Goal: Task Accomplishment & Management: Manage account settings

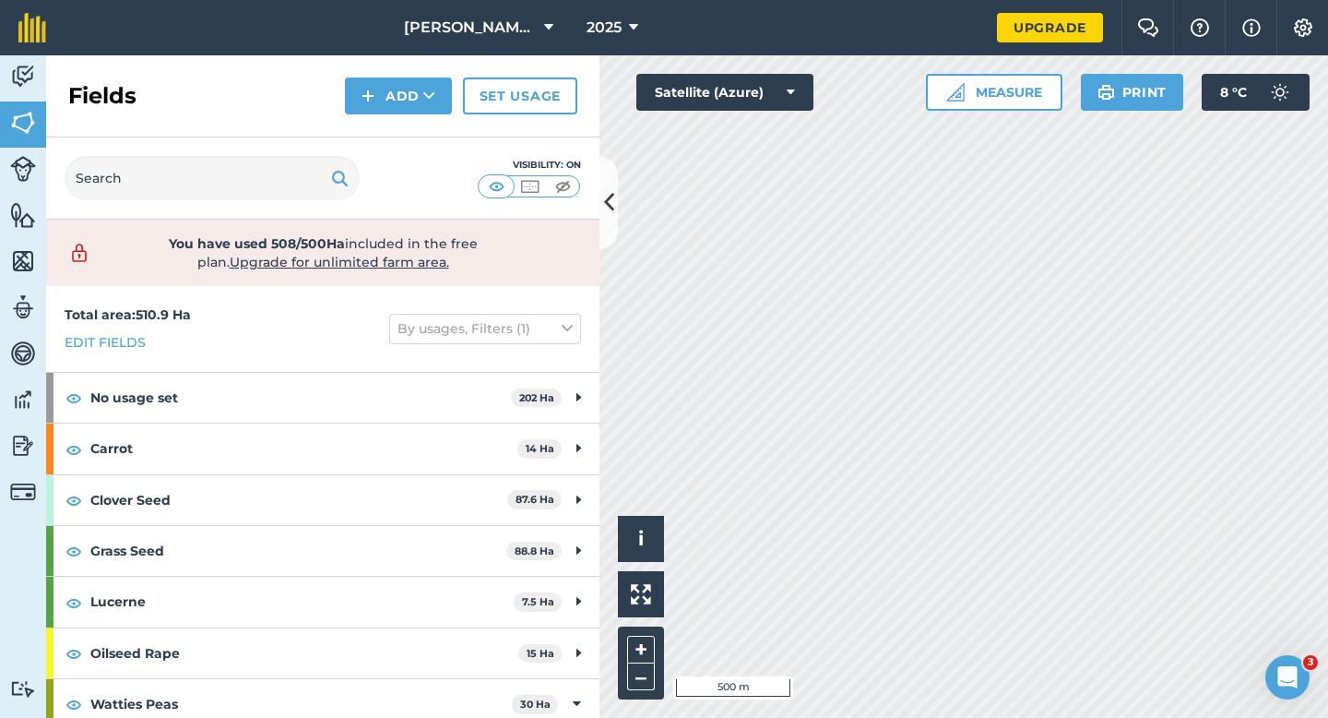
click at [930, 101] on div "Click to start drawing i © 2025 TomTom, Microsoft 500 m + – Satellite (Azure) M…" at bounding box center [963, 386] width 729 height 662
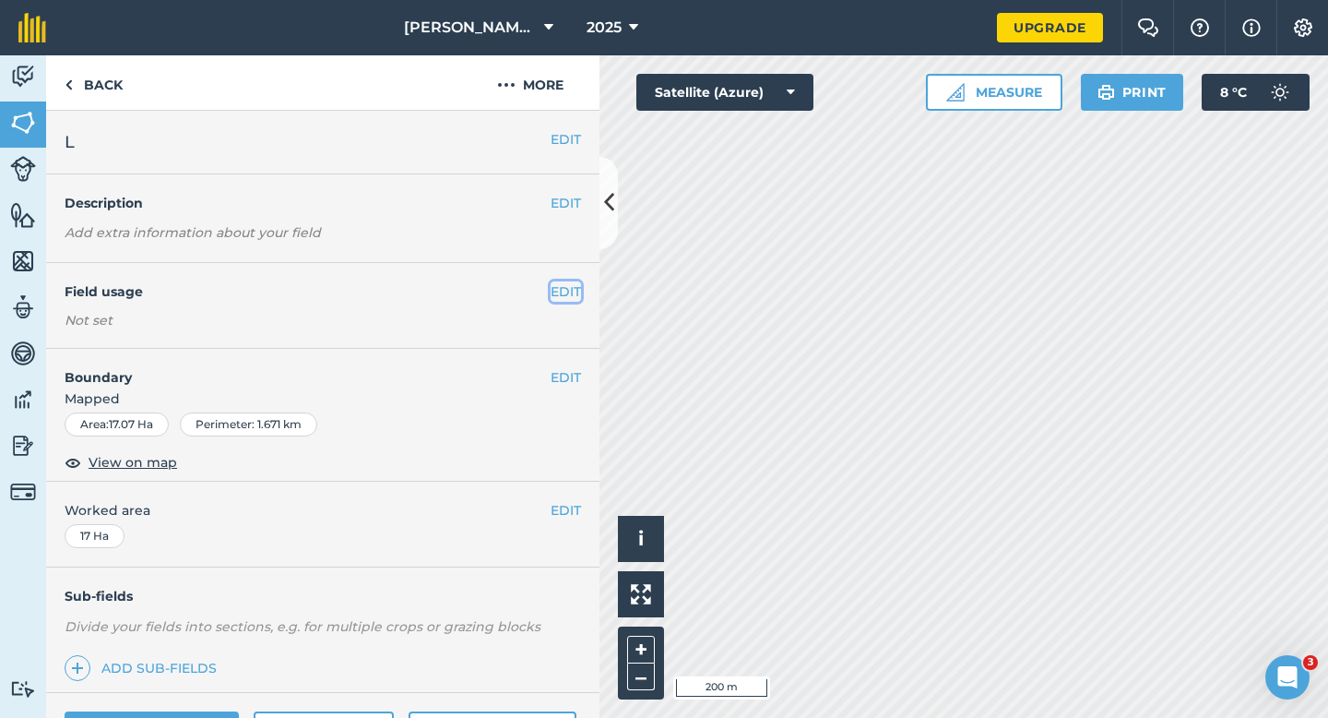
click at [575, 283] on button "EDIT" at bounding box center [566, 291] width 30 height 20
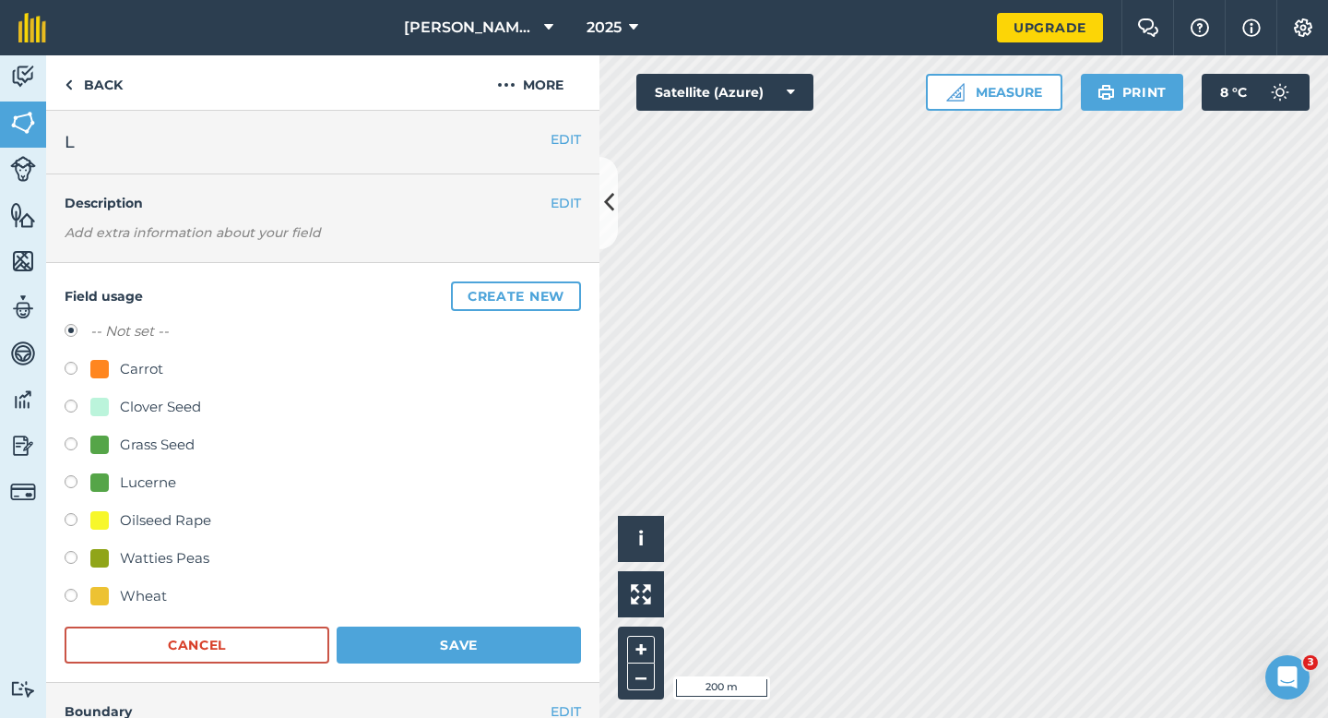
click at [137, 363] on div "Carrot" at bounding box center [141, 369] width 43 height 22
radio input "true"
radio input "false"
click at [448, 630] on button "Save" at bounding box center [459, 644] width 244 height 37
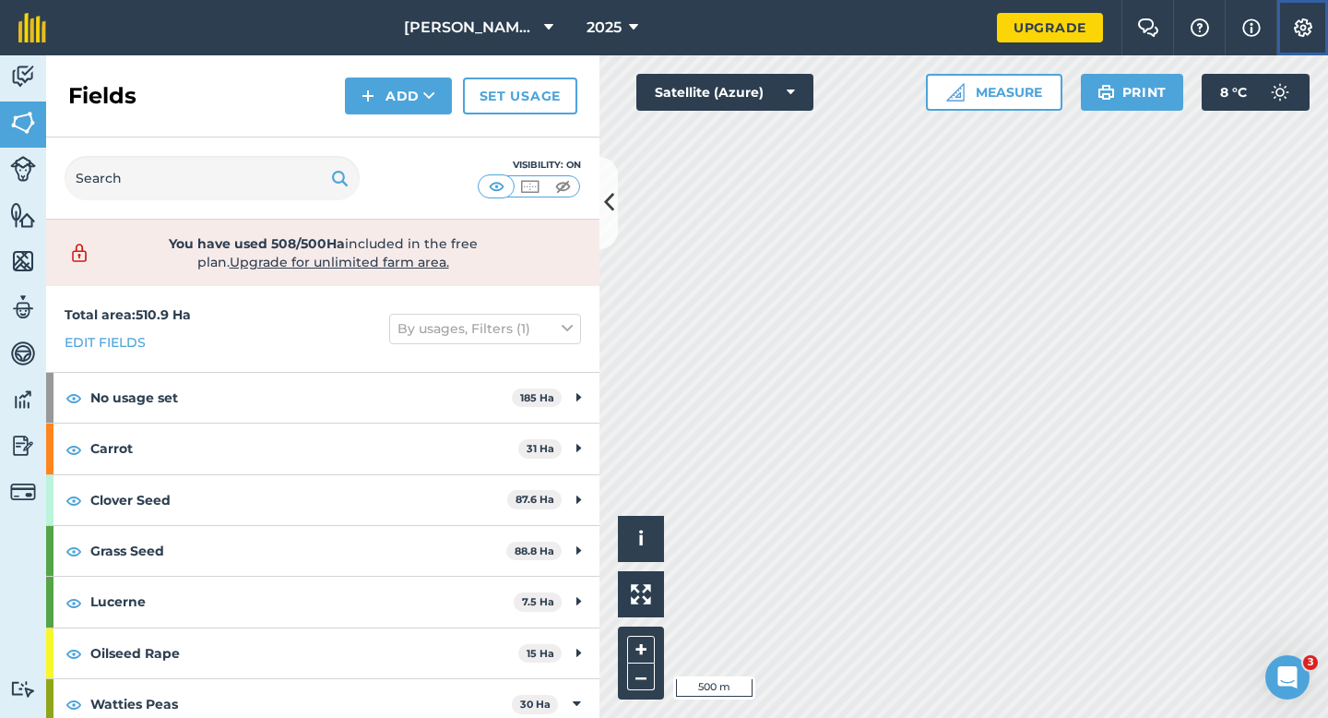
click at [1314, 45] on button "Settings" at bounding box center [1302, 27] width 52 height 55
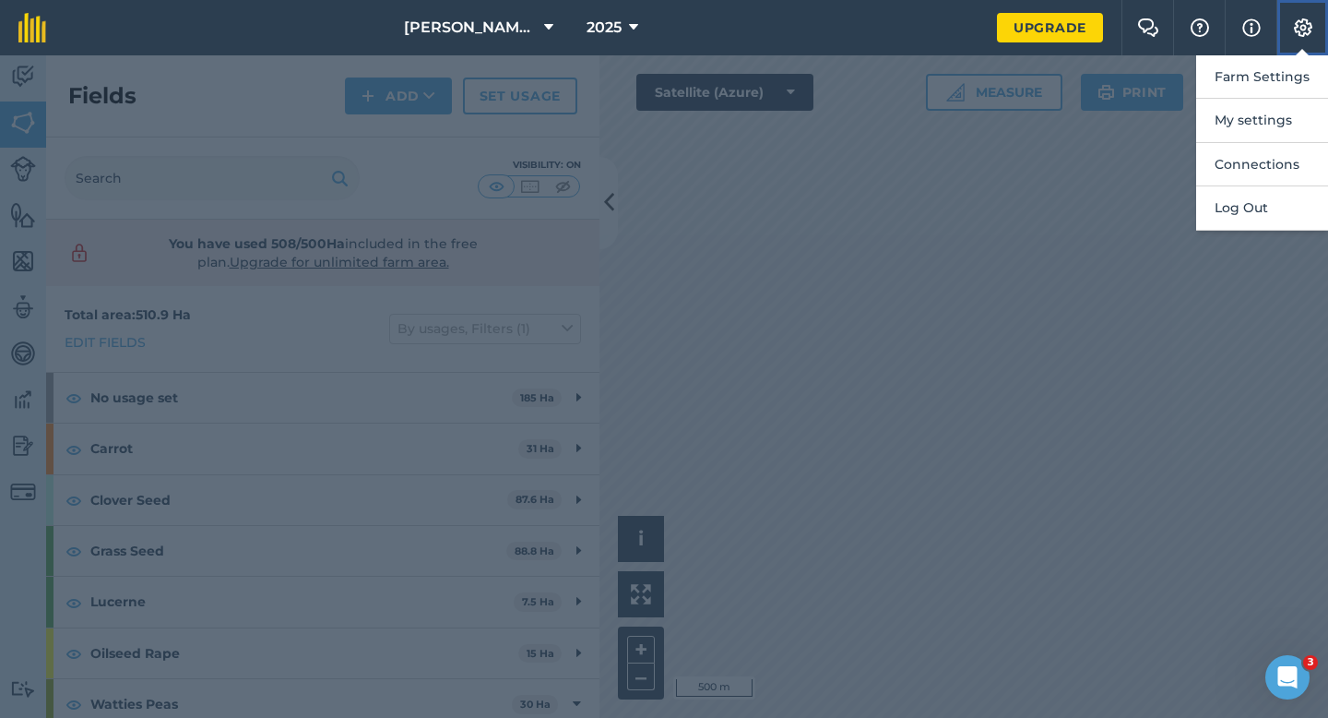
click at [1314, 38] on button "Settings" at bounding box center [1302, 27] width 52 height 55
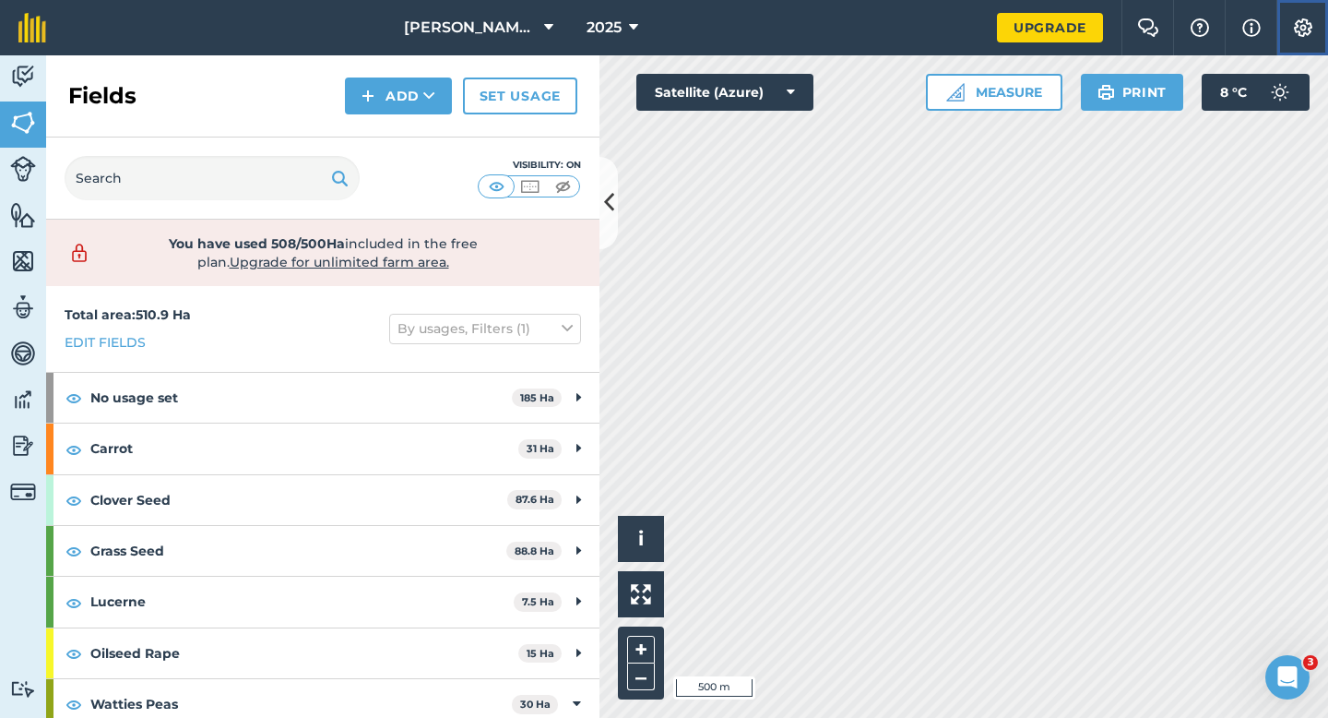
click at [1309, 31] on img at bounding box center [1303, 27] width 22 height 18
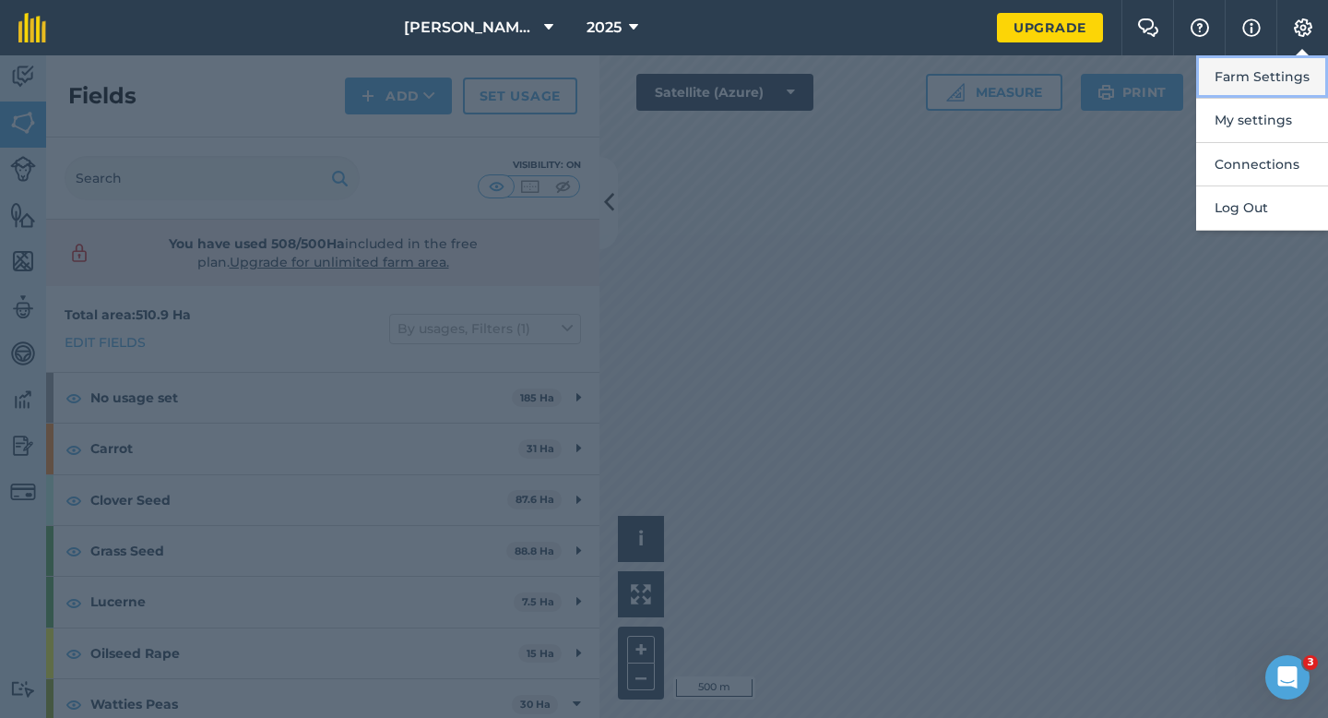
click at [1309, 77] on button "Farm Settings" at bounding box center [1262, 76] width 132 height 43
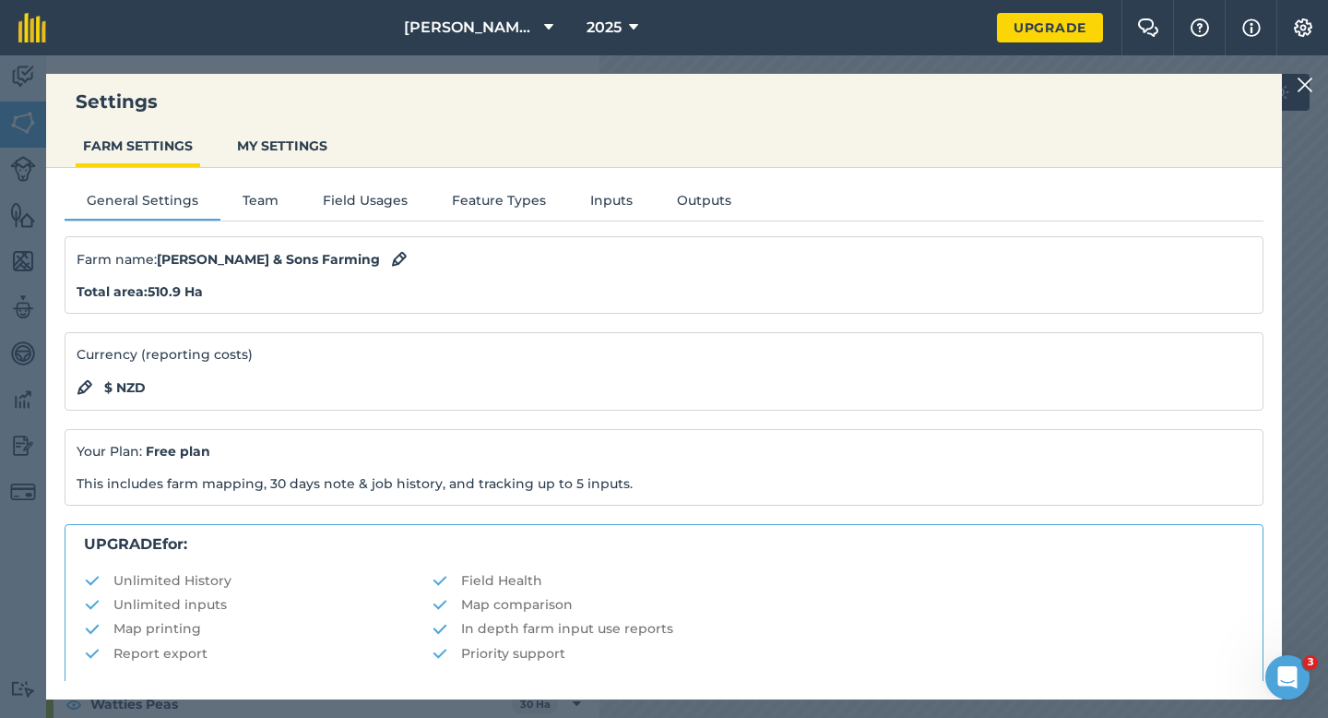
scroll to position [354, 0]
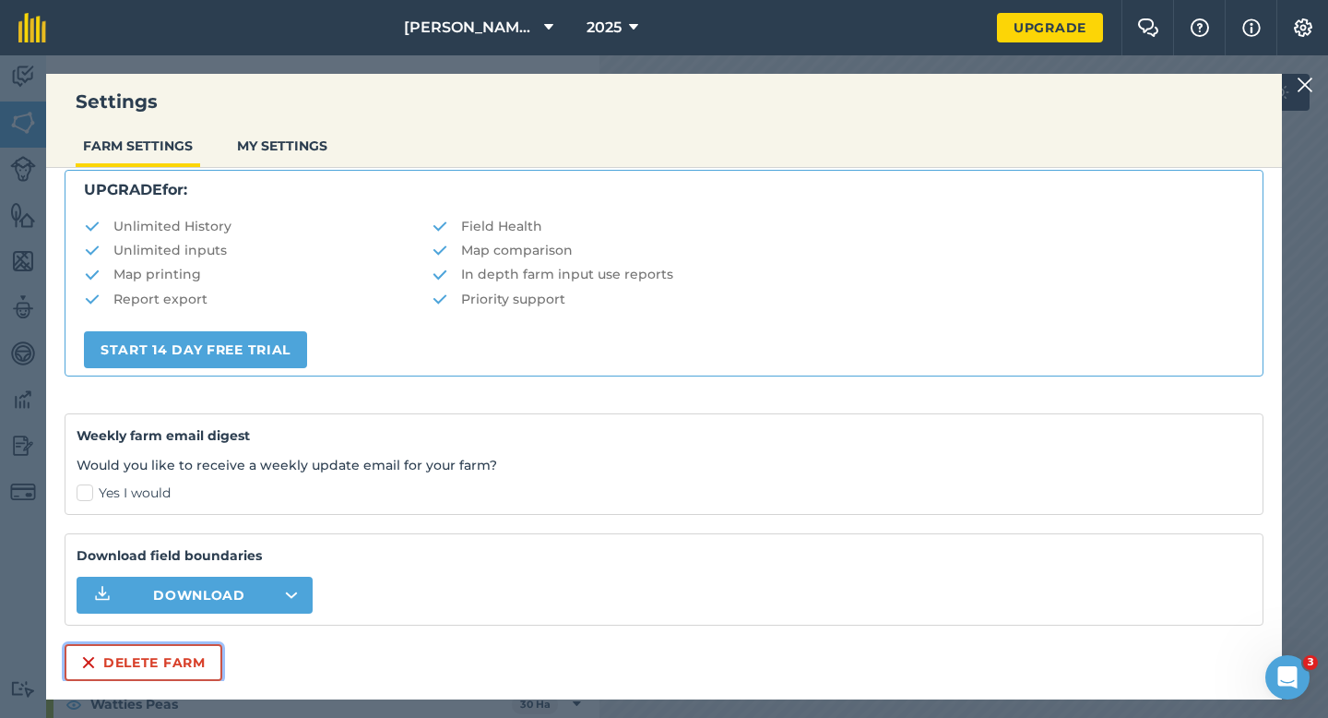
click at [203, 657] on button "Delete farm" at bounding box center [144, 662] width 158 height 37
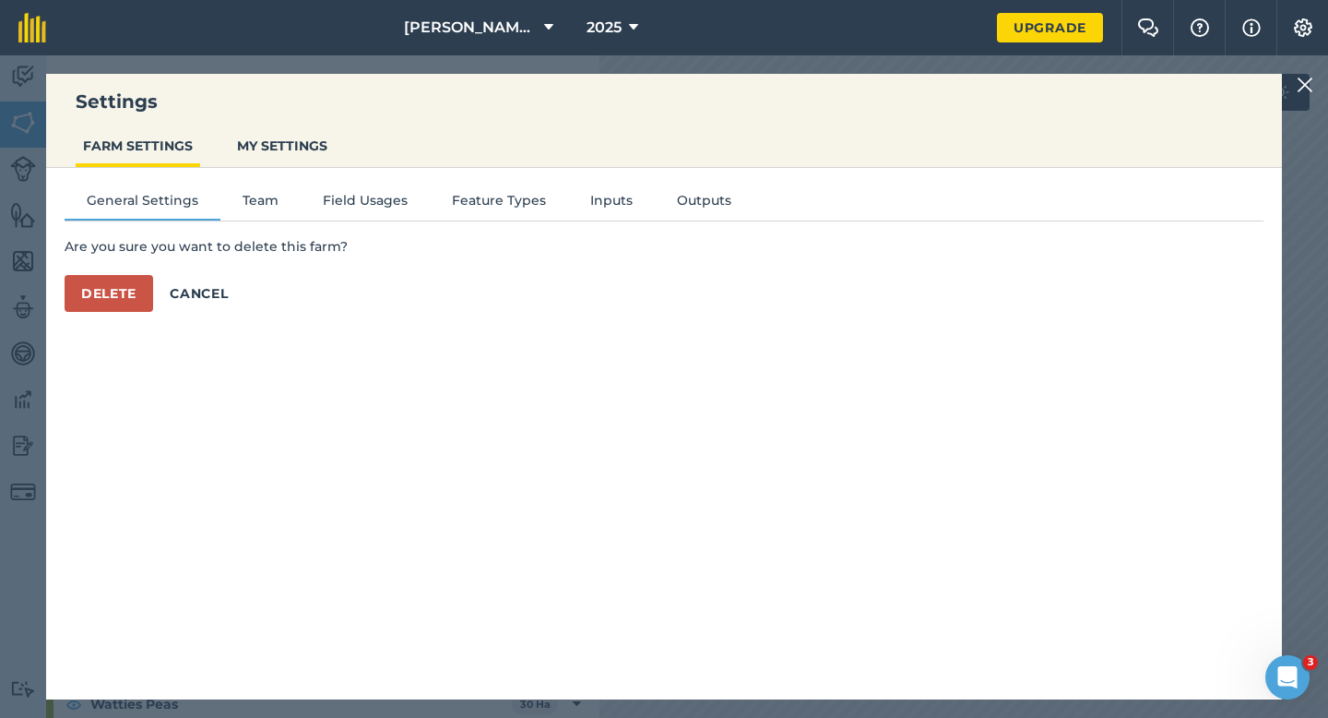
scroll to position [0, 0]
click at [119, 279] on button "Delete" at bounding box center [109, 293] width 89 height 37
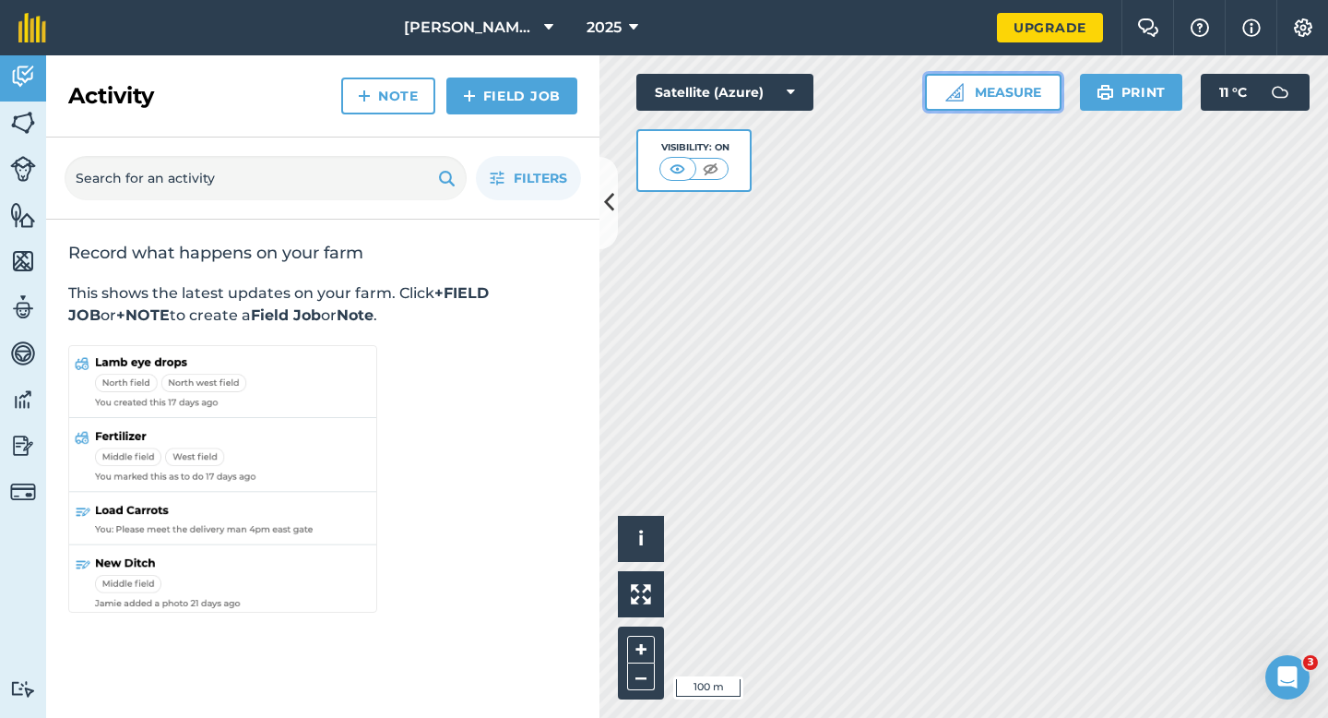
click at [1029, 97] on button "Measure" at bounding box center [993, 92] width 136 height 37
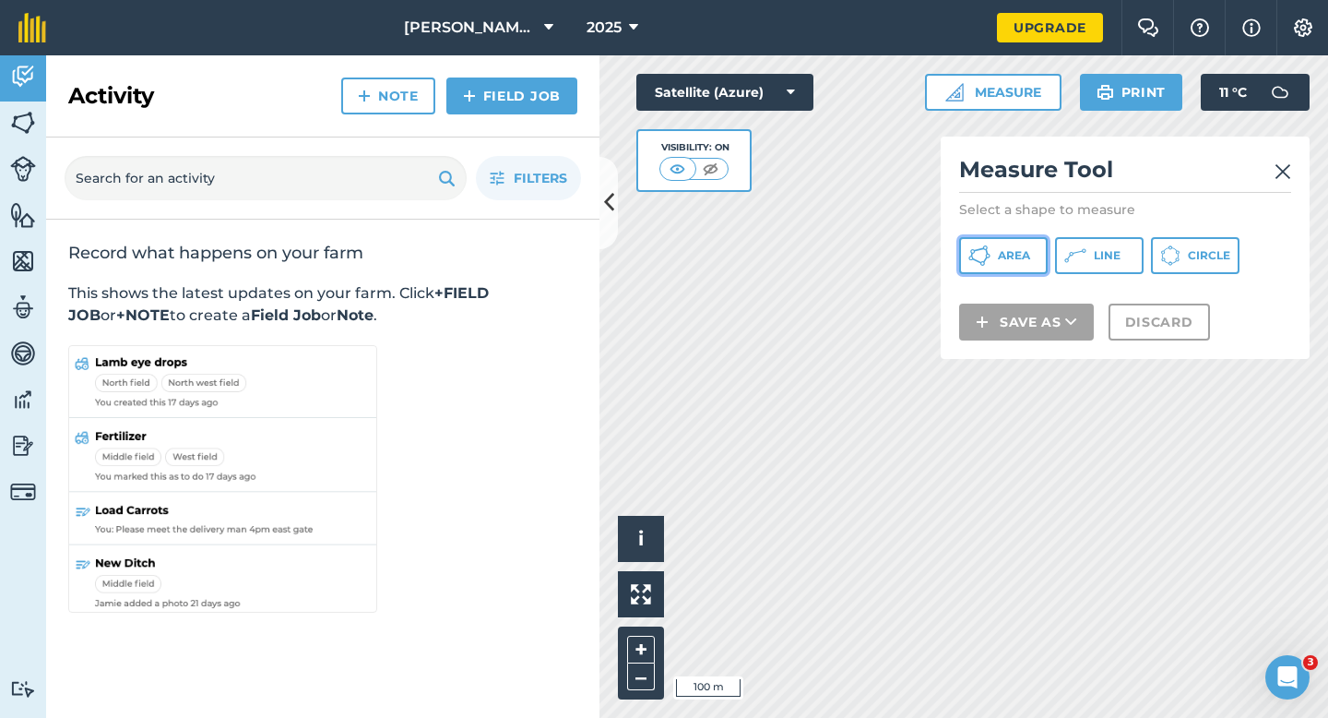
click at [1026, 255] on span "Area" at bounding box center [1014, 255] width 32 height 15
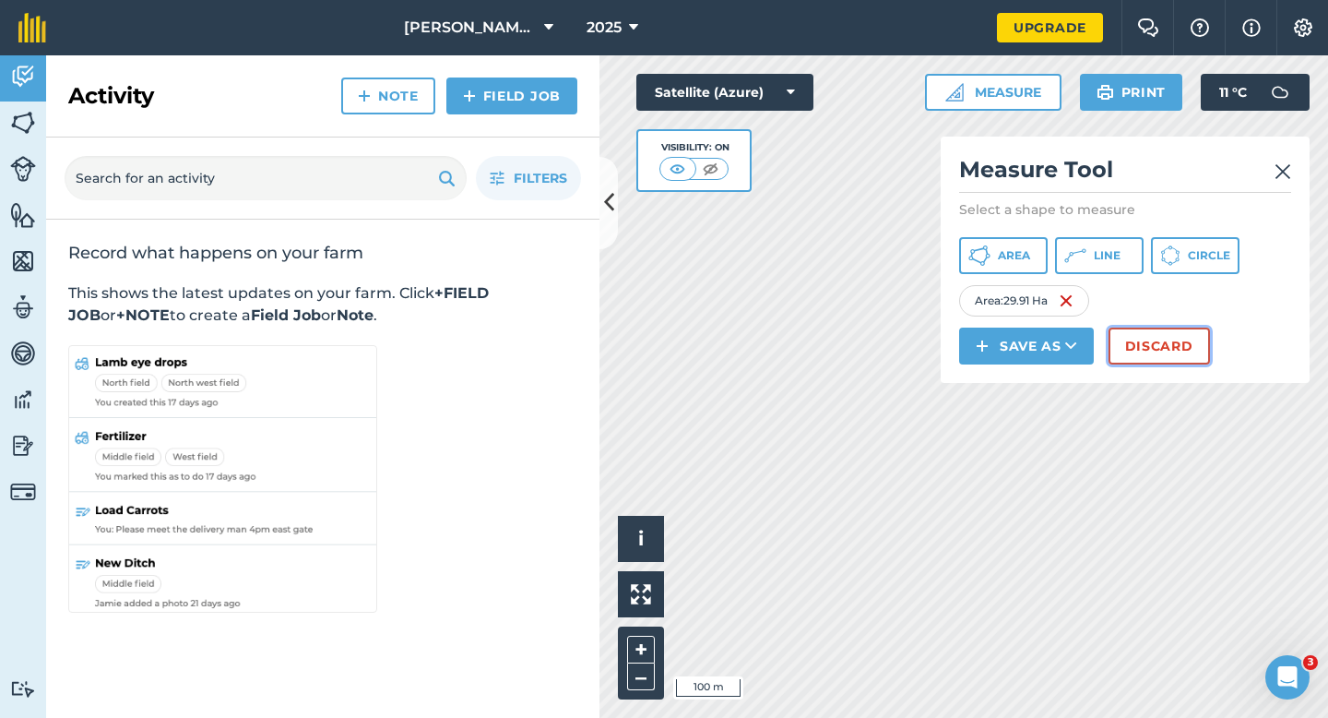
click at [1166, 344] on button "Discard" at bounding box center [1159, 345] width 101 height 37
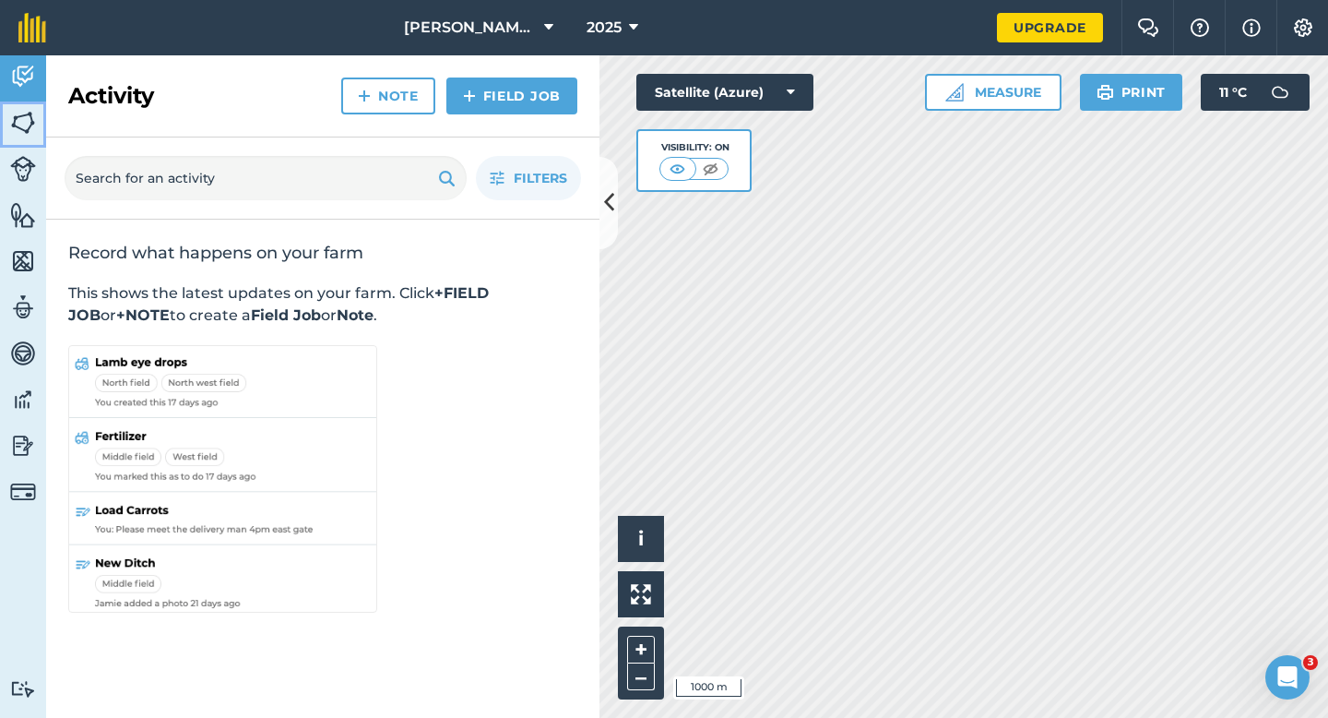
click at [2, 125] on link "Fields" at bounding box center [23, 124] width 46 height 46
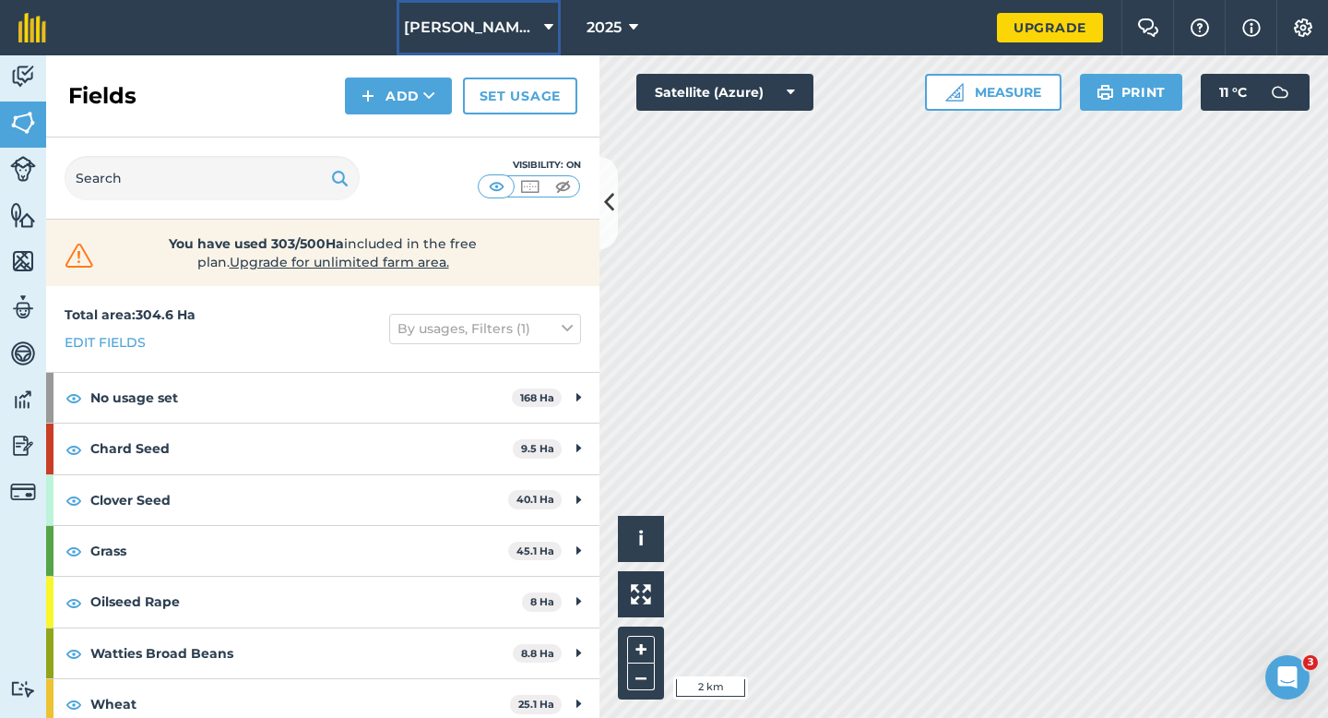
click at [444, 24] on span "[PERSON_NAME] & Sons" at bounding box center [470, 28] width 133 height 22
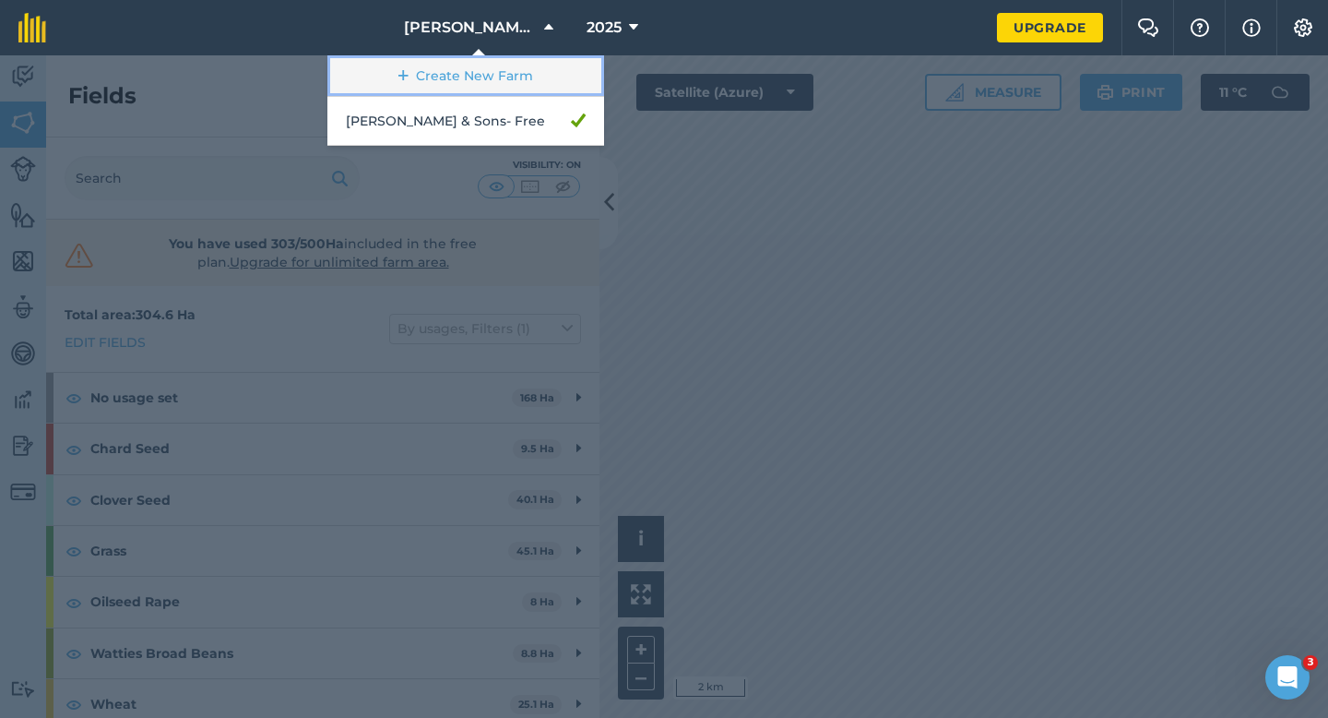
click at [444, 89] on link "Create New Farm" at bounding box center [465, 76] width 277 height 42
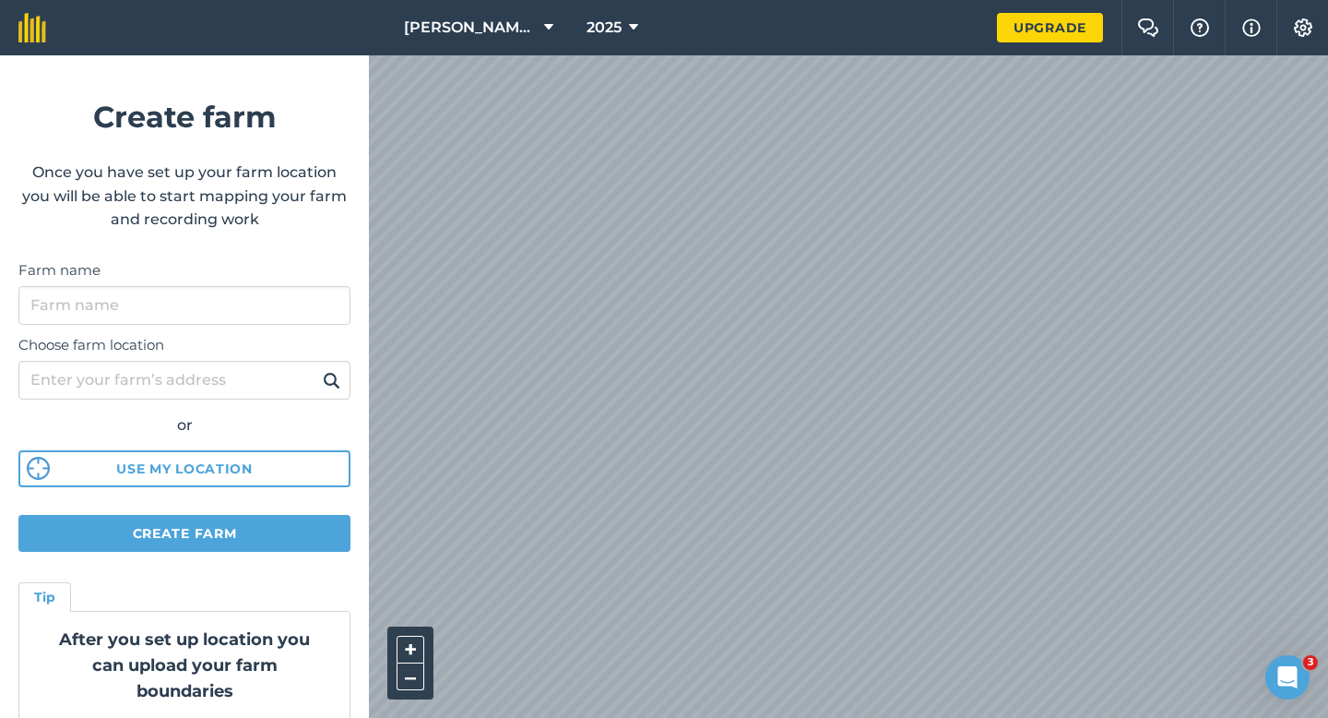
click at [220, 334] on label "Choose farm location" at bounding box center [184, 345] width 332 height 22
click at [220, 361] on input "Choose farm location" at bounding box center [184, 380] width 332 height 39
click at [220, 319] on input "Farm name" at bounding box center [184, 305] width 332 height 39
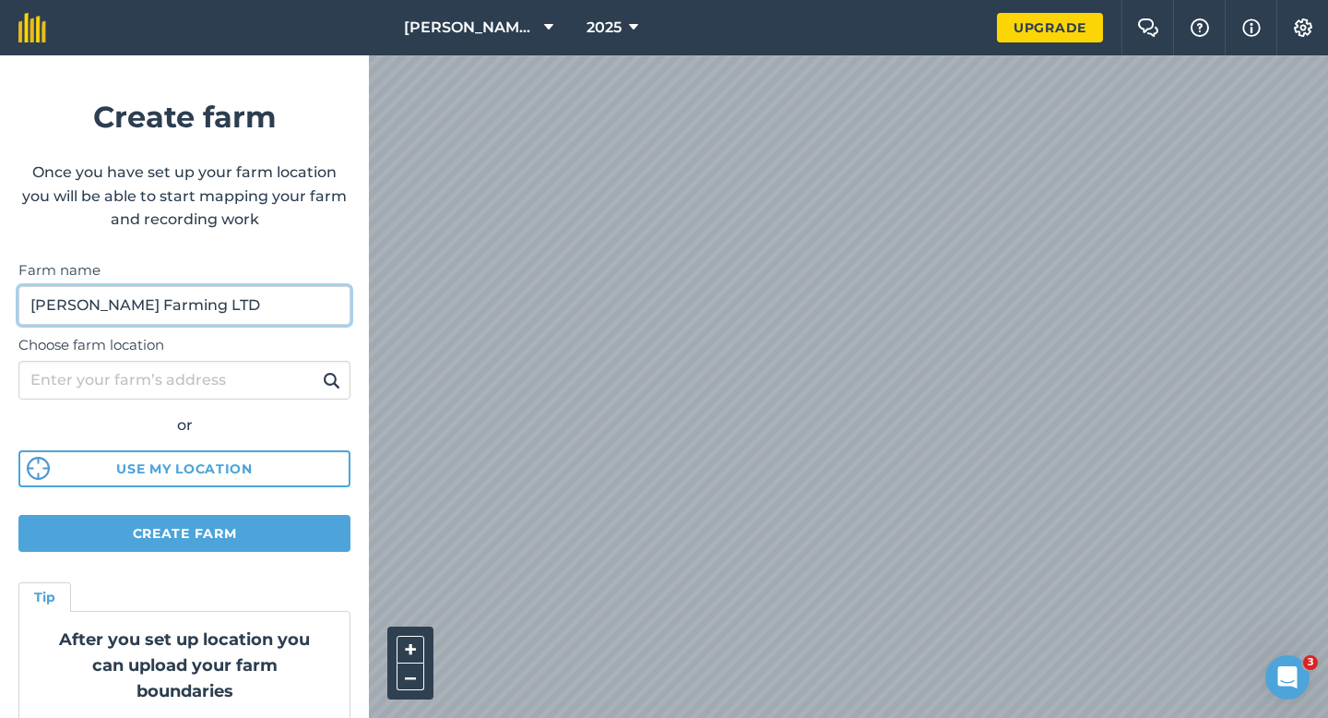
type input "[PERSON_NAME] Farming LTD"
click at [282, 552] on form "Create farm Once you have set up your farm location you will be able to start m…" at bounding box center [184, 386] width 369 height 662
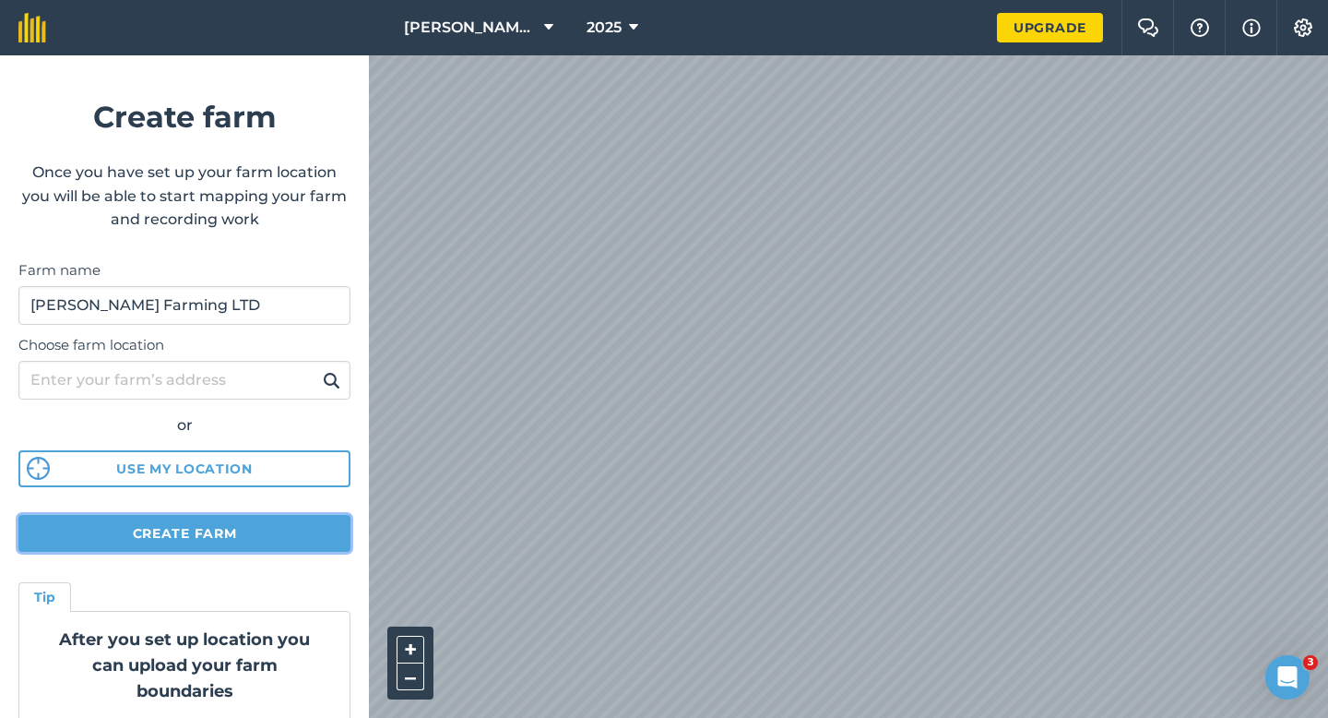
click at [295, 544] on button "Create farm" at bounding box center [184, 533] width 332 height 37
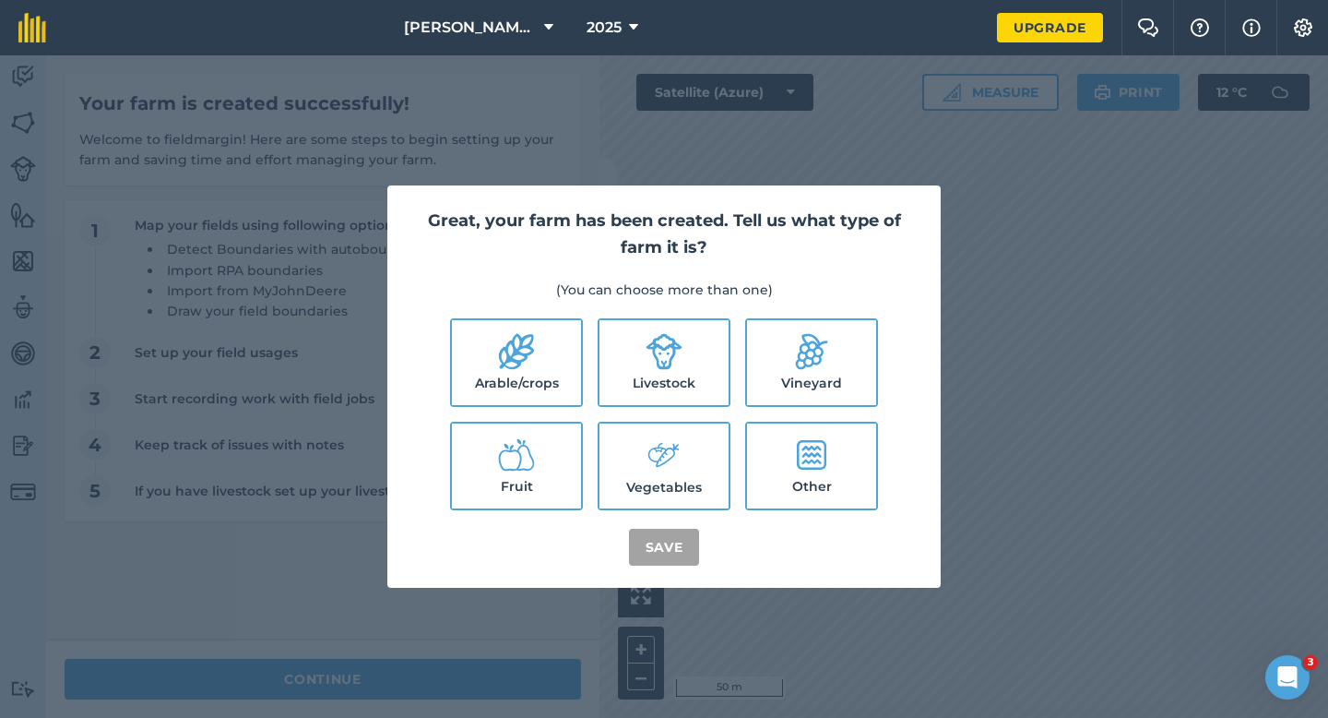
click at [510, 383] on label "Arable/crops" at bounding box center [516, 362] width 129 height 85
checkbox input "true"
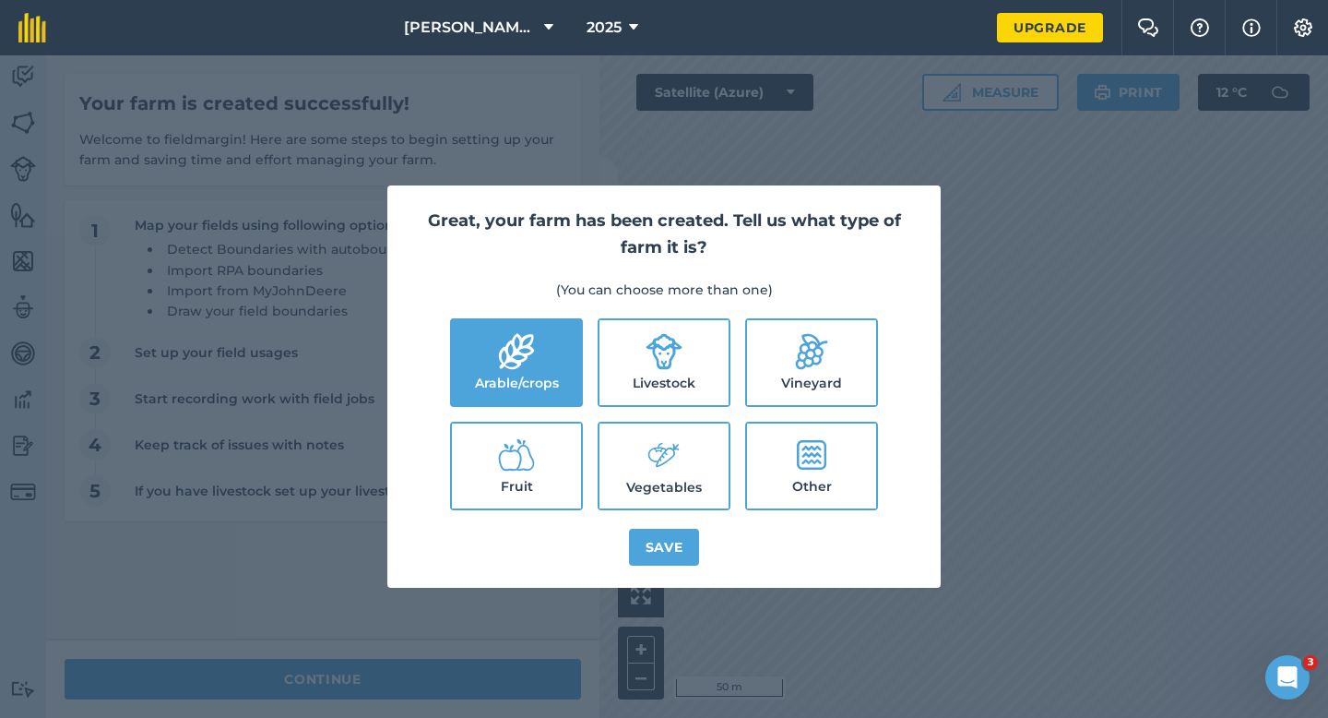
click at [634, 383] on label "Livestock" at bounding box center [663, 362] width 129 height 85
checkbox input "true"
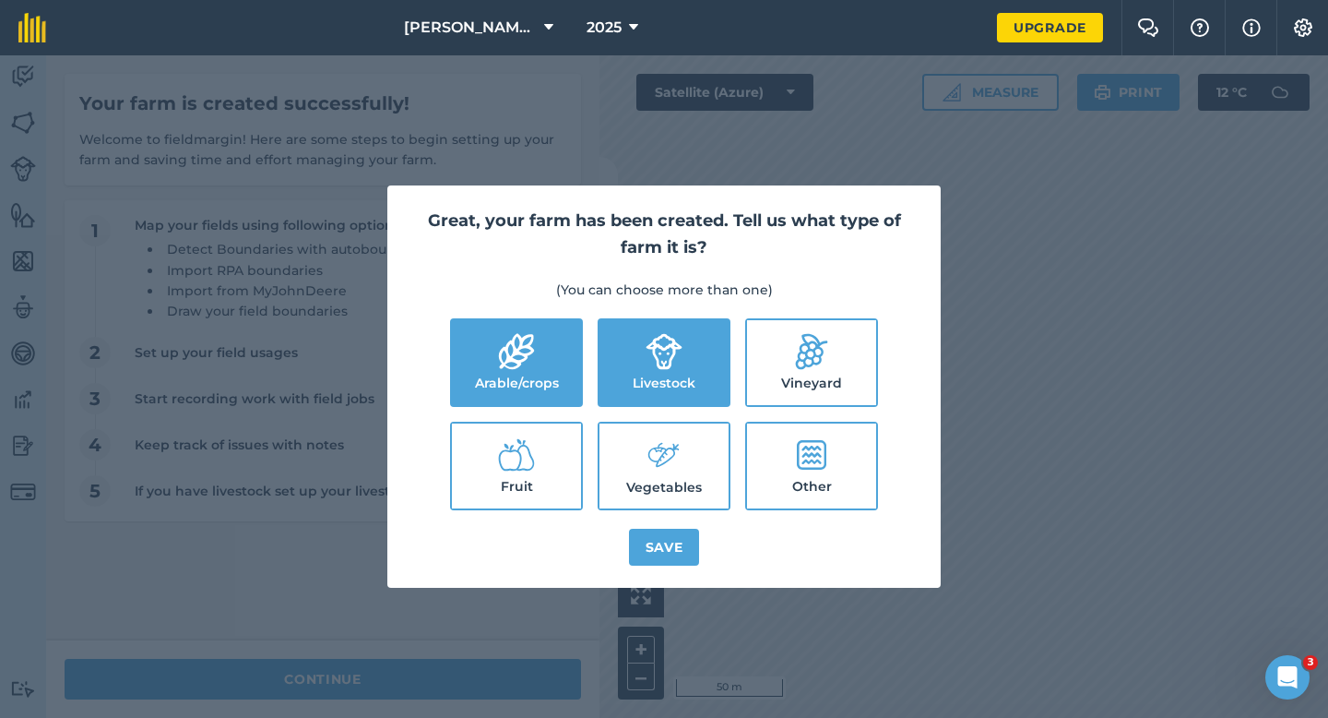
click at [634, 466] on label "Vegetables" at bounding box center [663, 465] width 129 height 85
checkbox input "true"
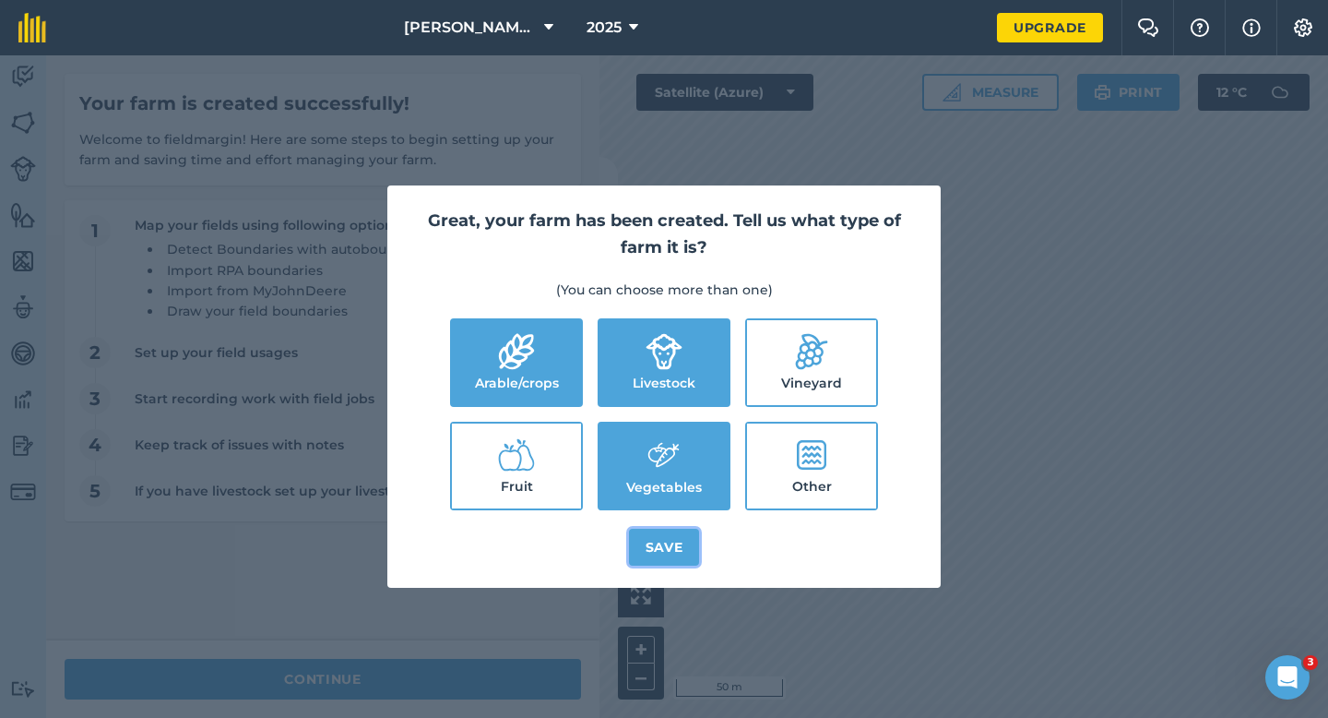
click at [644, 556] on button "Save" at bounding box center [664, 546] width 71 height 37
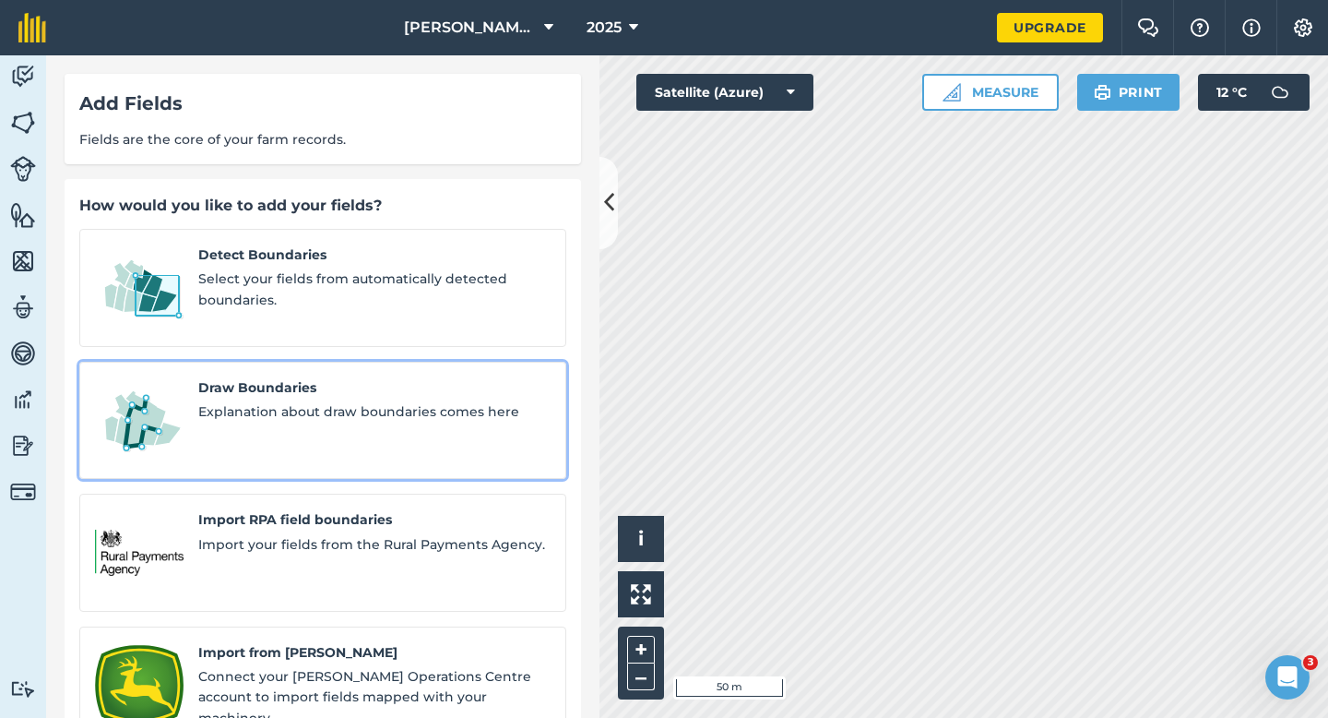
click at [323, 401] on span "Explanation about draw boundaries comes here" at bounding box center [374, 411] width 352 height 20
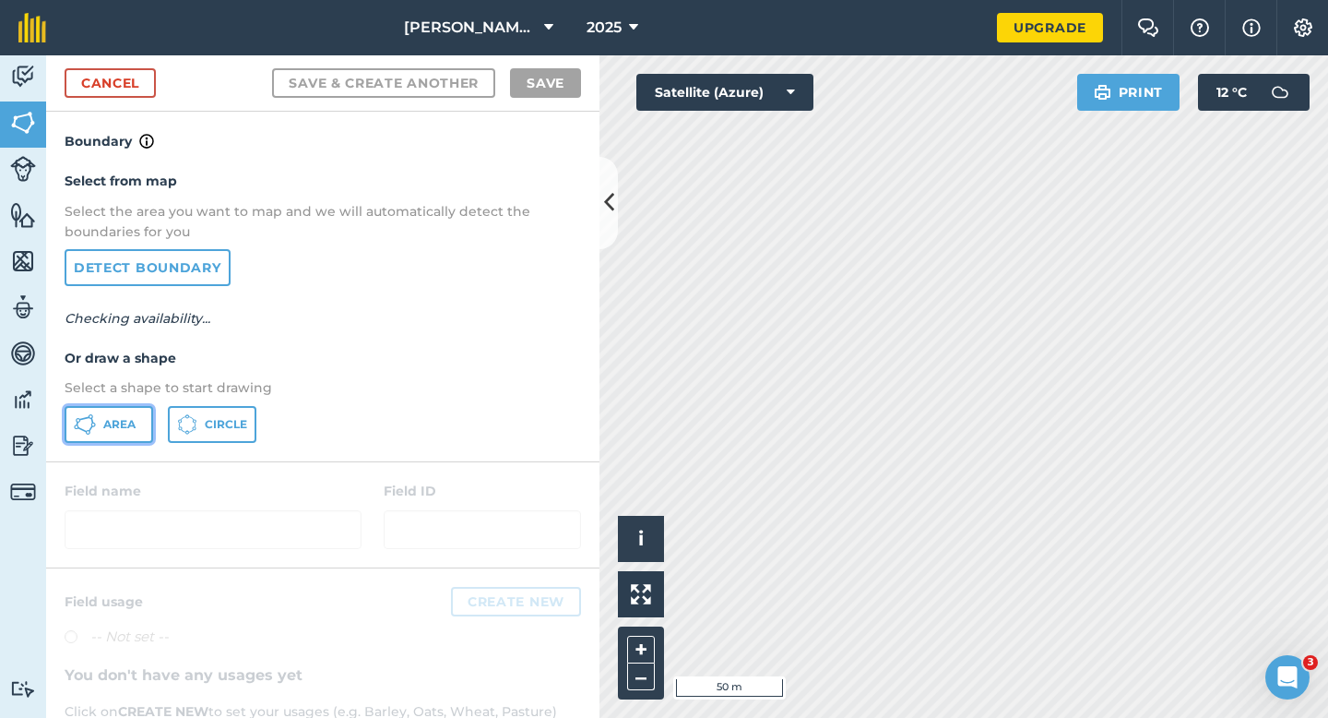
click at [123, 424] on span "Area" at bounding box center [119, 424] width 32 height 15
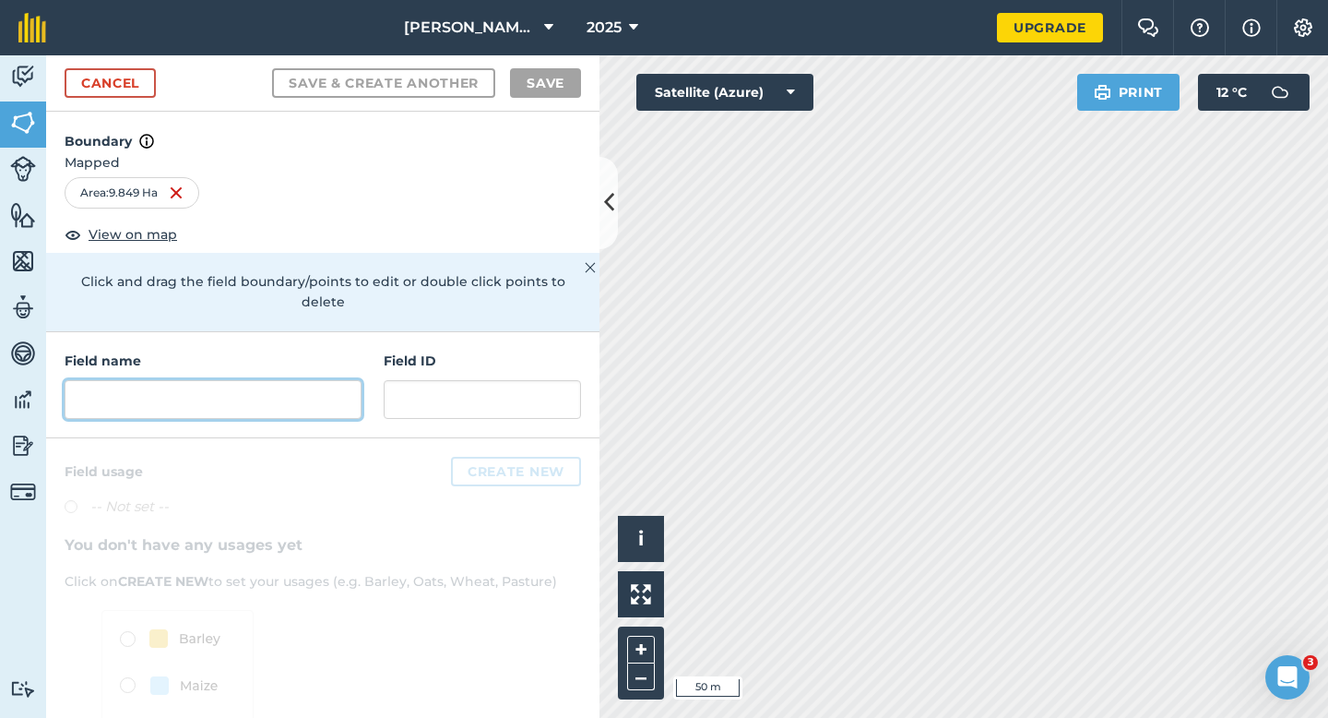
click at [261, 380] on input "text" at bounding box center [213, 399] width 297 height 39
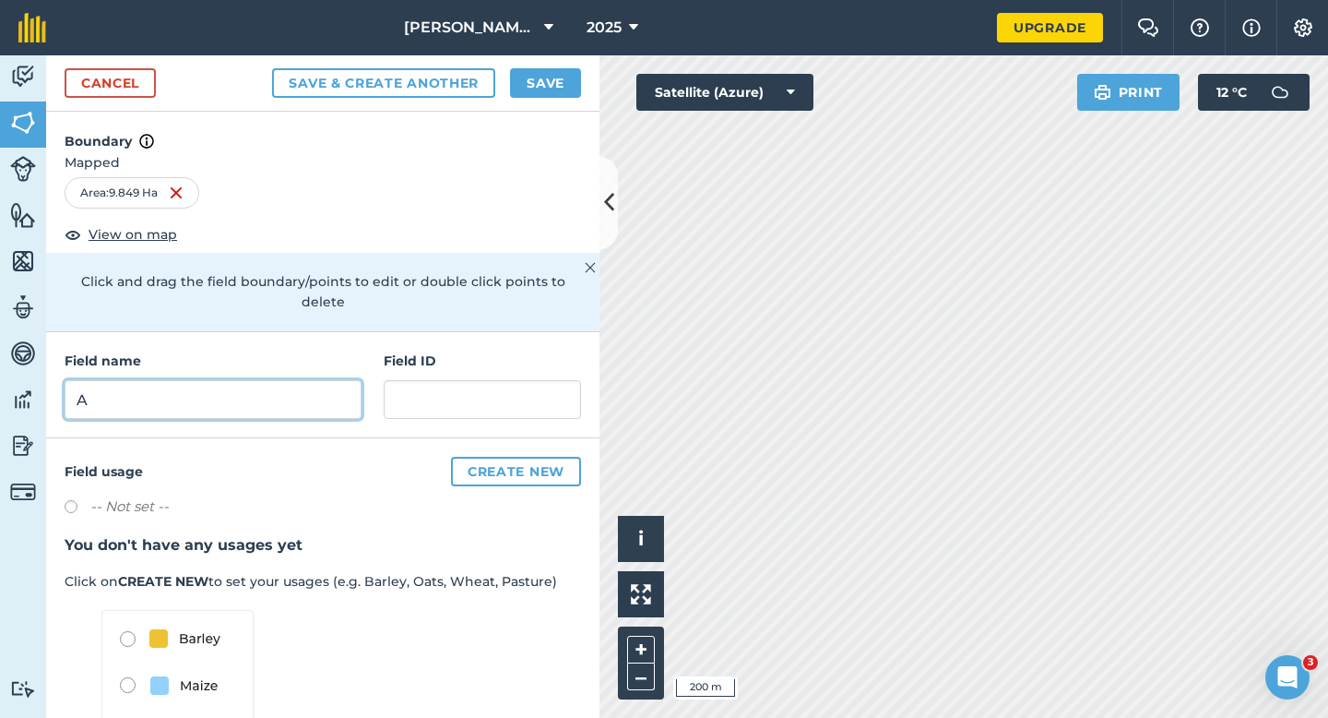
type input "A"
click at [131, 71] on link "Cancel" at bounding box center [110, 83] width 91 height 30
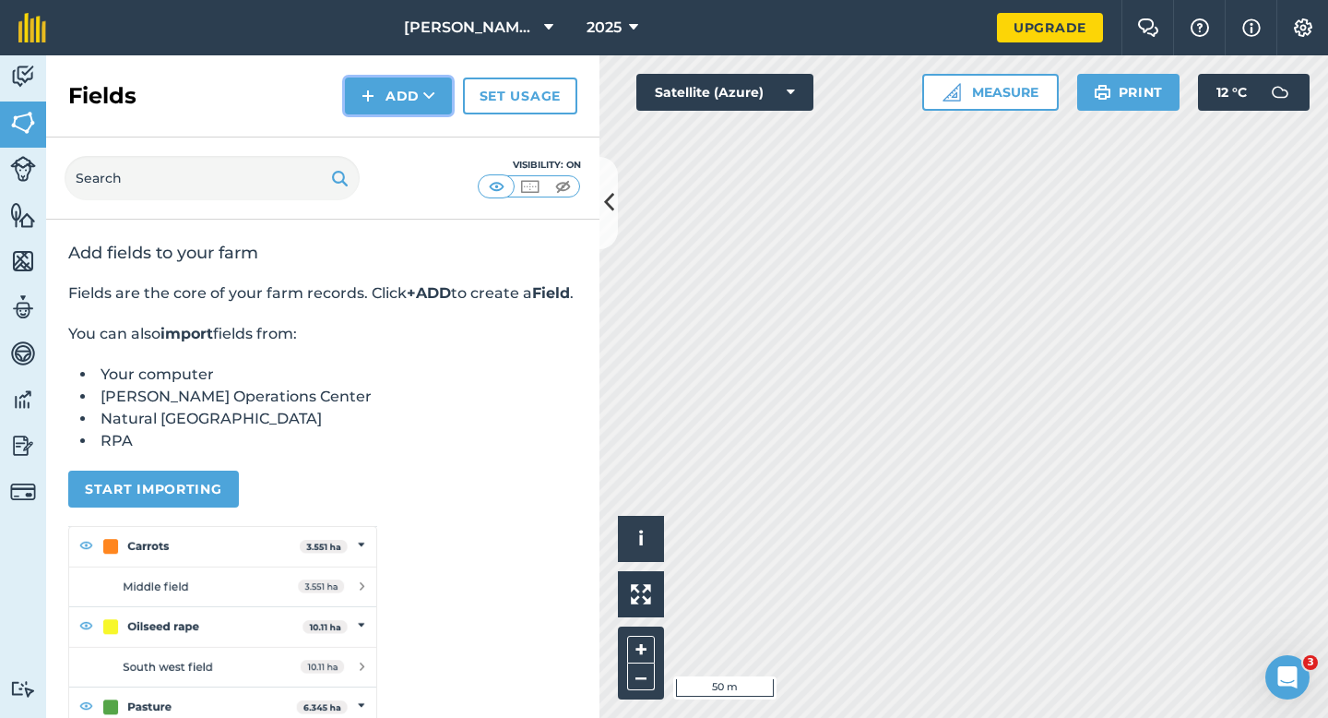
click at [406, 96] on button "Add" at bounding box center [398, 95] width 107 height 37
click at [406, 138] on link "Draw" at bounding box center [398, 137] width 101 height 41
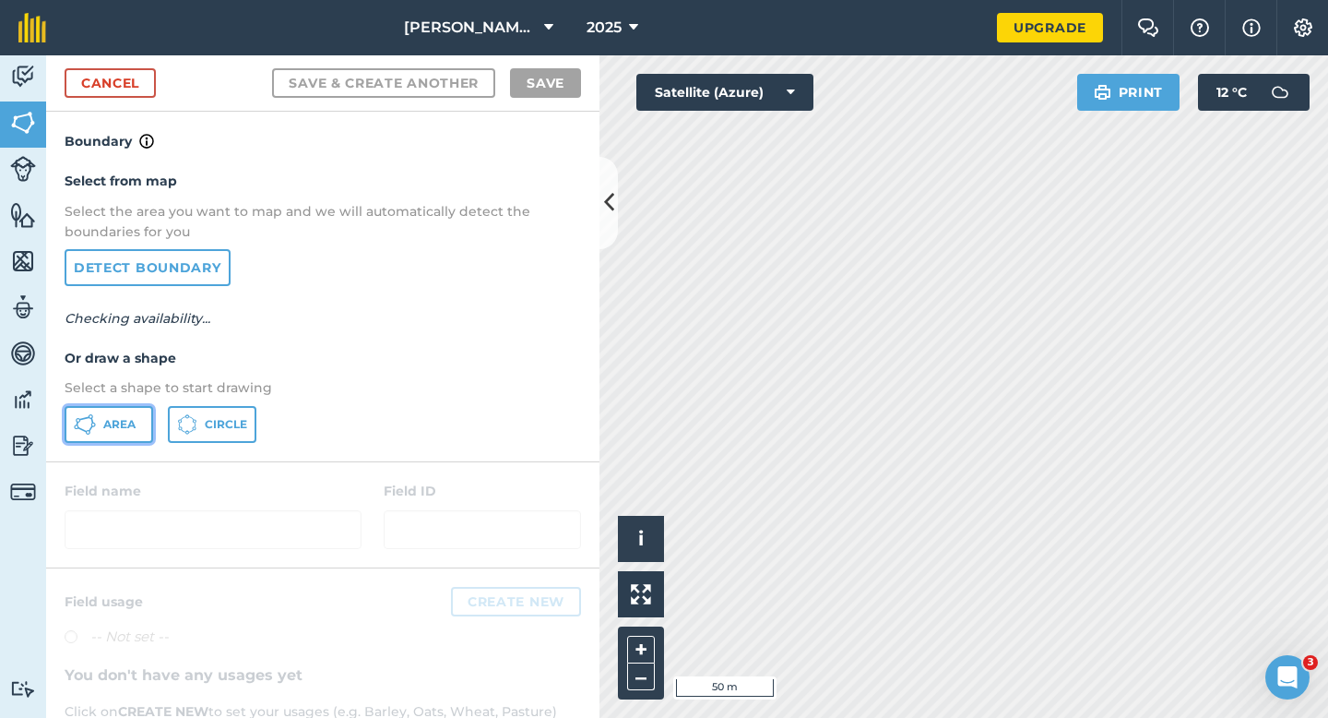
click at [92, 433] on icon at bounding box center [85, 424] width 22 height 22
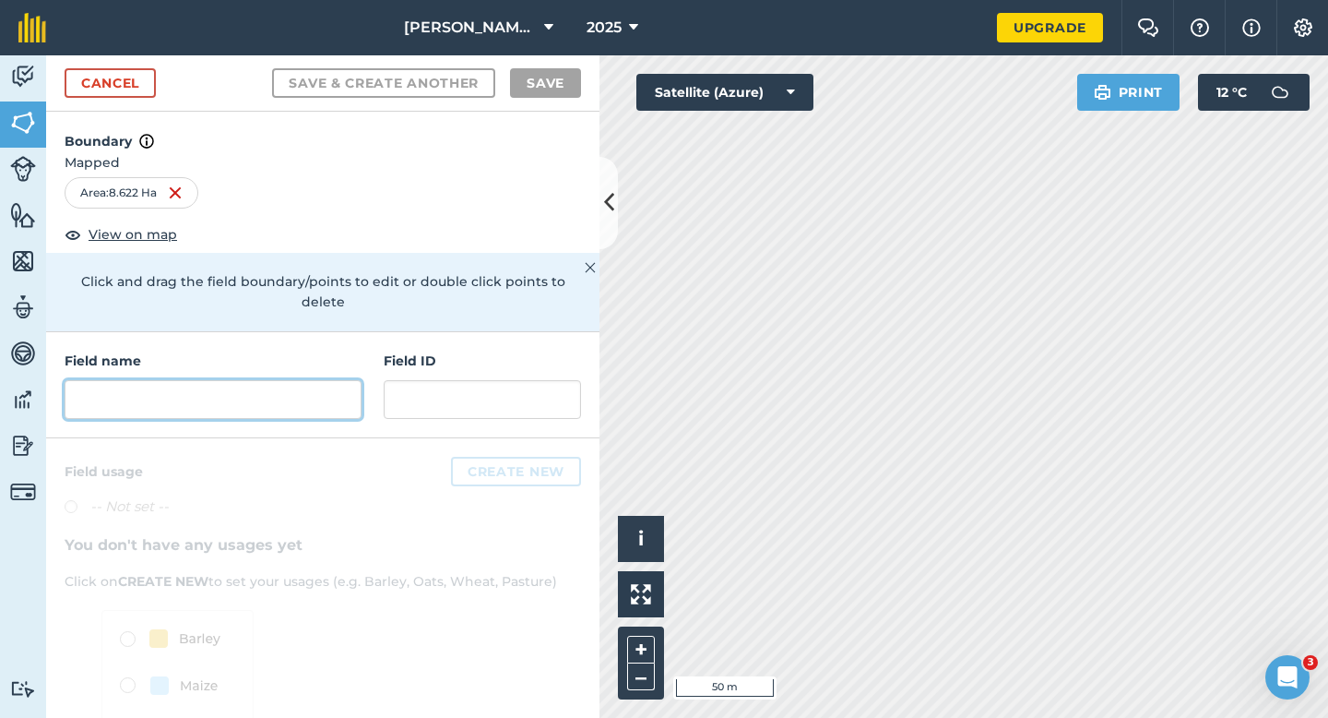
click at [256, 380] on input "text" at bounding box center [213, 399] width 297 height 39
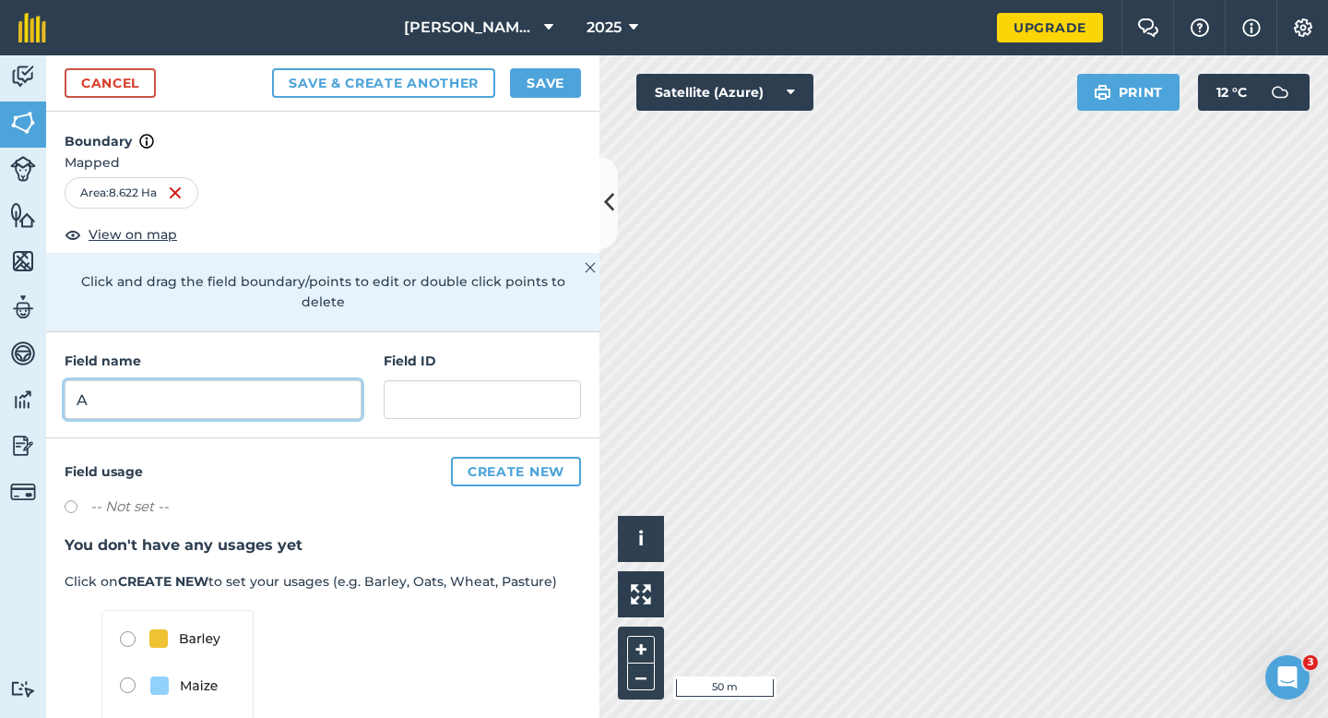
type input "A"
click at [569, 71] on button "Save" at bounding box center [545, 83] width 71 height 30
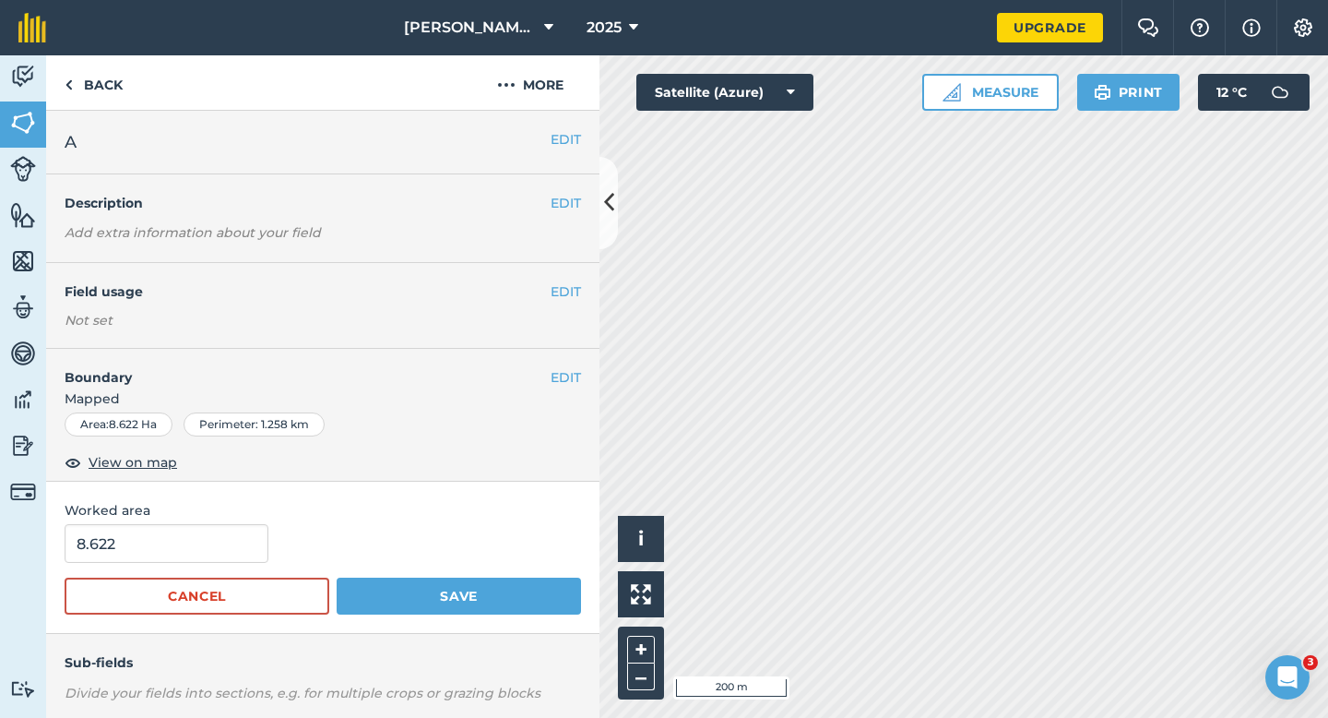
click at [158, 570] on form "8.622 Cancel Save" at bounding box center [323, 569] width 516 height 90
click at [158, 557] on input "8.622" at bounding box center [167, 543] width 204 height 39
type input "8.6"
click at [337, 577] on button "Save" at bounding box center [459, 595] width 244 height 37
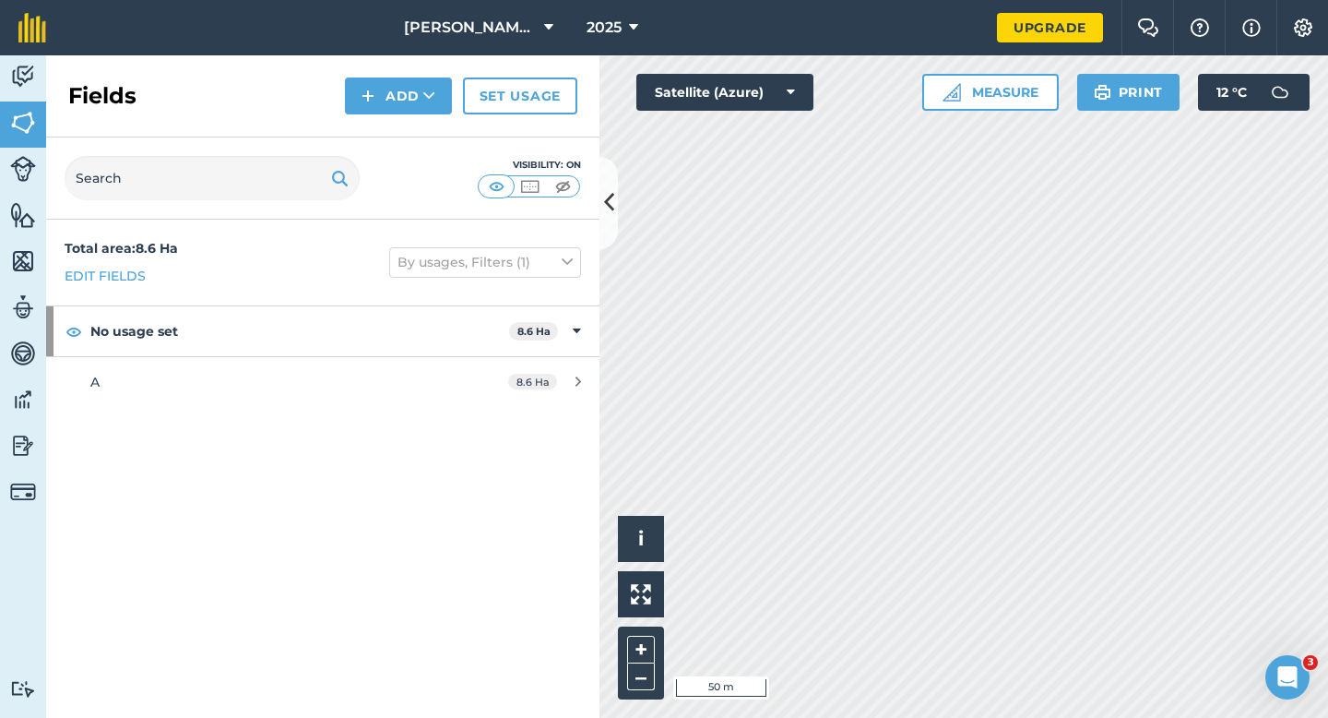
click at [407, 73] on div "Fields Add Set usage" at bounding box center [322, 96] width 553 height 82
click at [407, 94] on button "Add" at bounding box center [398, 95] width 107 height 37
click at [407, 131] on link "Draw" at bounding box center [398, 137] width 101 height 41
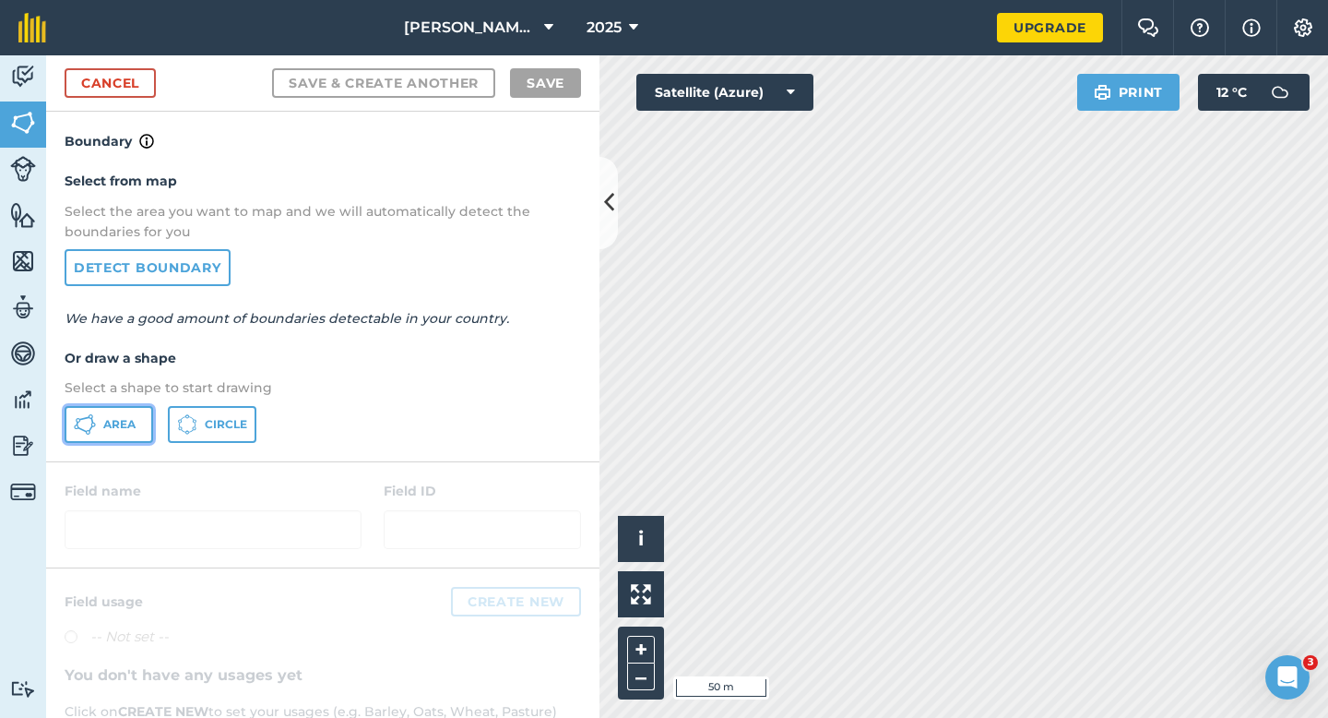
click at [131, 406] on button "Area" at bounding box center [109, 424] width 89 height 37
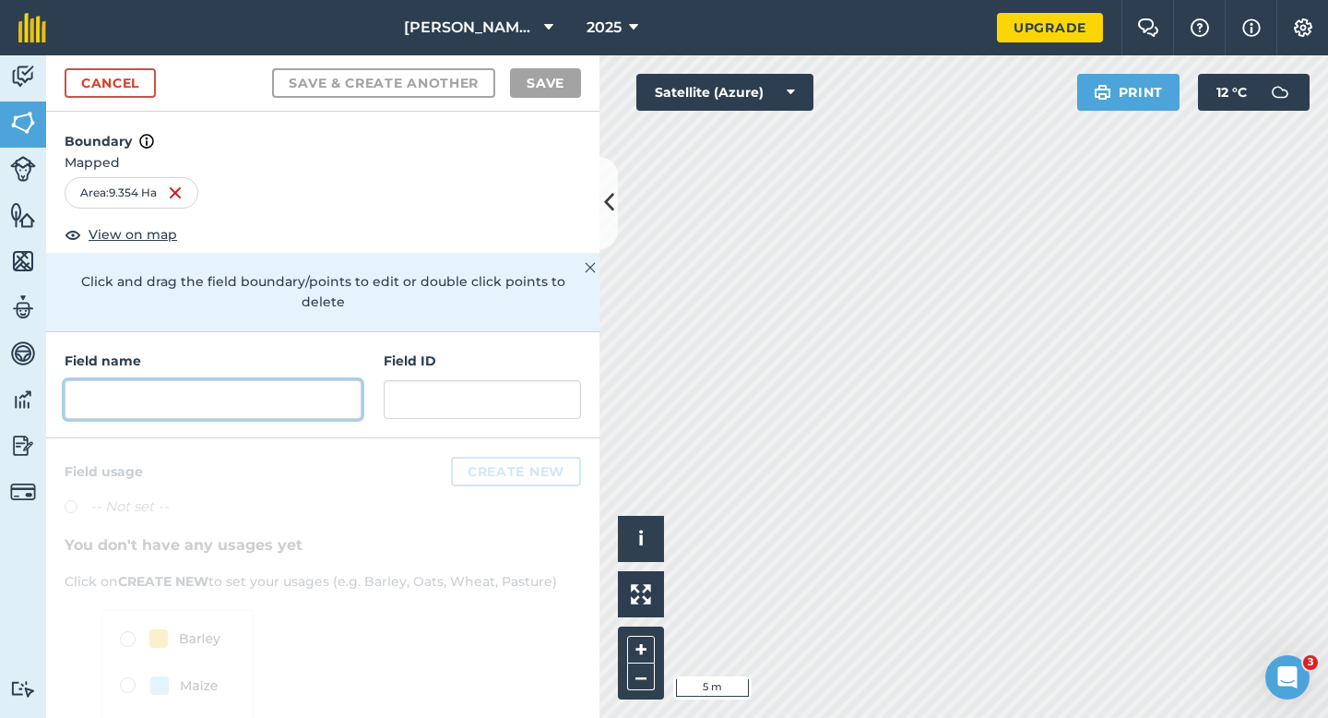
click at [206, 380] on input "text" at bounding box center [213, 399] width 297 height 39
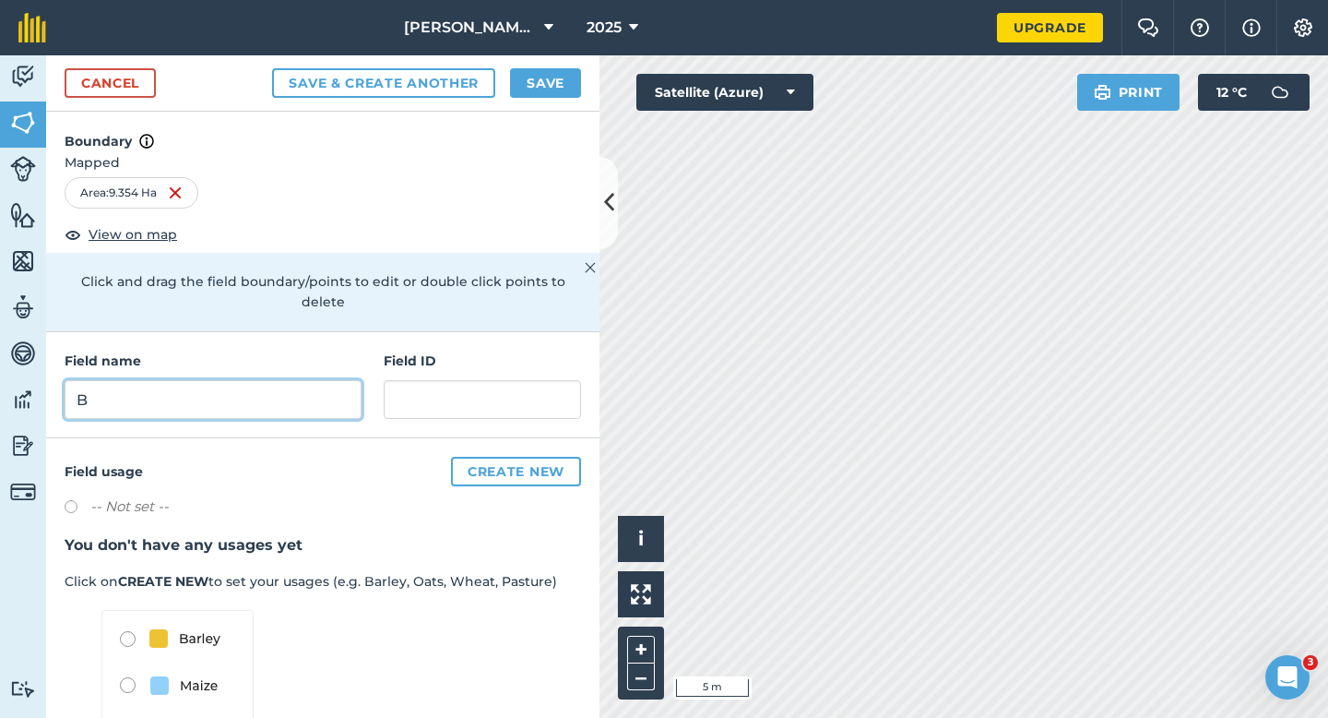
type input "B"
click at [549, 90] on button "Save" at bounding box center [545, 83] width 71 height 30
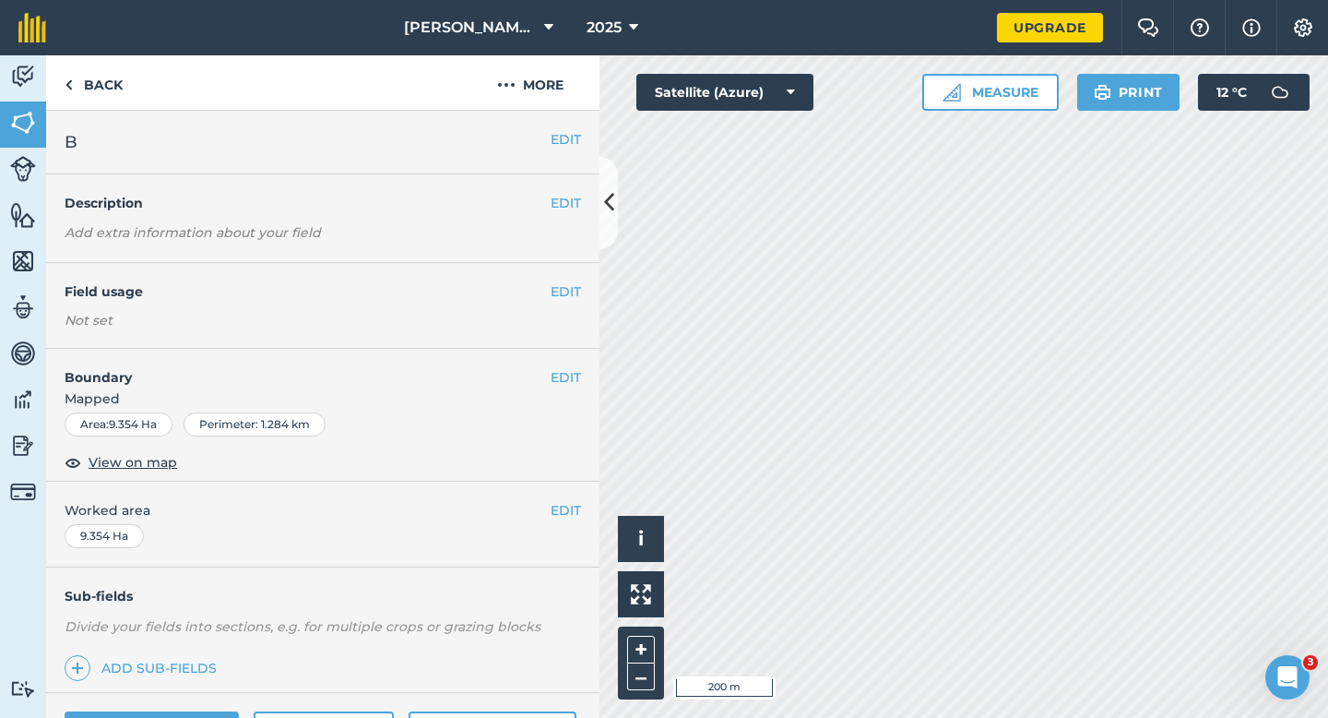
click at [565, 539] on div "EDIT Worked area 9.354 Ha" at bounding box center [322, 524] width 553 height 86
click at [565, 508] on button "EDIT" at bounding box center [566, 510] width 30 height 20
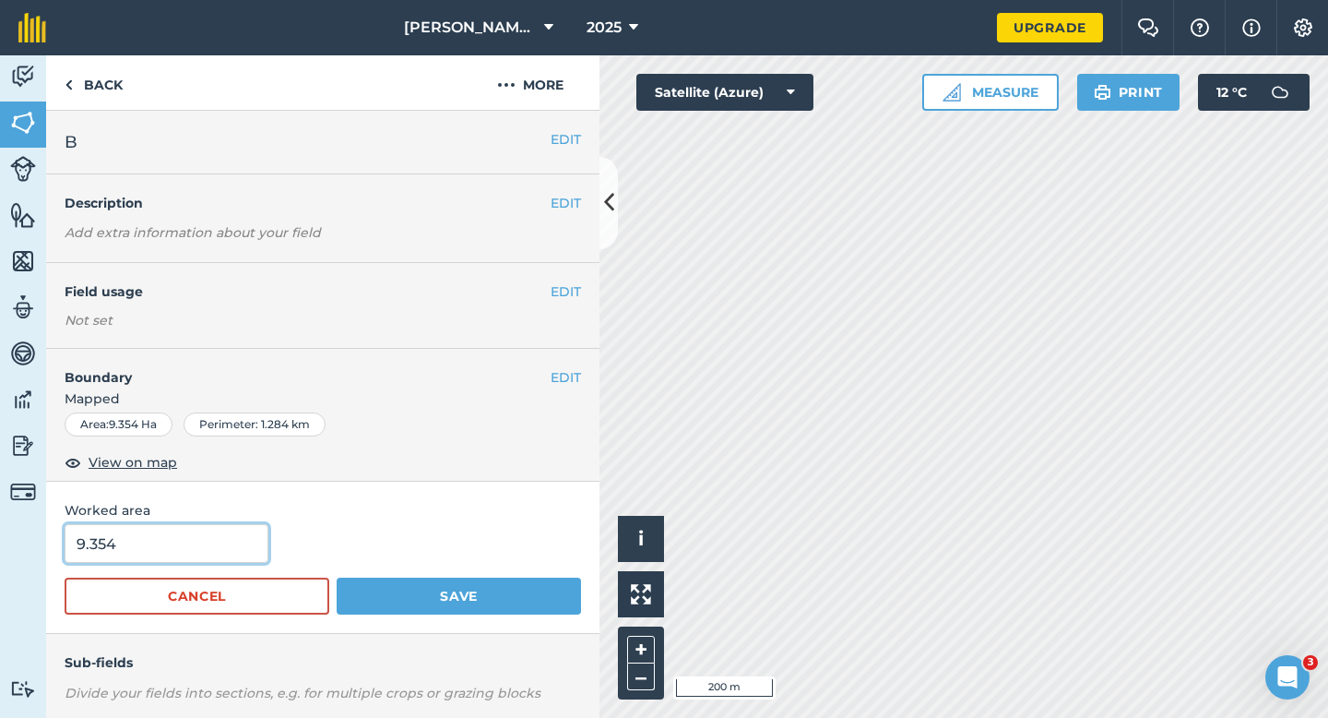
click at [238, 540] on input "9.354" at bounding box center [167, 543] width 204 height 39
type input "9.4"
click at [337, 577] on button "Save" at bounding box center [459, 595] width 244 height 37
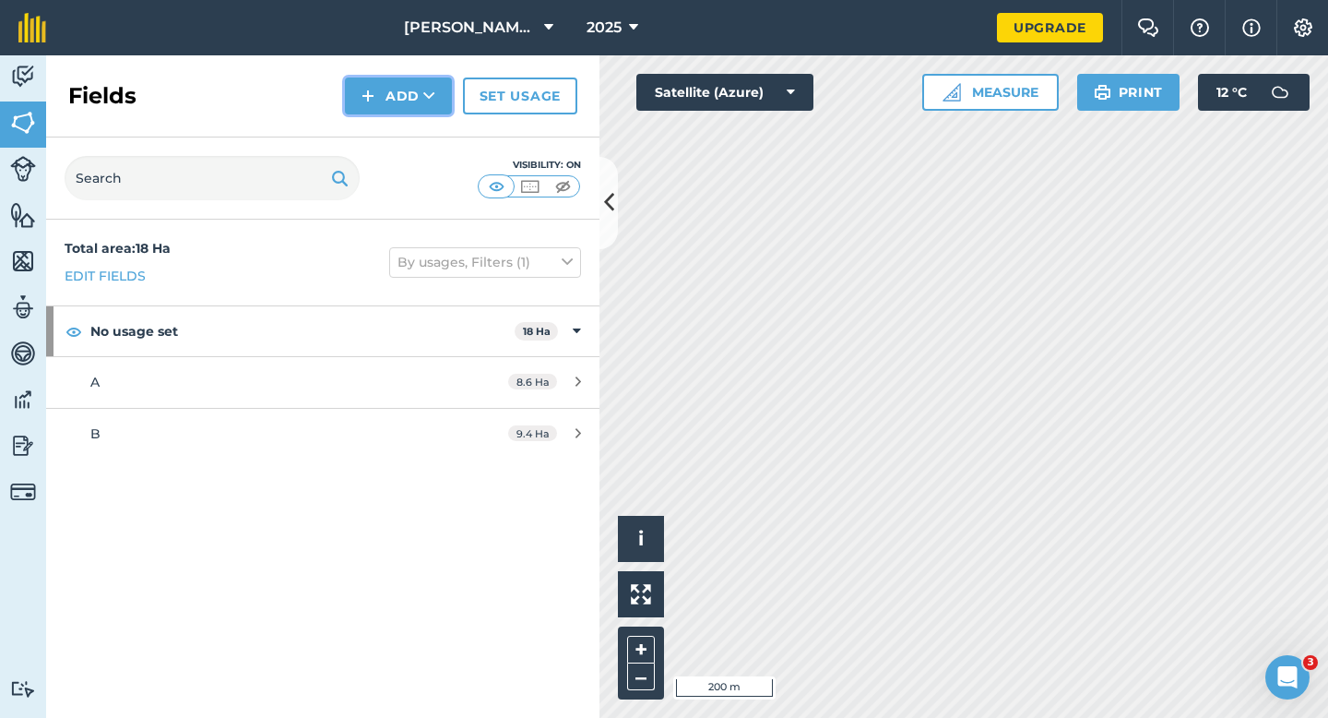
click at [381, 89] on button "Add" at bounding box center [398, 95] width 107 height 37
click at [384, 146] on link "Draw" at bounding box center [398, 137] width 101 height 41
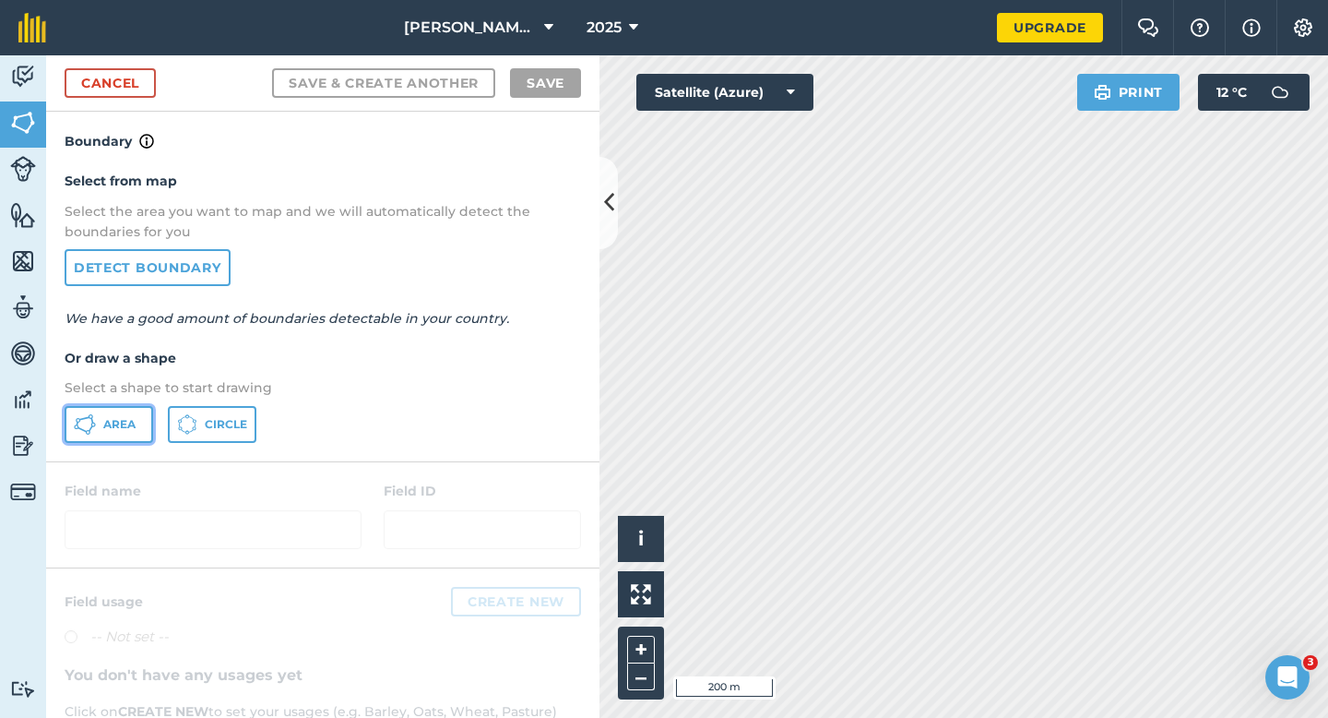
click at [127, 419] on span "Area" at bounding box center [119, 424] width 32 height 15
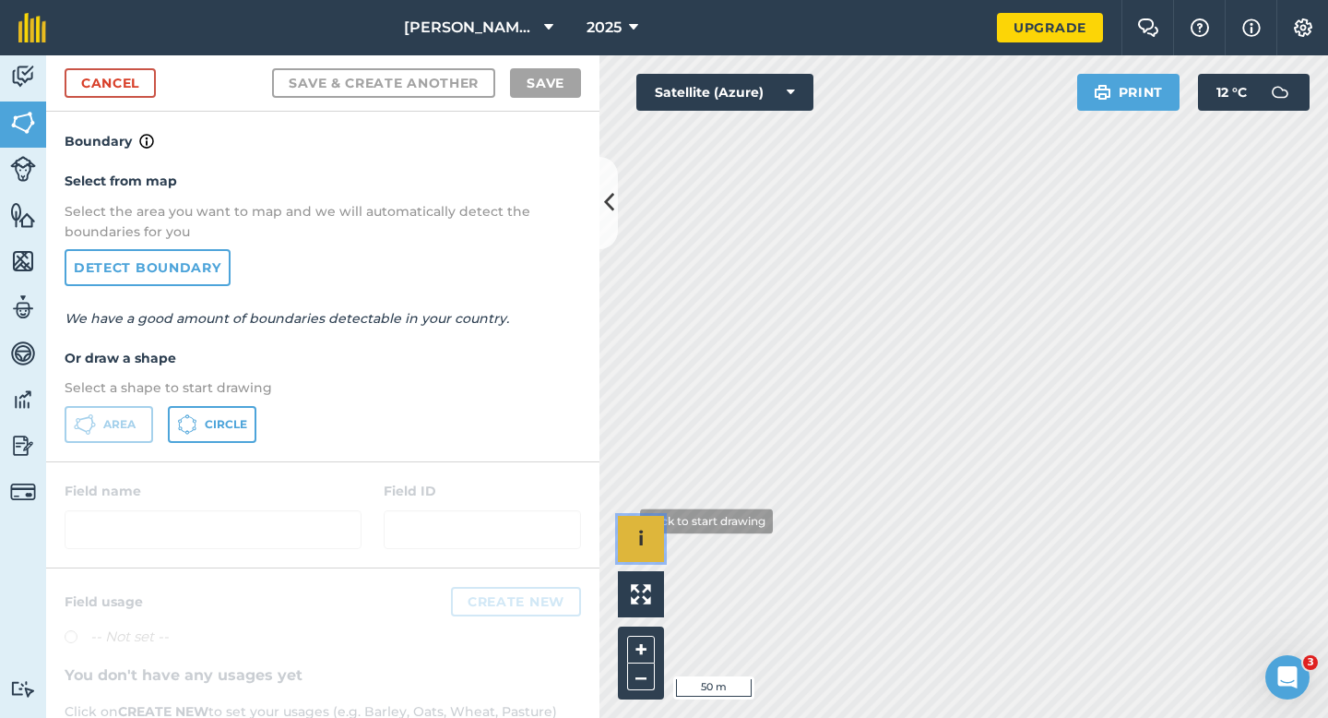
click at [725, 295] on div "Click to start drawing i © 2025 TomTom, Microsoft 50 m + –" at bounding box center [963, 386] width 729 height 662
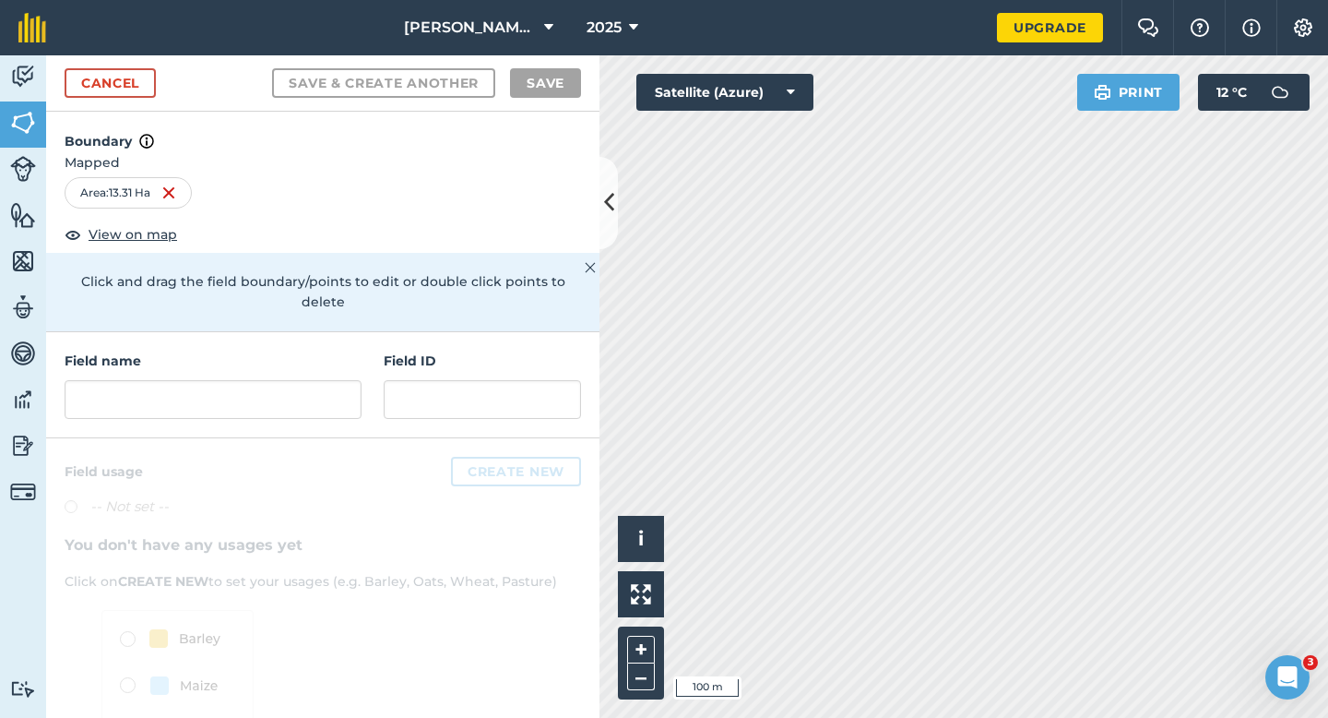
click at [284, 399] on div "Field name Field ID" at bounding box center [322, 385] width 553 height 106
click at [284, 393] on input "text" at bounding box center [213, 399] width 297 height 39
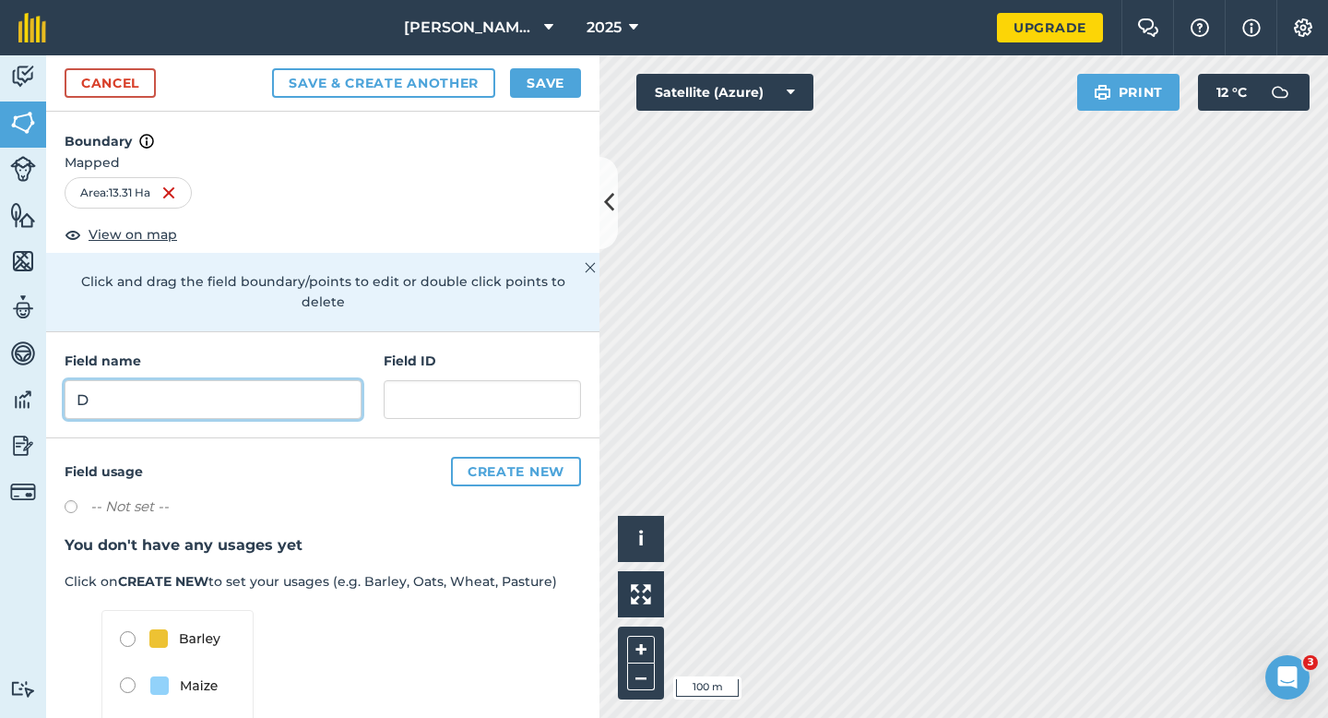
type input "D"
click at [547, 80] on button "Save" at bounding box center [545, 83] width 71 height 30
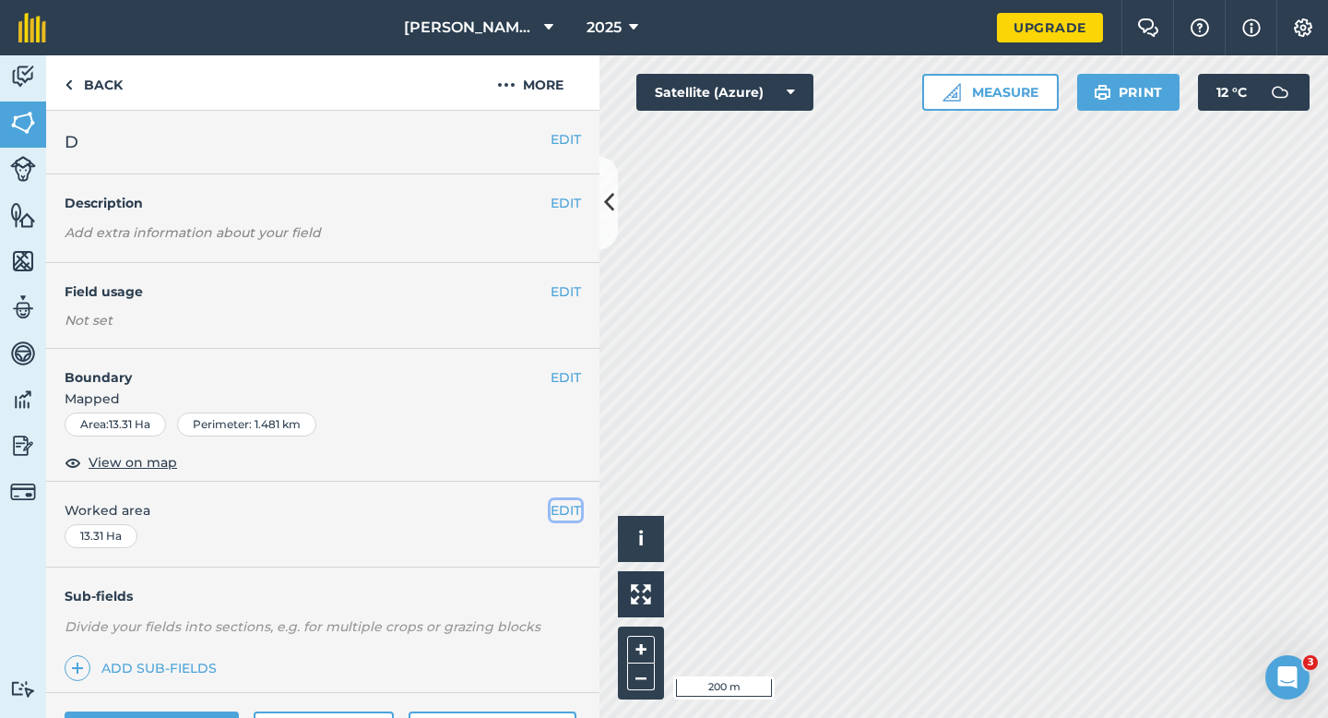
click at [572, 505] on button "EDIT" at bounding box center [566, 510] width 30 height 20
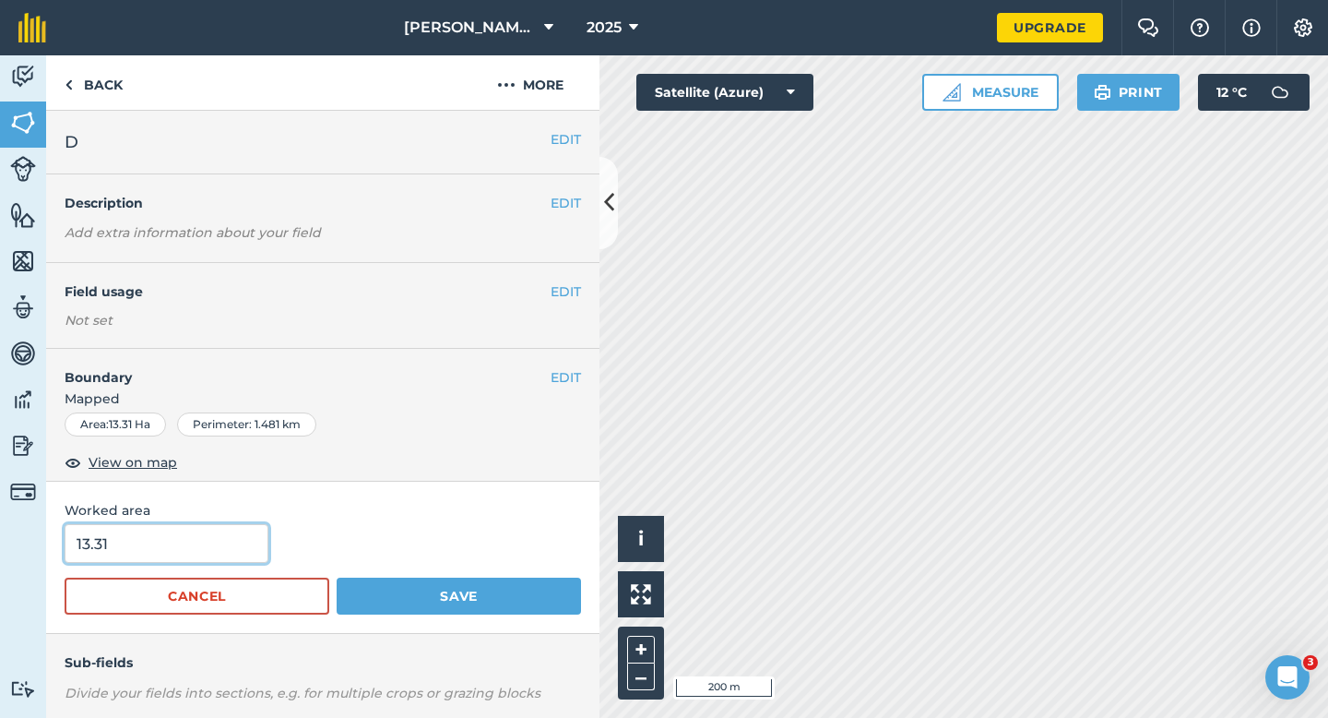
click at [215, 531] on input "13.31" at bounding box center [167, 543] width 204 height 39
click at [215, 541] on input "13.31" at bounding box center [167, 543] width 204 height 39
type input "13.3"
click at [337, 577] on button "Save" at bounding box center [459, 595] width 244 height 37
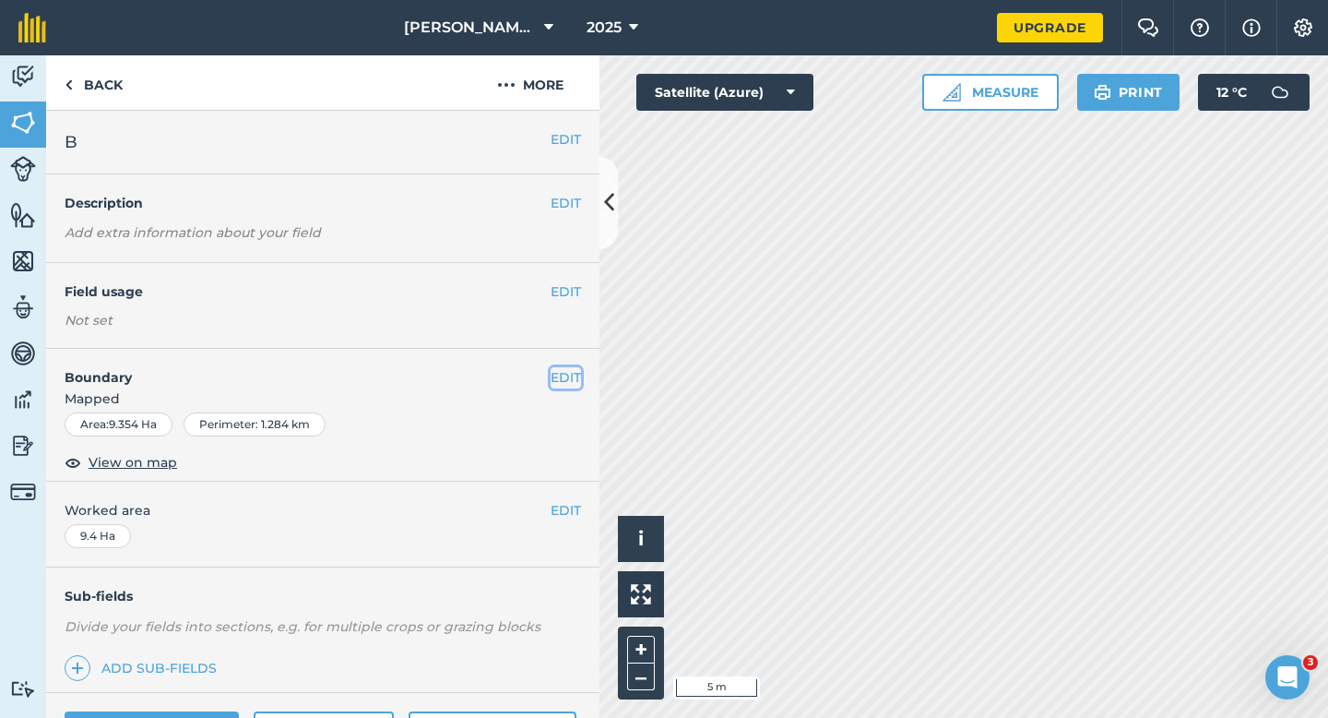
click at [575, 374] on button "EDIT" at bounding box center [566, 377] width 30 height 20
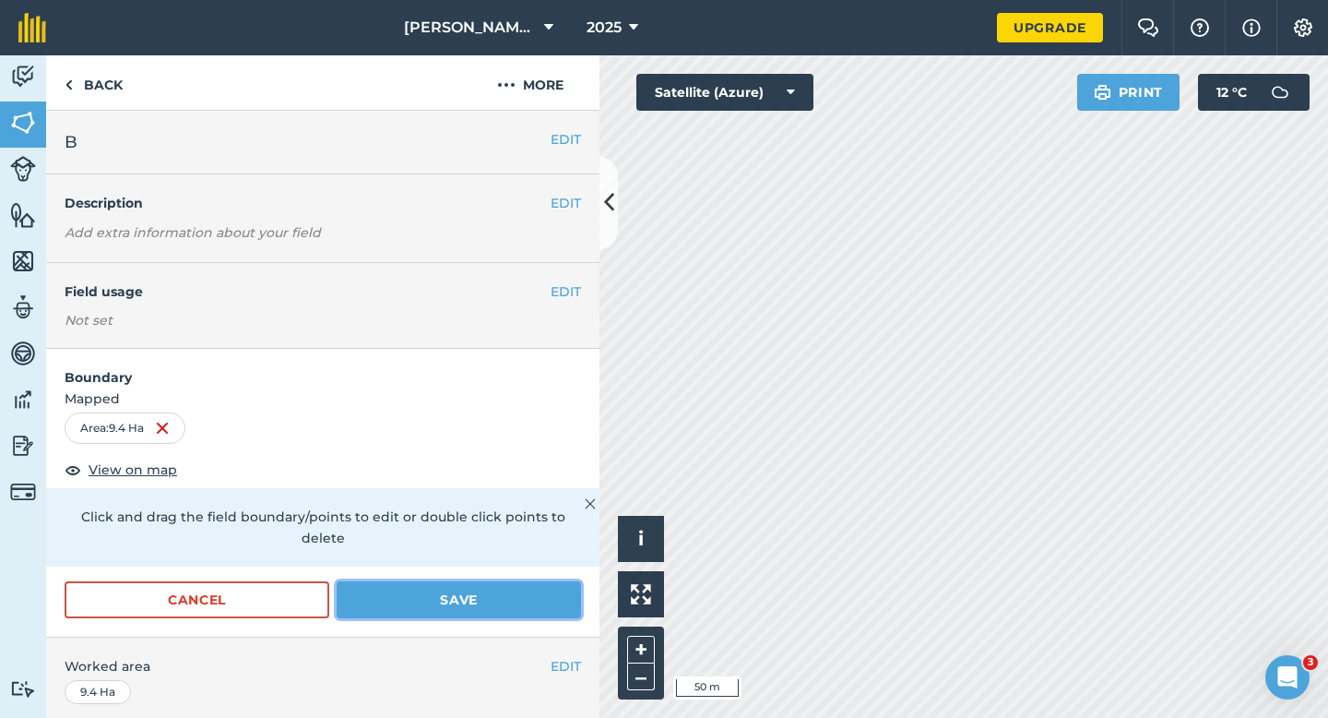
click at [435, 581] on button "Save" at bounding box center [459, 599] width 244 height 37
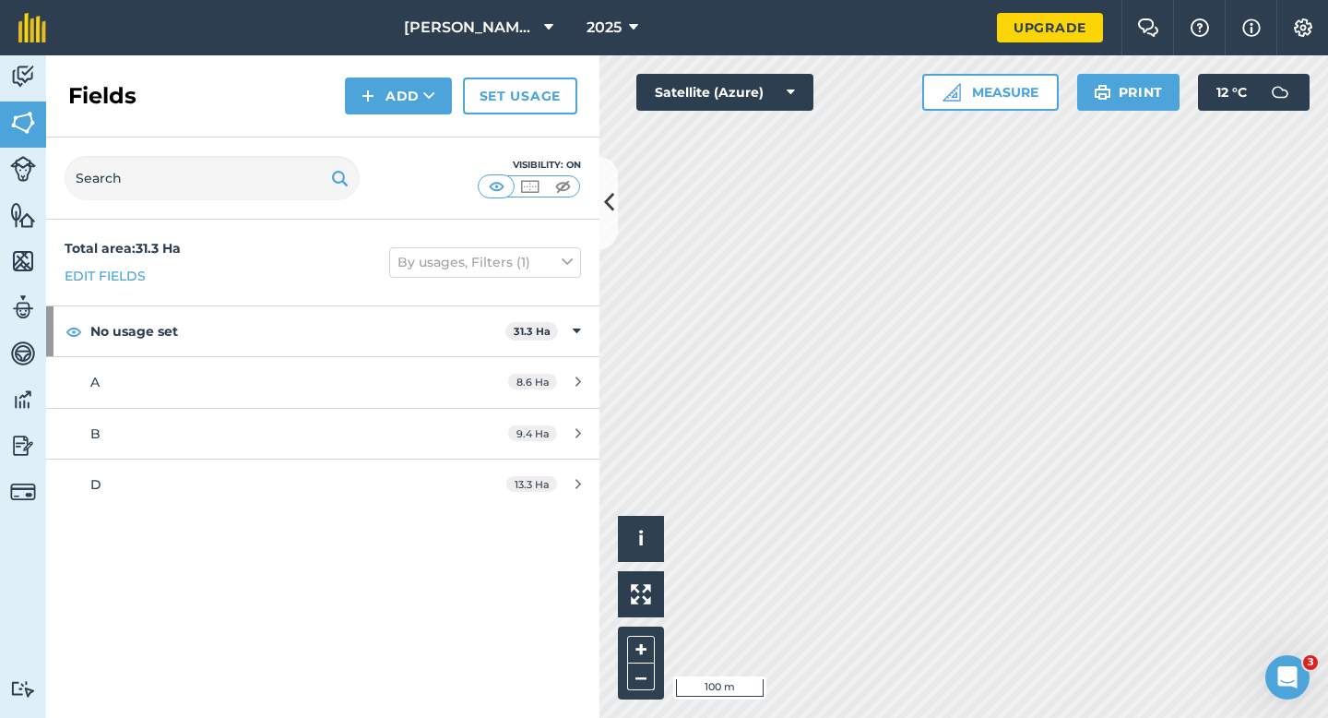
click at [374, 118] on div "Fields Add Set usage" at bounding box center [322, 96] width 553 height 82
click at [386, 117] on div "Fields Add Set usage" at bounding box center [322, 96] width 553 height 82
click at [386, 107] on button "Add" at bounding box center [398, 95] width 107 height 37
click at [386, 126] on link "Draw" at bounding box center [398, 137] width 101 height 41
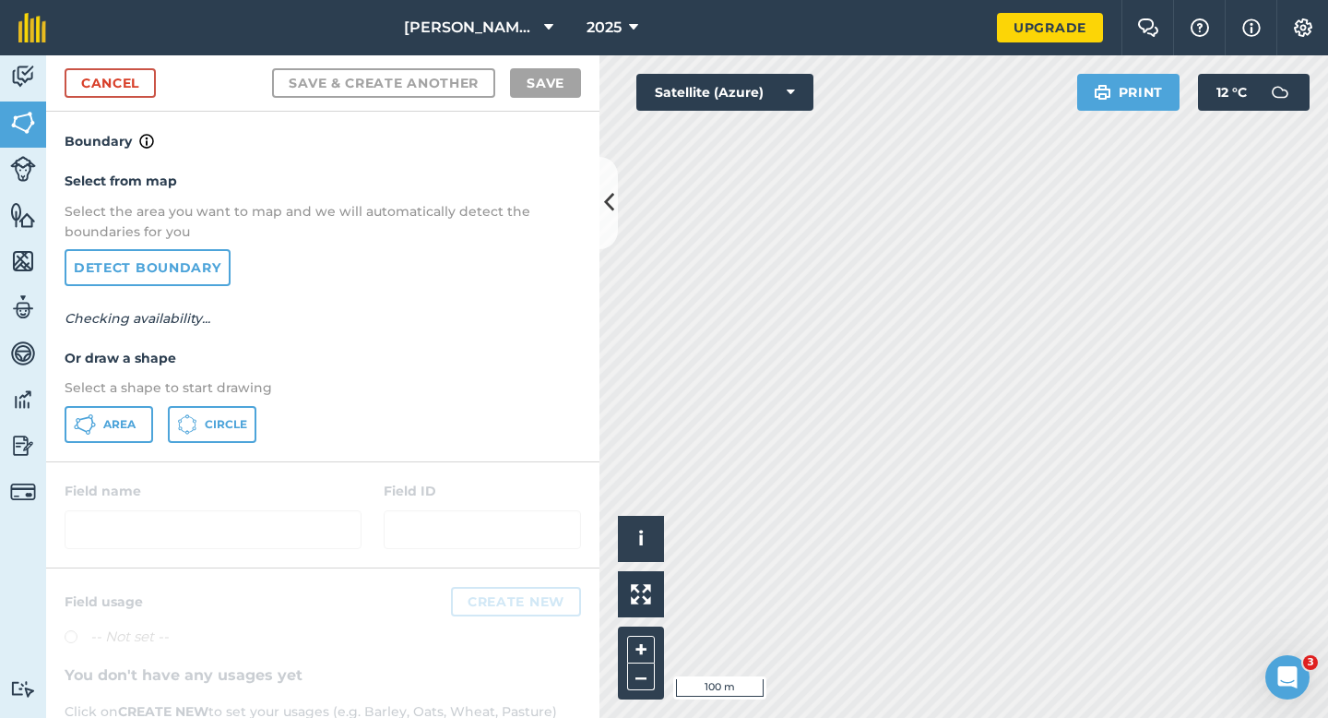
click at [105, 447] on div "Select from map Select the area you want to map and we will automatically detec…" at bounding box center [322, 306] width 553 height 308
click at [106, 433] on button "Area" at bounding box center [109, 424] width 89 height 37
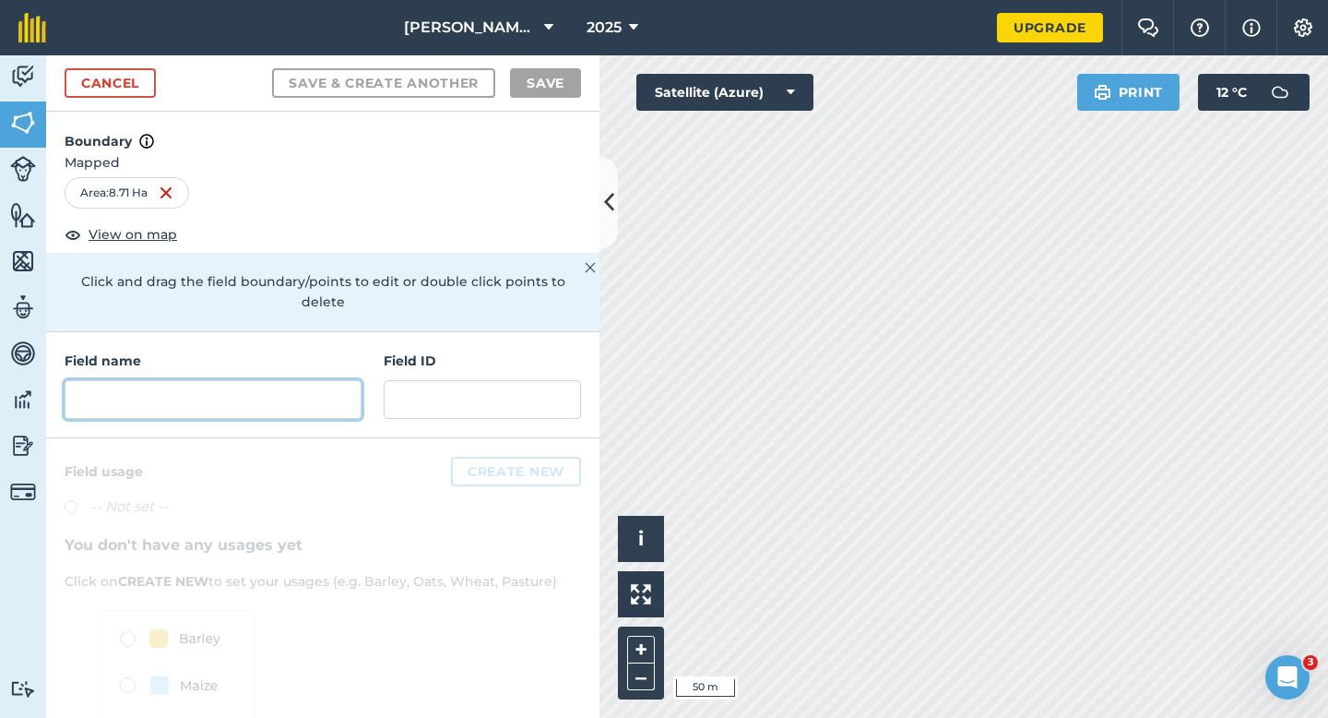
click at [315, 380] on input "text" at bounding box center [213, 399] width 297 height 39
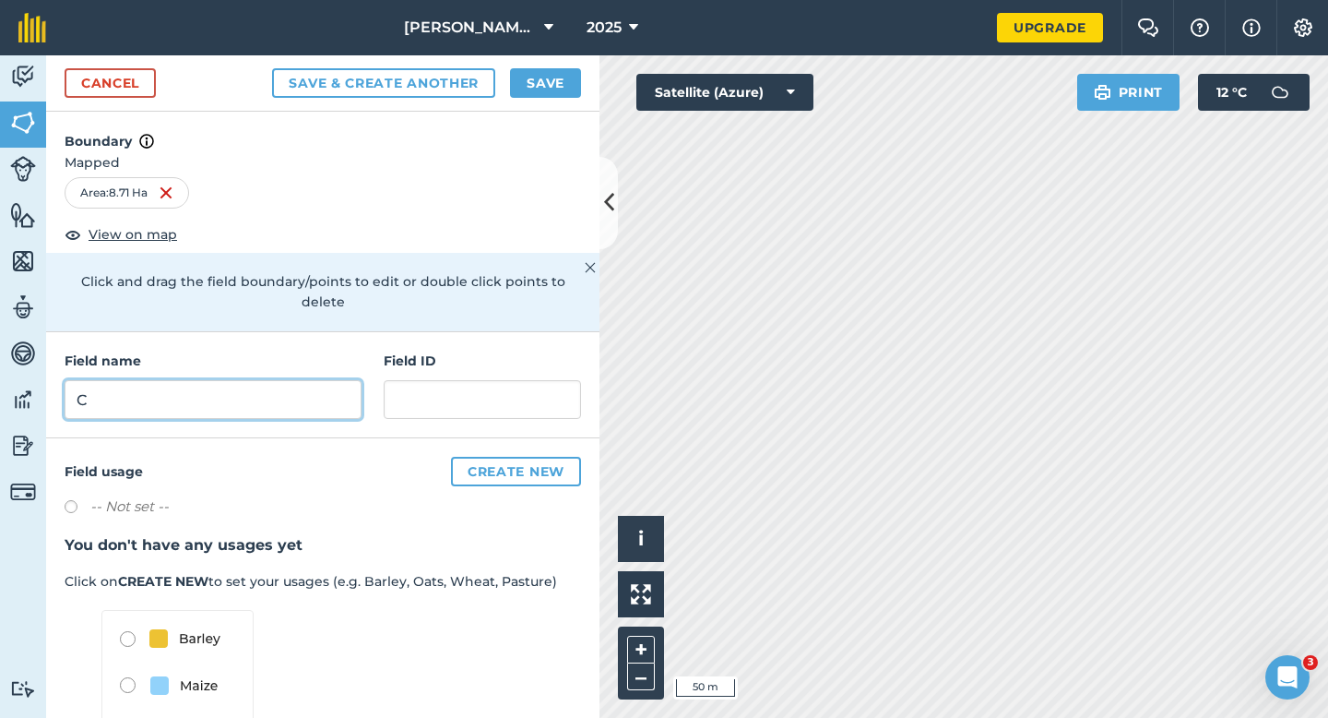
type input "C"
click at [564, 101] on div "Cancel Save & Create Another Save" at bounding box center [322, 83] width 553 height 56
click at [564, 74] on button "Save" at bounding box center [545, 83] width 71 height 30
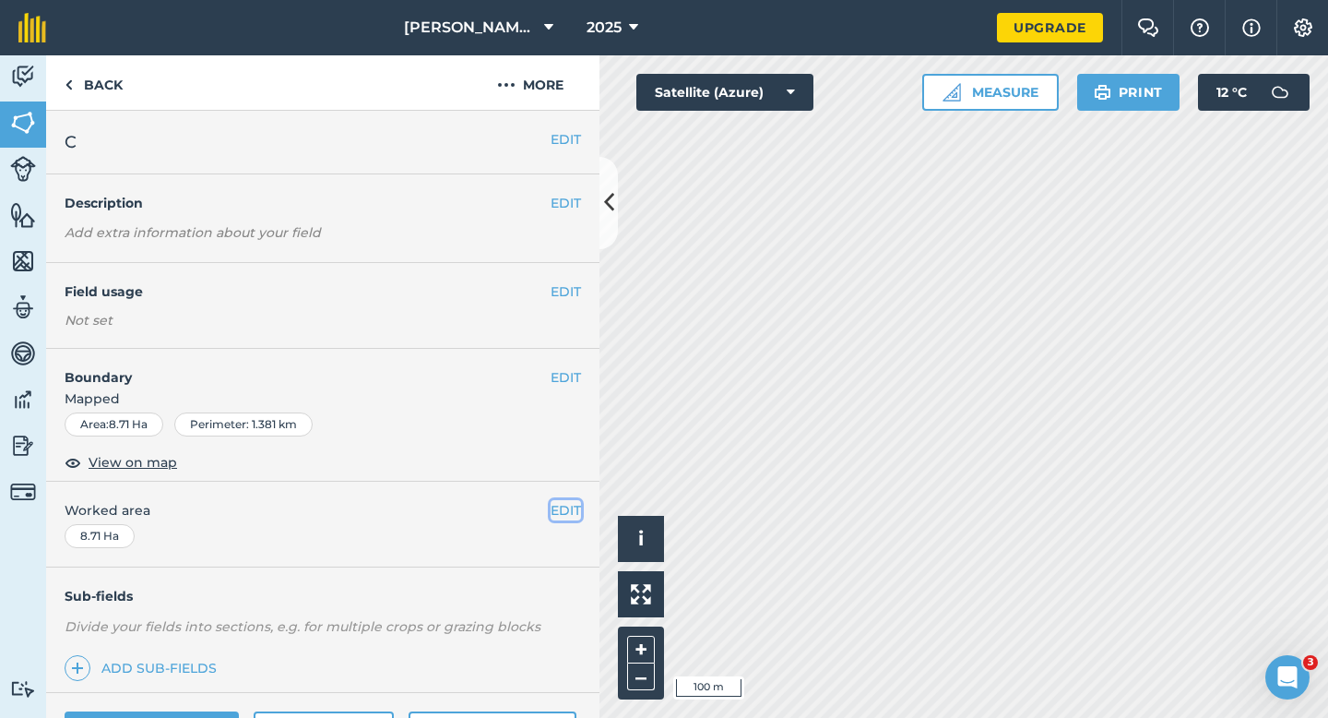
click at [562, 517] on button "EDIT" at bounding box center [566, 510] width 30 height 20
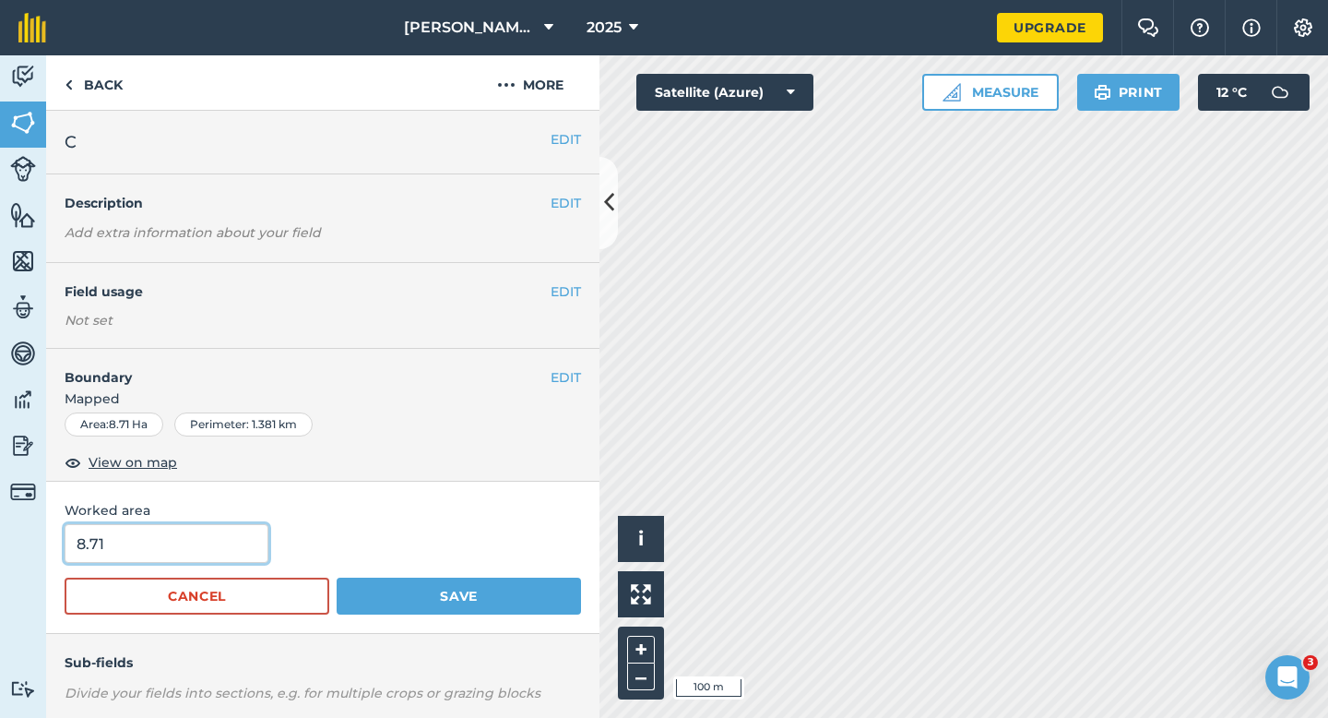
click at [182, 547] on input "8.71" at bounding box center [167, 543] width 204 height 39
type input "8.8"
click at [337, 577] on button "Save" at bounding box center [459, 595] width 244 height 37
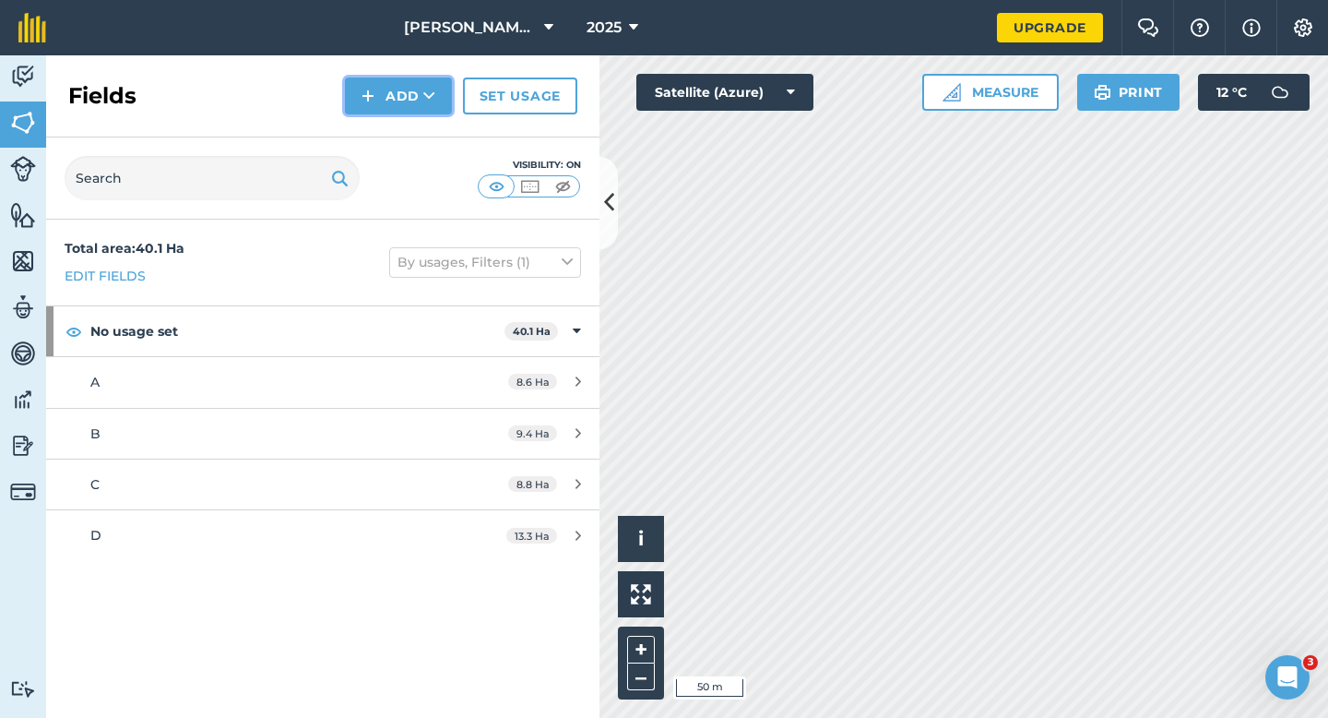
click at [377, 107] on button "Add" at bounding box center [398, 95] width 107 height 37
click at [377, 128] on link "Draw" at bounding box center [398, 137] width 101 height 41
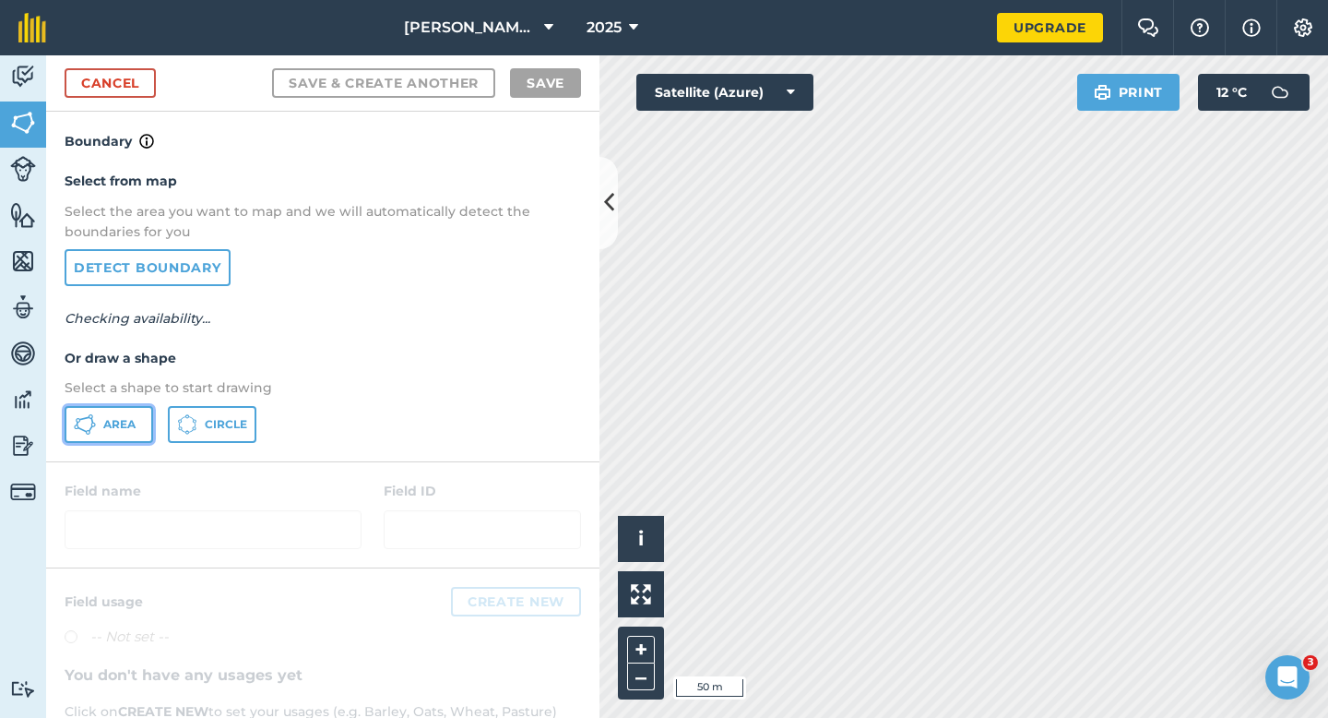
click at [109, 441] on button "Area" at bounding box center [109, 424] width 89 height 37
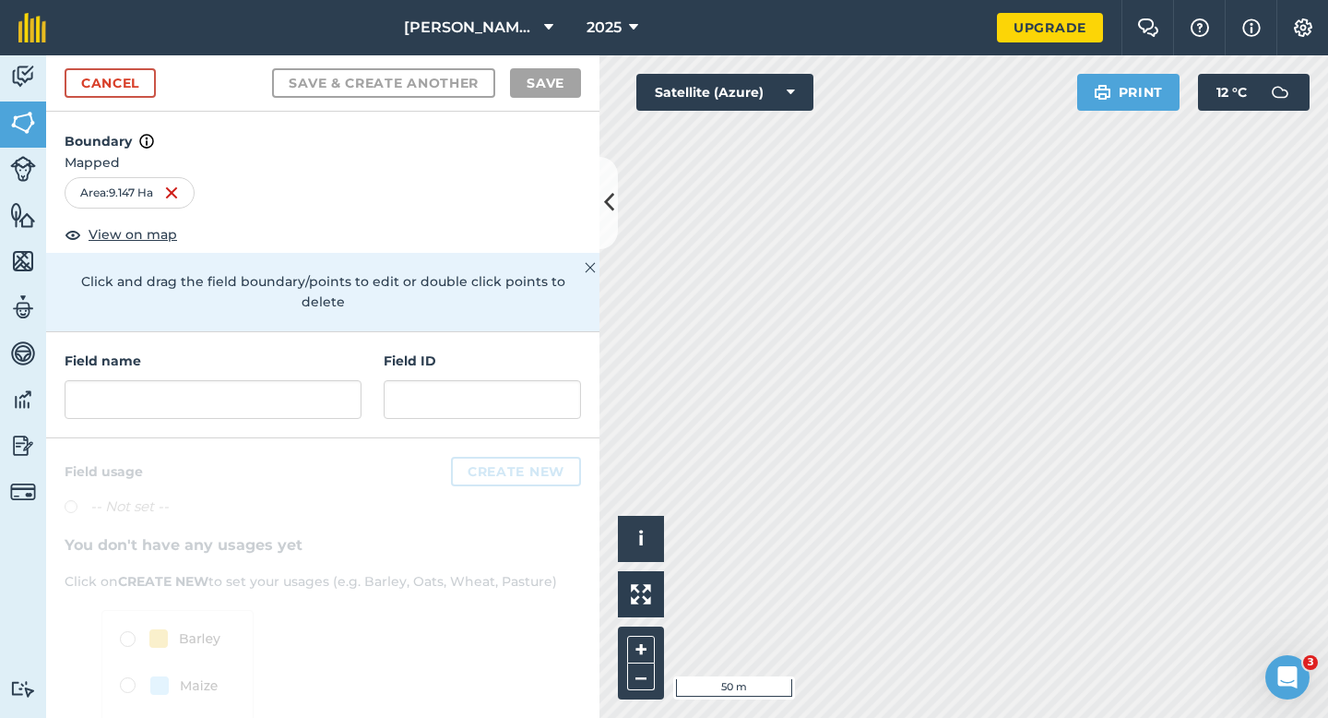
click at [375, 395] on div "Field name Field ID" at bounding box center [322, 385] width 553 height 106
click at [362, 388] on div "Field name Field ID" at bounding box center [322, 385] width 553 height 106
click at [338, 382] on input "text" at bounding box center [213, 399] width 297 height 39
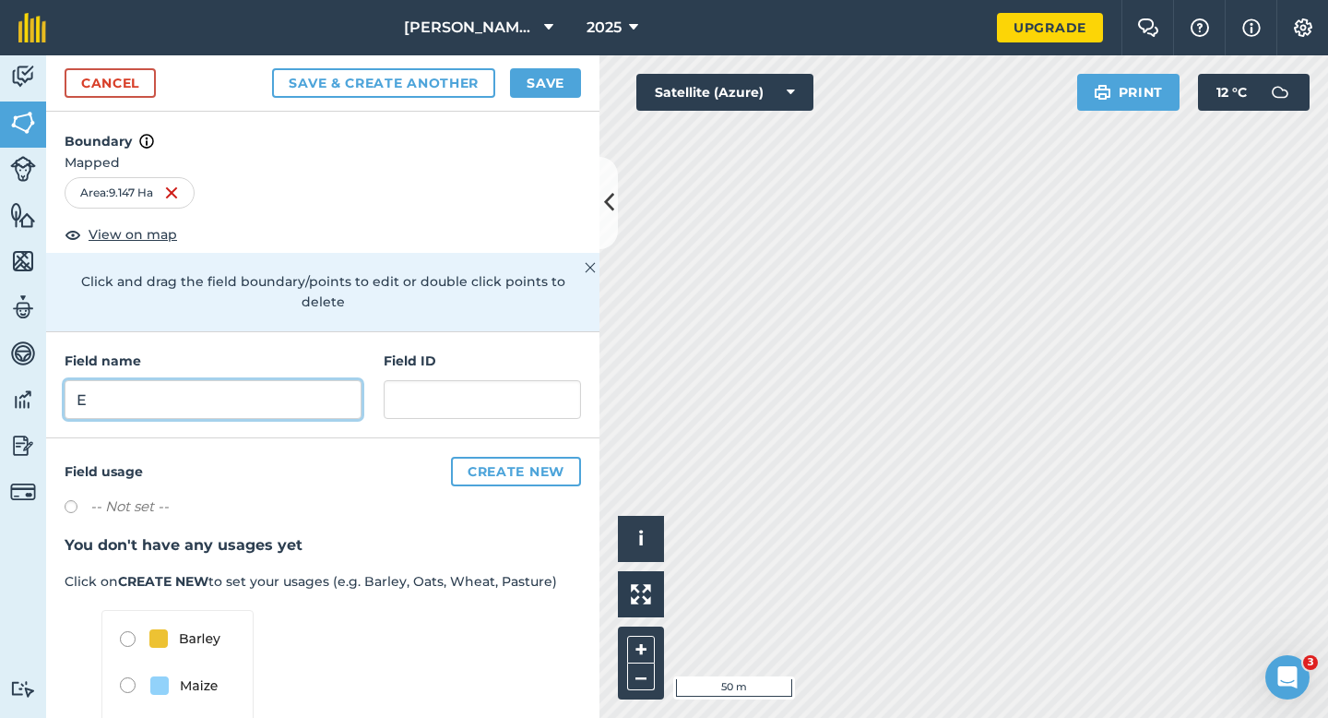
type input "E"
click at [569, 53] on div "2025" at bounding box center [612, 27] width 103 height 55
click at [569, 76] on button "Save" at bounding box center [545, 83] width 71 height 30
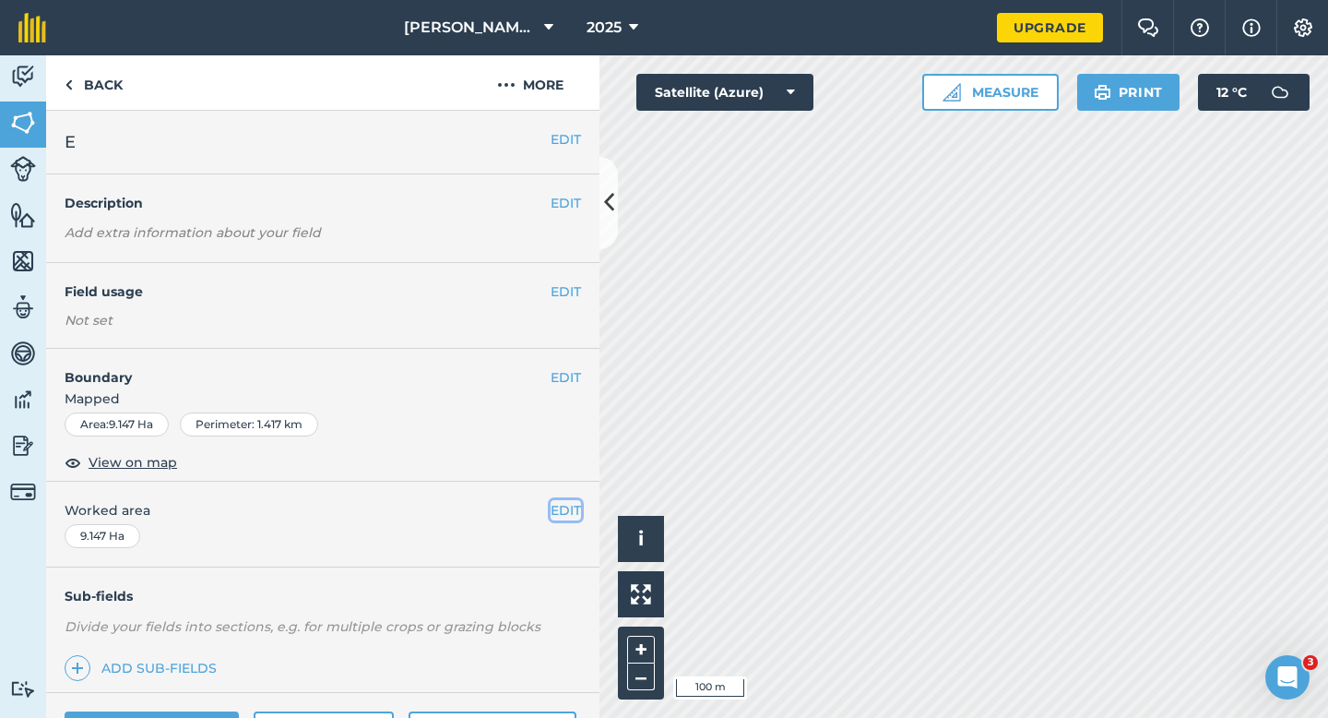
click at [575, 510] on button "EDIT" at bounding box center [566, 510] width 30 height 20
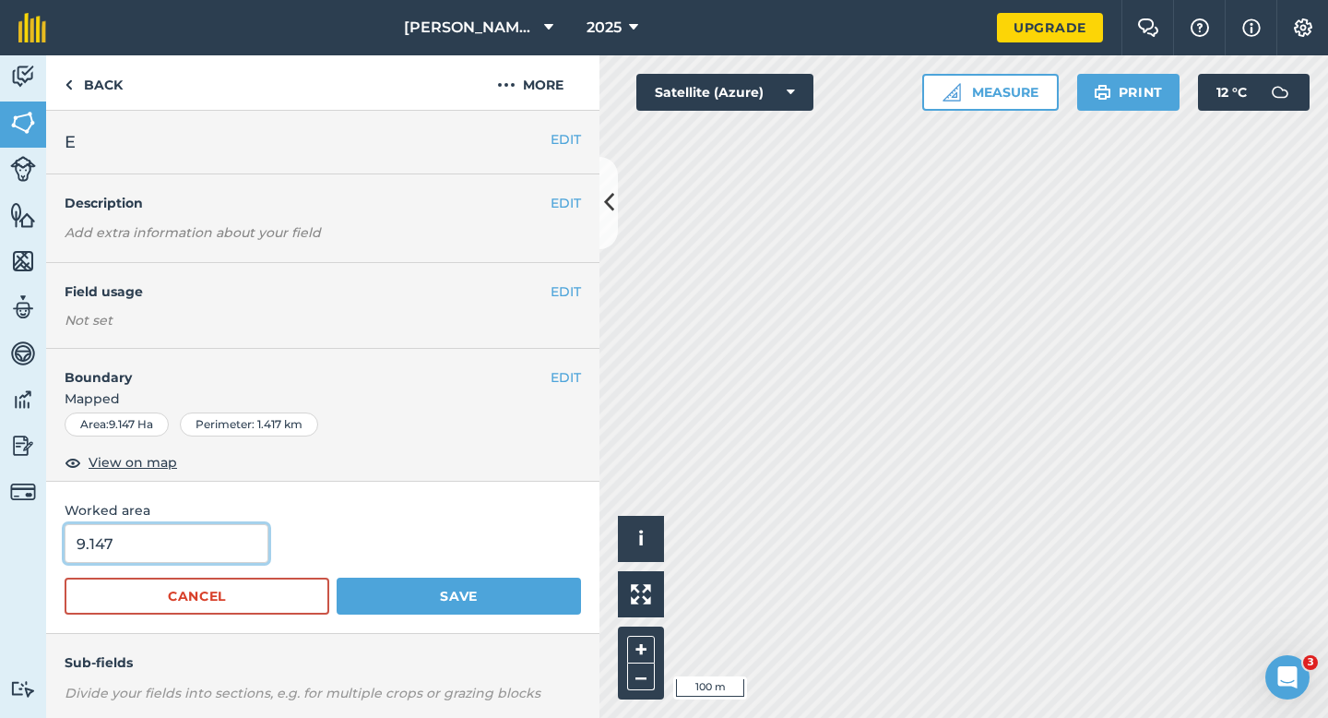
click at [172, 560] on input "9.147" at bounding box center [167, 543] width 204 height 39
type input "9.1"
click at [337, 577] on button "Save" at bounding box center [459, 595] width 244 height 37
click at [170, 555] on input "9.1" at bounding box center [167, 543] width 204 height 39
type input "9.2"
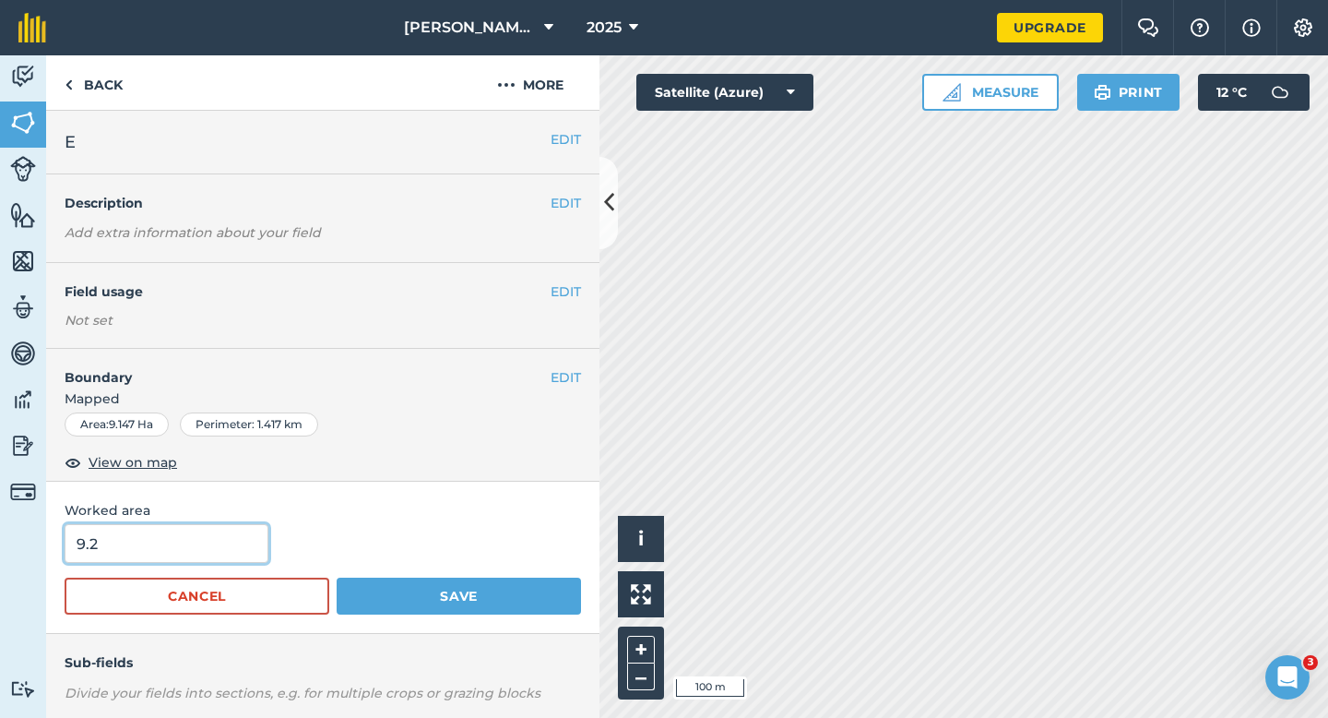
click at [337, 577] on button "Save" at bounding box center [459, 595] width 244 height 37
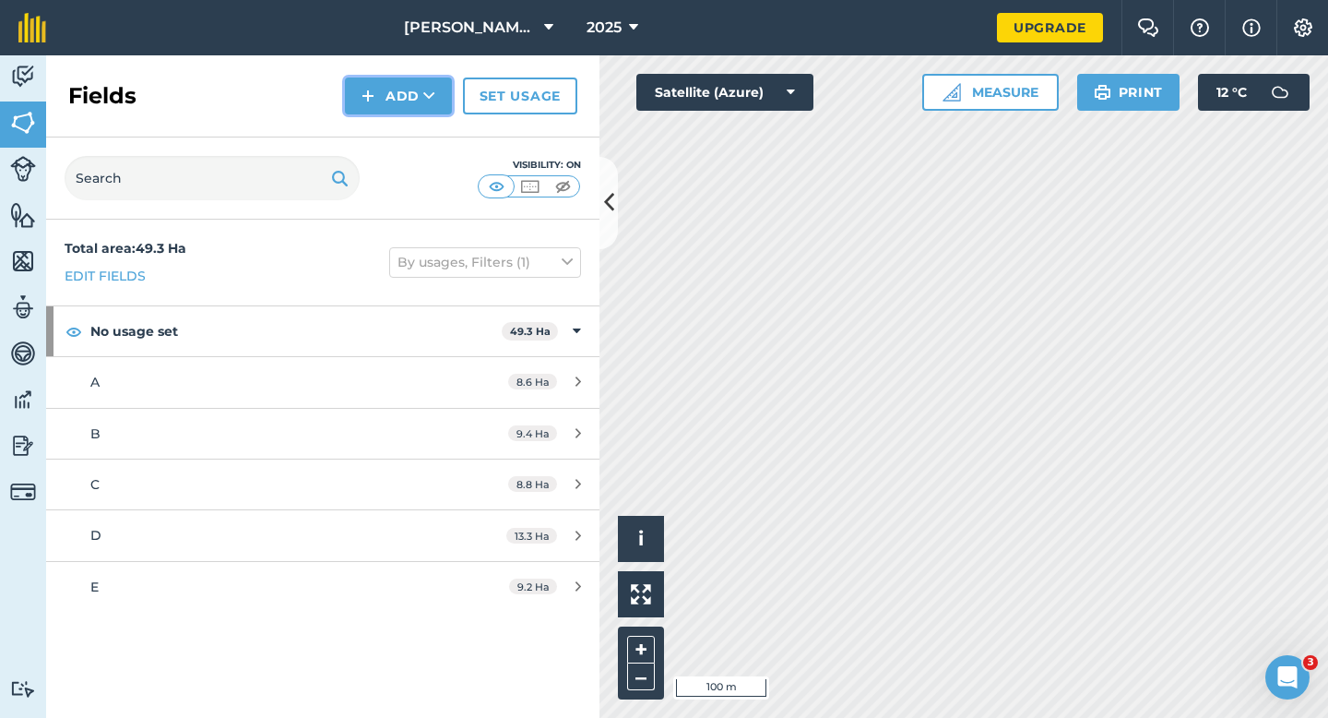
click at [385, 100] on button "Add" at bounding box center [398, 95] width 107 height 37
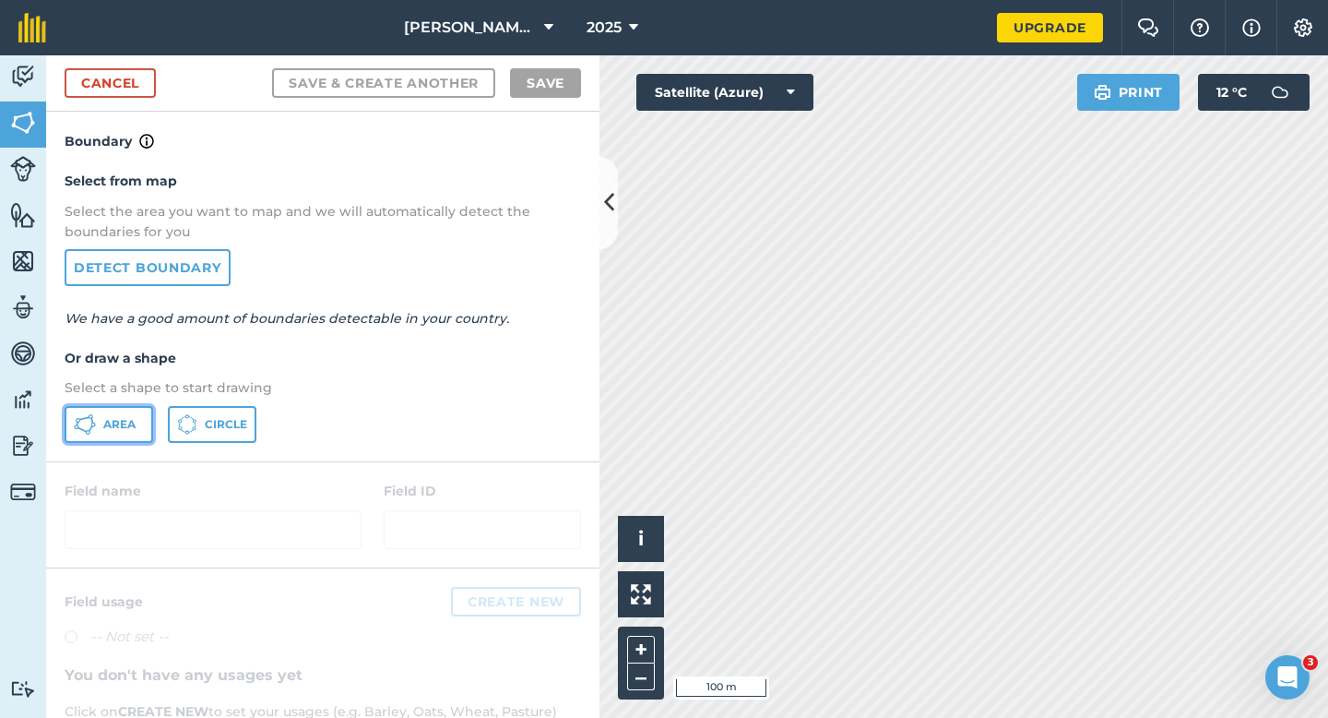
click at [131, 412] on button "Area" at bounding box center [109, 424] width 89 height 37
click at [1256, 88] on div "Click to start drawing i © 2025 TomTom, Microsoft 20 m + – Satellite (Azure) Pr…" at bounding box center [963, 386] width 729 height 662
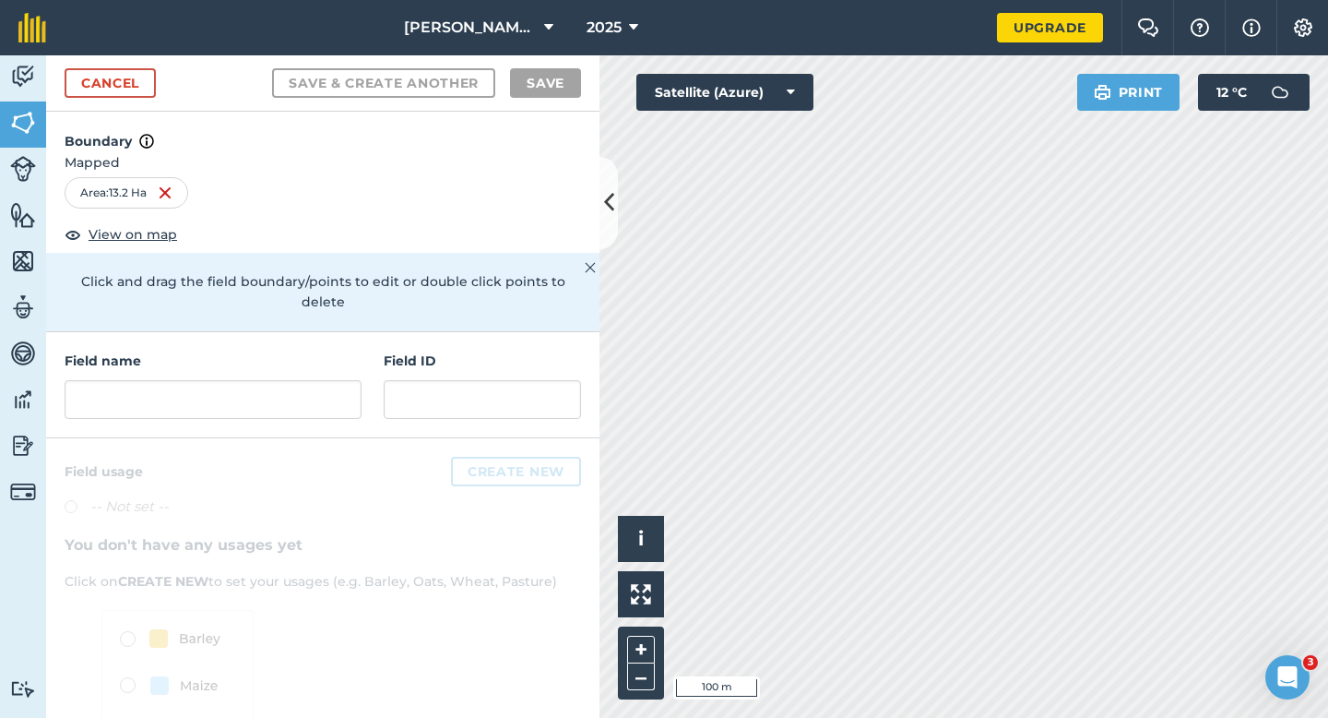
click at [345, 407] on div "Field name Field ID" at bounding box center [322, 385] width 553 height 106
click at [345, 386] on input "text" at bounding box center [213, 399] width 297 height 39
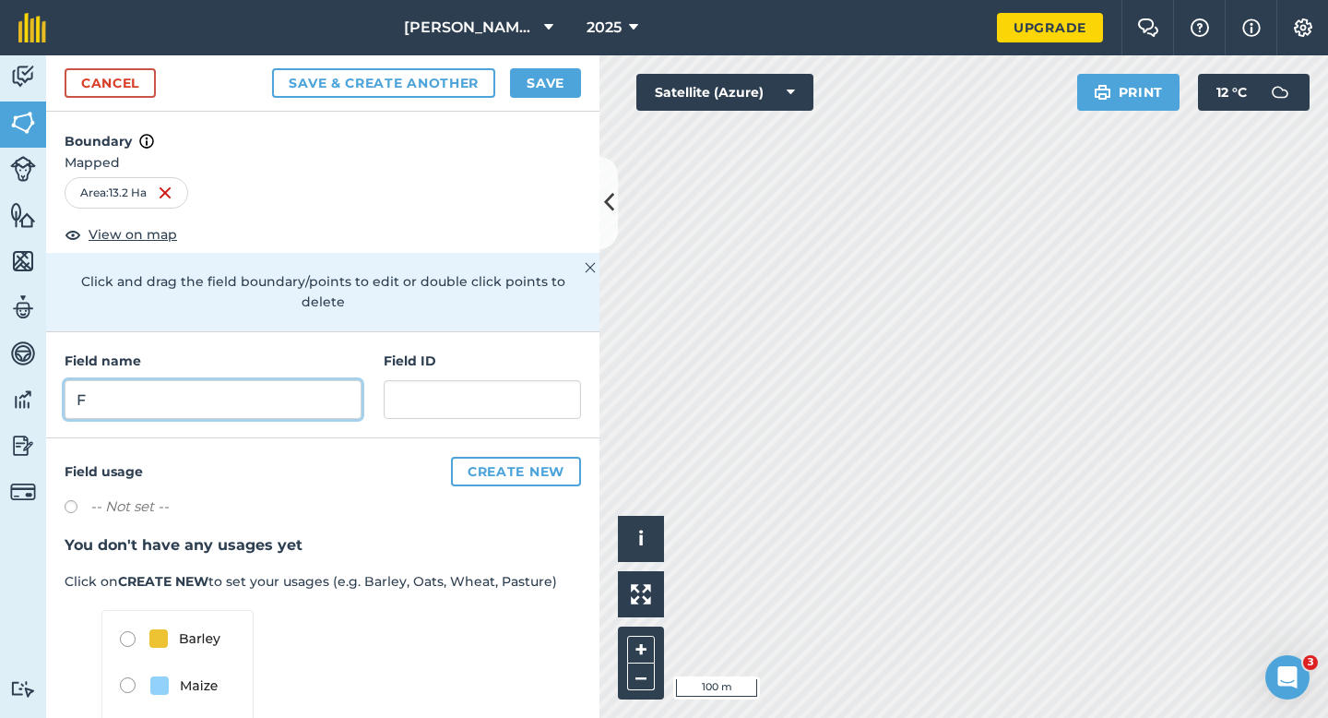
type input "F"
click at [529, 77] on button "Save" at bounding box center [545, 83] width 71 height 30
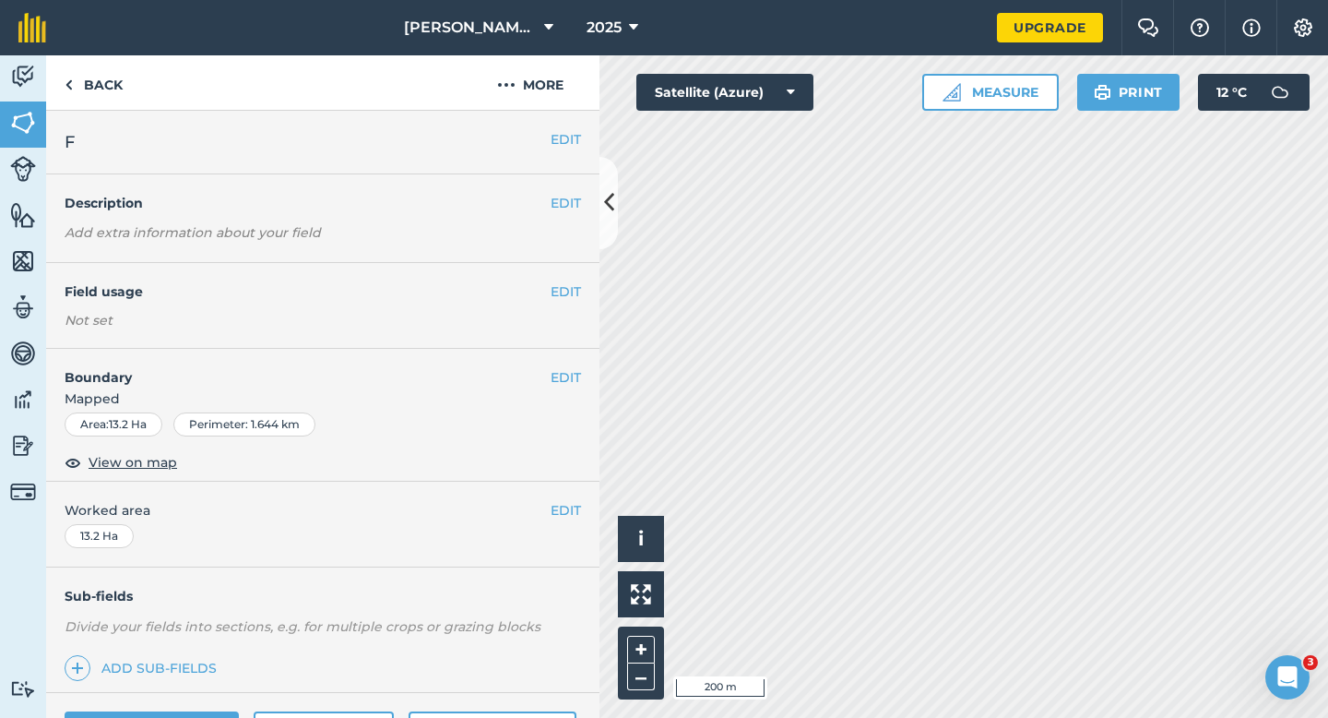
click at [560, 520] on div "EDIT Worked area 13.2 Ha" at bounding box center [322, 524] width 553 height 86
click at [559, 503] on button "EDIT" at bounding box center [566, 510] width 30 height 20
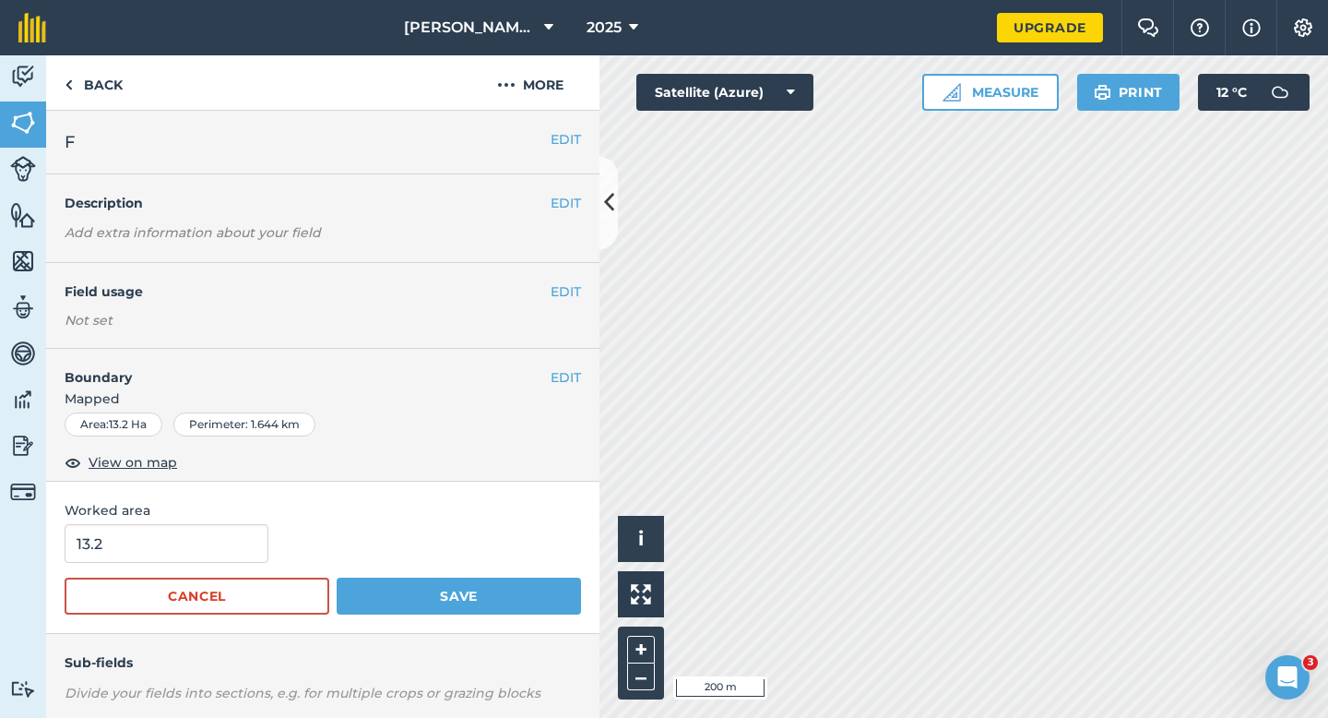
click at [128, 522] on div "Worked area 13.2 Cancel Save" at bounding box center [322, 557] width 553 height 152
click at [191, 540] on input "13.2" at bounding box center [167, 543] width 204 height 39
click at [337, 577] on button "Save" at bounding box center [459, 595] width 244 height 37
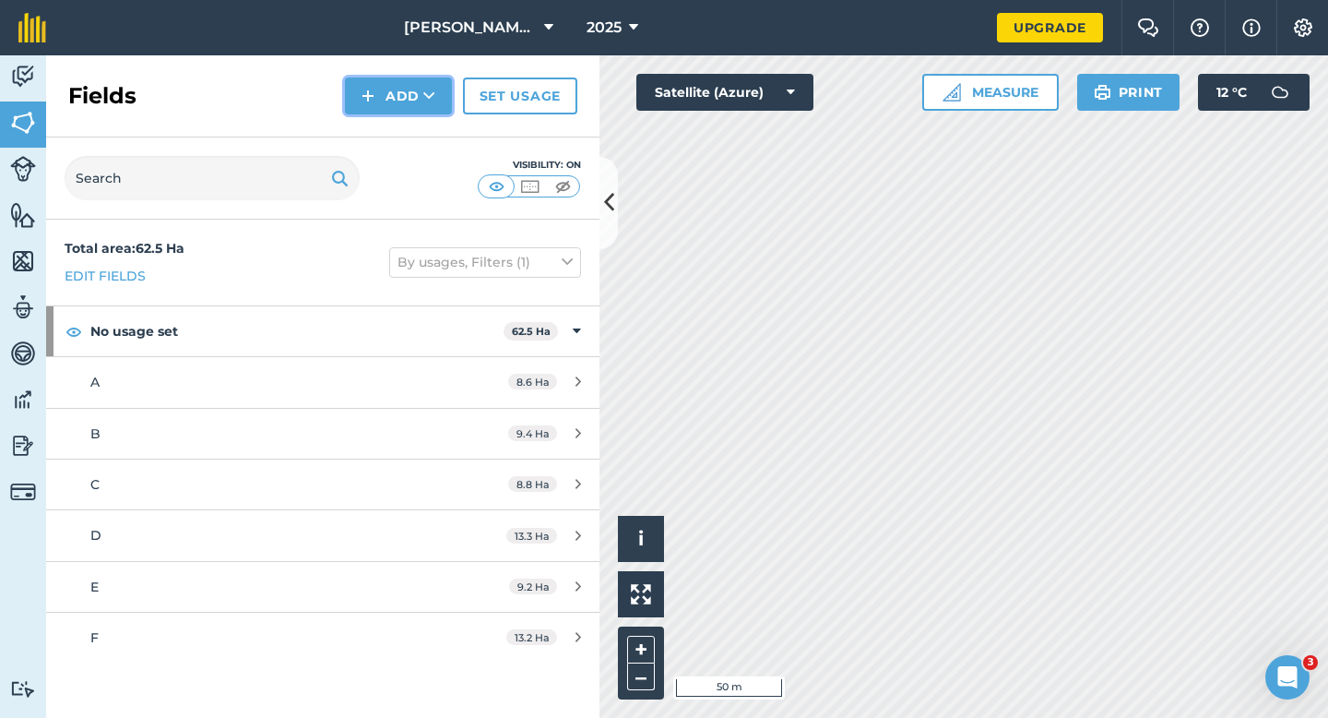
click at [374, 110] on button "Add" at bounding box center [398, 95] width 107 height 37
click at [374, 136] on link "Draw" at bounding box center [398, 137] width 101 height 41
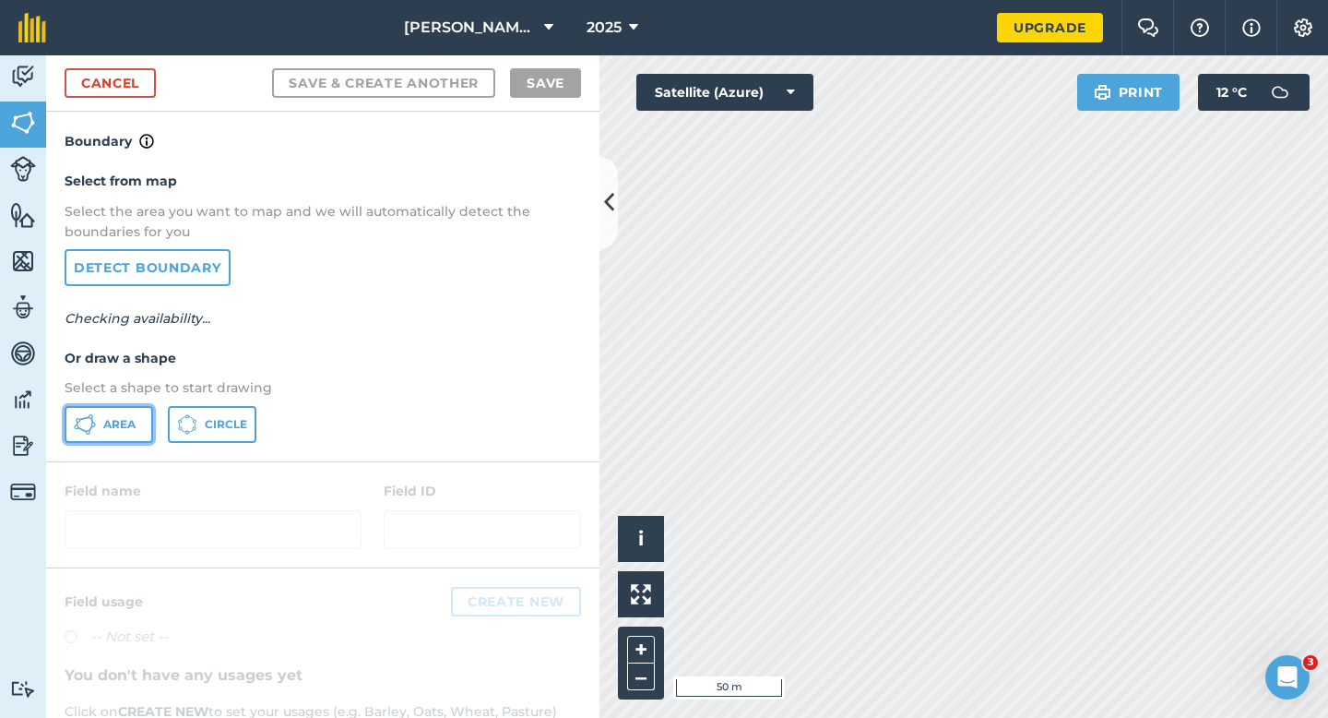
click at [118, 429] on span "Area" at bounding box center [119, 424] width 32 height 15
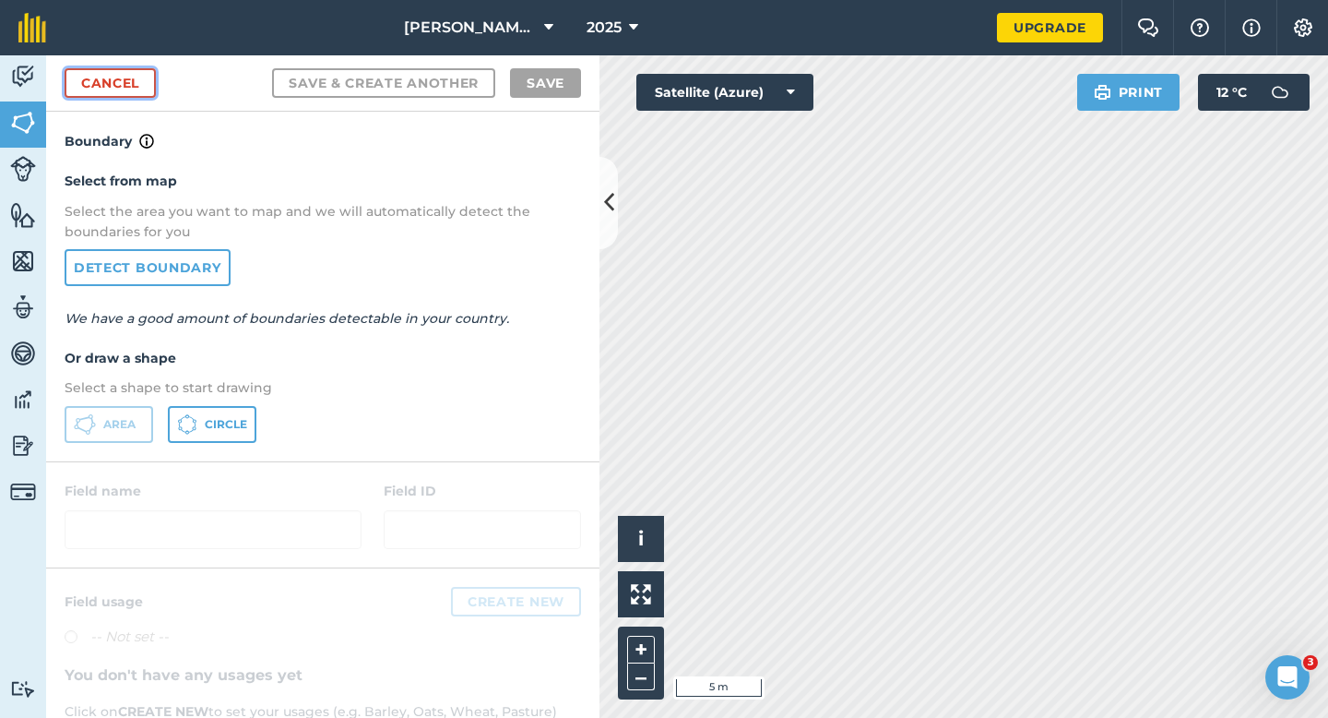
click at [113, 83] on link "Cancel" at bounding box center [110, 83] width 91 height 30
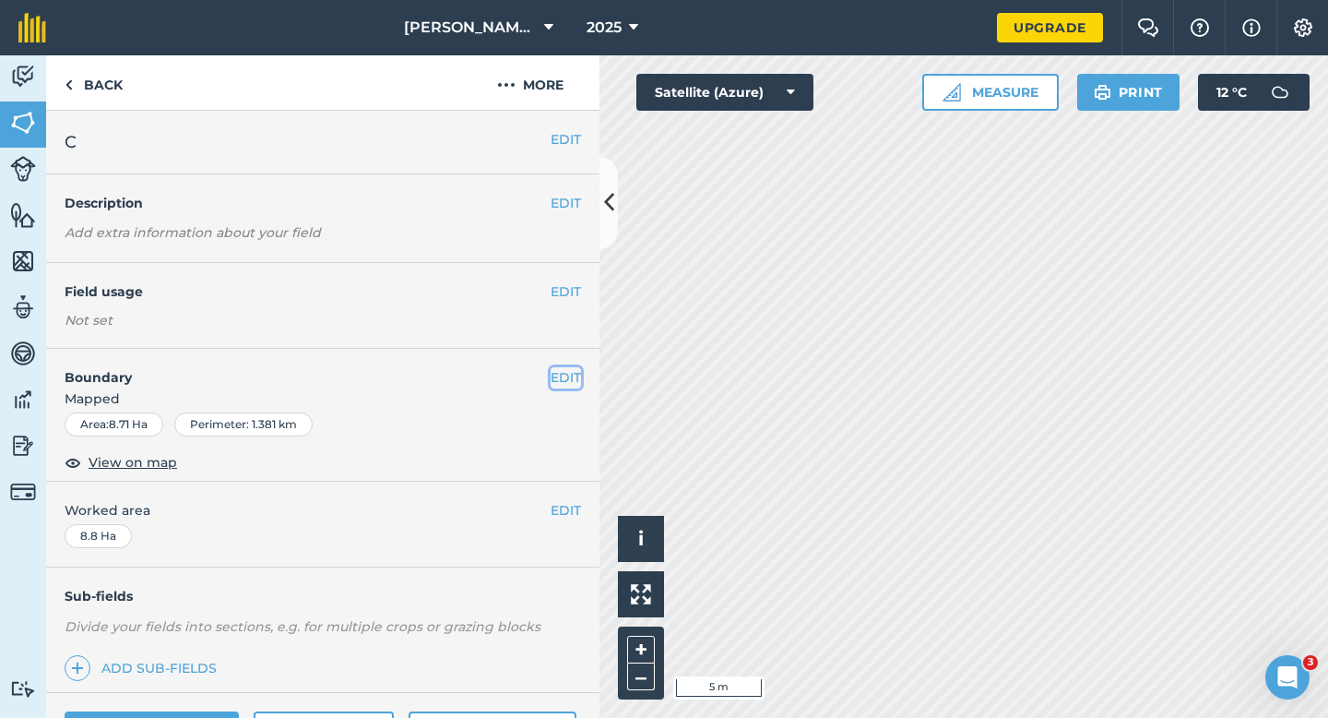
click at [568, 374] on button "EDIT" at bounding box center [566, 377] width 30 height 20
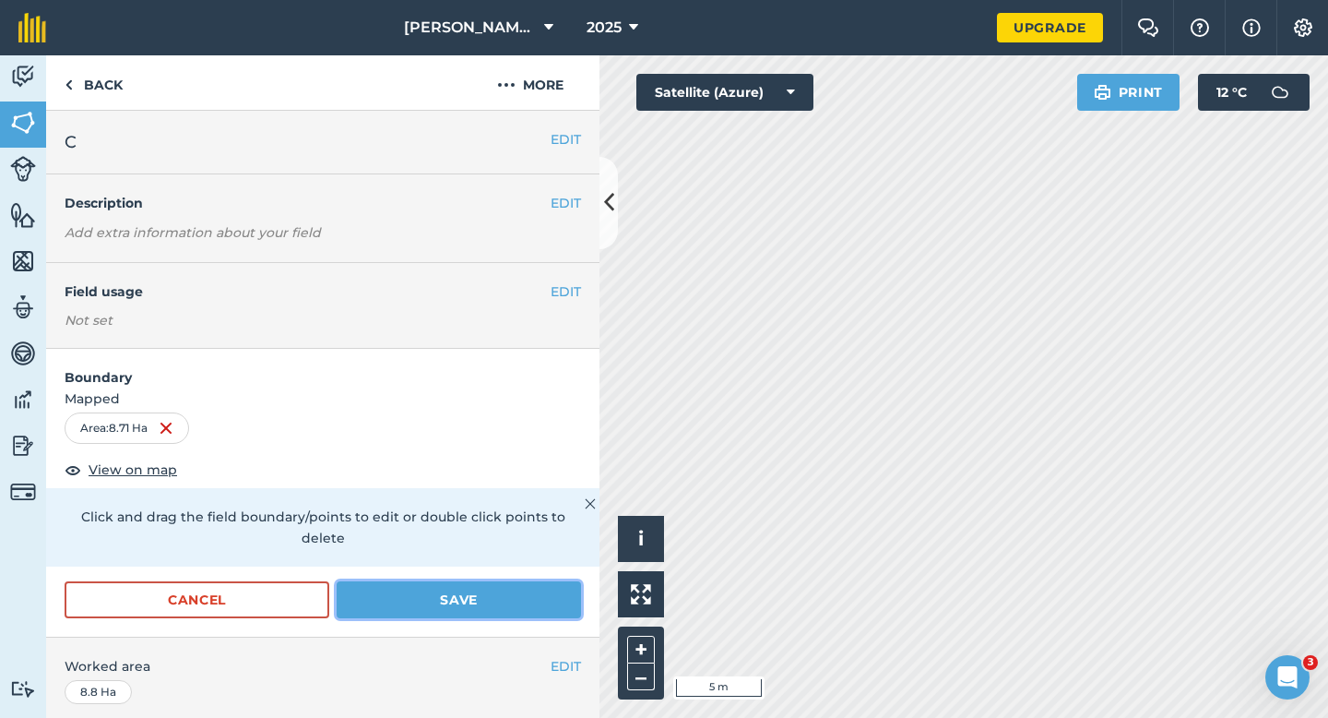
click at [469, 591] on button "Save" at bounding box center [459, 599] width 244 height 37
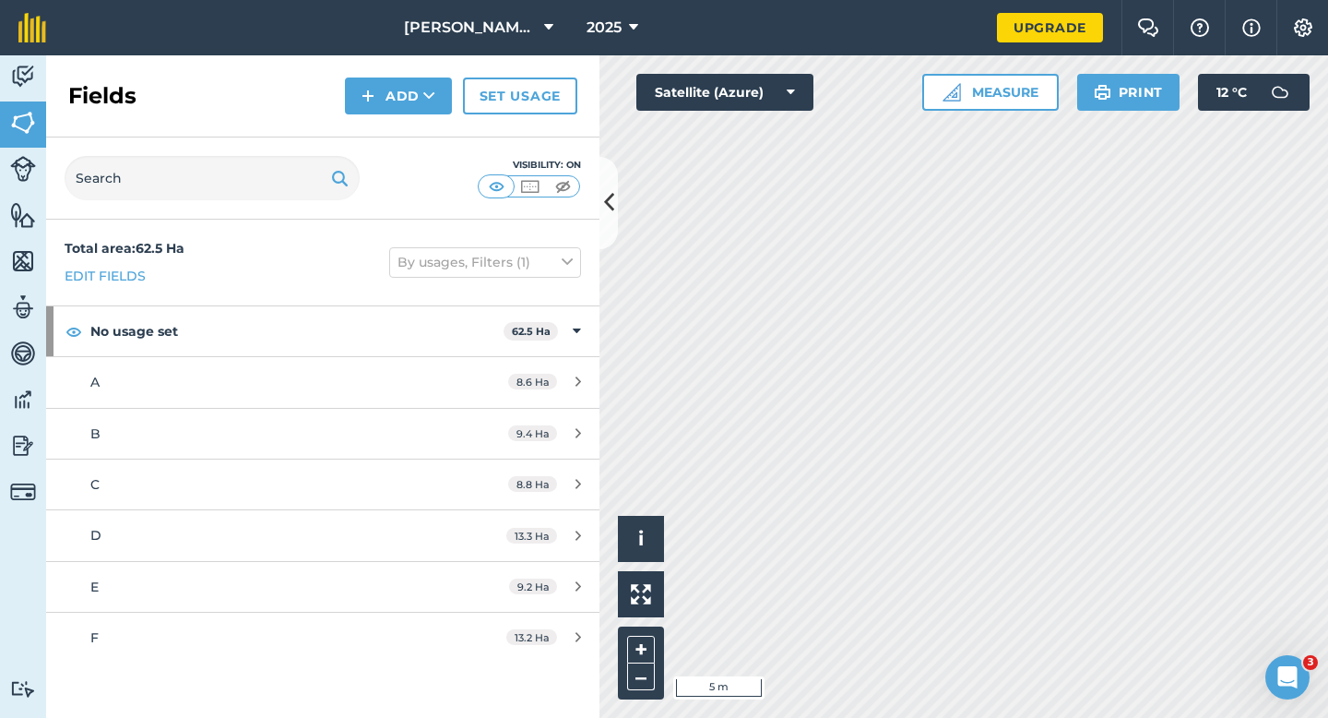
click at [409, 129] on div "Fields Add Set usage" at bounding box center [322, 96] width 553 height 82
click at [405, 104] on button "Add" at bounding box center [398, 95] width 107 height 37
click at [405, 133] on link "Draw" at bounding box center [398, 137] width 101 height 41
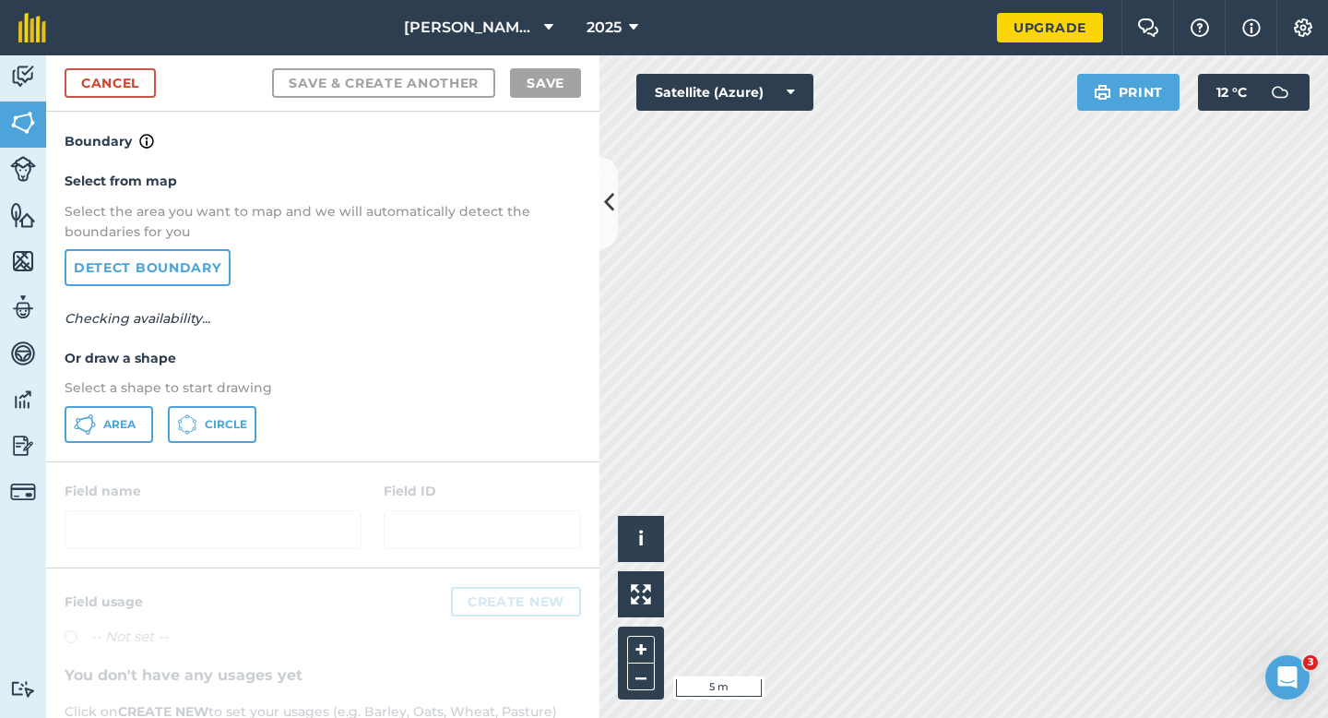
click at [131, 456] on div "Select from map Select the area you want to map and we will automatically detec…" at bounding box center [322, 306] width 553 height 308
click at [131, 426] on span "Area" at bounding box center [119, 424] width 32 height 15
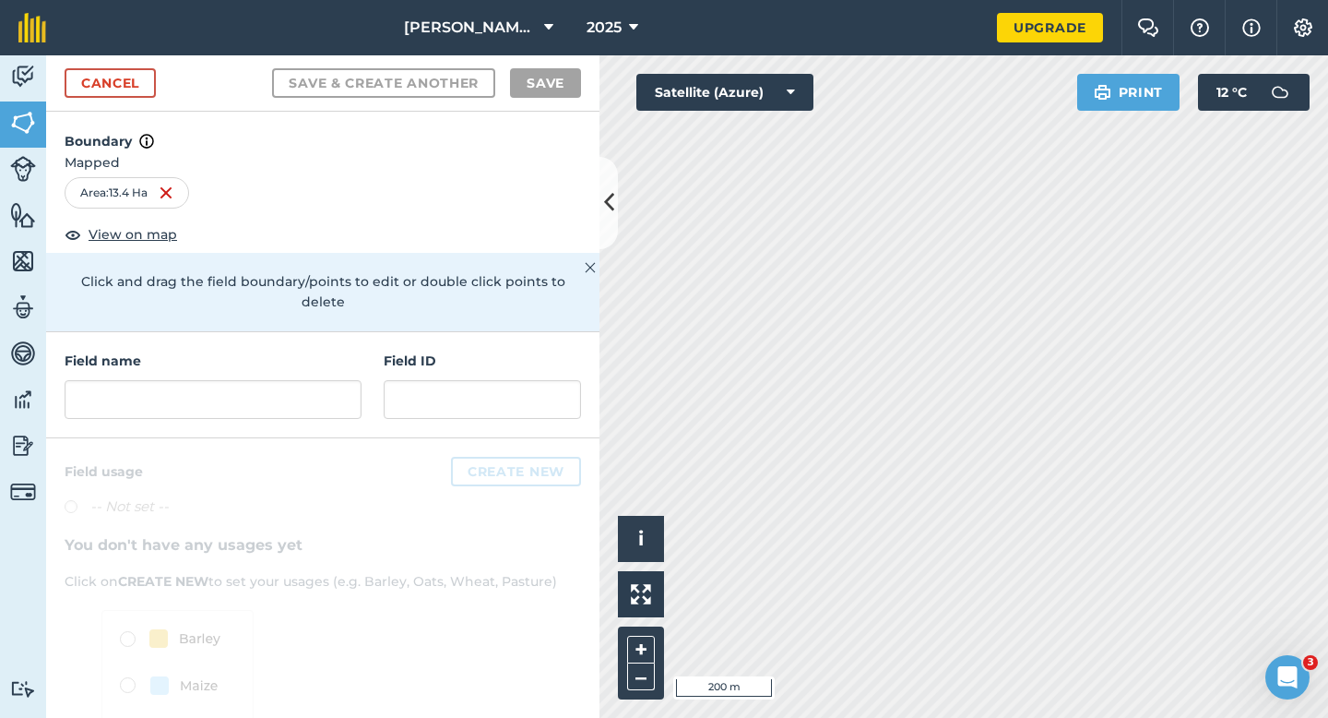
click at [296, 350] on div "Field name" at bounding box center [213, 384] width 297 height 68
click at [296, 380] on input "text" at bounding box center [213, 399] width 297 height 39
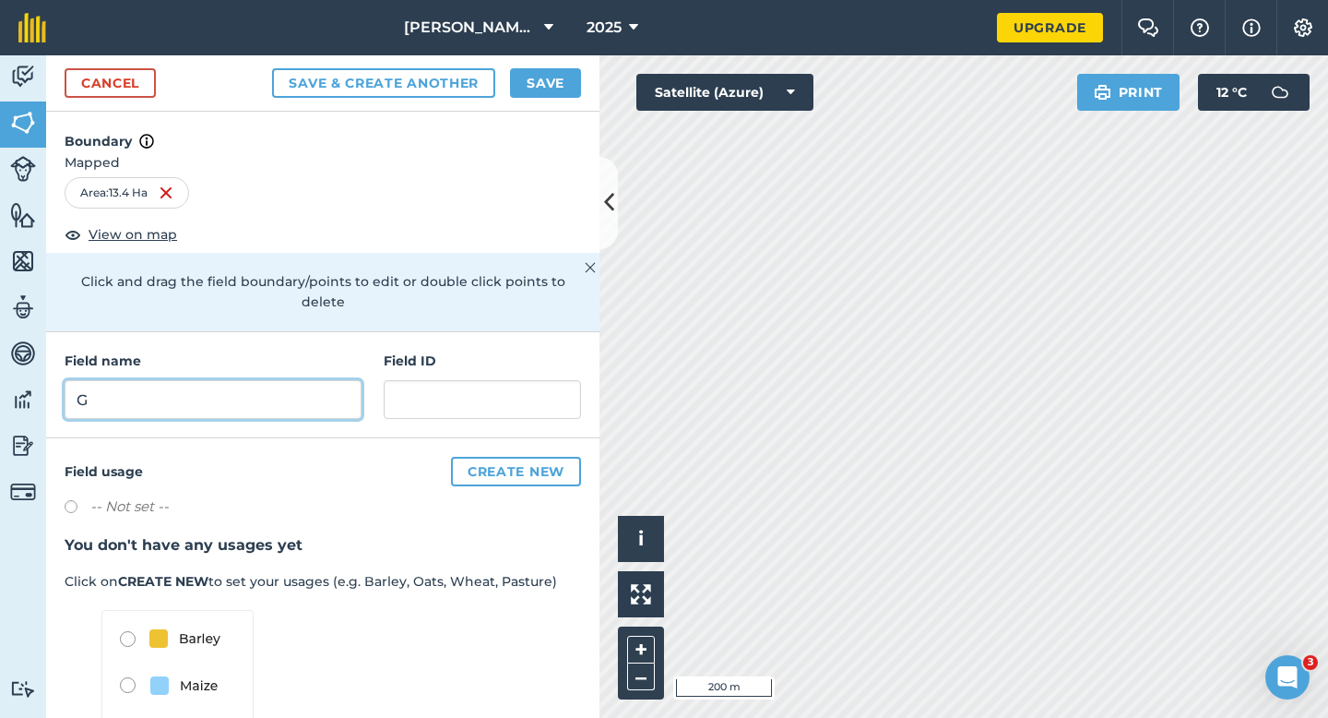
type input "G"
click at [527, 79] on button "Save" at bounding box center [545, 83] width 71 height 30
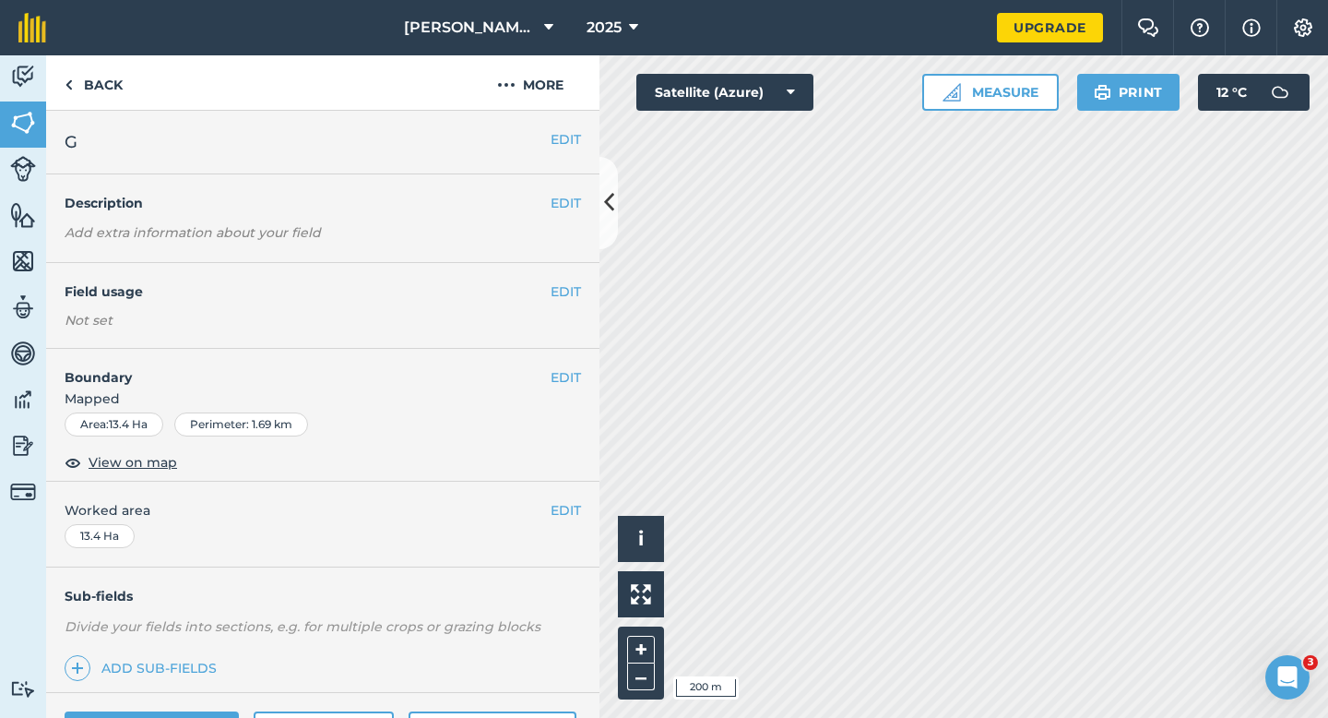
click at [570, 498] on div "EDIT Worked area 13.4 Ha" at bounding box center [322, 524] width 553 height 86
click at [570, 508] on button "EDIT" at bounding box center [566, 510] width 30 height 20
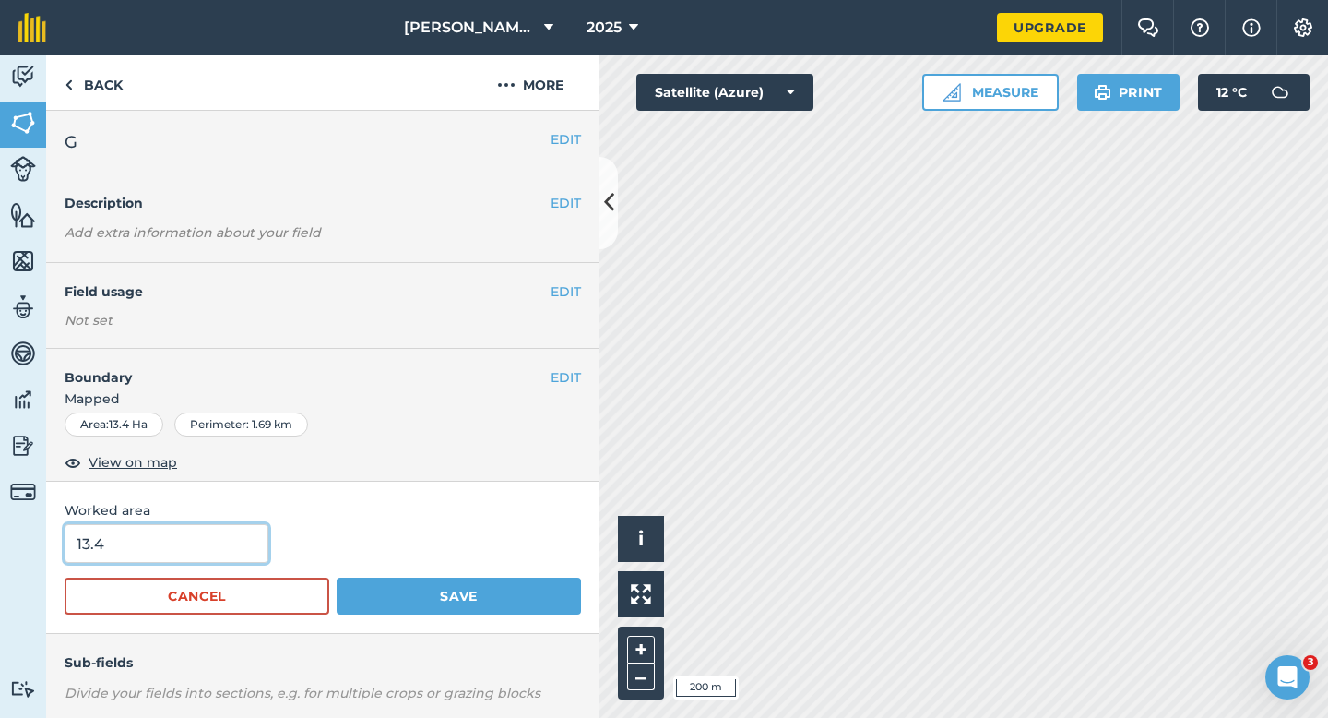
click at [192, 550] on input "13.4" at bounding box center [167, 543] width 204 height 39
click at [337, 577] on button "Save" at bounding box center [459, 595] width 244 height 37
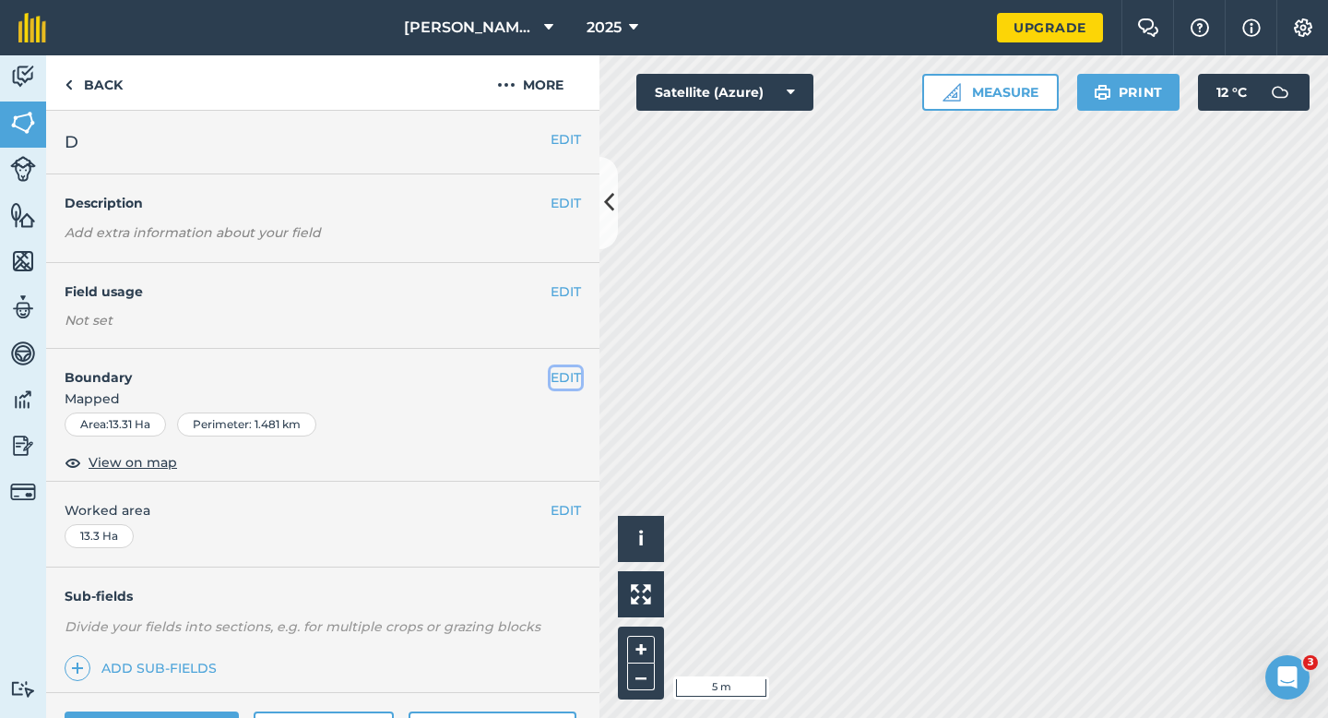
click at [561, 369] on button "EDIT" at bounding box center [566, 377] width 30 height 20
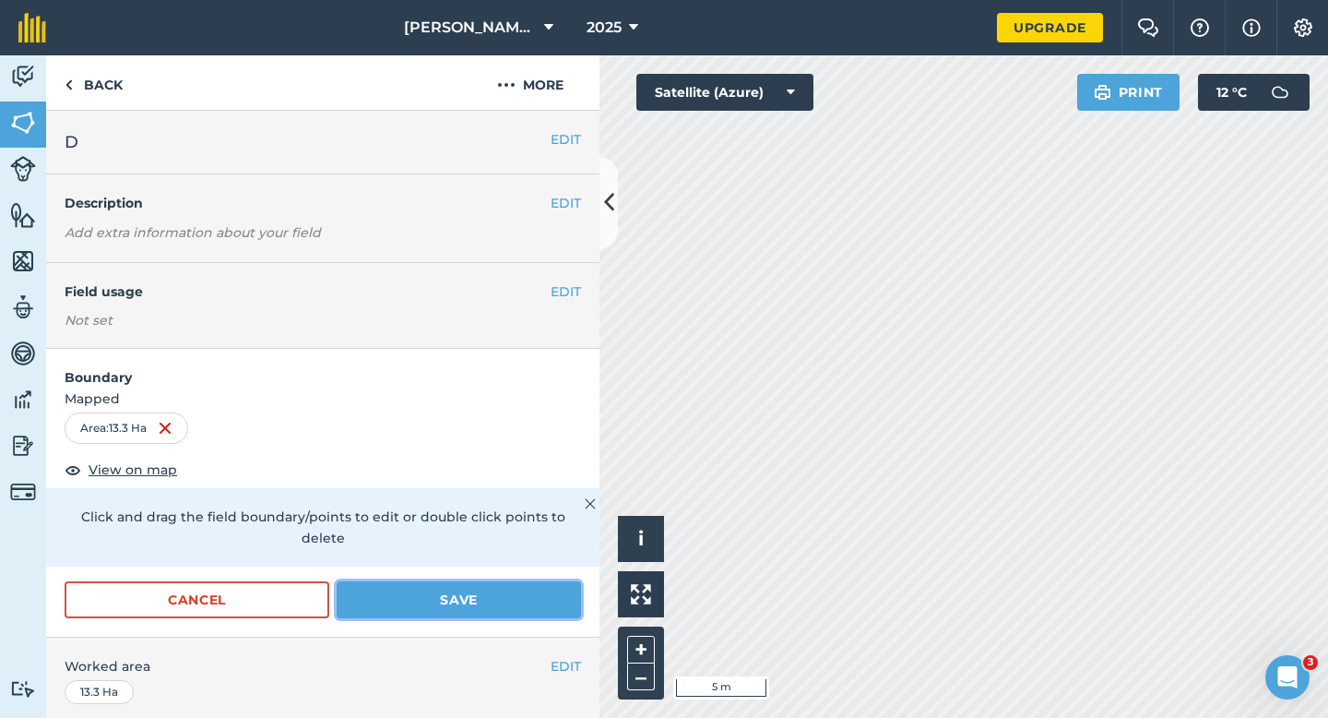
click at [475, 587] on button "Save" at bounding box center [459, 599] width 244 height 37
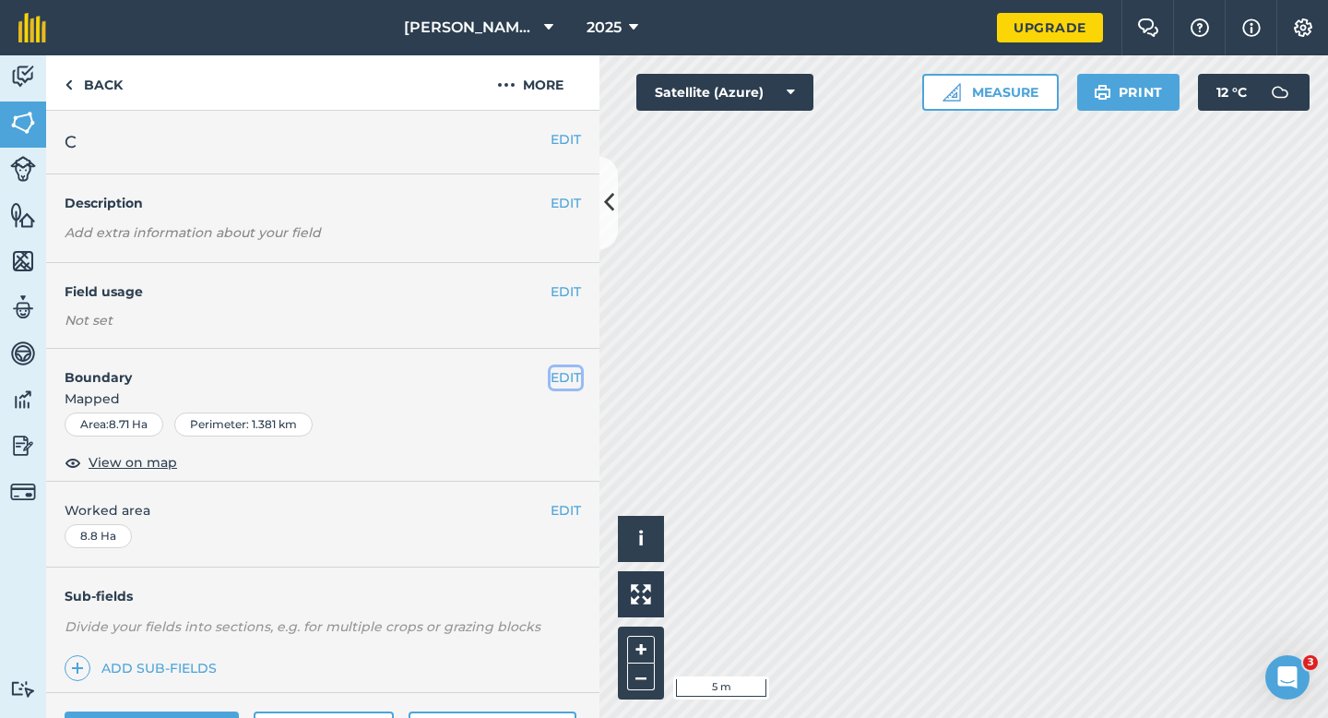
click at [563, 380] on button "EDIT" at bounding box center [566, 377] width 30 height 20
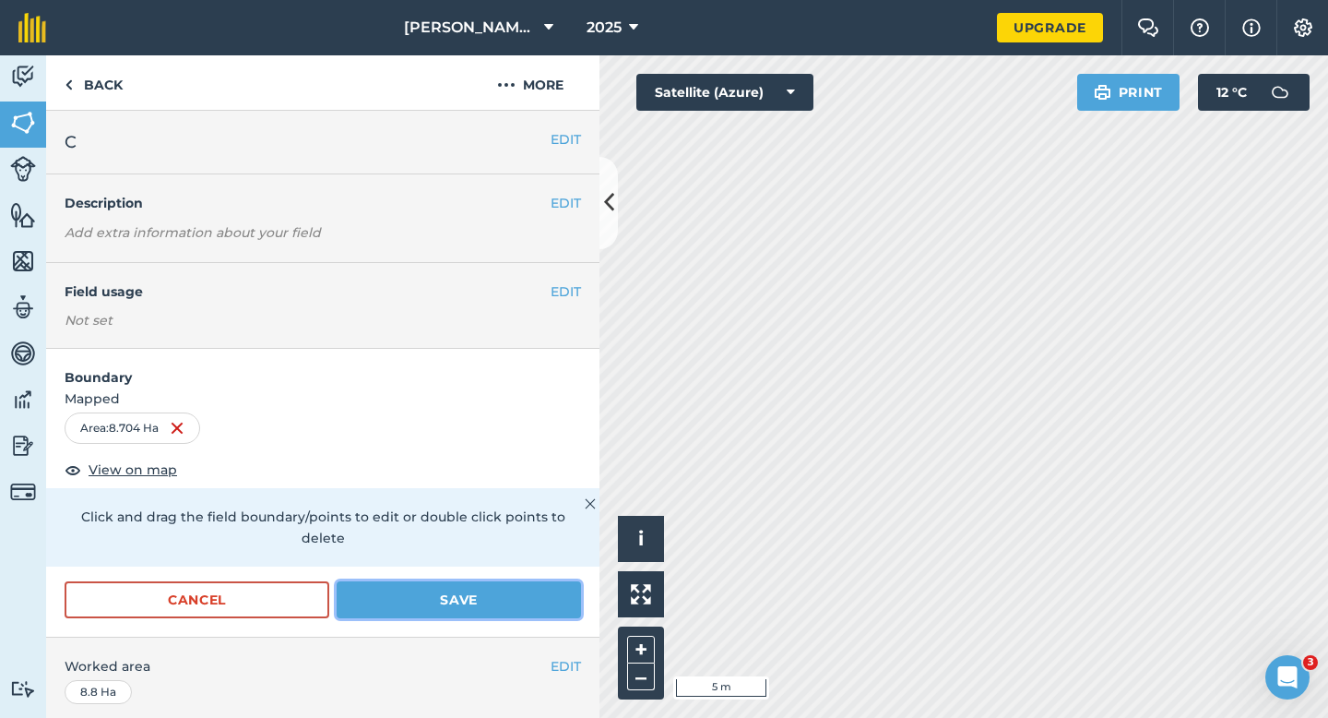
click at [575, 583] on button "Save" at bounding box center [459, 599] width 244 height 37
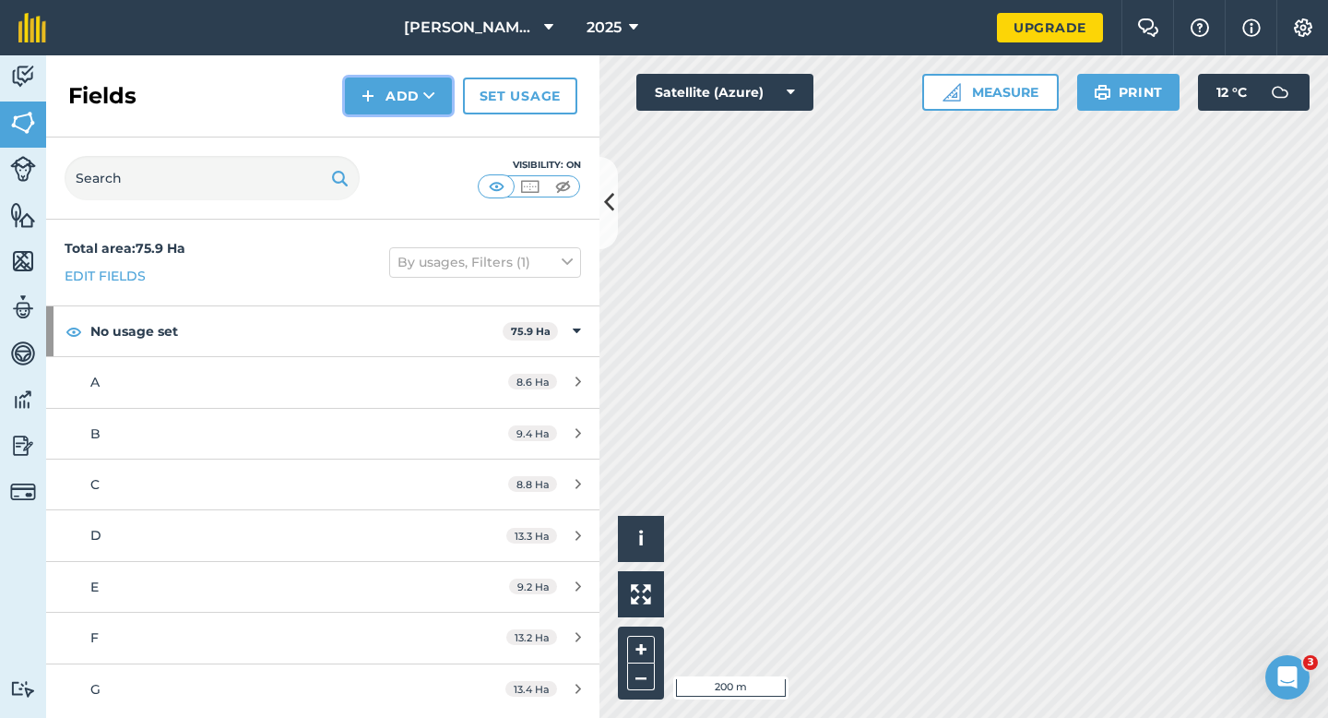
click at [395, 84] on button "Add" at bounding box center [398, 95] width 107 height 37
click at [397, 111] on button "Add Draw Import" at bounding box center [398, 95] width 107 height 37
click at [394, 108] on button "Add" at bounding box center [398, 95] width 107 height 37
click at [392, 121] on link "Draw" at bounding box center [398, 137] width 101 height 41
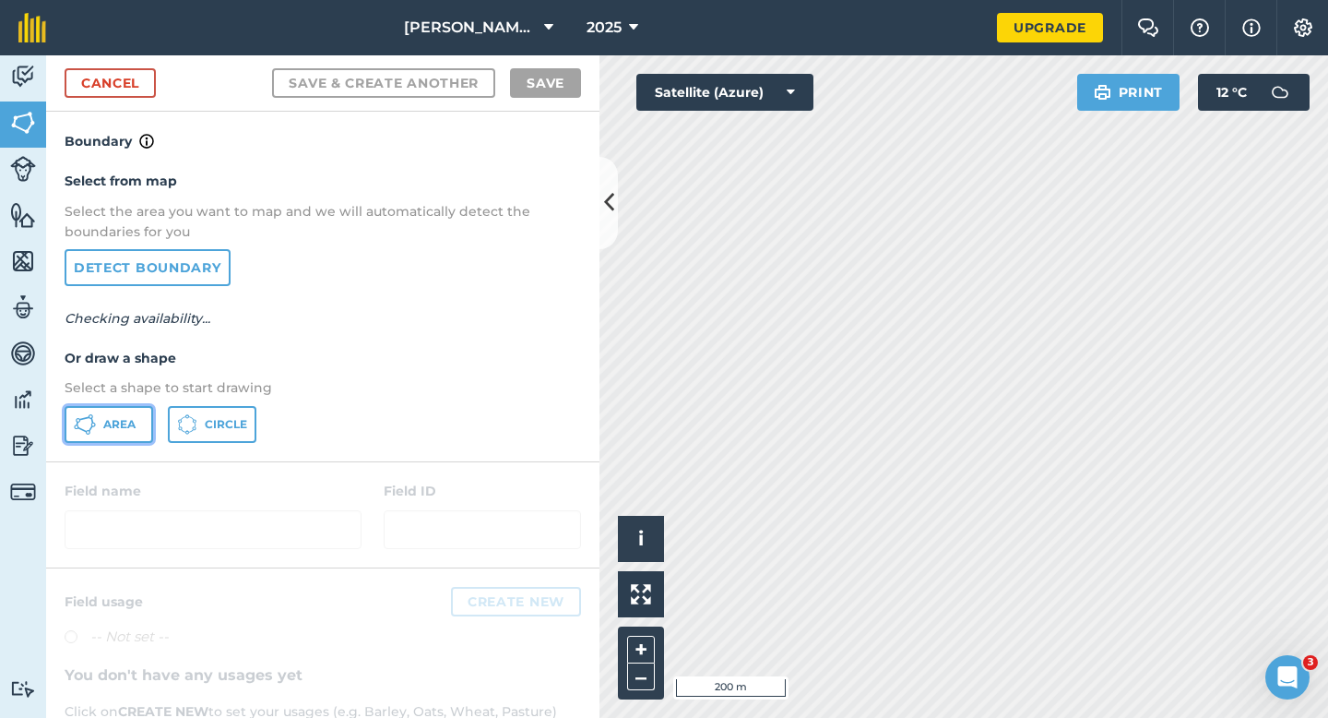
click at [138, 416] on button "Area" at bounding box center [109, 424] width 89 height 37
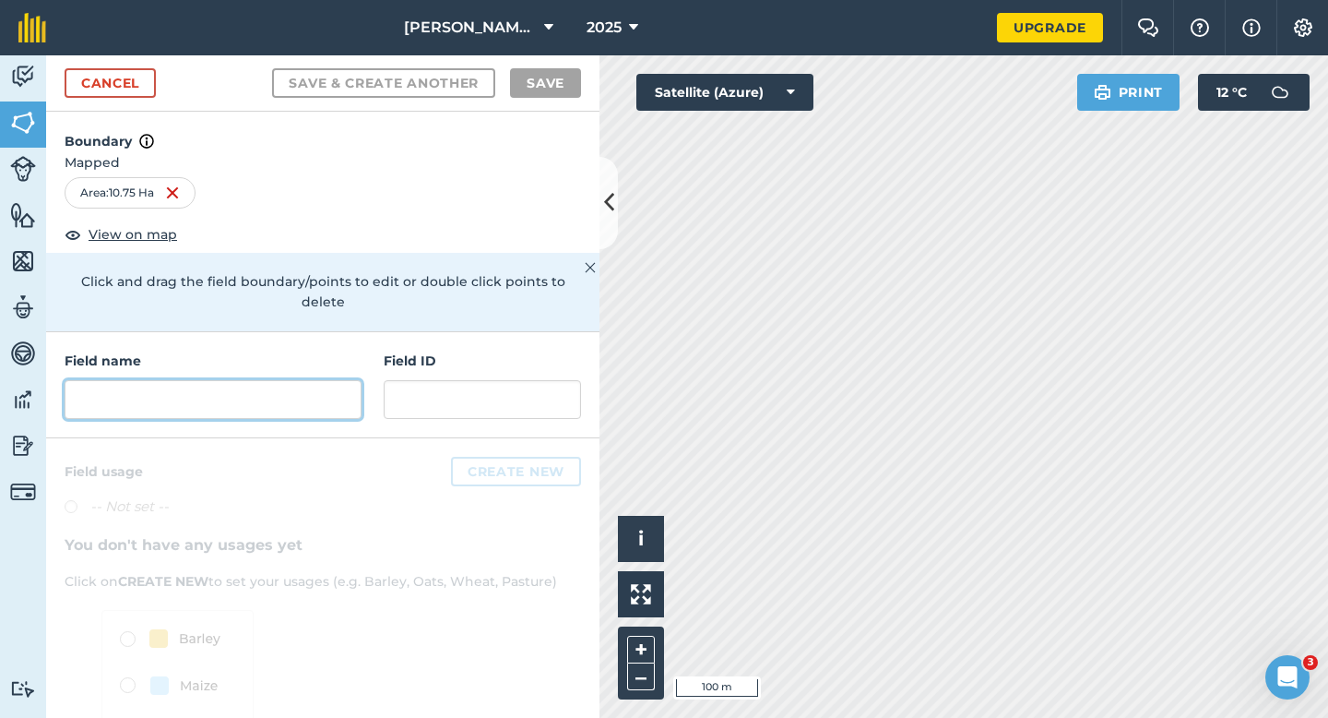
click at [314, 380] on input "text" at bounding box center [213, 399] width 297 height 39
type input "H"
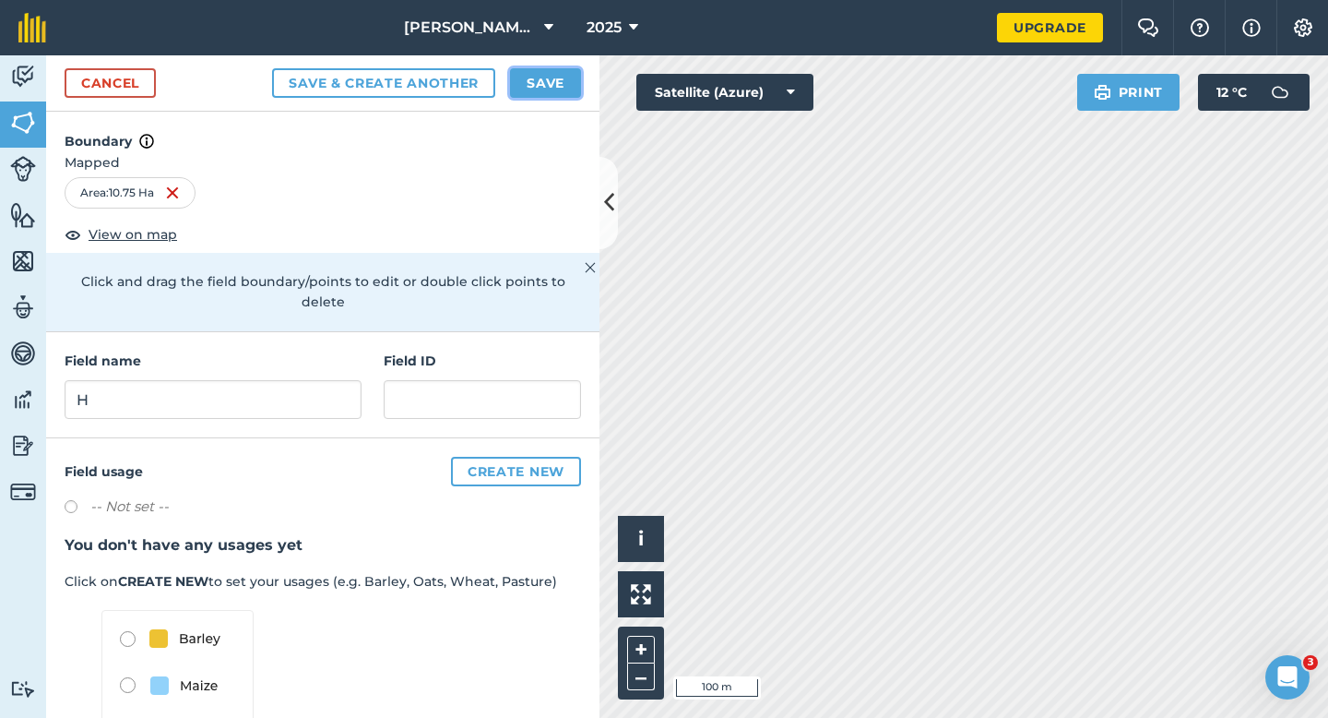
click at [537, 89] on button "Save" at bounding box center [545, 83] width 71 height 30
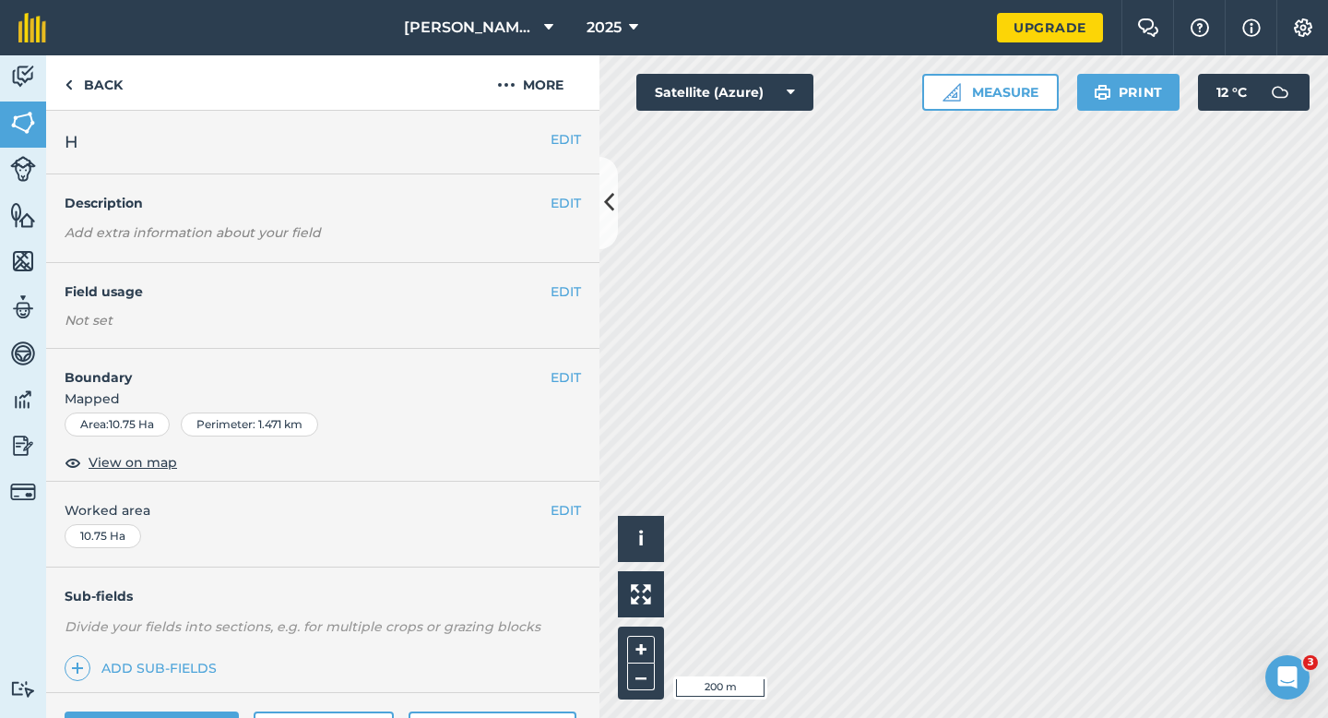
click at [550, 495] on div "EDIT Worked area 10.75 Ha" at bounding box center [322, 524] width 553 height 86
click at [555, 505] on button "EDIT" at bounding box center [566, 510] width 30 height 20
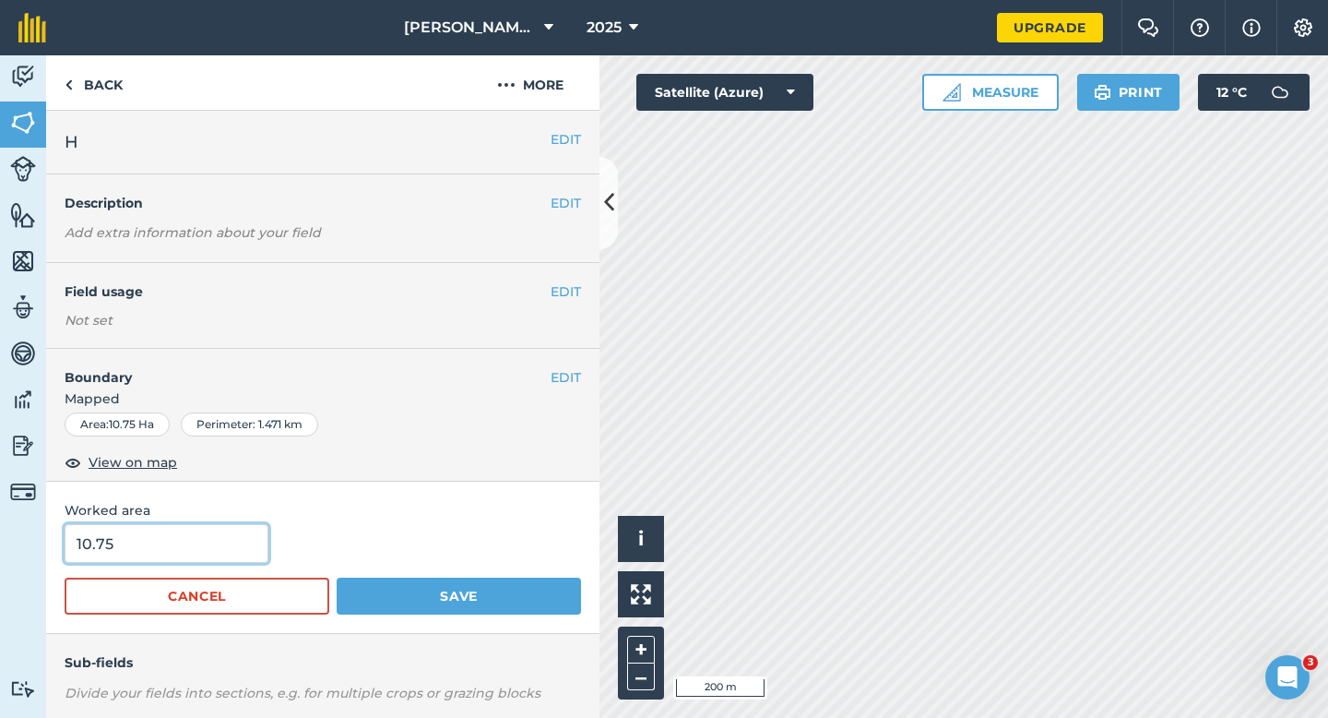
click at [236, 541] on input "10.75" at bounding box center [167, 543] width 204 height 39
type input "10.8"
click at [337, 577] on button "Save" at bounding box center [459, 595] width 244 height 37
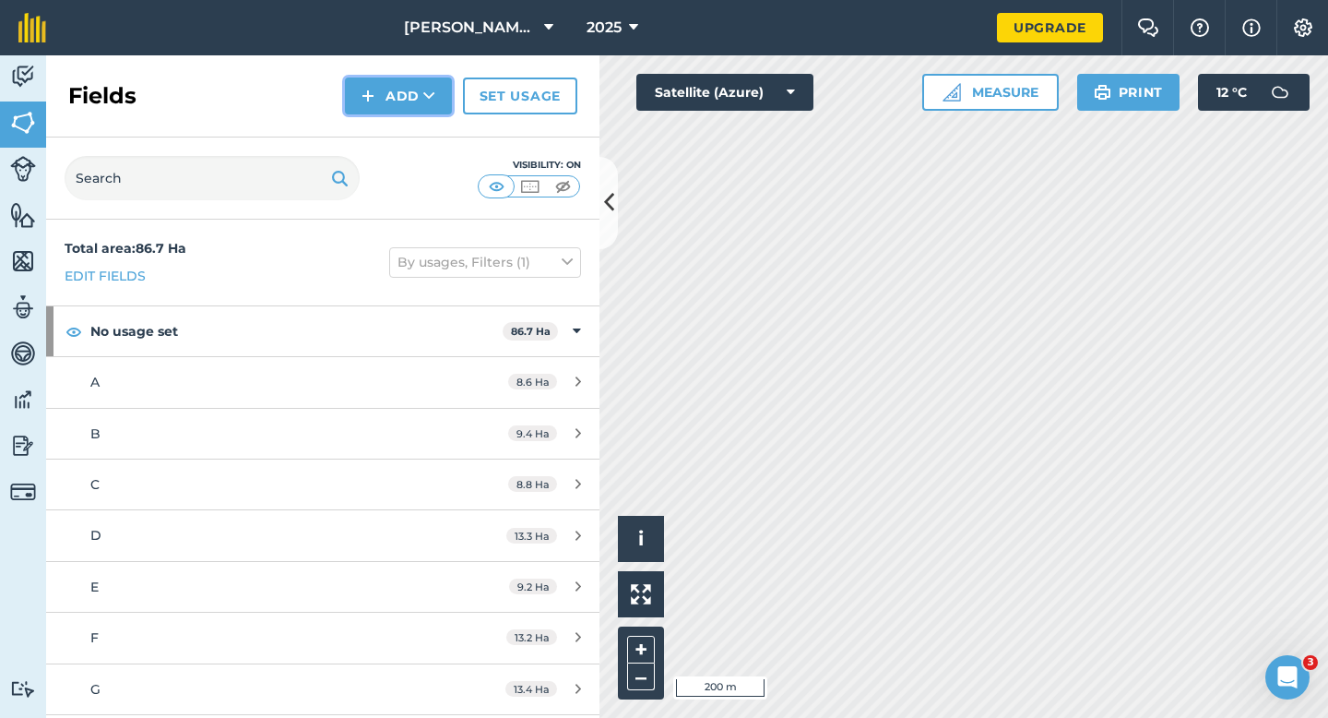
click at [410, 105] on button "Add" at bounding box center [398, 95] width 107 height 37
click at [411, 124] on link "Draw" at bounding box center [398, 137] width 101 height 41
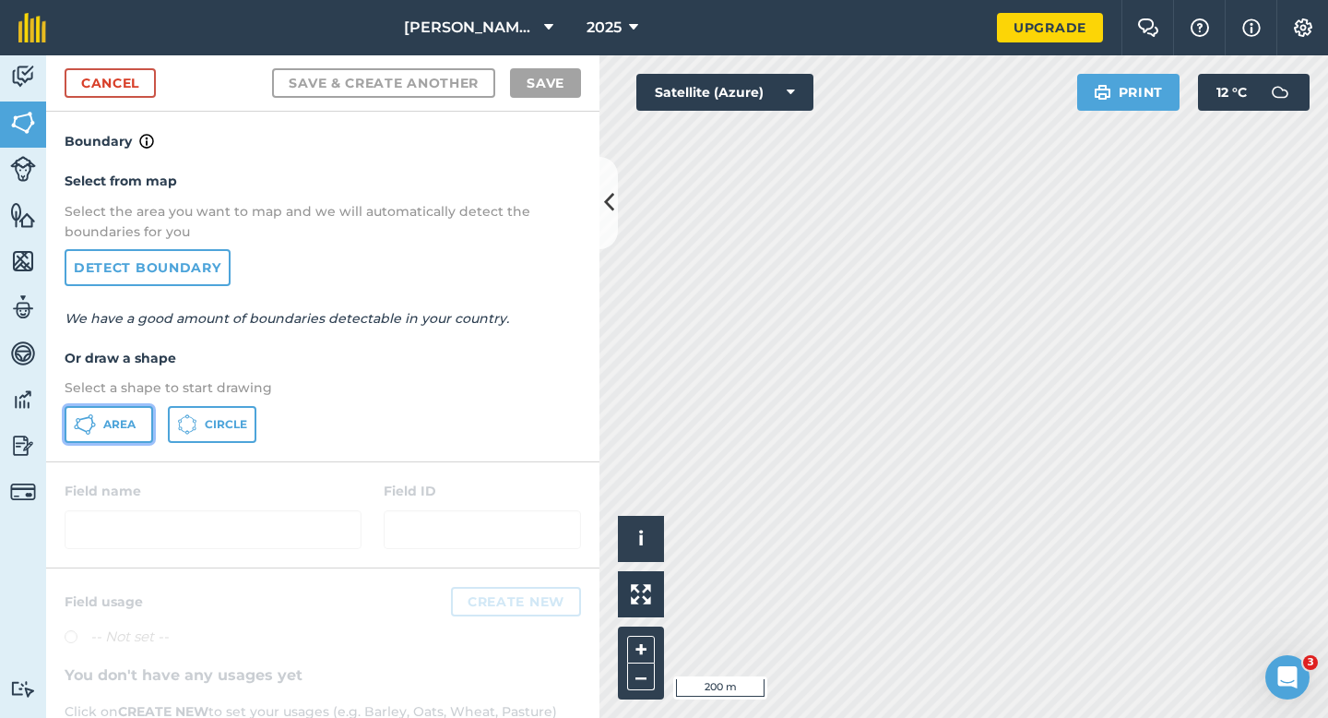
click at [113, 414] on button "Area" at bounding box center [109, 424] width 89 height 37
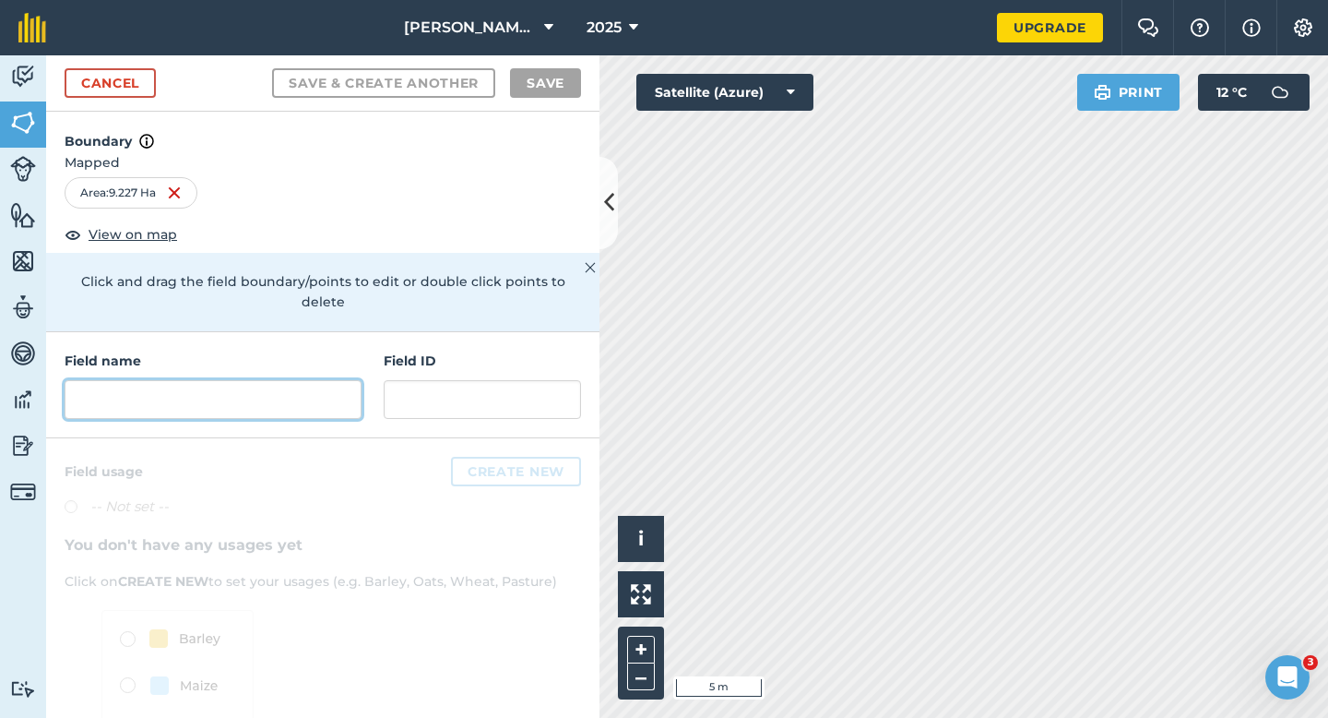
click at [353, 380] on input "text" at bounding box center [213, 399] width 297 height 39
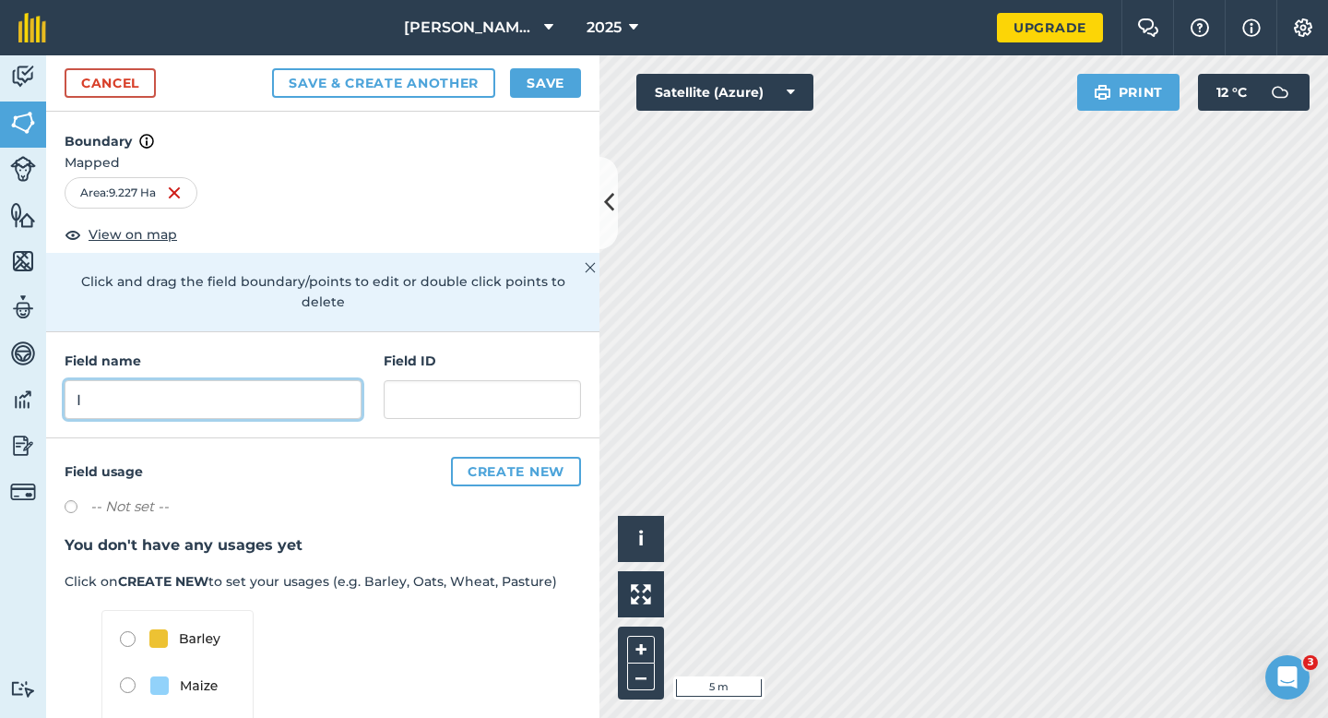
type input "I"
click at [574, 76] on button "Save" at bounding box center [545, 83] width 71 height 30
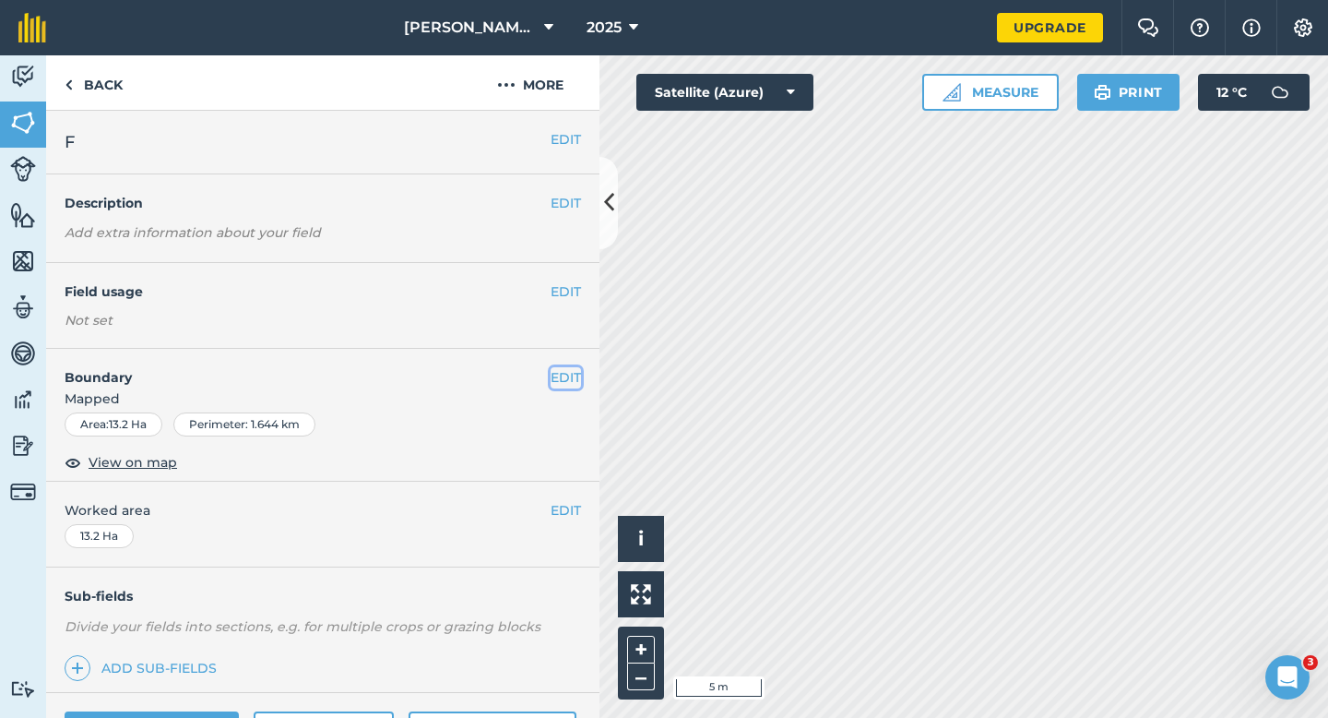
click at [564, 374] on button "EDIT" at bounding box center [566, 377] width 30 height 20
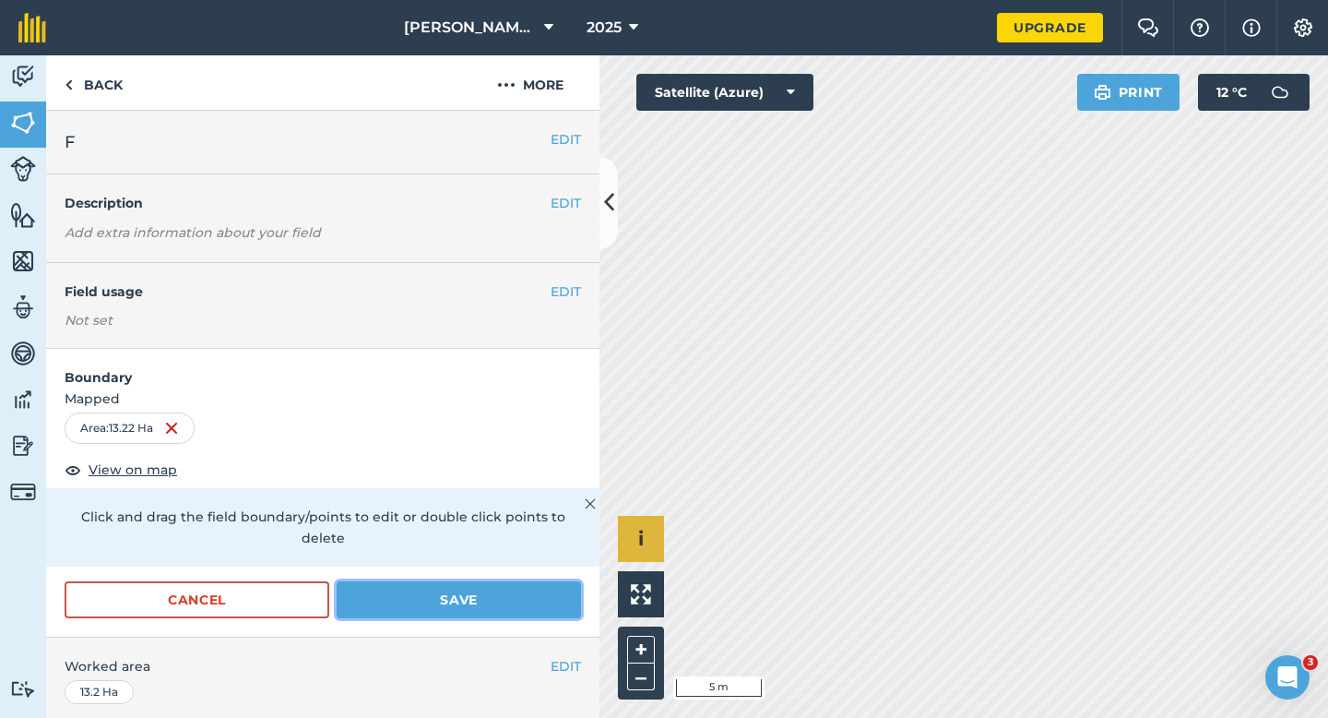
drag, startPoint x: 555, startPoint y: 575, endPoint x: 637, endPoint y: 552, distance: 85.5
click at [566, 581] on button "Save" at bounding box center [459, 599] width 244 height 37
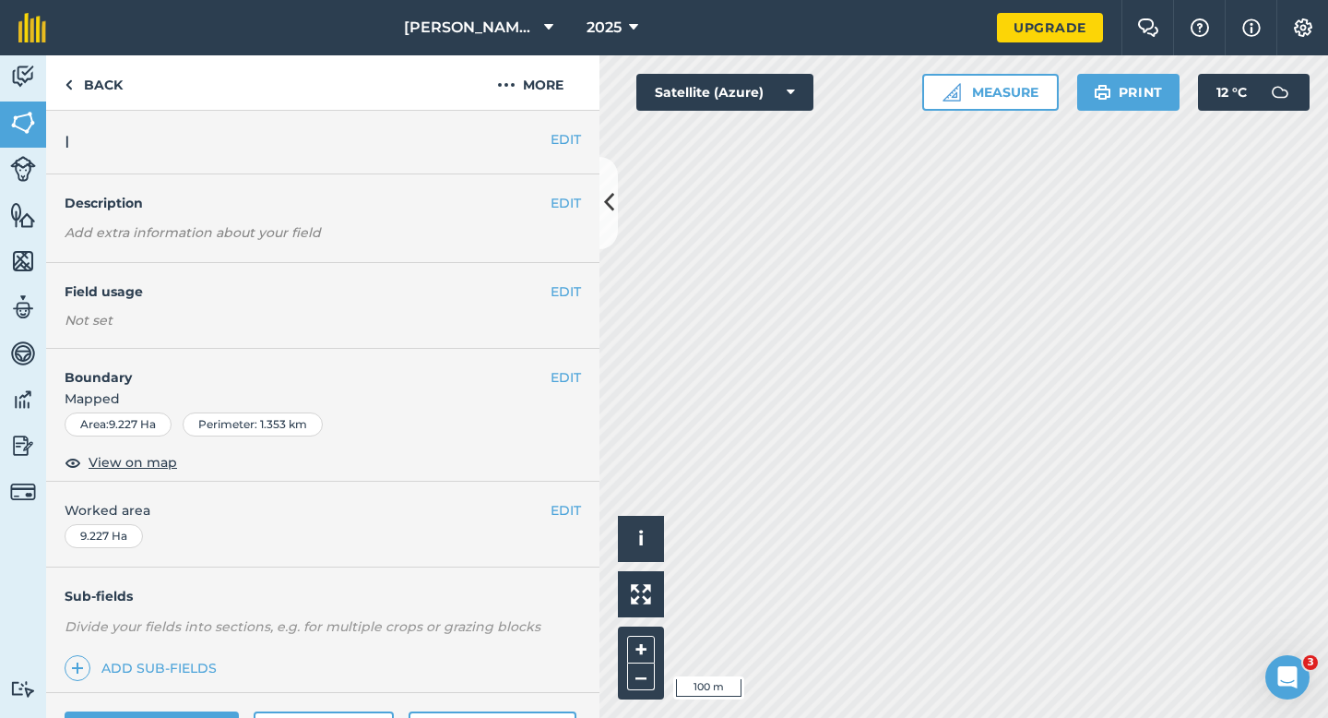
click at [564, 388] on span "Mapped" at bounding box center [322, 398] width 553 height 20
click at [565, 376] on button "EDIT" at bounding box center [566, 377] width 30 height 20
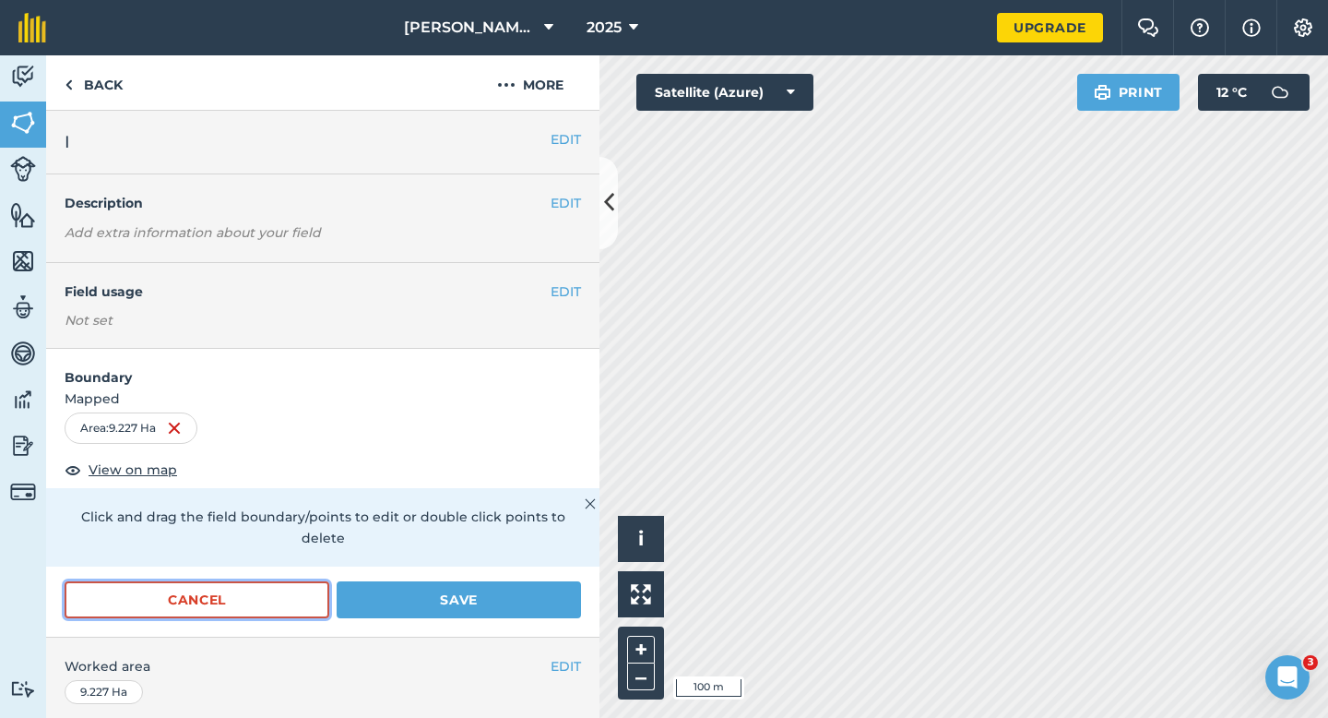
click at [252, 585] on button "Cancel" at bounding box center [197, 599] width 265 height 37
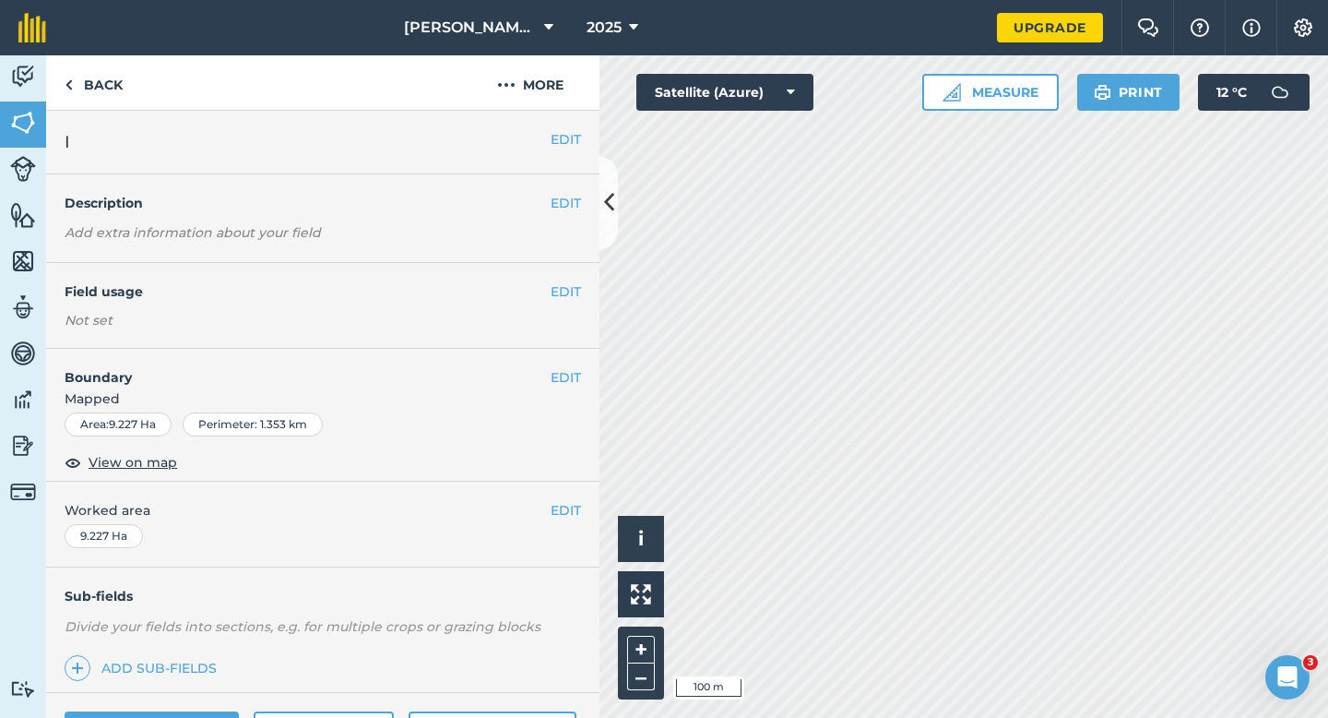
click at [575, 497] on div "EDIT Worked area 9.227 Ha" at bounding box center [322, 524] width 553 height 86
click at [574, 498] on div "EDIT Worked area 9.227 Ha" at bounding box center [322, 524] width 553 height 86
click at [574, 504] on button "EDIT" at bounding box center [566, 510] width 30 height 20
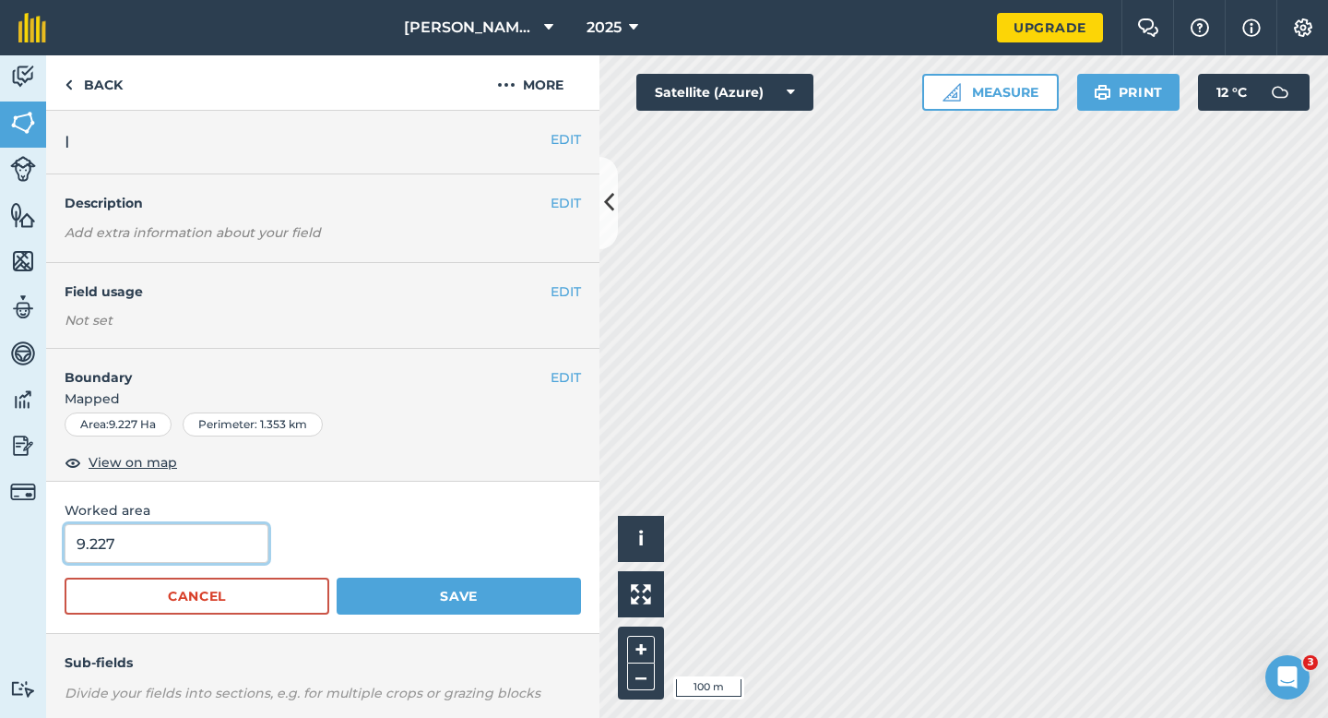
click at [199, 540] on input "9.227" at bounding box center [167, 543] width 204 height 39
type input "9.3"
click at [337, 577] on button "Save" at bounding box center [459, 595] width 244 height 37
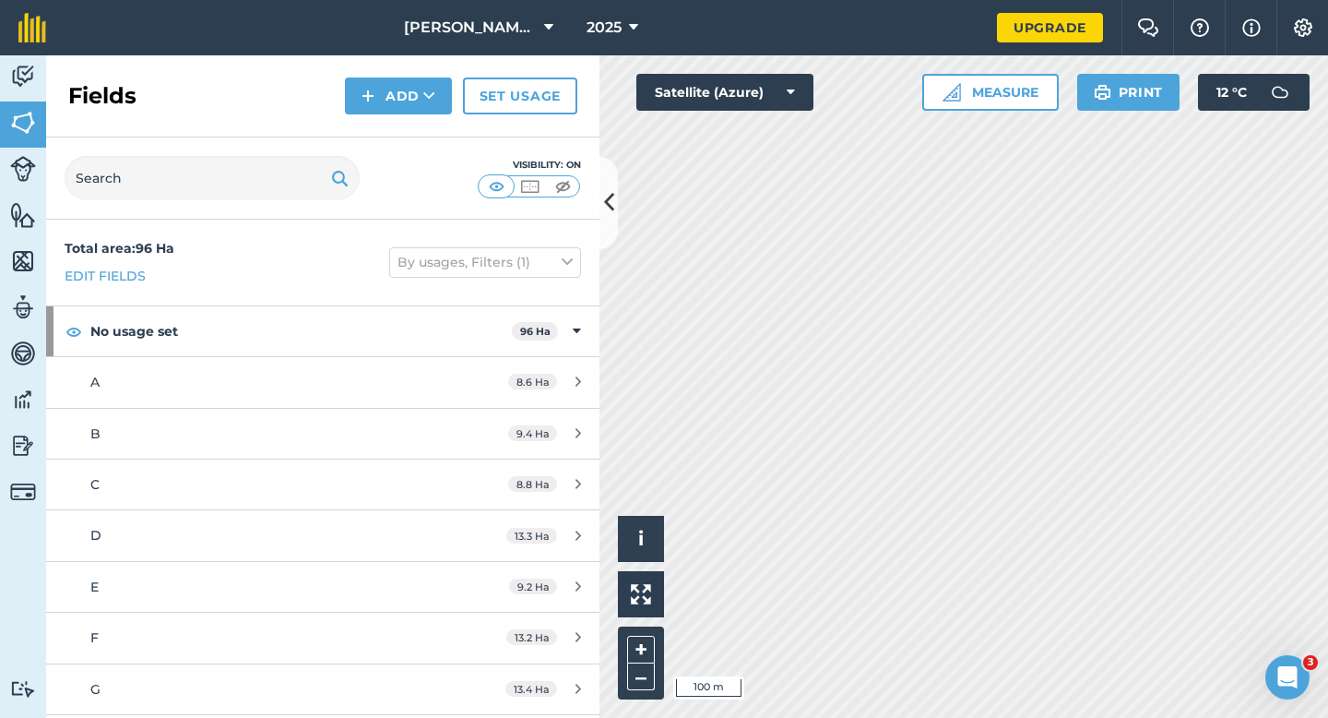
click at [345, 58] on div "Fields Add Set usage" at bounding box center [322, 96] width 553 height 82
click at [374, 95] on img at bounding box center [368, 96] width 13 height 22
click at [378, 130] on link "Draw" at bounding box center [398, 137] width 101 height 41
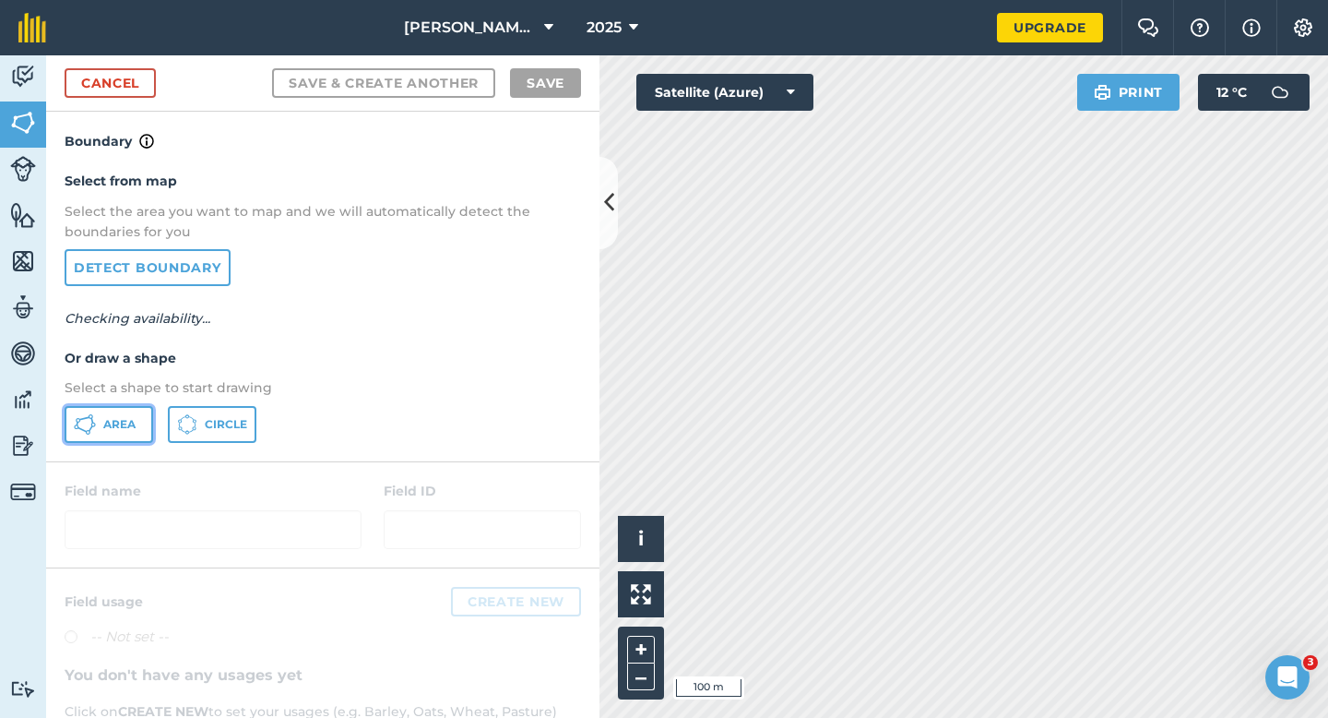
click at [131, 432] on button "Area" at bounding box center [109, 424] width 89 height 37
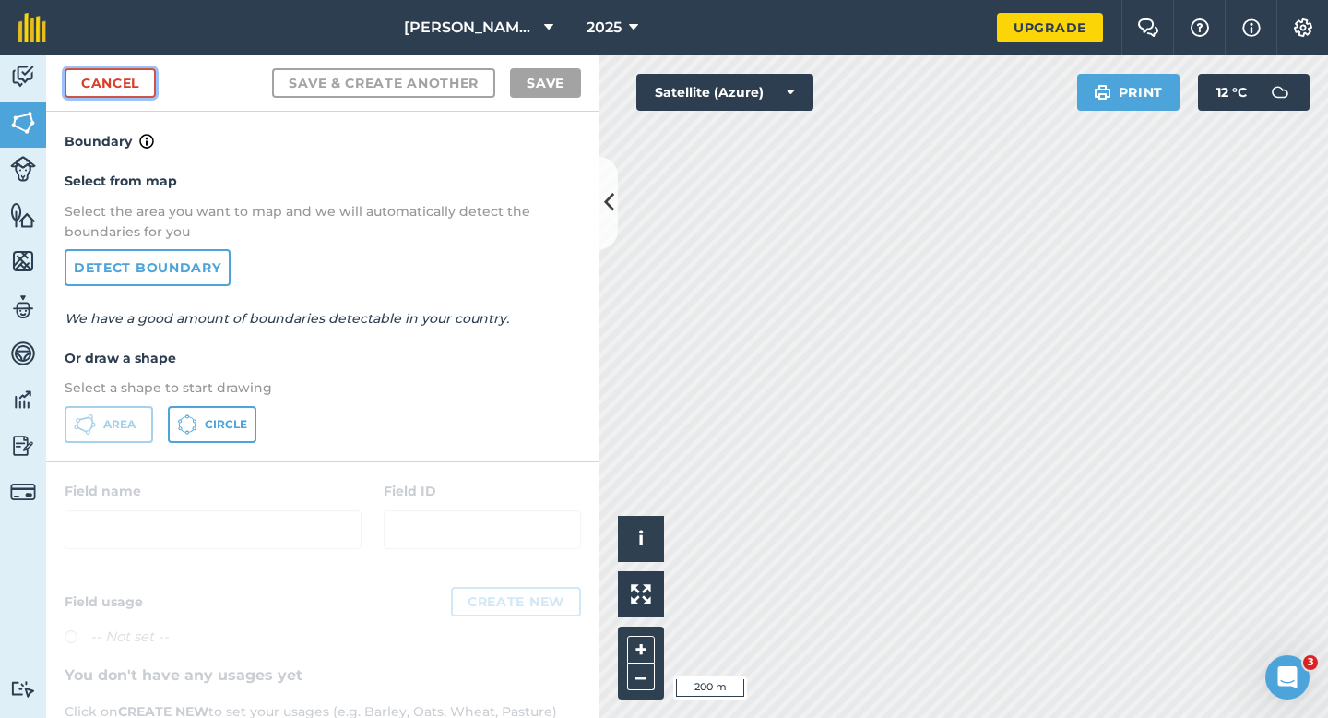
click at [141, 90] on link "Cancel" at bounding box center [110, 83] width 91 height 30
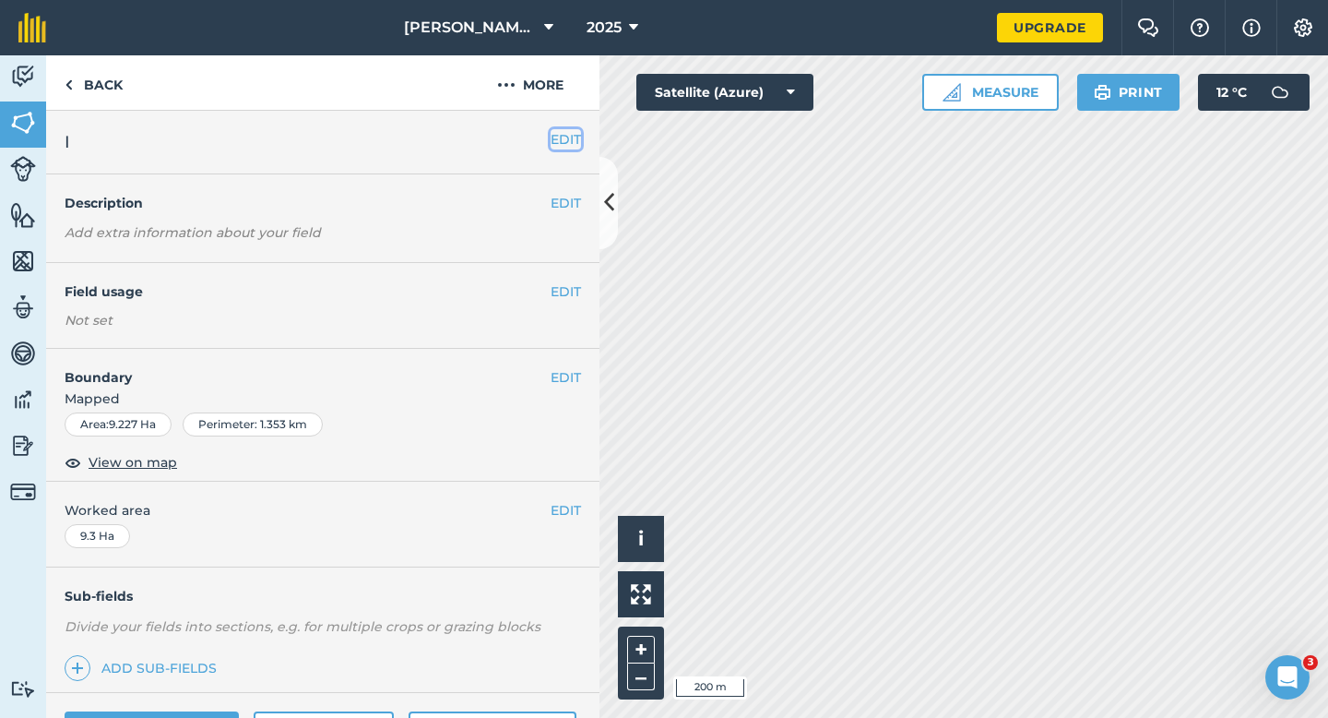
click at [566, 146] on button "EDIT" at bounding box center [566, 139] width 30 height 20
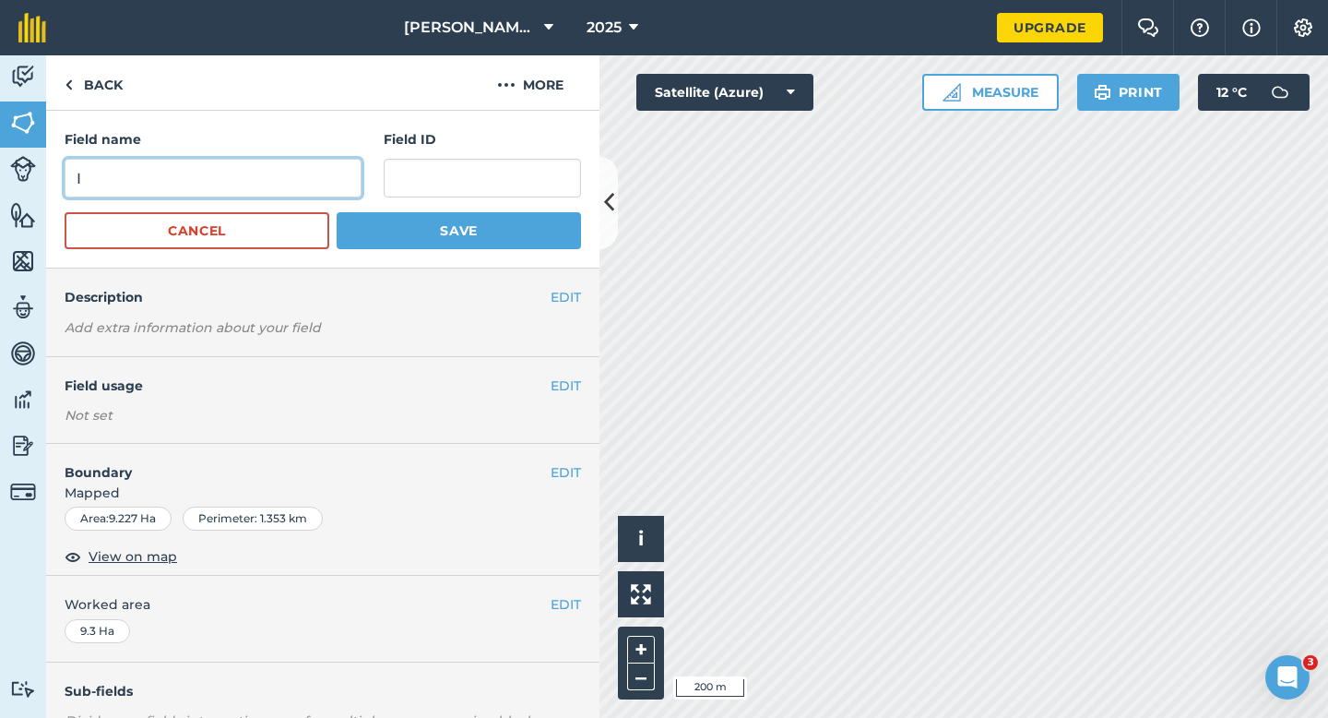
click at [314, 170] on input "I" at bounding box center [213, 178] width 297 height 39
type input "J"
click at [337, 212] on button "Save" at bounding box center [459, 230] width 244 height 37
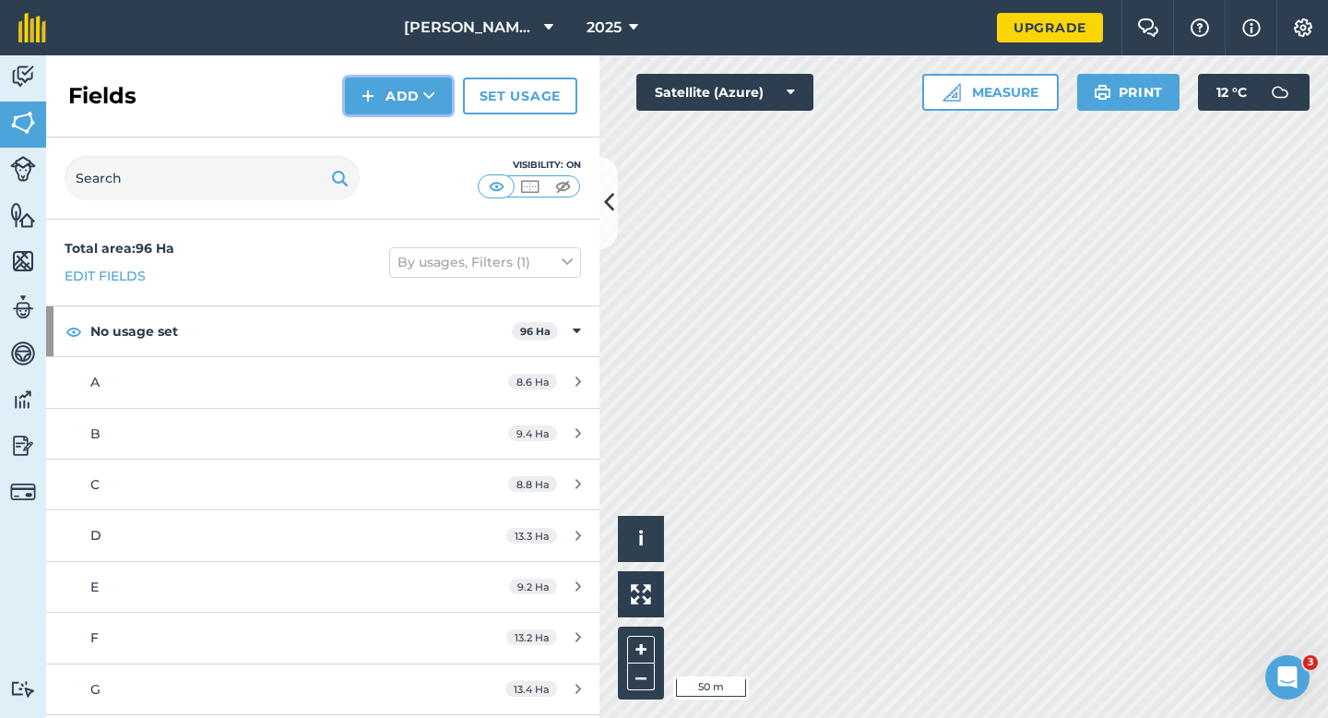
click at [359, 99] on button "Add" at bounding box center [398, 95] width 107 height 37
click at [364, 136] on link "Draw" at bounding box center [398, 137] width 101 height 41
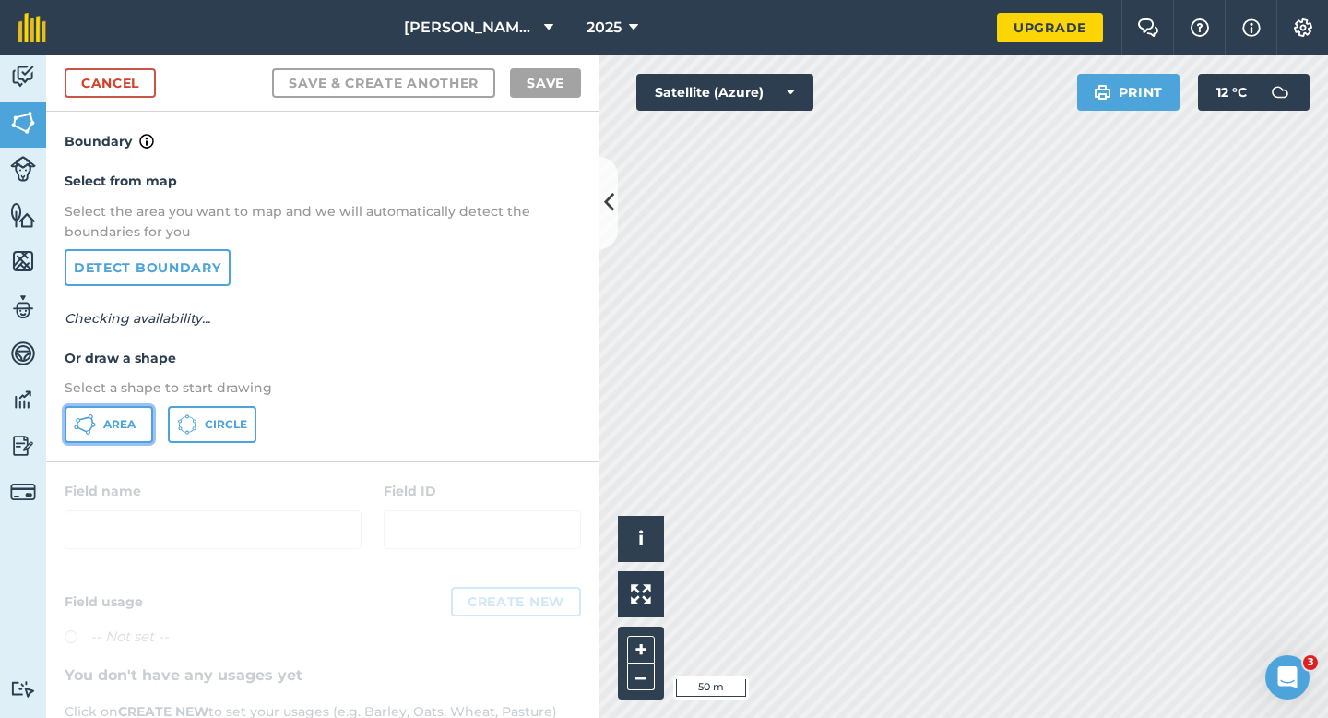
click at [117, 418] on span "Area" at bounding box center [119, 424] width 32 height 15
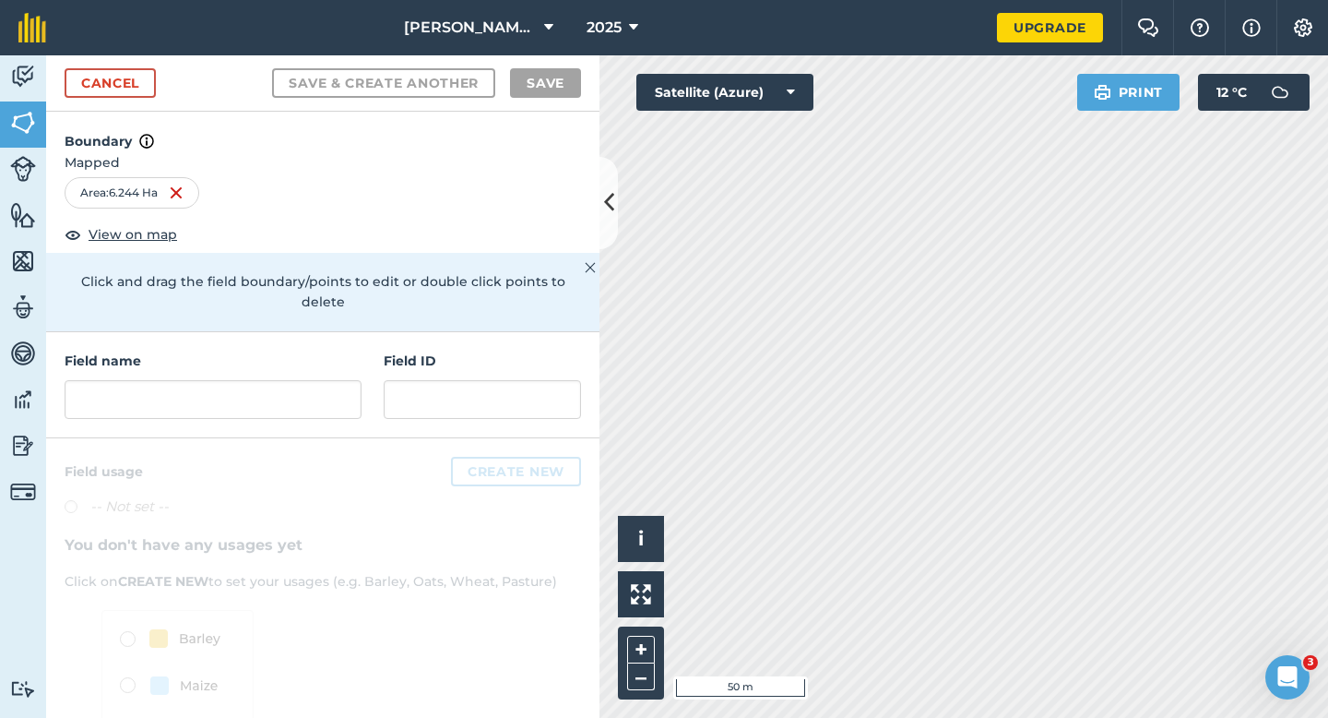
click at [374, 386] on div "Field name Field ID" at bounding box center [322, 385] width 553 height 106
click at [338, 381] on input "text" at bounding box center [213, 399] width 297 height 39
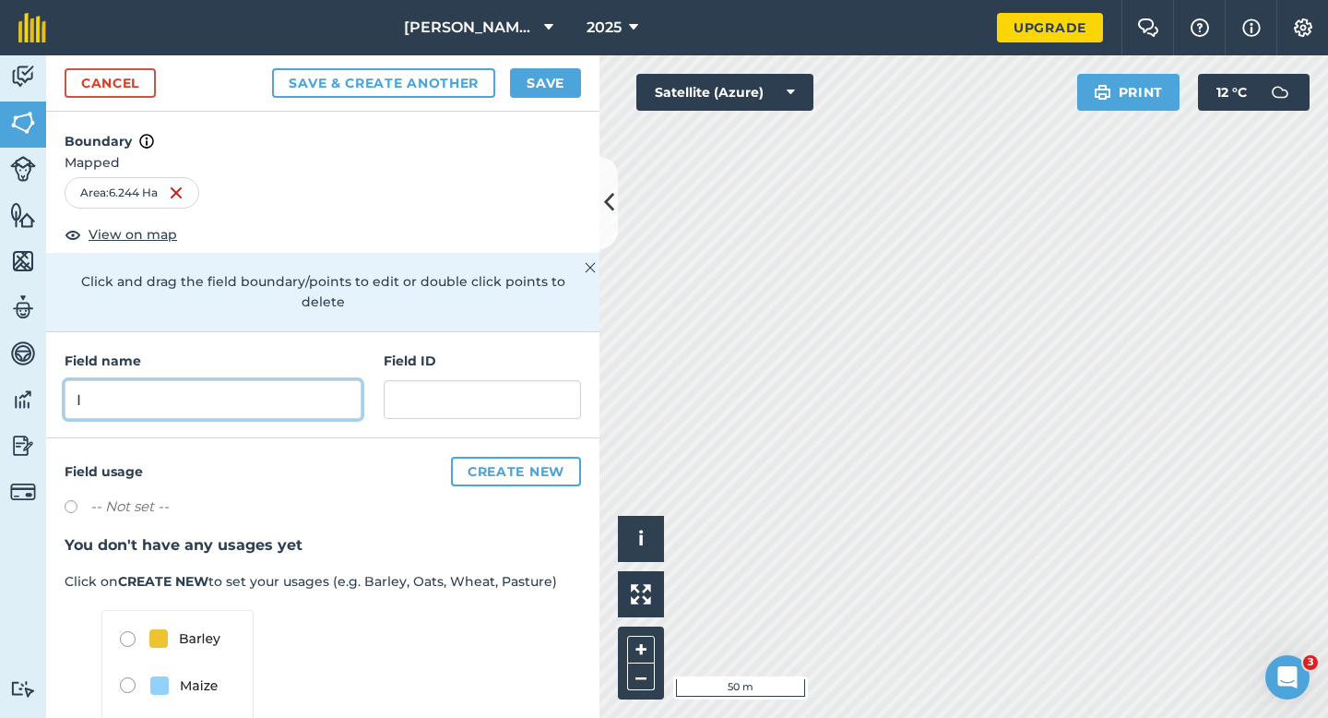
type input "I"
click at [537, 93] on button "Save" at bounding box center [545, 83] width 71 height 30
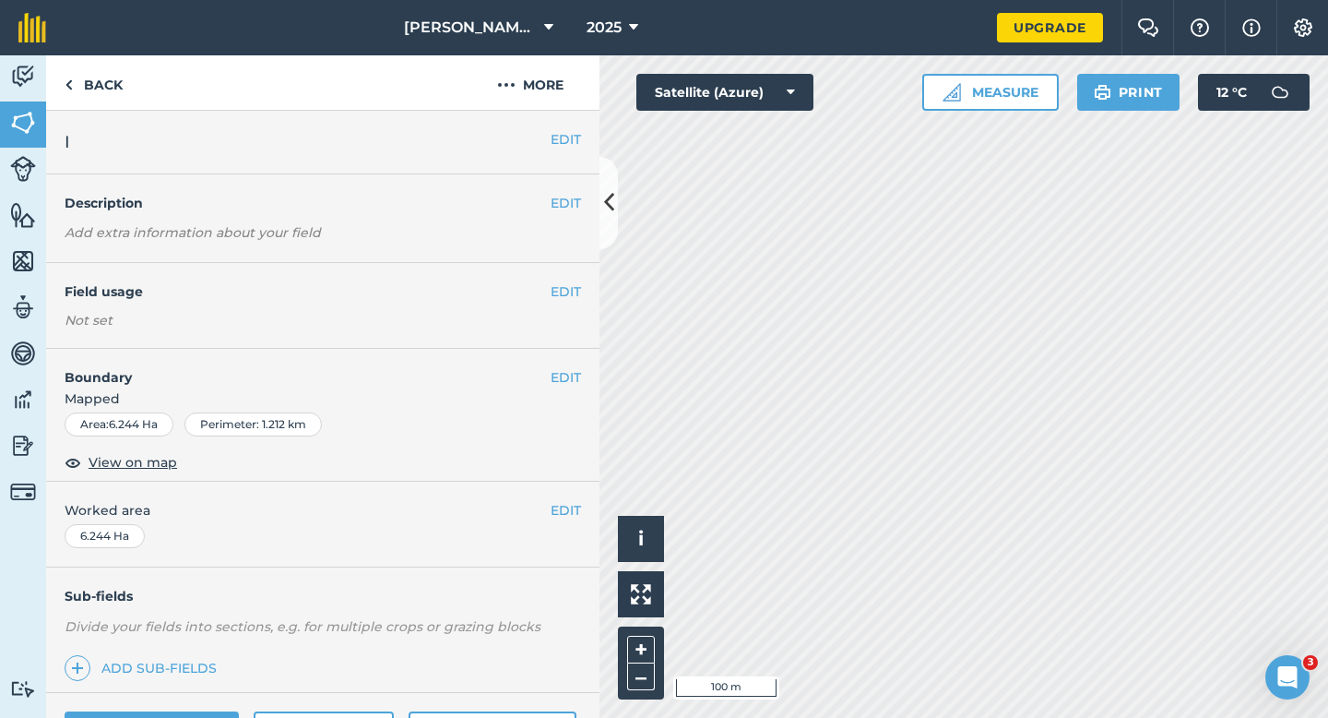
click at [563, 527] on div "EDIT Worked area 6.244 Ha" at bounding box center [322, 524] width 553 height 86
click at [563, 516] on button "EDIT" at bounding box center [566, 510] width 30 height 20
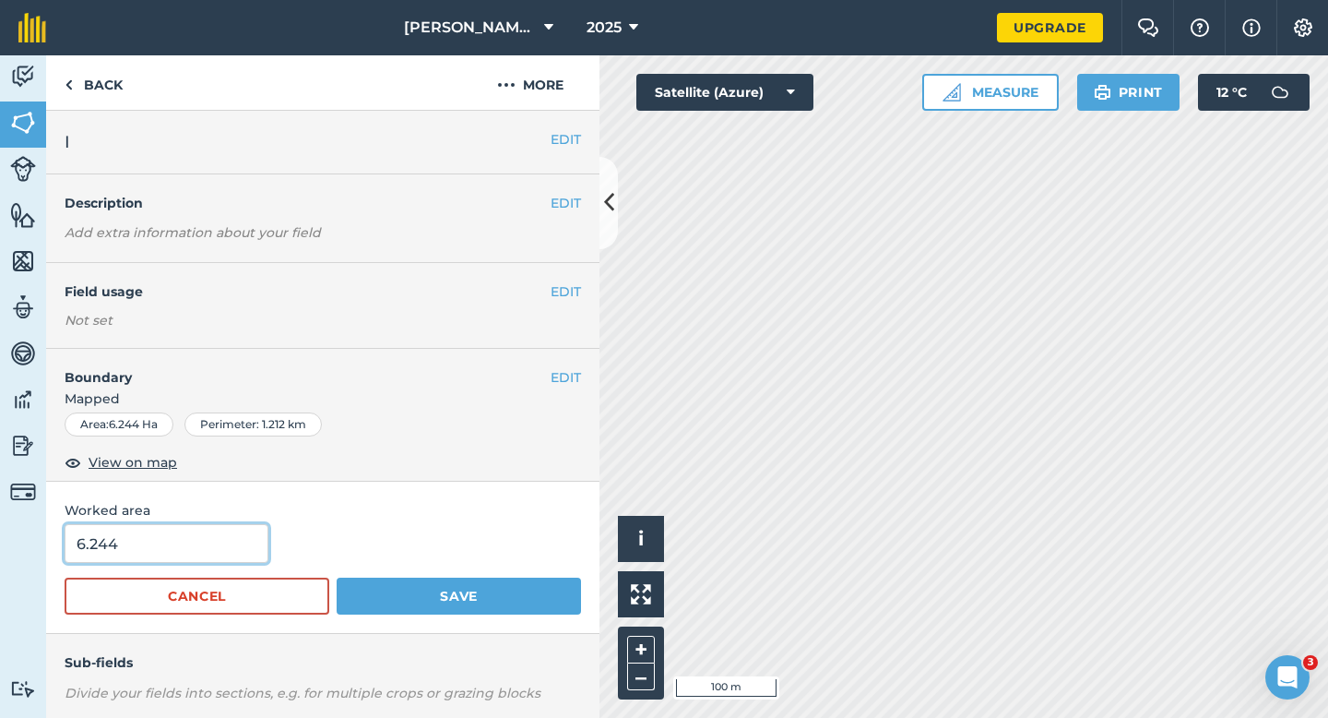
click at [155, 543] on input "6.244" at bounding box center [167, 543] width 204 height 39
type input "6.2"
click at [337, 577] on button "Save" at bounding box center [459, 595] width 244 height 37
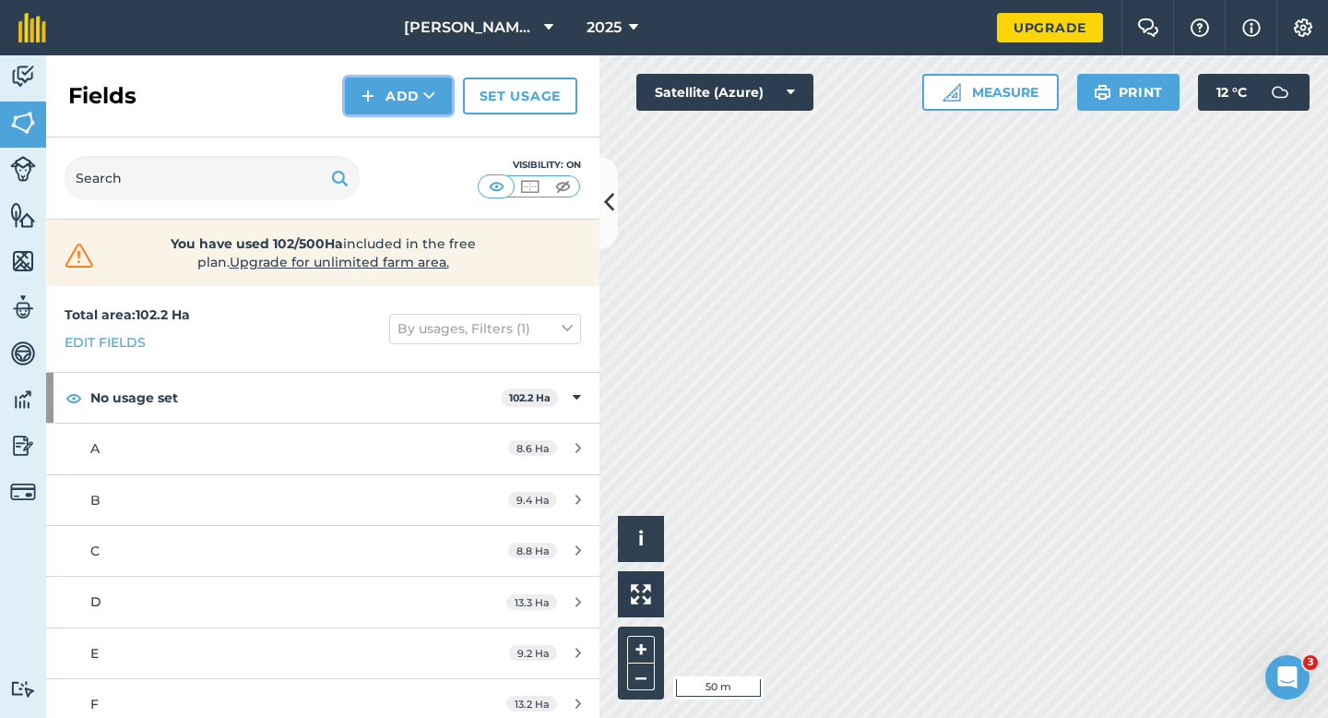
click at [396, 103] on button "Add" at bounding box center [398, 95] width 107 height 37
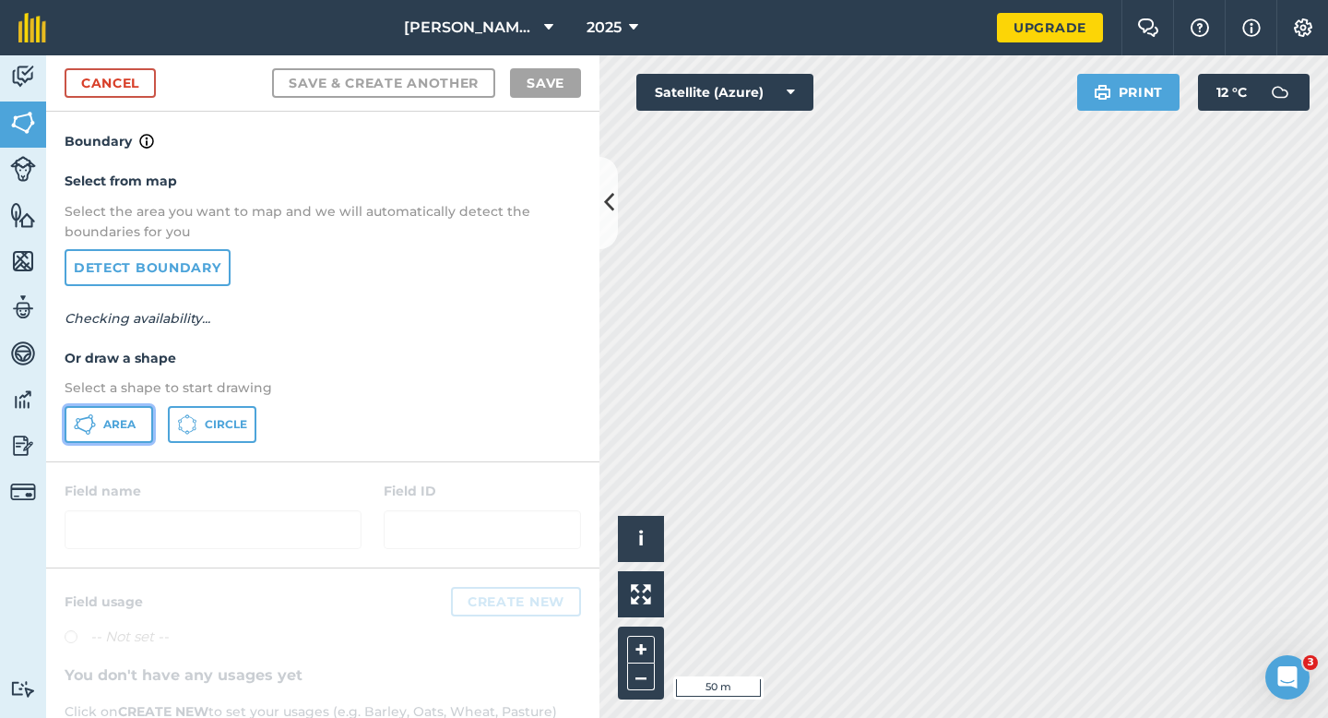
click at [97, 433] on button "Area" at bounding box center [109, 424] width 89 height 37
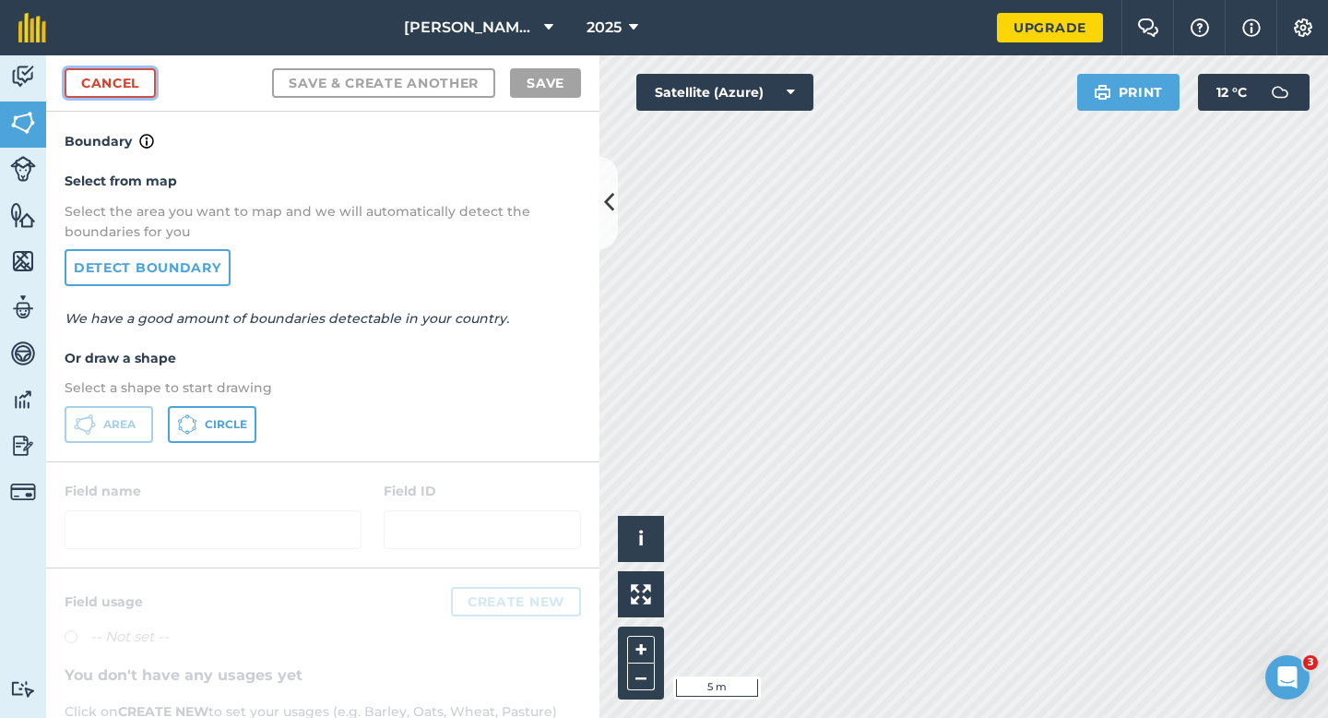
click at [127, 85] on link "Cancel" at bounding box center [110, 83] width 91 height 30
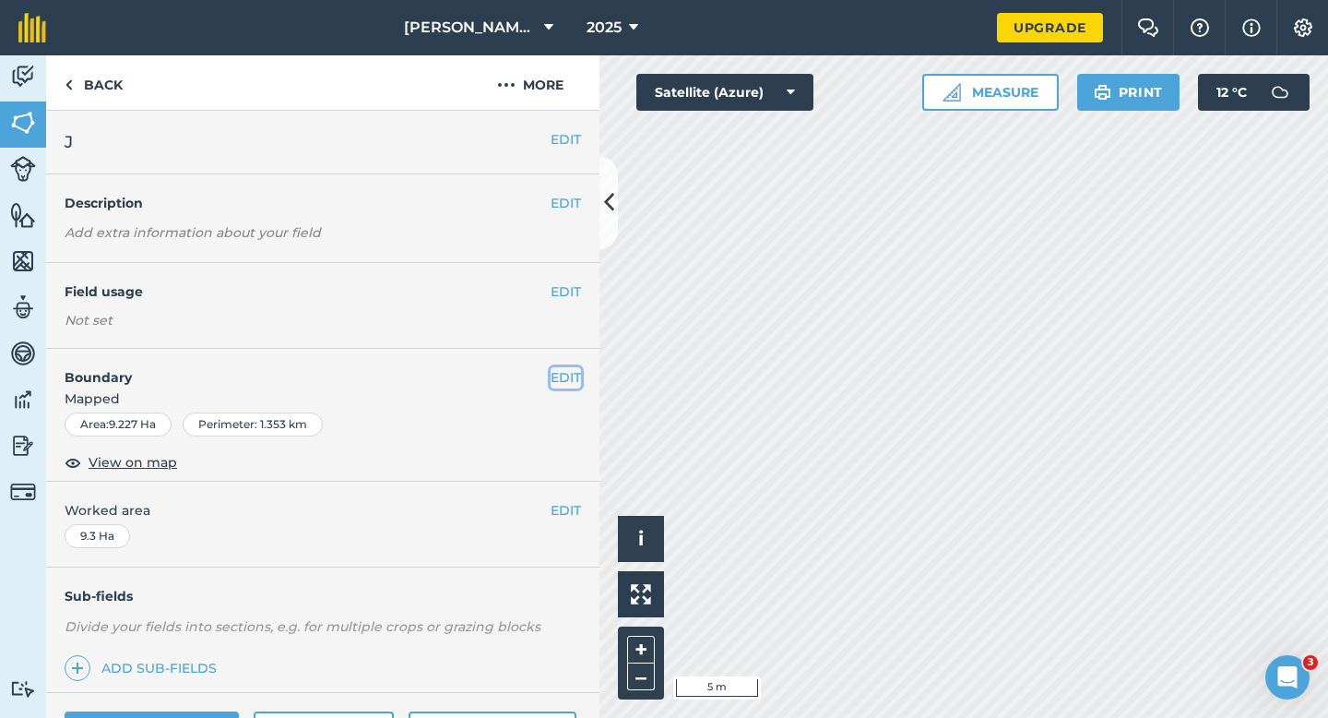
click at [557, 377] on button "EDIT" at bounding box center [566, 377] width 30 height 20
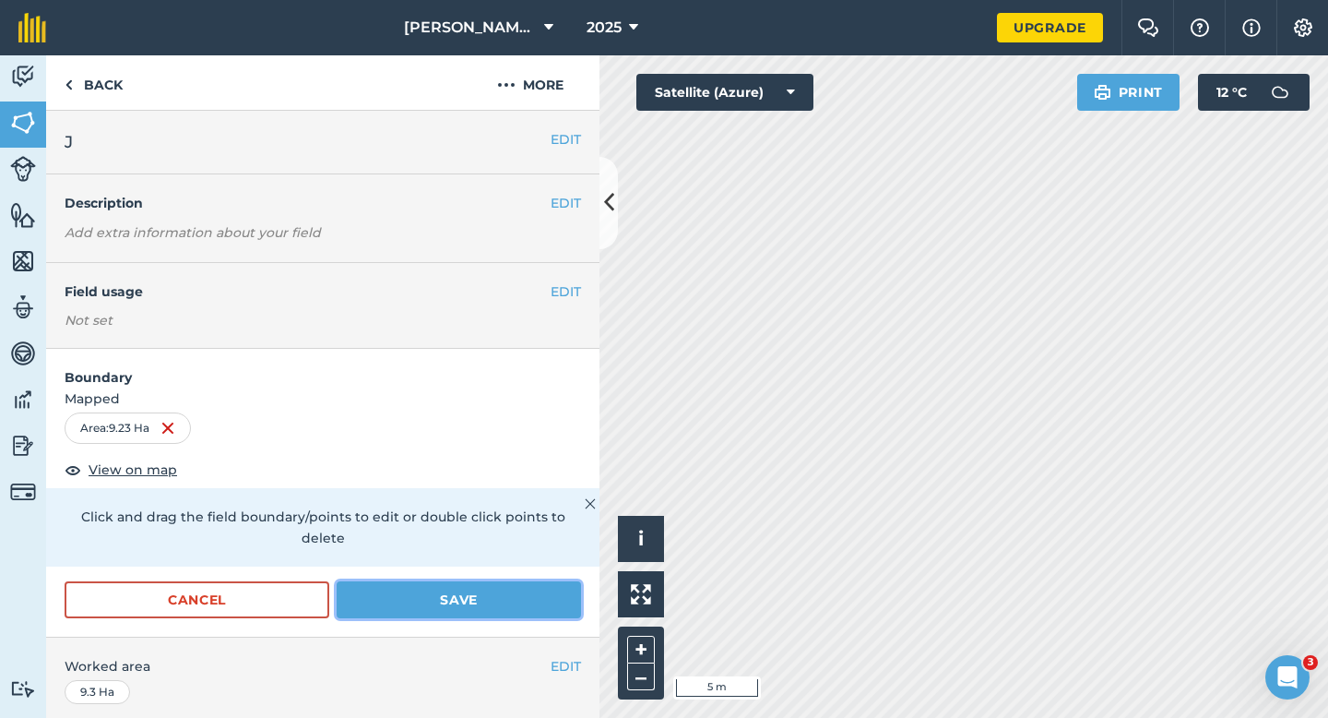
click at [529, 594] on button "Save" at bounding box center [459, 599] width 244 height 37
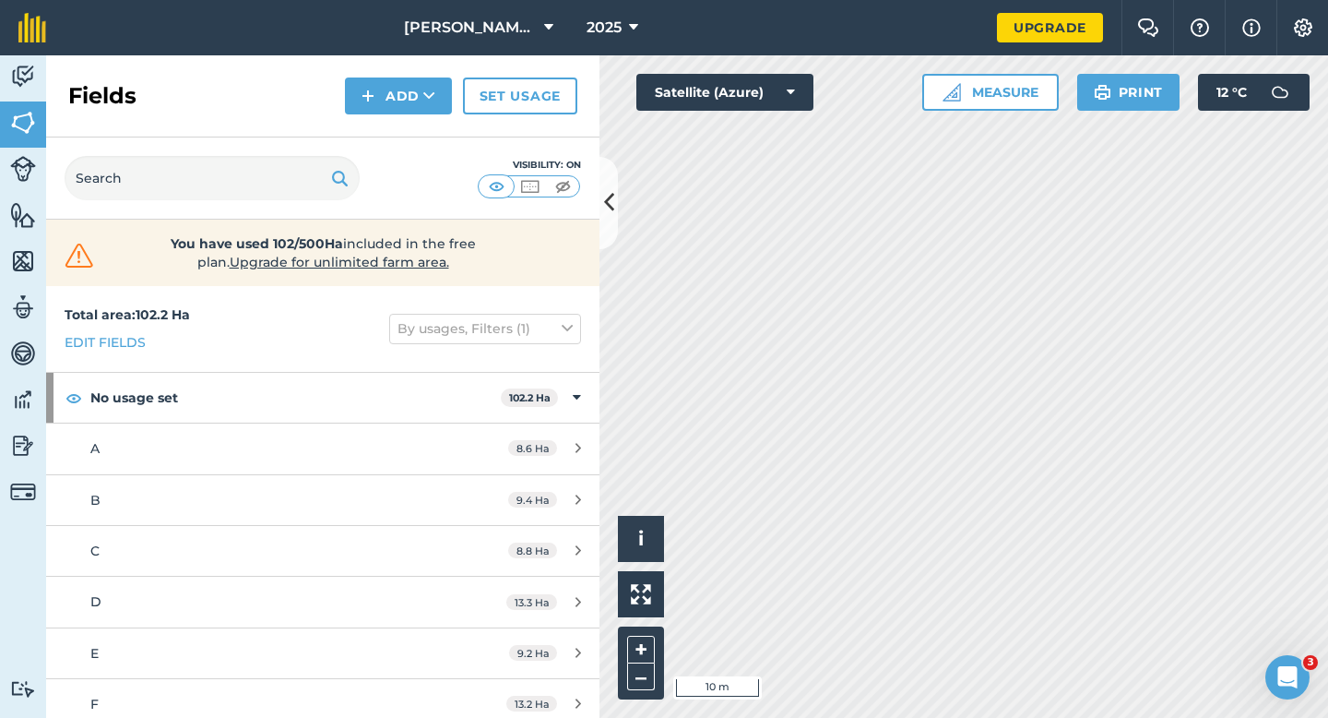
click at [410, 115] on div "Fields Add Set usage" at bounding box center [322, 96] width 553 height 82
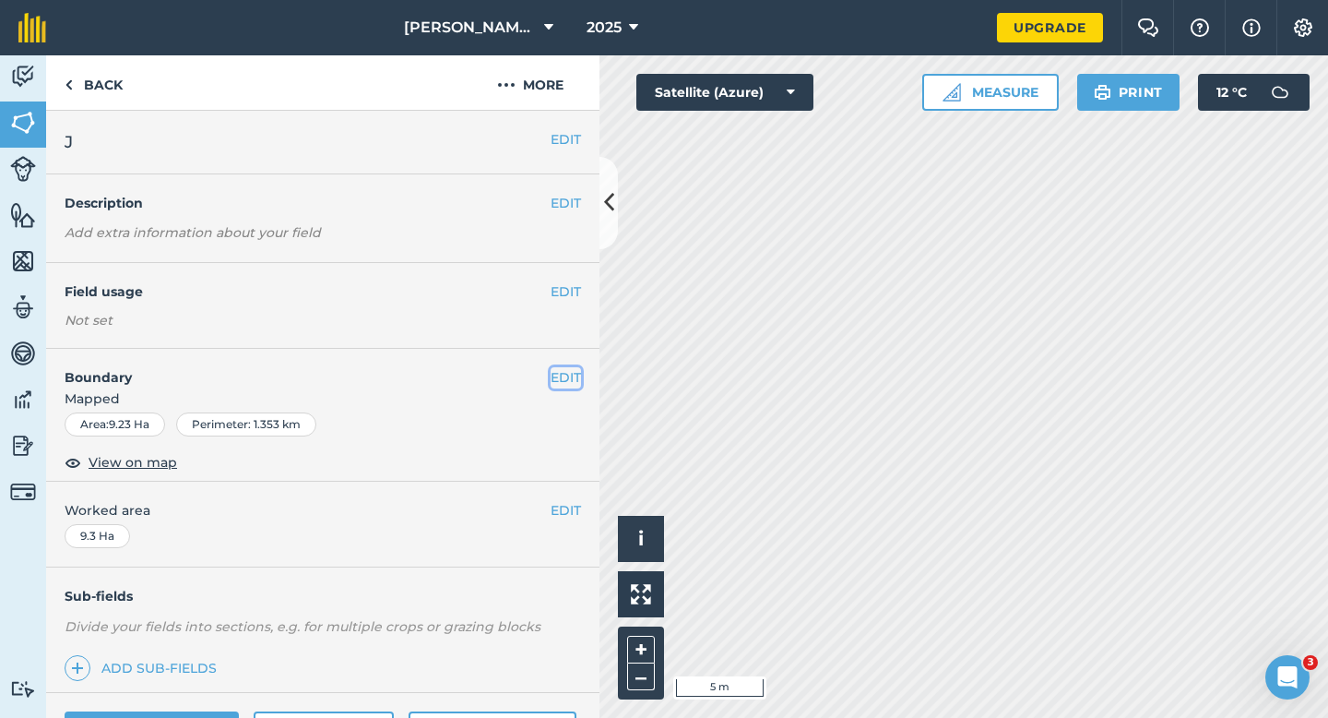
click at [569, 368] on button "EDIT" at bounding box center [566, 377] width 30 height 20
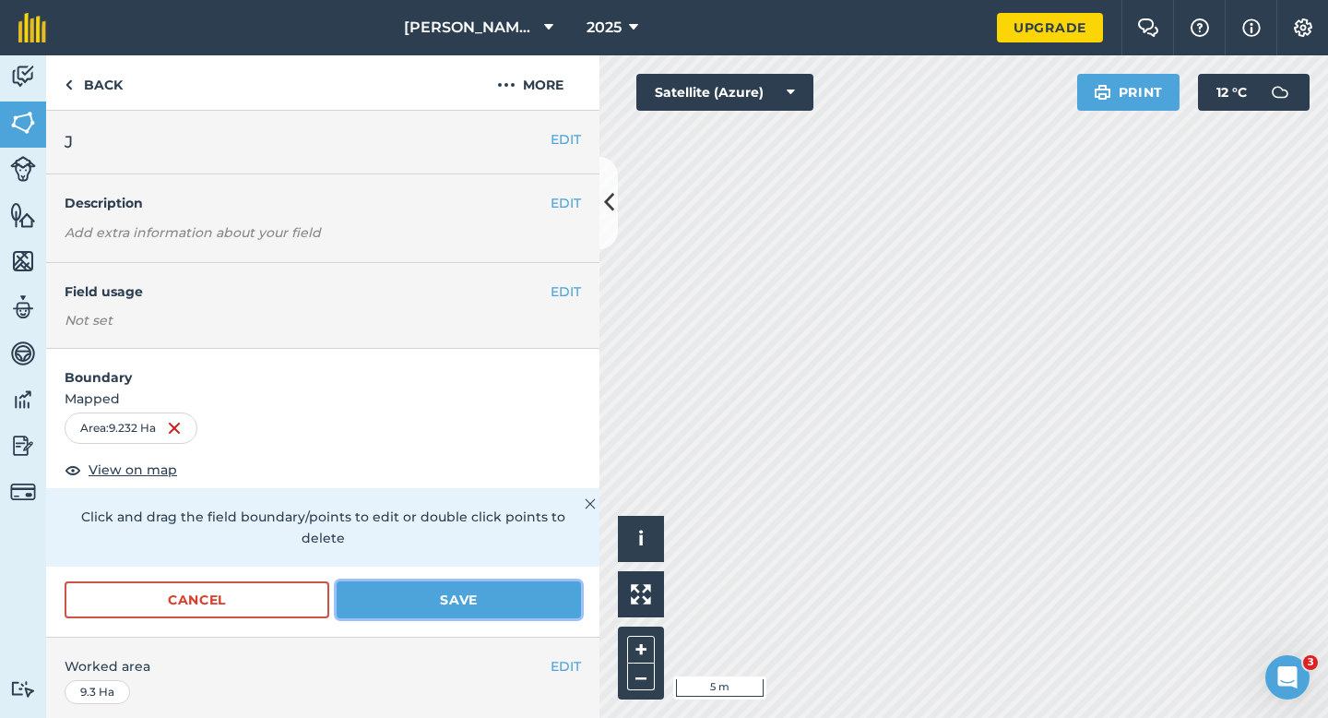
click at [535, 583] on button "Save" at bounding box center [459, 599] width 244 height 37
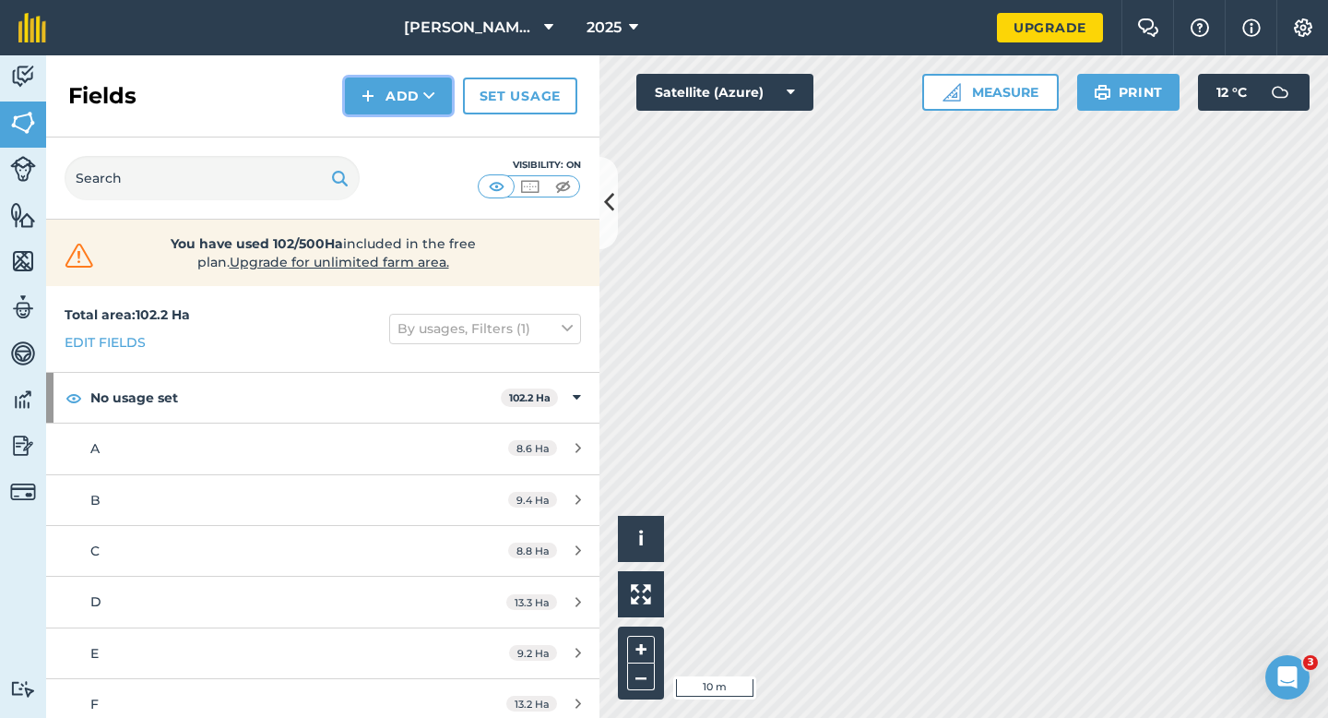
click at [403, 95] on button "Add" at bounding box center [398, 95] width 107 height 37
click at [403, 135] on link "Draw" at bounding box center [398, 137] width 101 height 41
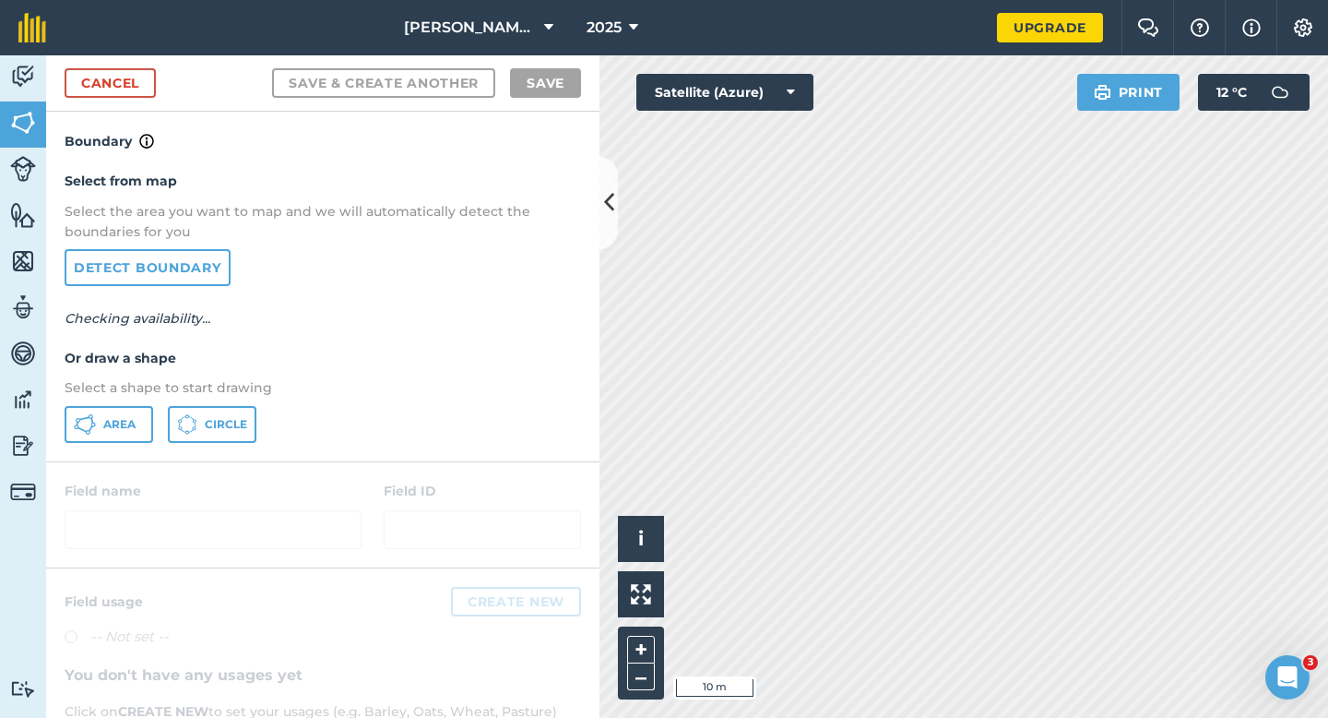
click at [134, 445] on div "Select from map Select the area you want to map and we will automatically detec…" at bounding box center [322, 306] width 553 height 308
click at [145, 422] on button "Area" at bounding box center [109, 424] width 89 height 37
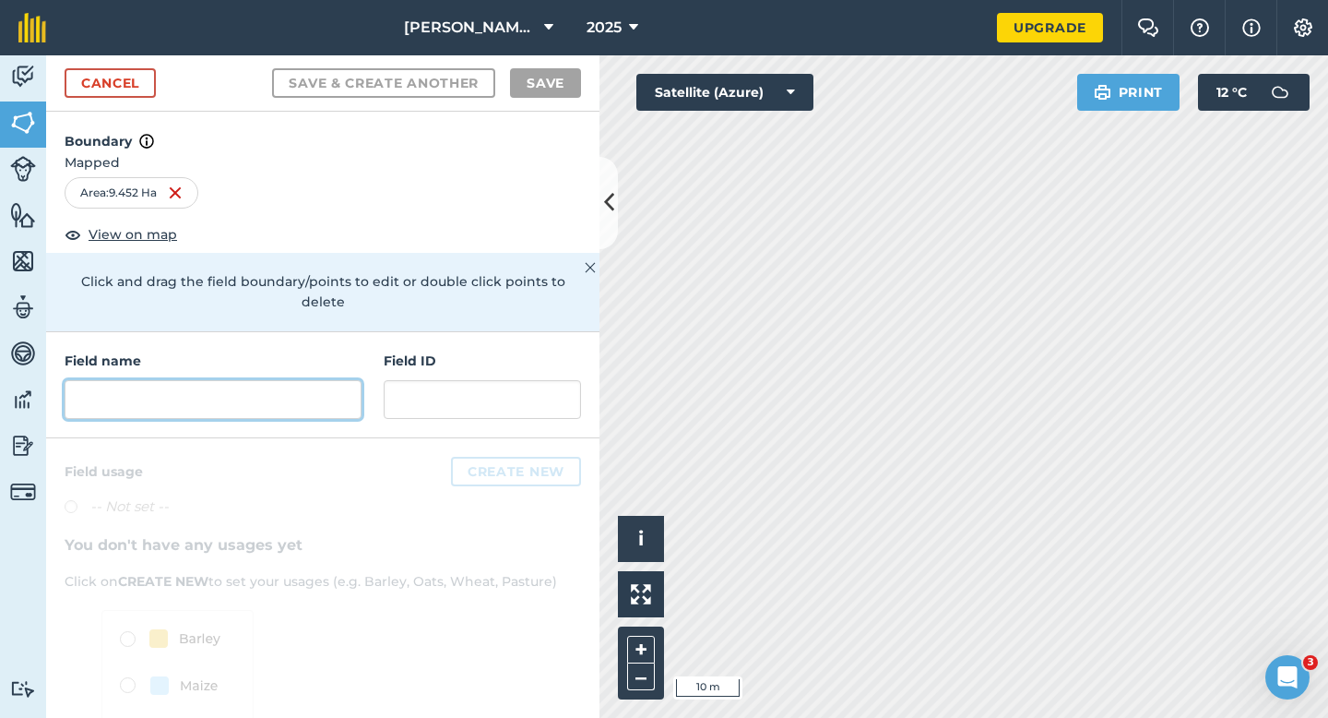
click at [339, 380] on input "text" at bounding box center [213, 399] width 297 height 39
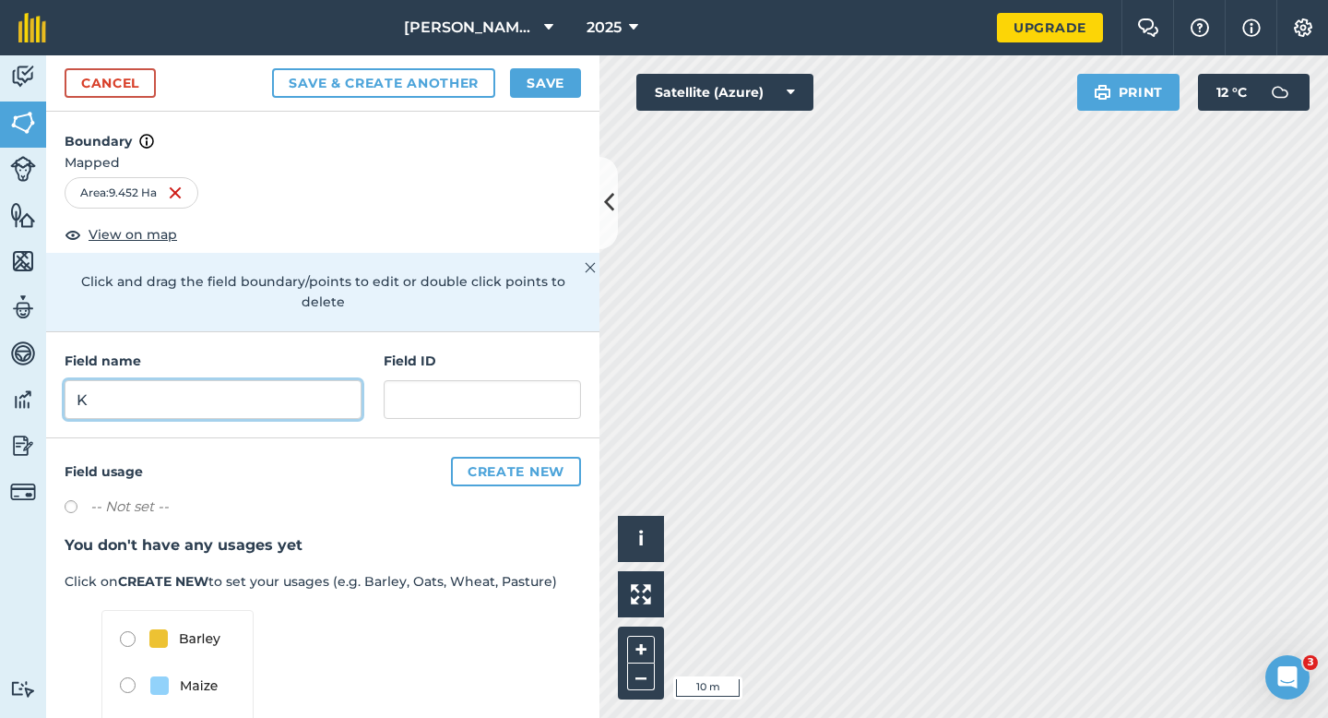
type input "K"
click at [540, 90] on button "Save" at bounding box center [545, 83] width 71 height 30
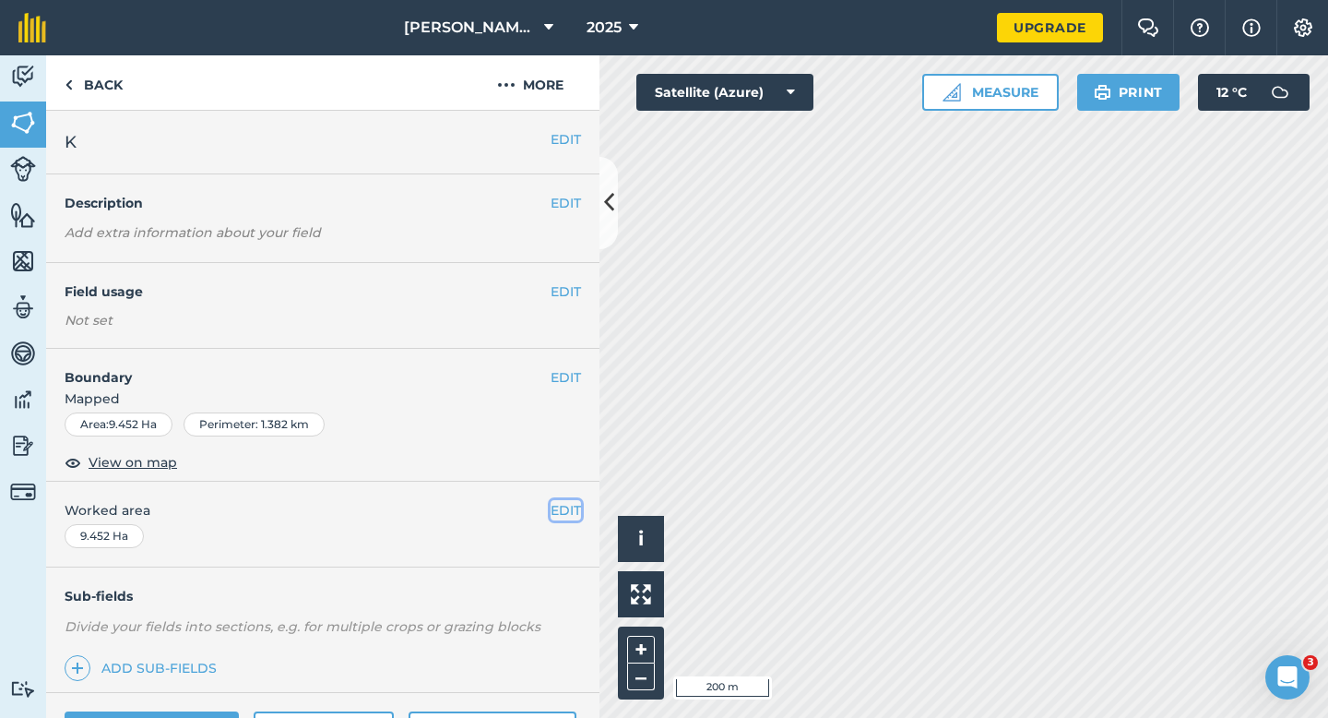
click at [562, 515] on button "EDIT" at bounding box center [566, 510] width 30 height 20
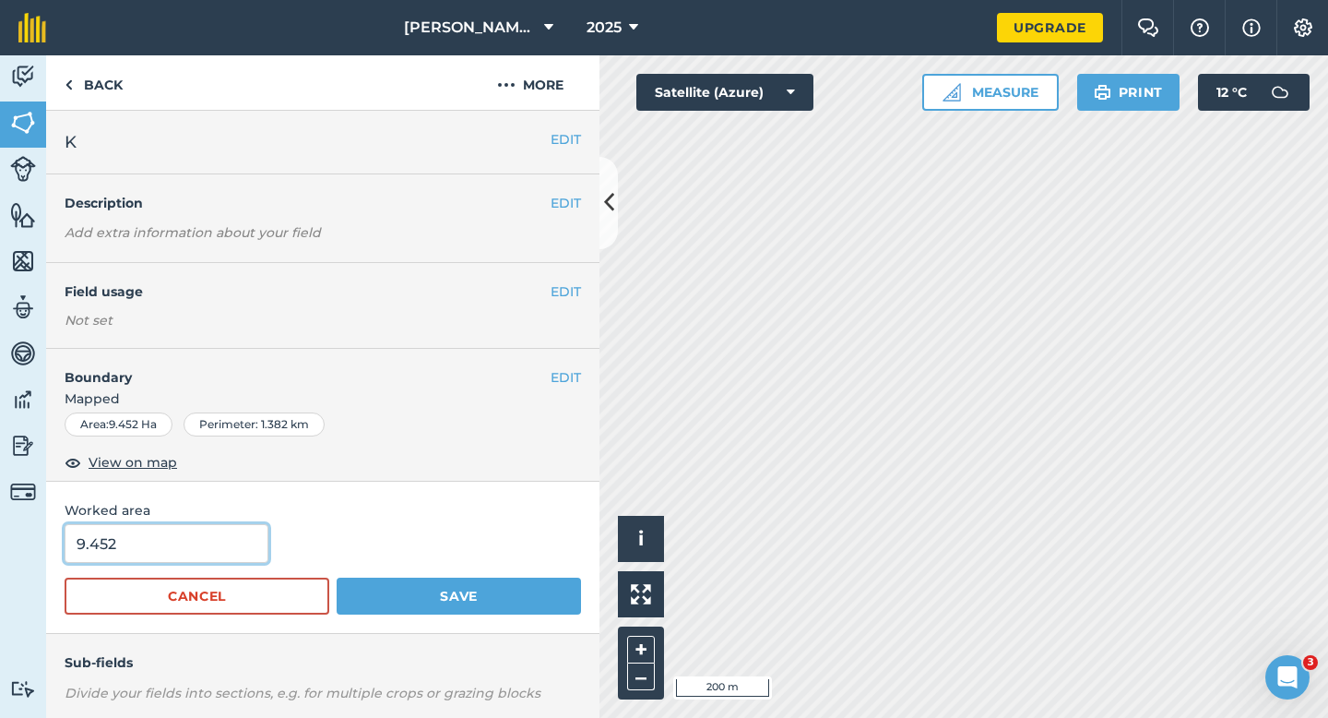
click at [210, 559] on input "9.452" at bounding box center [167, 543] width 204 height 39
type input "9.5"
click at [337, 577] on button "Save" at bounding box center [459, 595] width 244 height 37
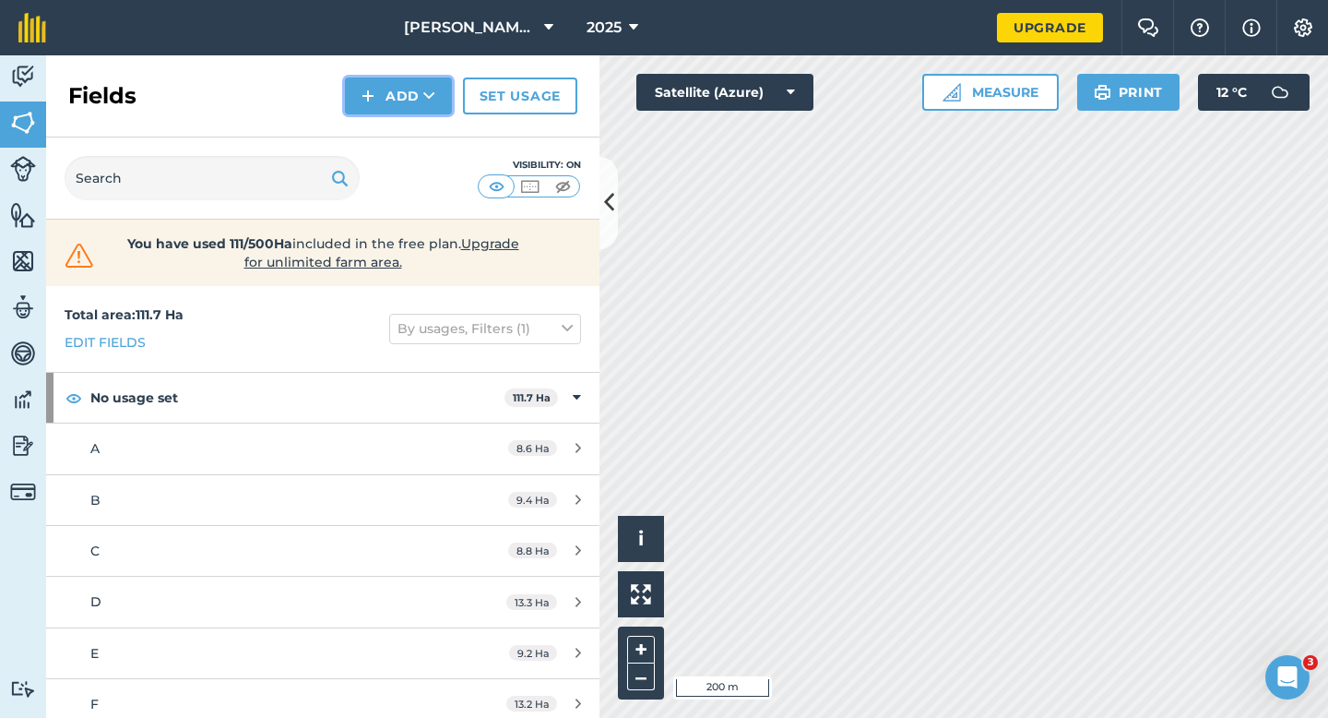
click at [390, 97] on button "Add" at bounding box center [398, 95] width 107 height 37
click at [394, 116] on ul "Draw Import" at bounding box center [398, 158] width 103 height 84
click at [374, 105] on img at bounding box center [368, 96] width 13 height 22
click at [374, 130] on link "Draw" at bounding box center [398, 137] width 101 height 41
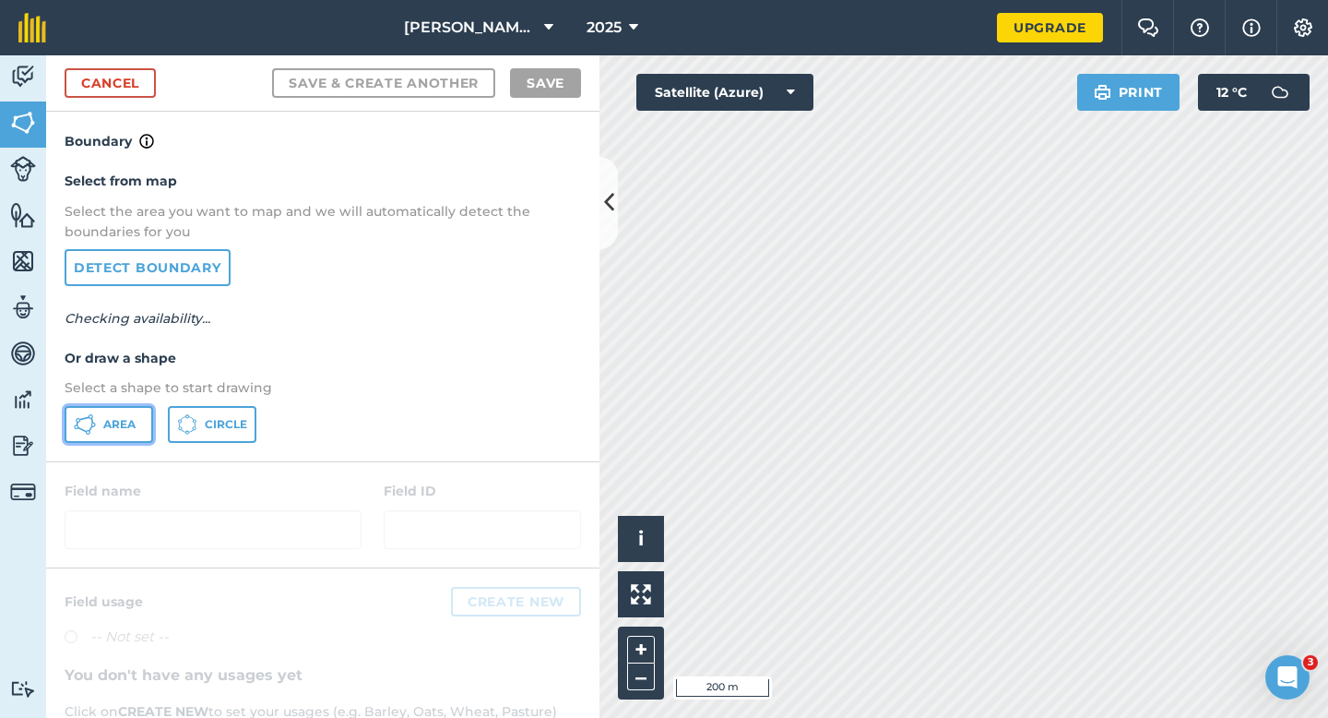
click at [88, 424] on icon at bounding box center [85, 424] width 22 height 22
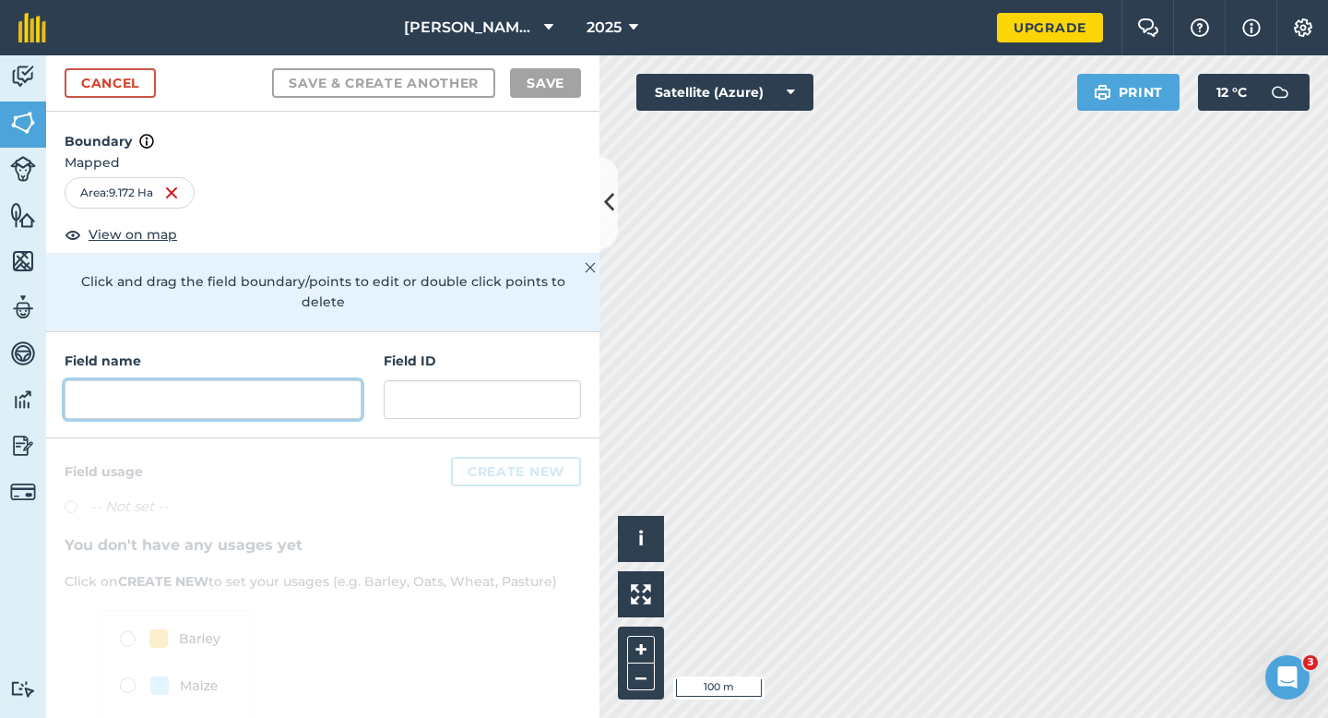
click at [279, 380] on input "text" at bounding box center [213, 399] width 297 height 39
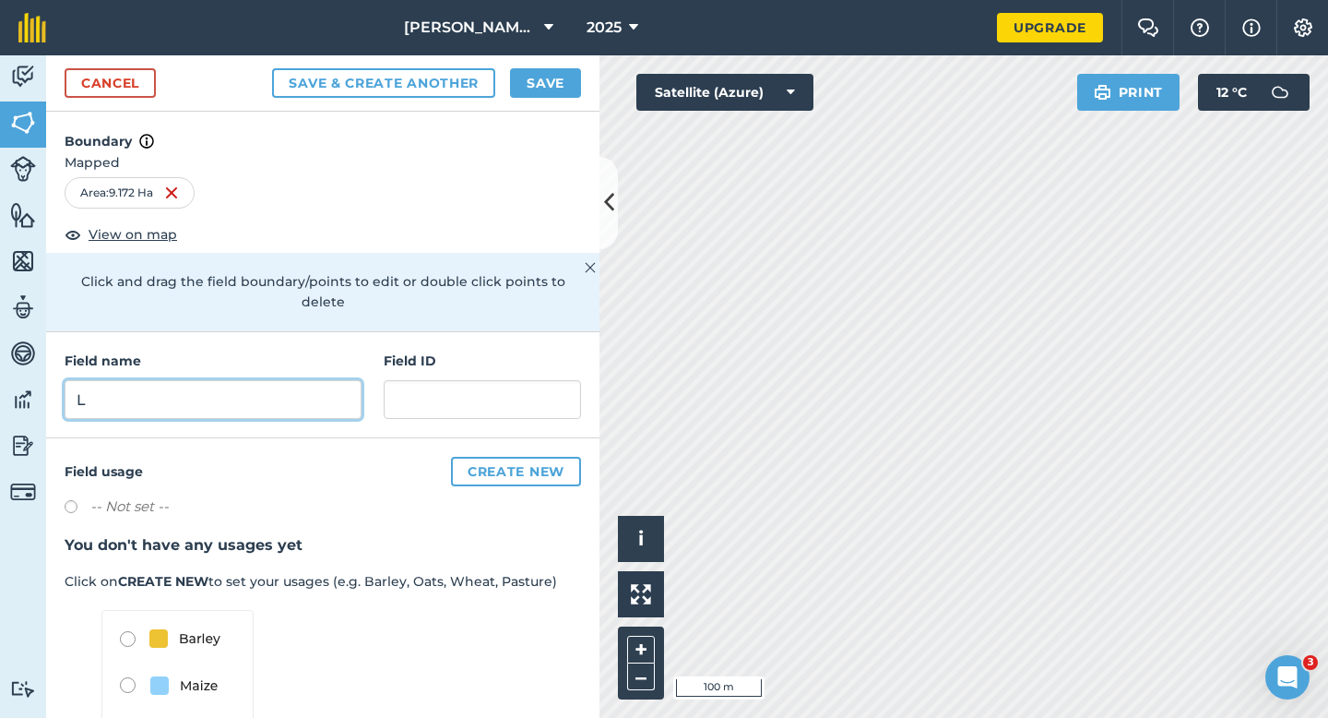
type input "L"
click at [554, 86] on button "Save" at bounding box center [545, 83] width 71 height 30
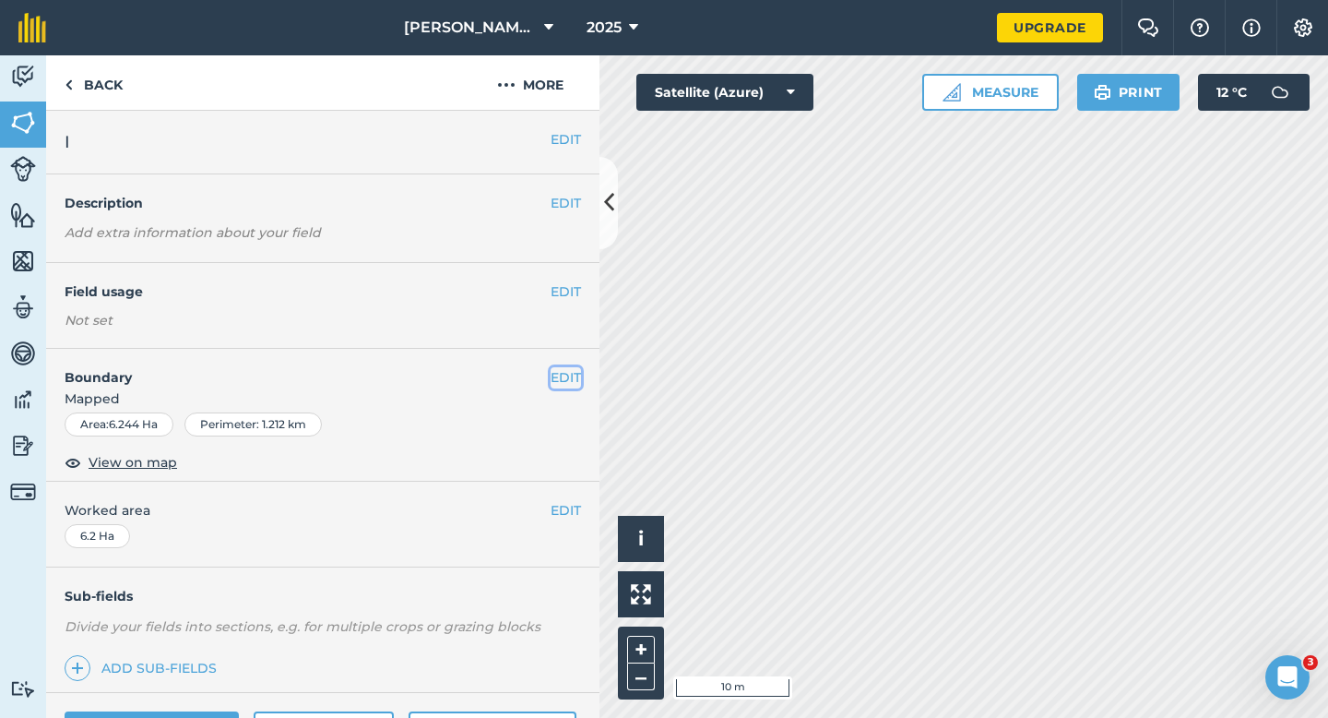
click at [577, 376] on button "EDIT" at bounding box center [566, 377] width 30 height 20
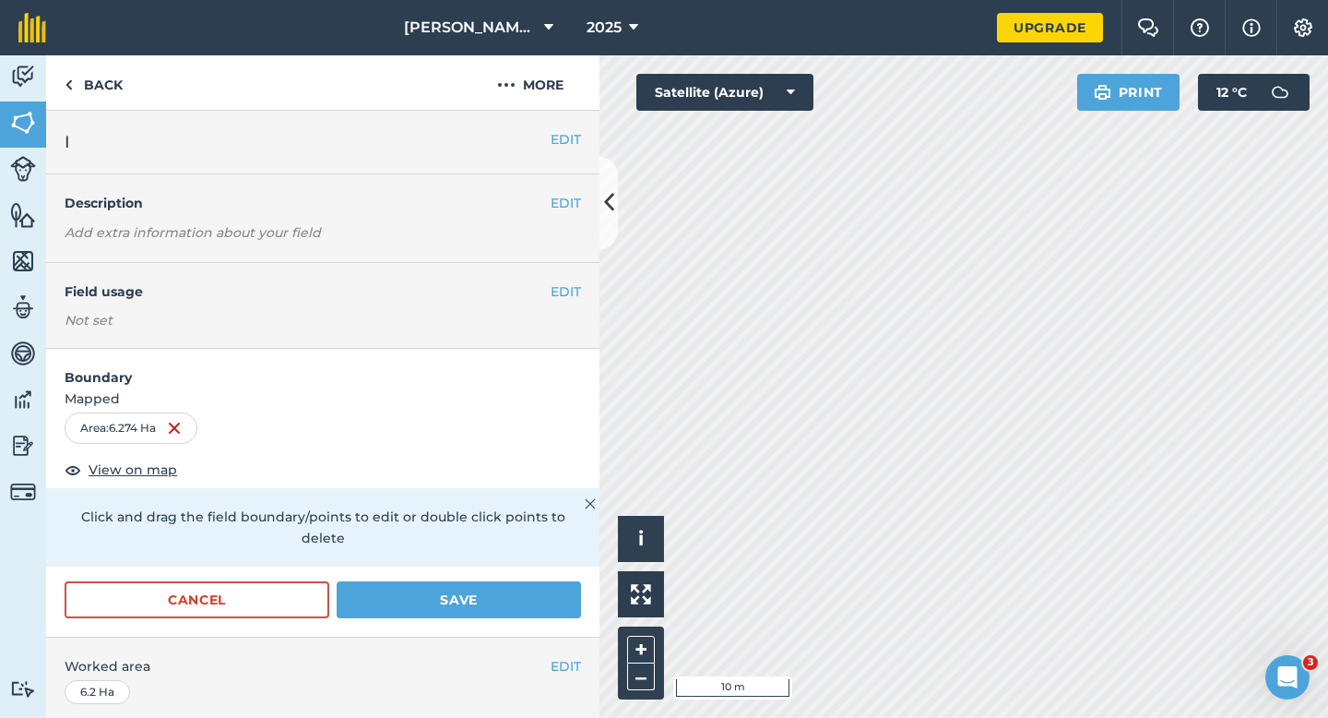
click at [513, 615] on div "Cancel Save" at bounding box center [322, 608] width 553 height 55
click at [513, 581] on button "Save" at bounding box center [459, 599] width 244 height 37
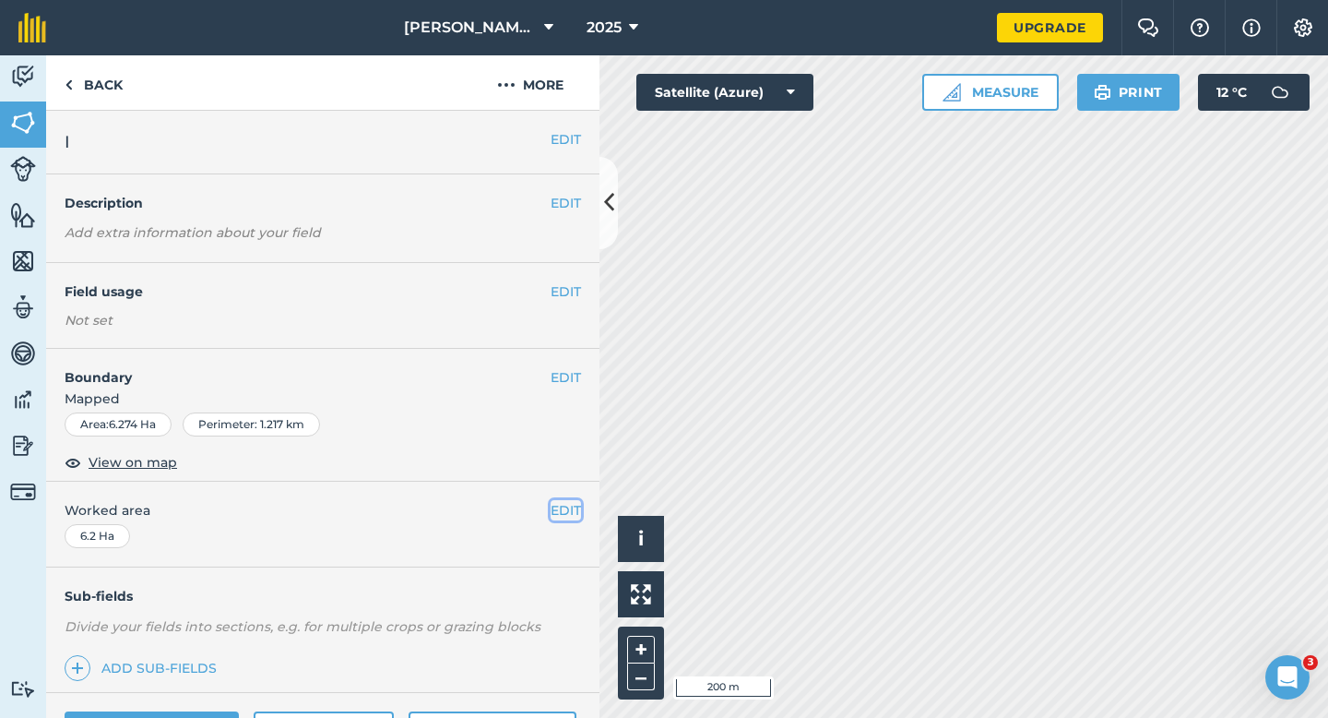
click at [577, 509] on button "EDIT" at bounding box center [566, 510] width 30 height 20
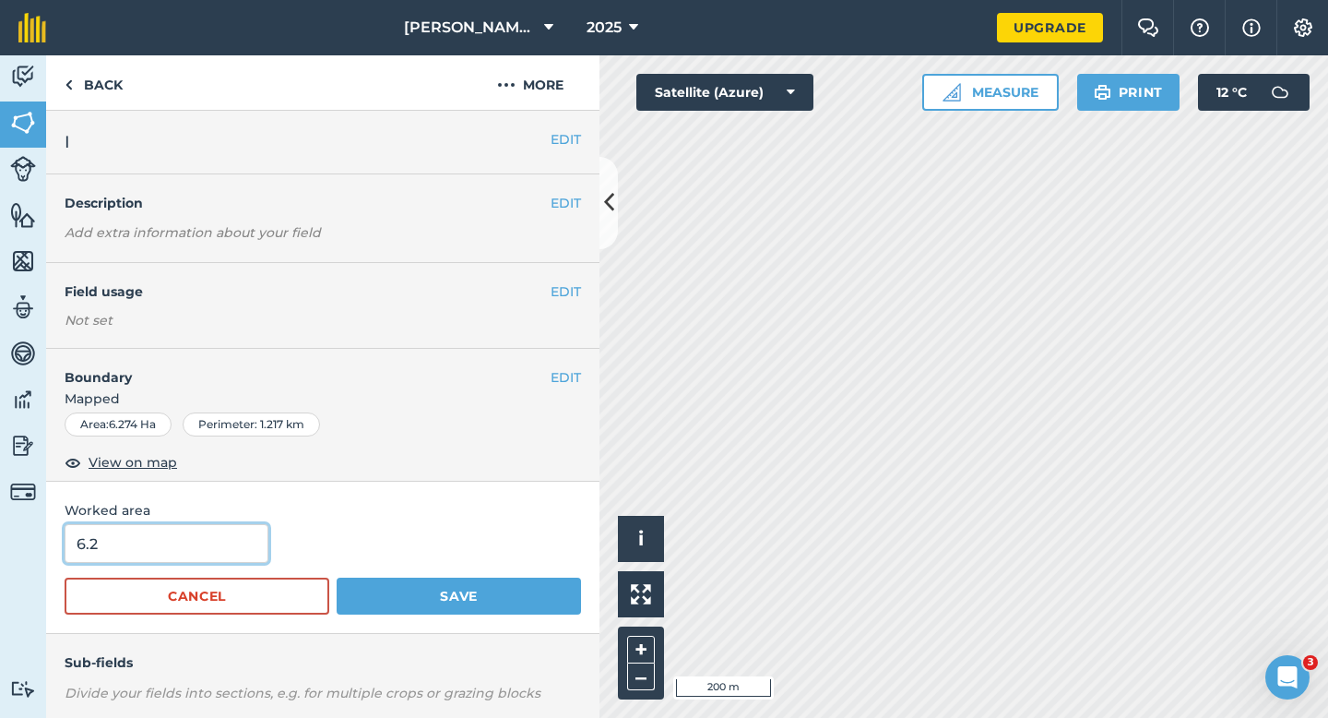
click at [172, 545] on input "6.2" at bounding box center [167, 543] width 204 height 39
type input "6.3"
click at [337, 577] on button "Save" at bounding box center [459, 595] width 244 height 37
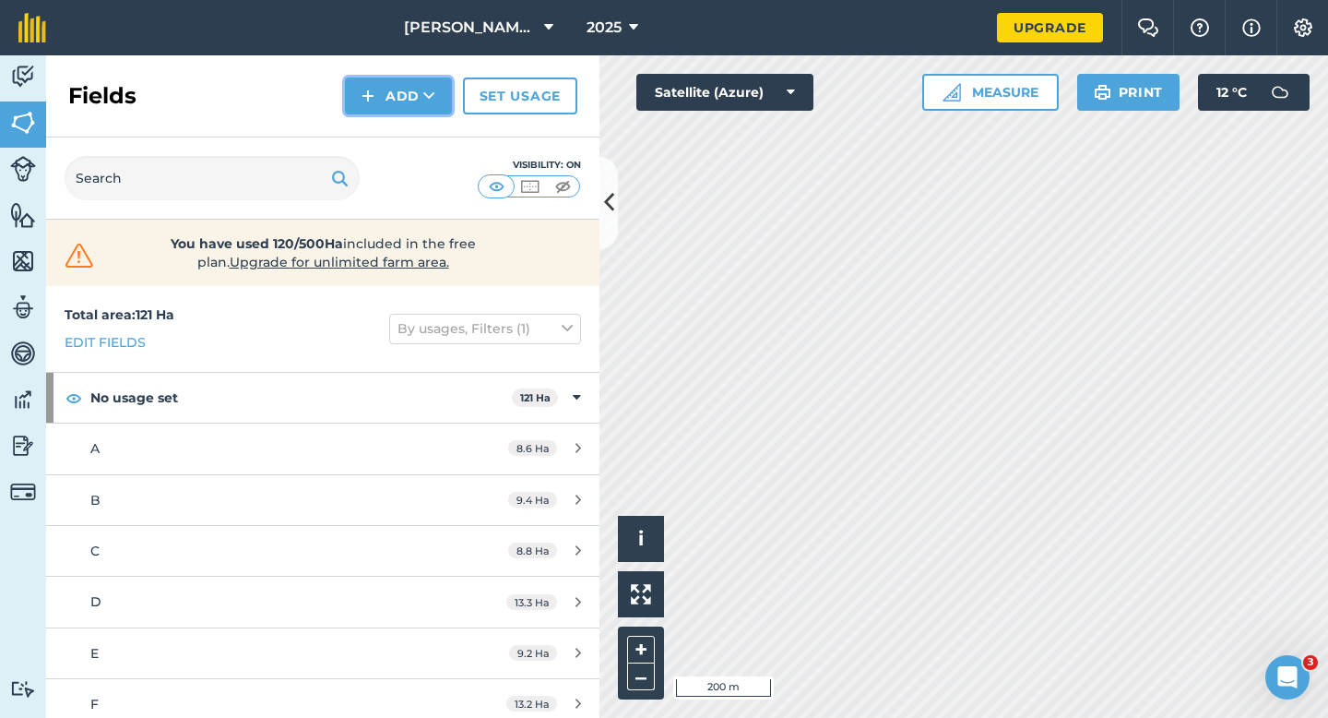
click at [390, 113] on button "Add" at bounding box center [398, 95] width 107 height 37
click at [390, 89] on button "Add Draw Import" at bounding box center [398, 95] width 107 height 37
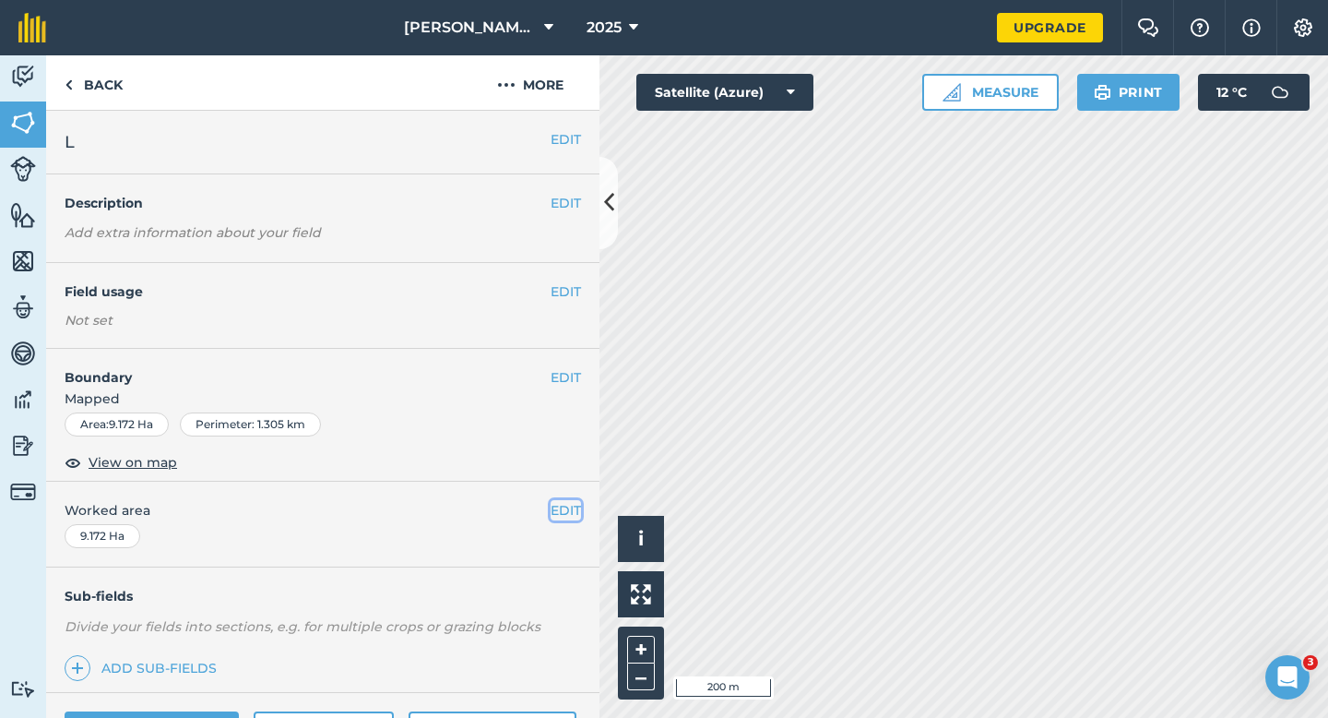
click at [563, 503] on button "EDIT" at bounding box center [566, 510] width 30 height 20
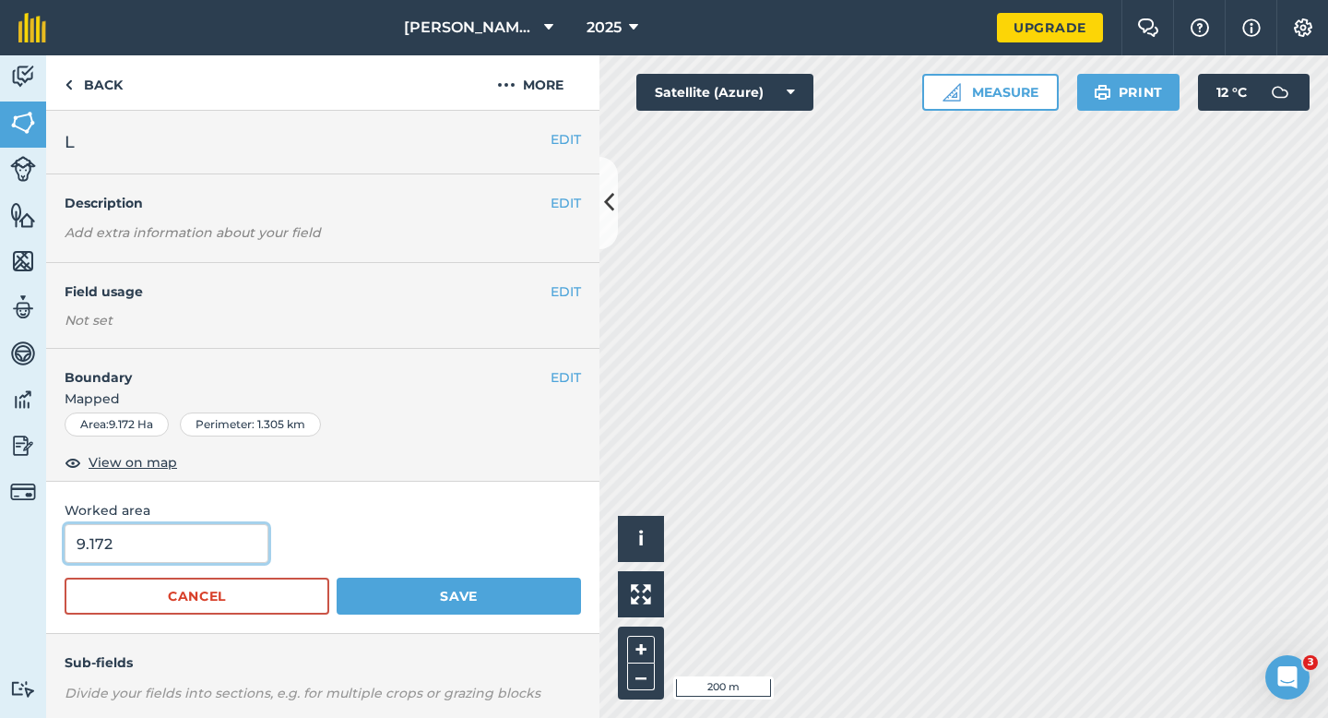
click at [191, 538] on input "9.172" at bounding box center [167, 543] width 204 height 39
type input "9.2"
click at [337, 577] on button "Save" at bounding box center [459, 595] width 244 height 37
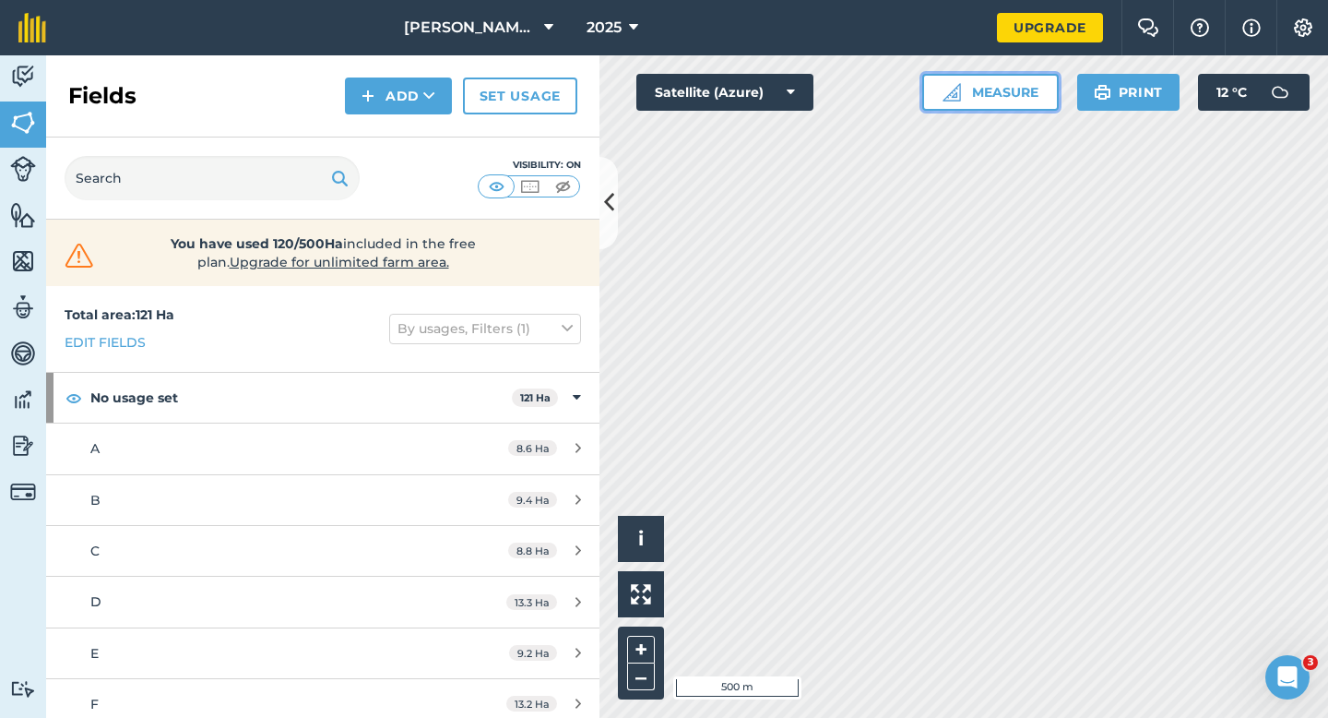
click at [1026, 82] on button "Measure" at bounding box center [990, 92] width 136 height 37
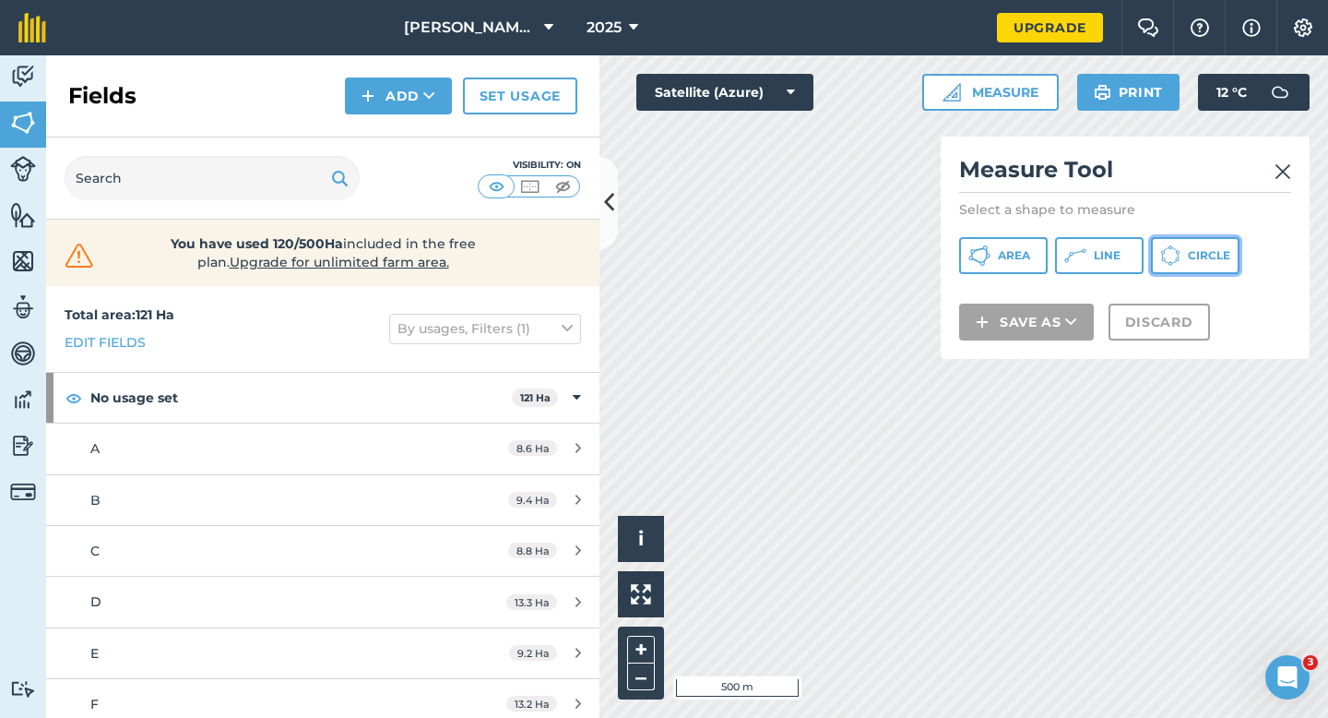
click at [1163, 244] on button "Circle" at bounding box center [1195, 255] width 89 height 37
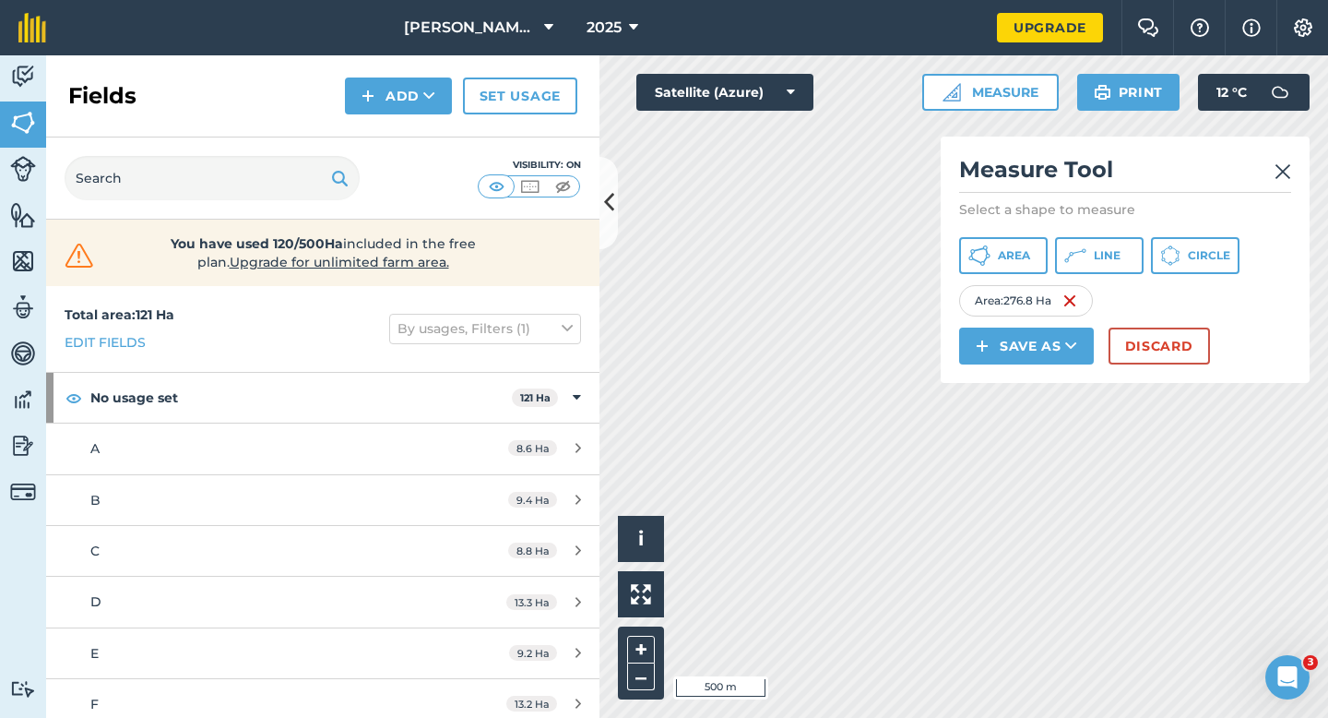
click at [1009, 365] on div "Click to start drawing i © 2025 TomTom, Microsoft 500 m + – Satellite (Azure) M…" at bounding box center [963, 386] width 729 height 662
click at [1173, 354] on button "Discard" at bounding box center [1159, 345] width 101 height 37
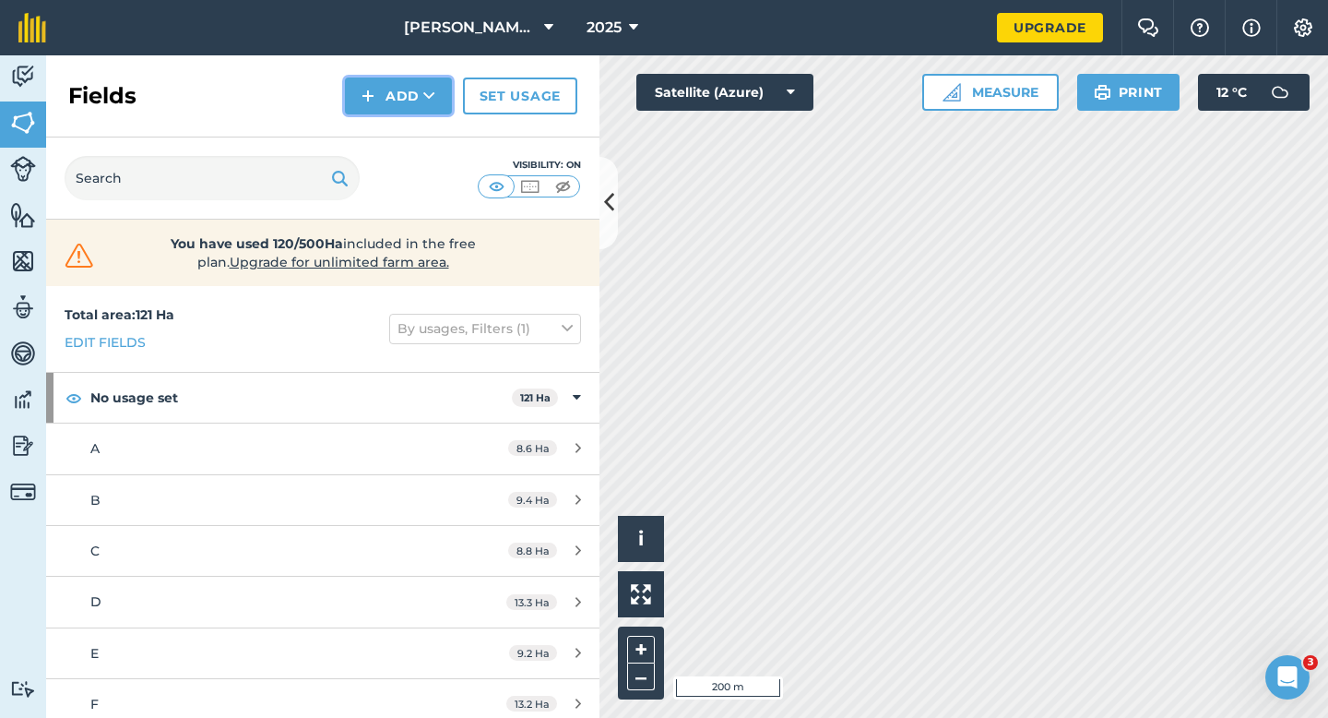
click at [403, 113] on button "Add" at bounding box center [398, 95] width 107 height 37
click at [403, 130] on link "Draw" at bounding box center [398, 137] width 101 height 41
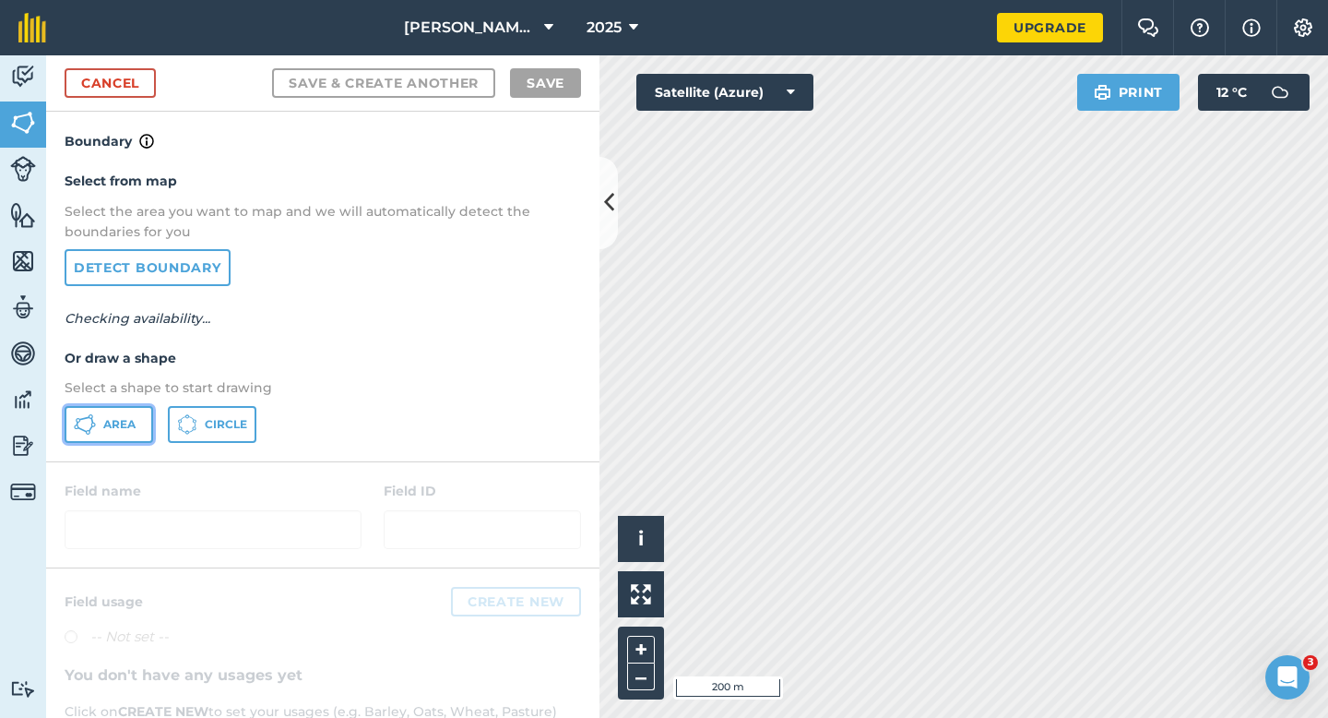
click at [146, 417] on button "Area" at bounding box center [109, 424] width 89 height 37
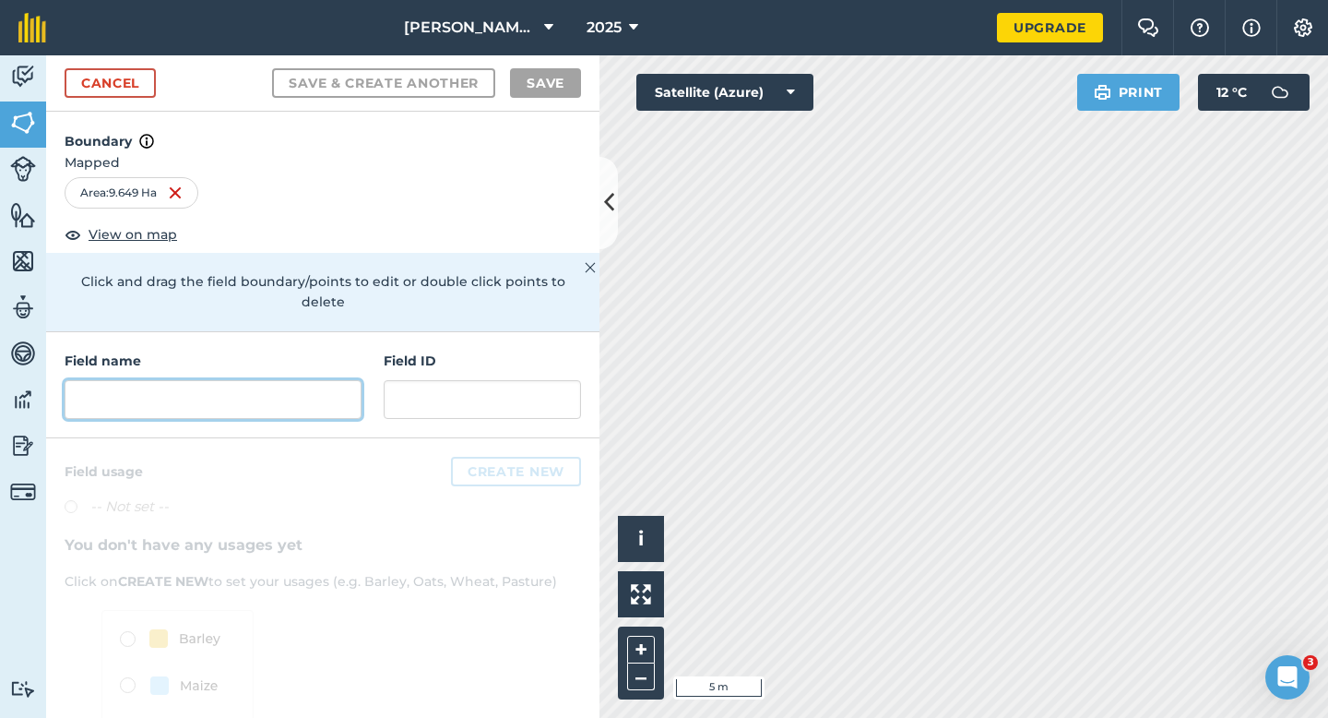
click at [307, 380] on input "text" at bounding box center [213, 399] width 297 height 39
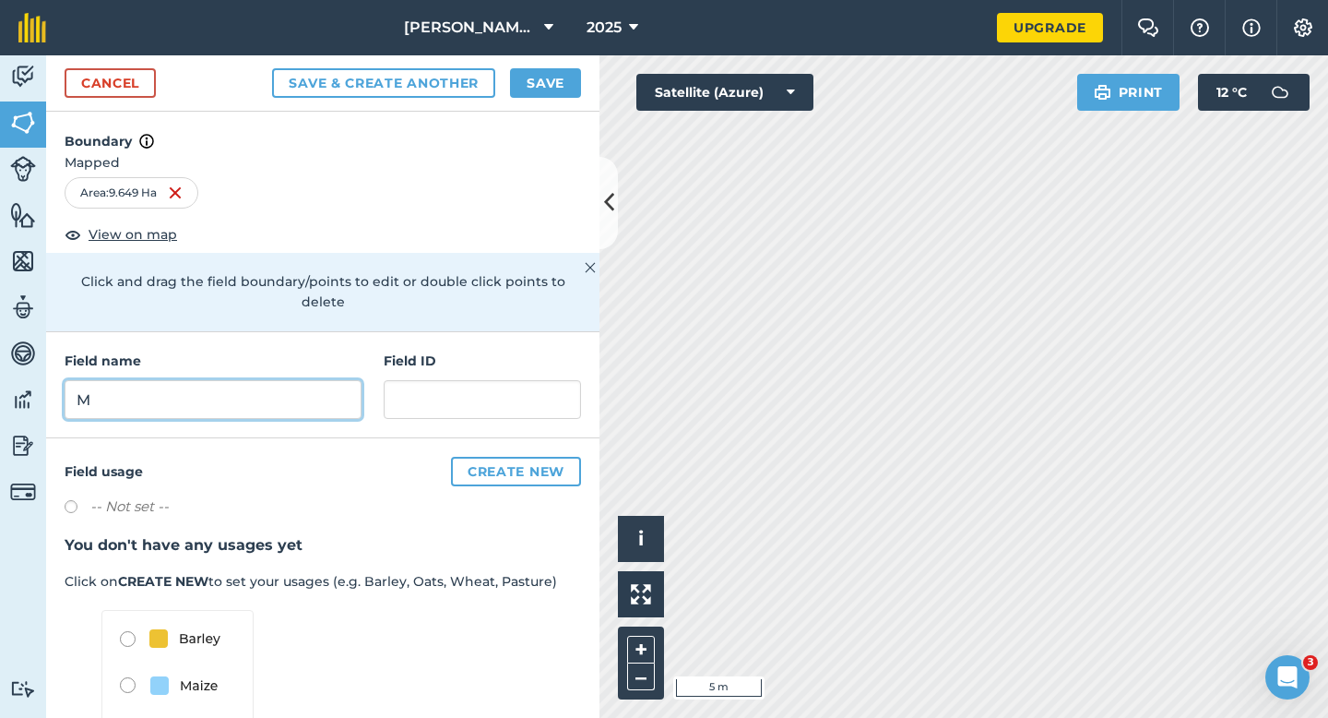
type input "M"
click at [544, 85] on button "Save" at bounding box center [545, 83] width 71 height 30
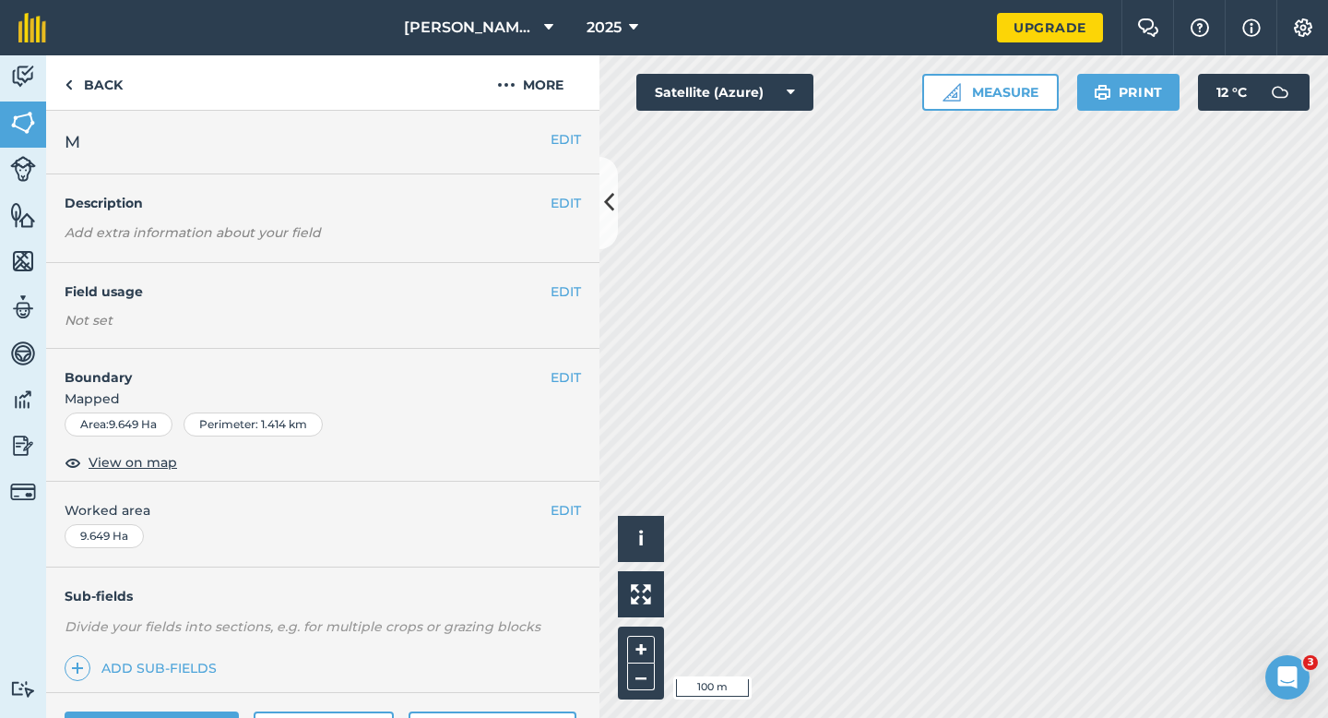
click at [564, 489] on div "EDIT Worked area 9.649 Ha" at bounding box center [322, 524] width 553 height 86
click at [564, 491] on div "EDIT Worked area 9.649 Ha" at bounding box center [322, 524] width 553 height 86
click at [564, 504] on button "EDIT" at bounding box center [566, 510] width 30 height 20
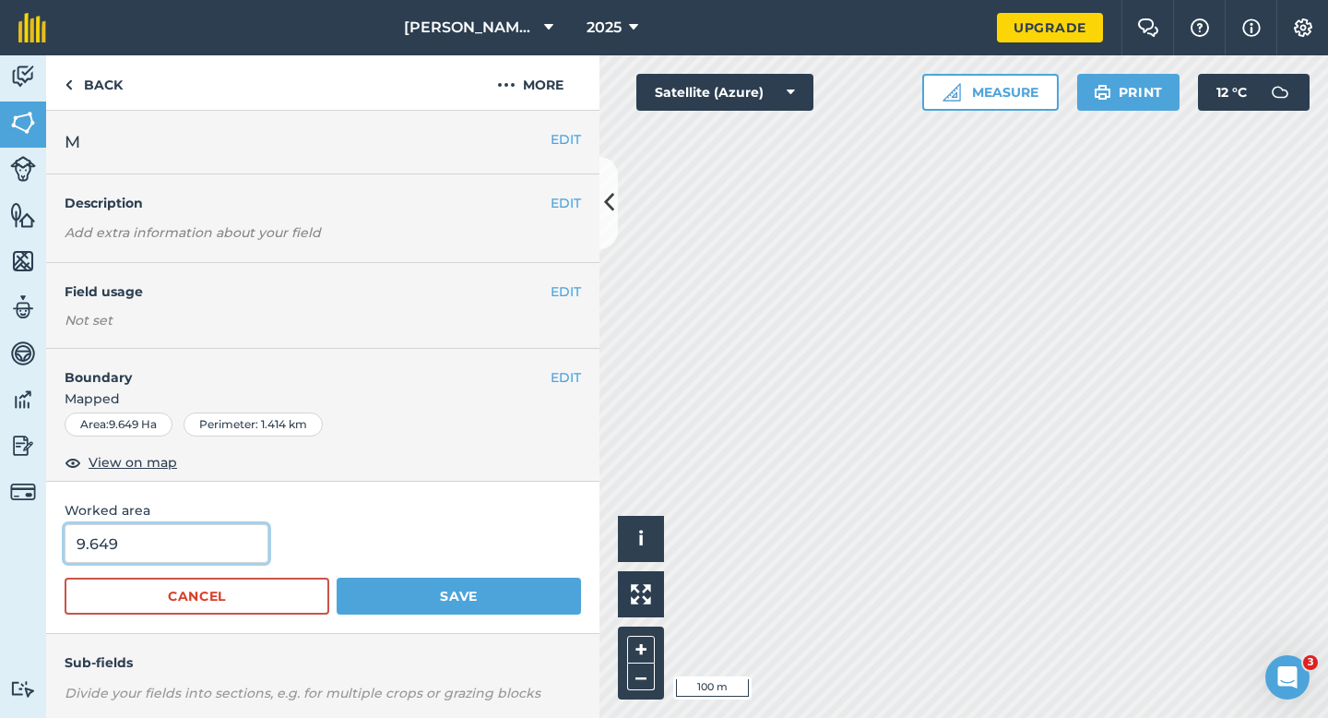
click at [210, 528] on input "9.649" at bounding box center [167, 543] width 204 height 39
click at [210, 548] on input "9.649" at bounding box center [167, 543] width 204 height 39
type input "9.7"
click at [337, 577] on button "Save" at bounding box center [459, 595] width 244 height 37
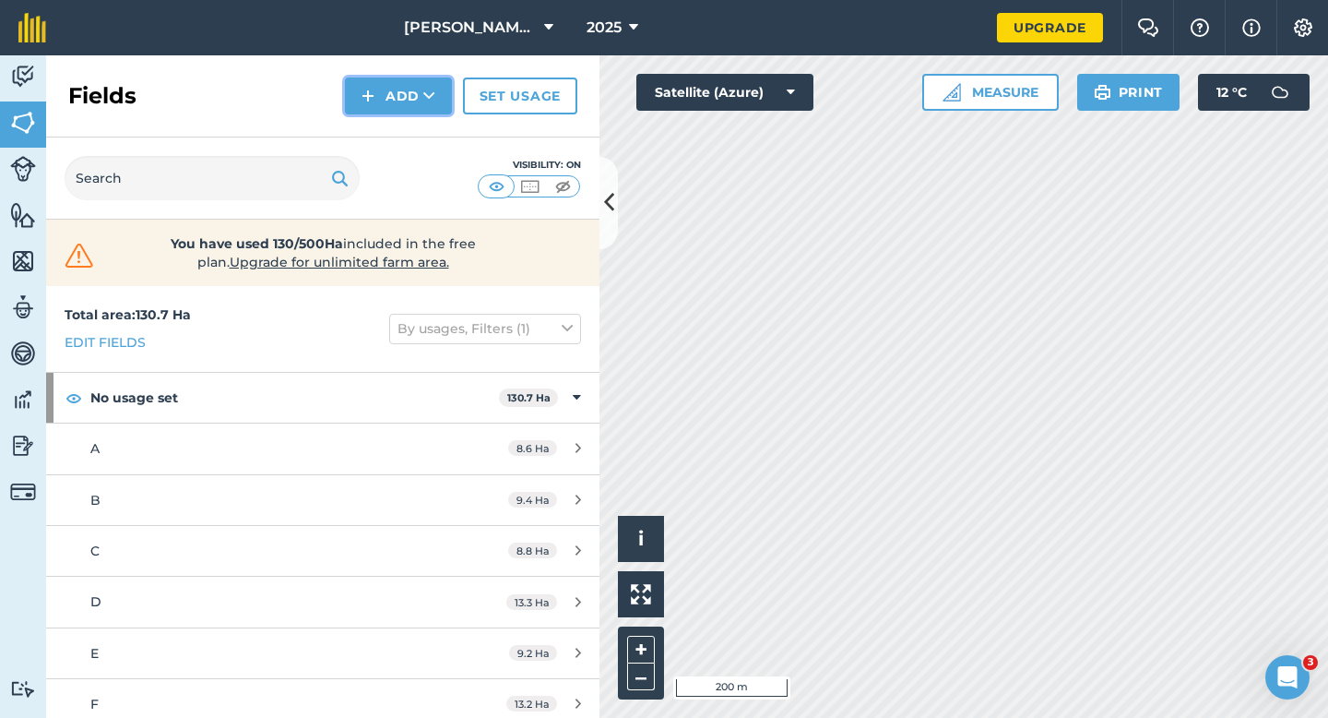
click at [376, 107] on button "Add" at bounding box center [398, 95] width 107 height 37
click at [376, 140] on link "Draw" at bounding box center [398, 137] width 101 height 41
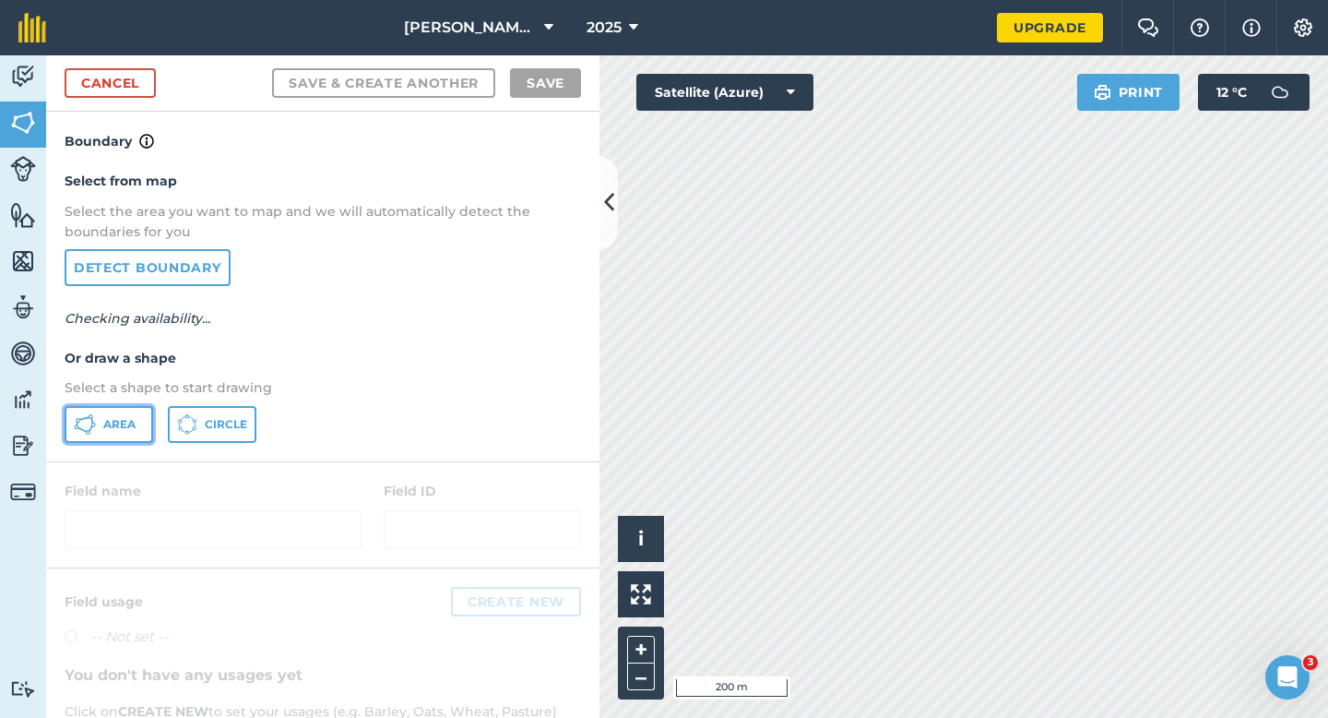
click at [85, 430] on icon at bounding box center [82, 429] width 10 height 6
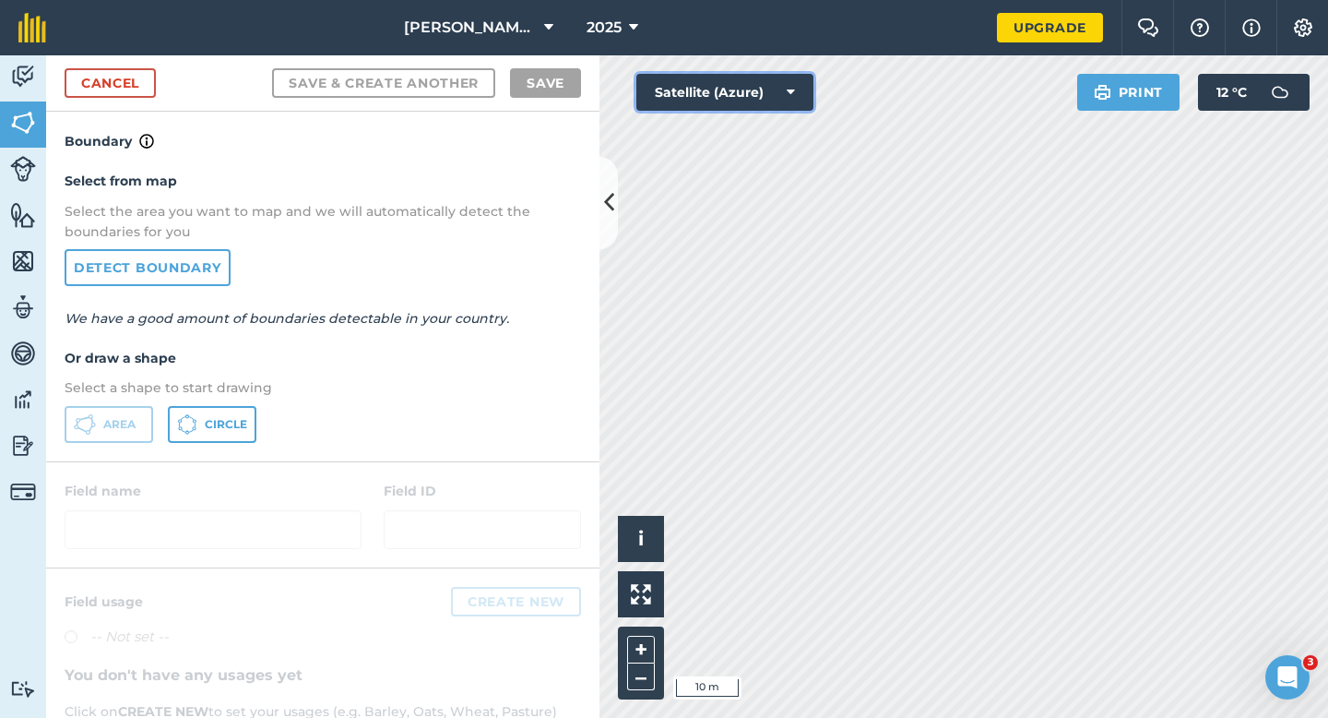
click at [1327, 297] on div "Click to start drawing i © 2025 TomTom, Microsoft 10 m + – Satellite (Azure) Pr…" at bounding box center [963, 386] width 729 height 662
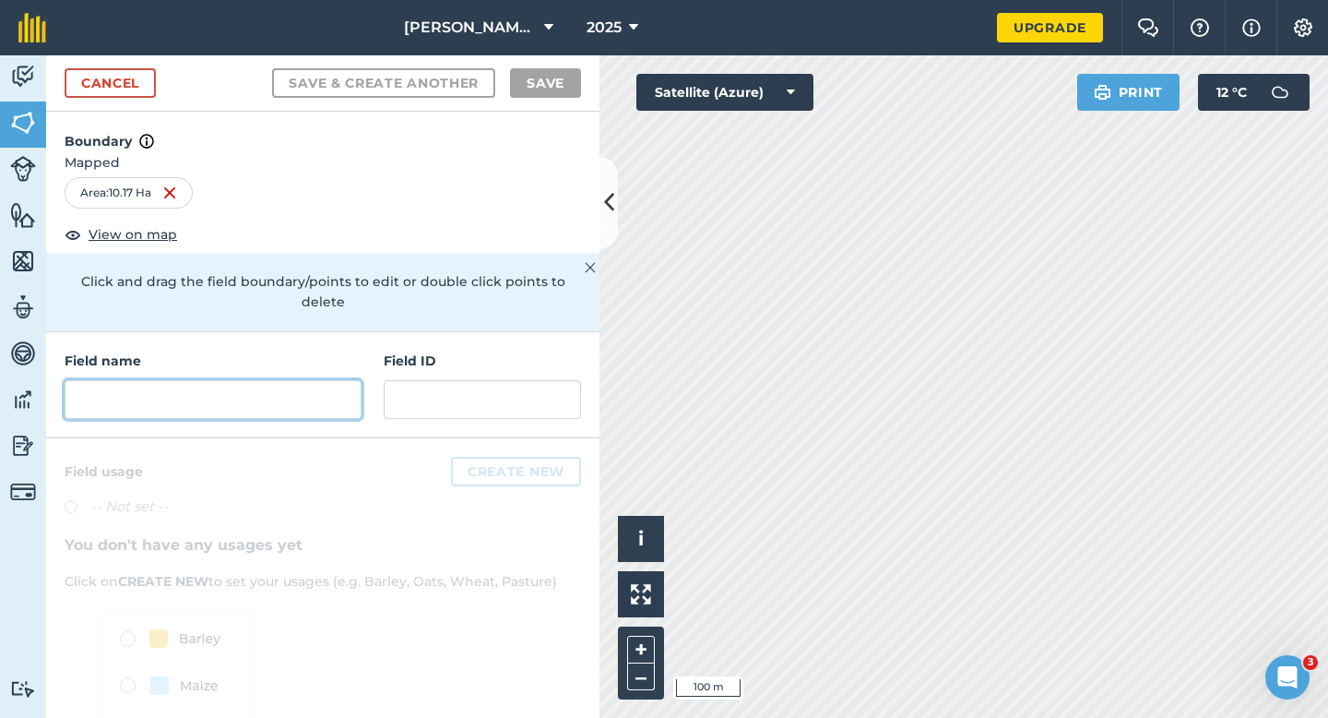
click at [243, 381] on input "text" at bounding box center [213, 399] width 297 height 39
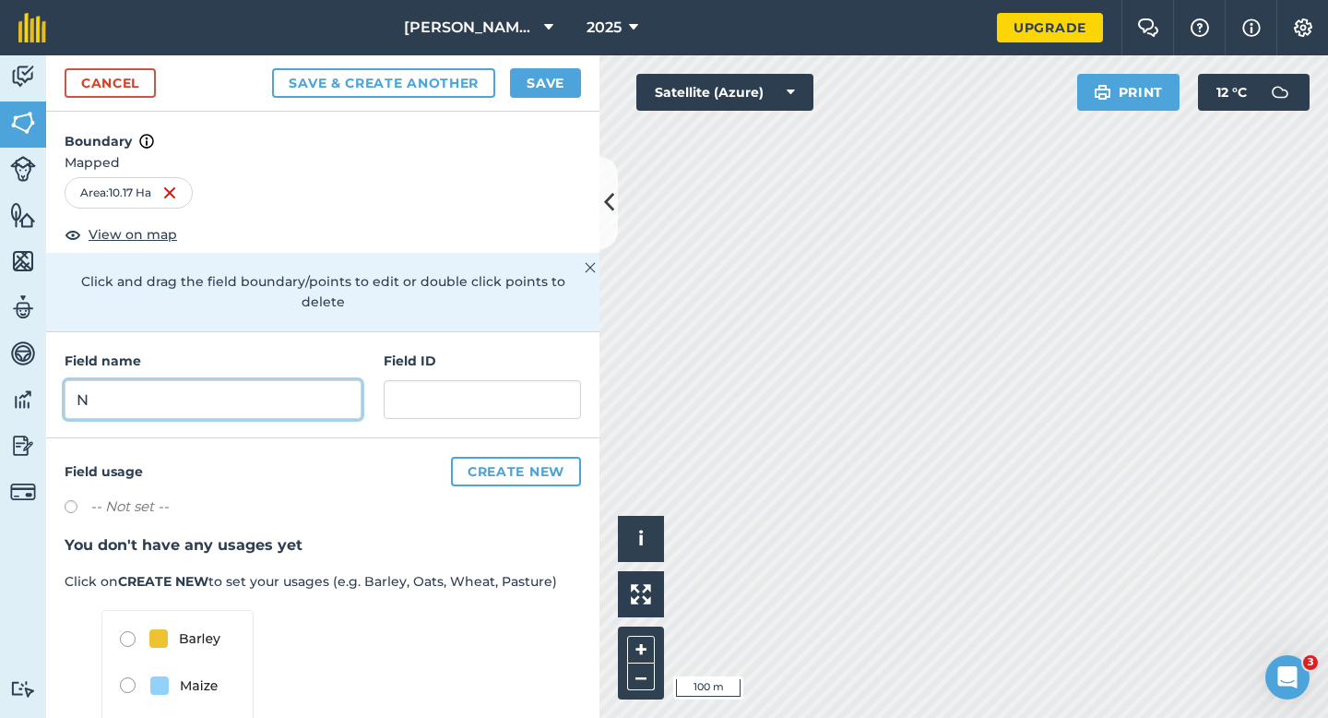
type input "N"
click at [551, 68] on button "Save" at bounding box center [545, 83] width 71 height 30
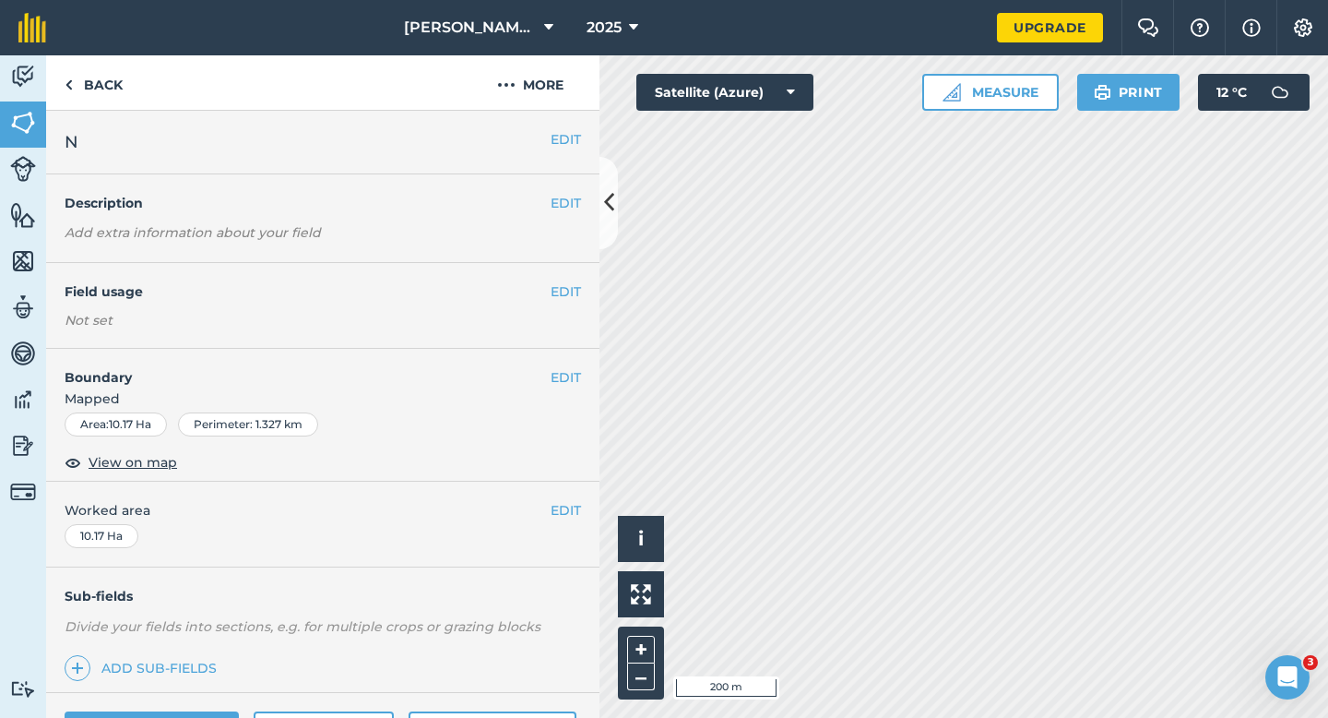
click at [568, 491] on div "EDIT Worked area 10.17 Ha" at bounding box center [322, 524] width 553 height 86
click at [565, 504] on button "EDIT" at bounding box center [566, 510] width 30 height 20
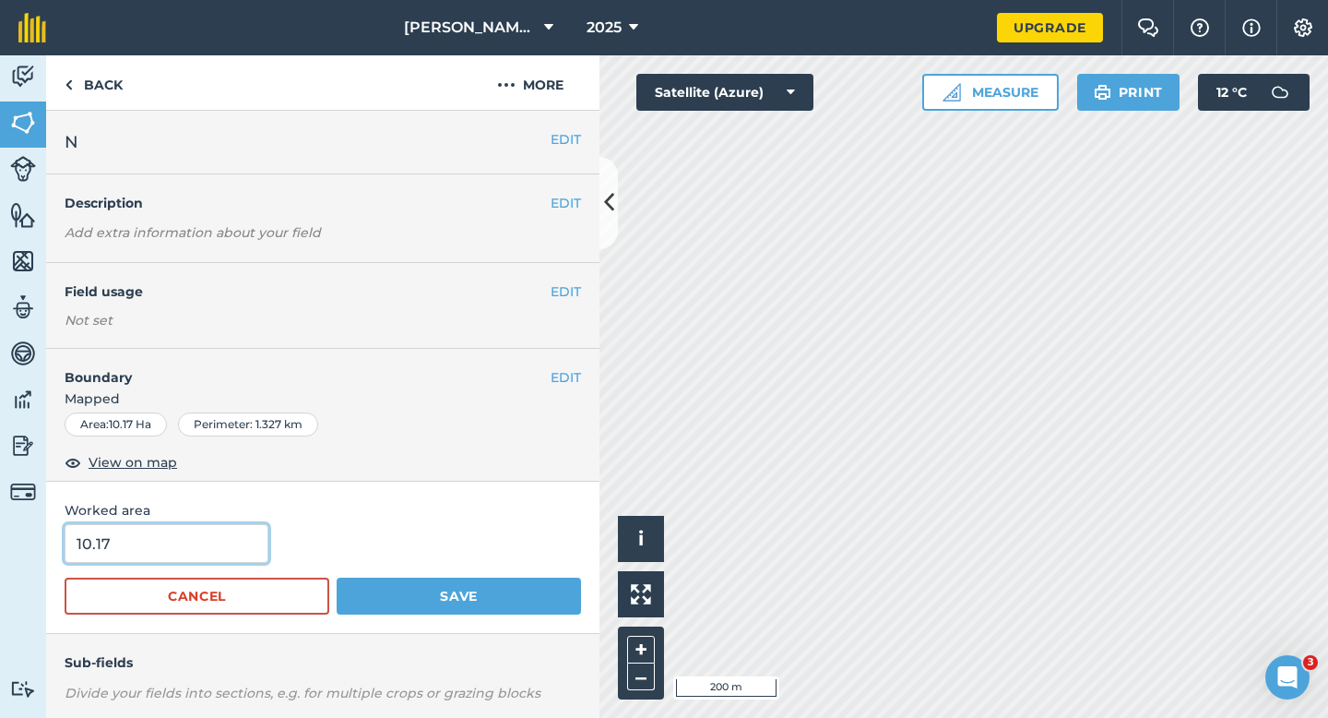
click at [221, 551] on input "10.17" at bounding box center [167, 543] width 204 height 39
type input "10.2"
click at [337, 577] on button "Save" at bounding box center [459, 595] width 244 height 37
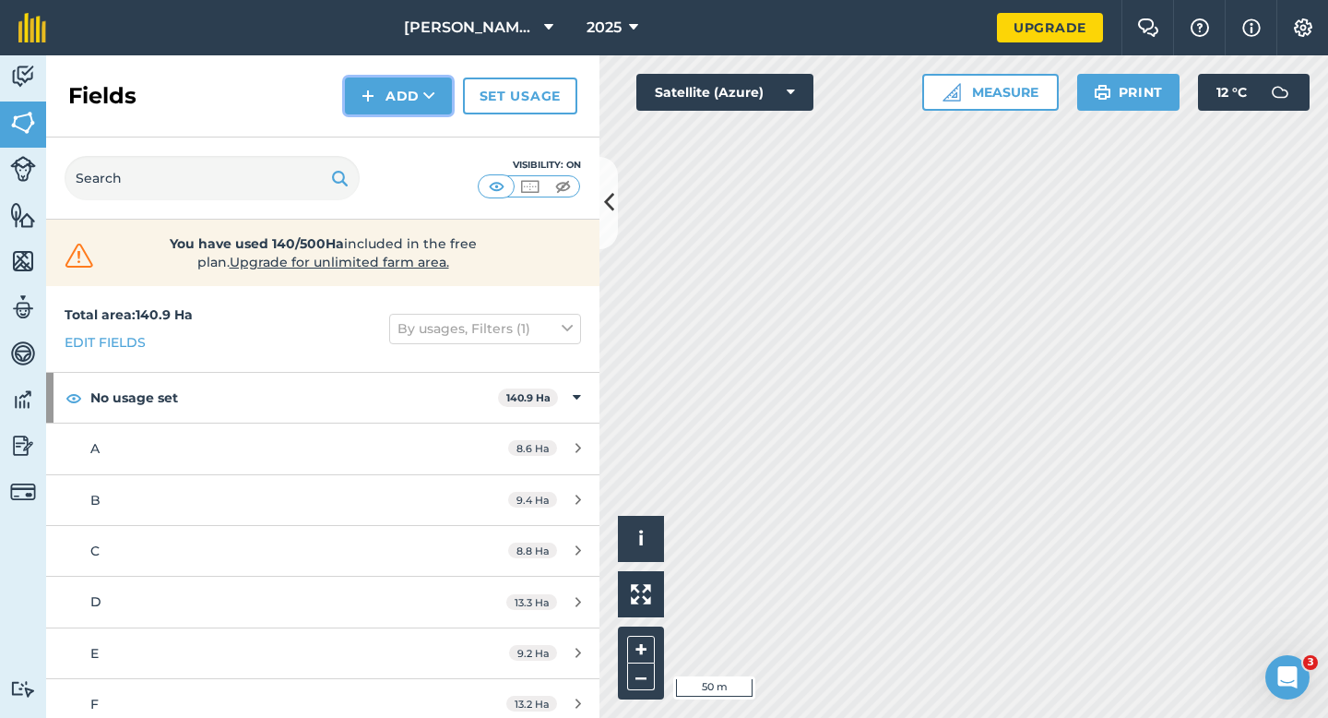
click at [401, 93] on button "Add" at bounding box center [398, 95] width 107 height 37
click at [402, 130] on link "Draw" at bounding box center [398, 137] width 101 height 41
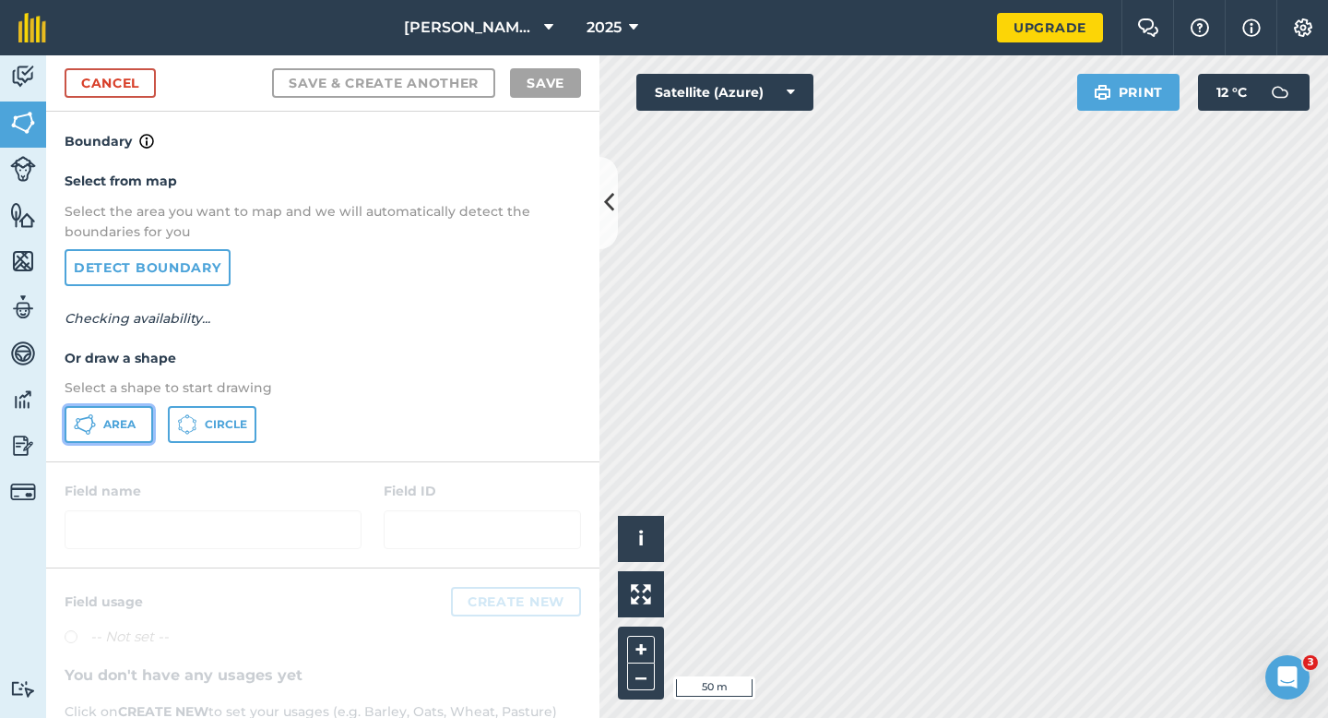
click at [147, 409] on button "Area" at bounding box center [109, 424] width 89 height 37
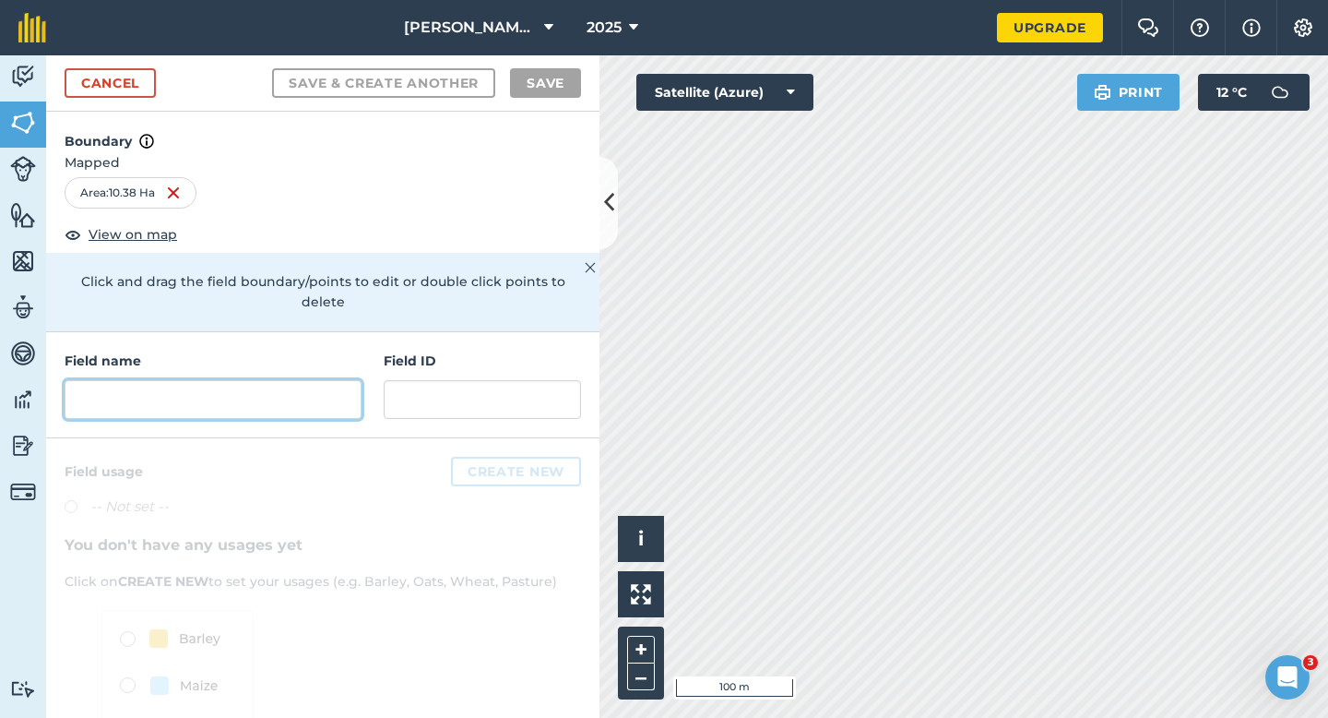
click at [302, 380] on input "text" at bounding box center [213, 399] width 297 height 39
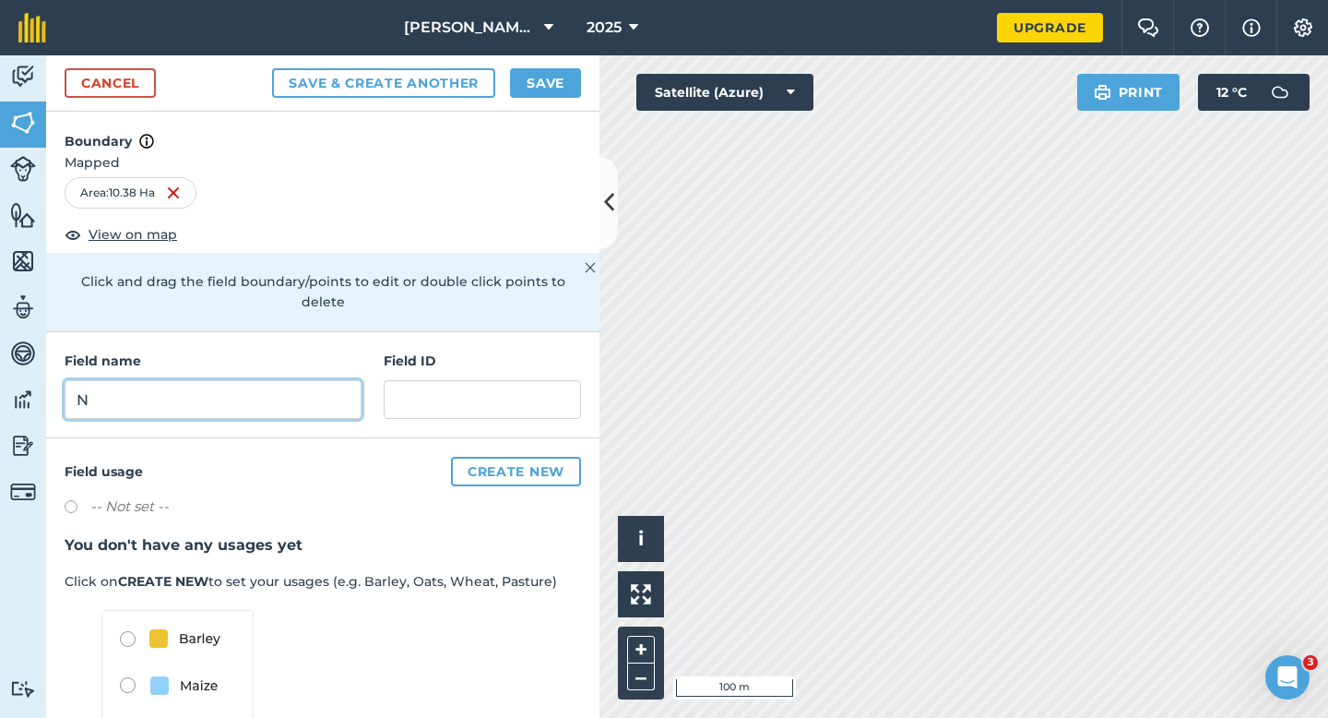
type input "N"
click at [562, 69] on button "Save" at bounding box center [545, 83] width 71 height 30
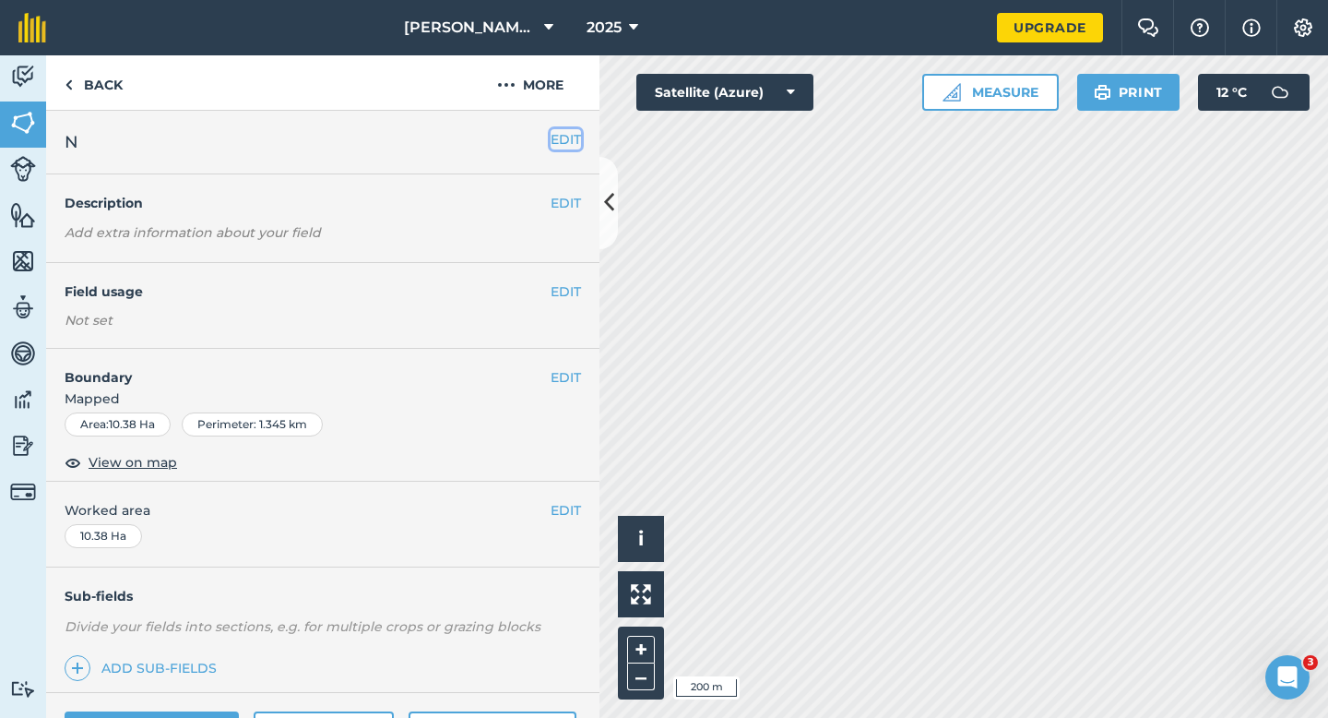
click at [561, 142] on button "EDIT" at bounding box center [566, 139] width 30 height 20
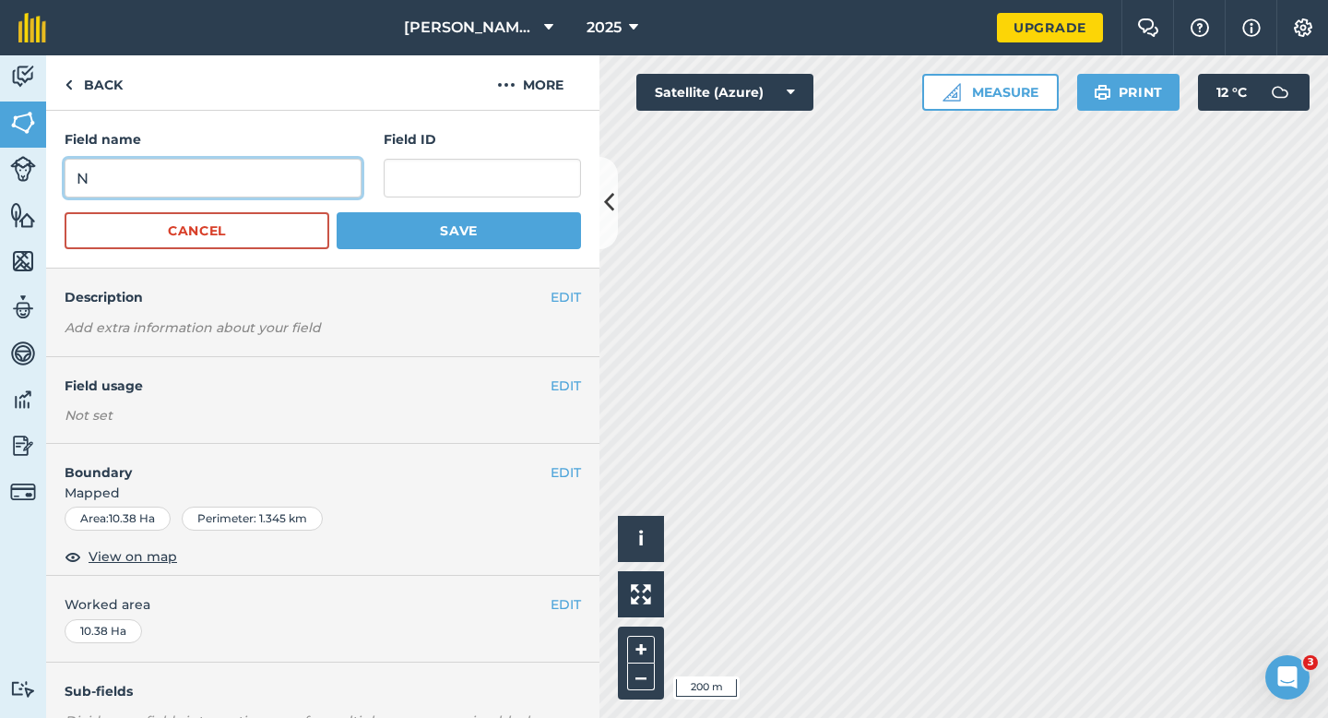
click at [314, 166] on input "N" at bounding box center [213, 178] width 297 height 39
type input "I"
click at [337, 212] on button "Save" at bounding box center [459, 230] width 244 height 37
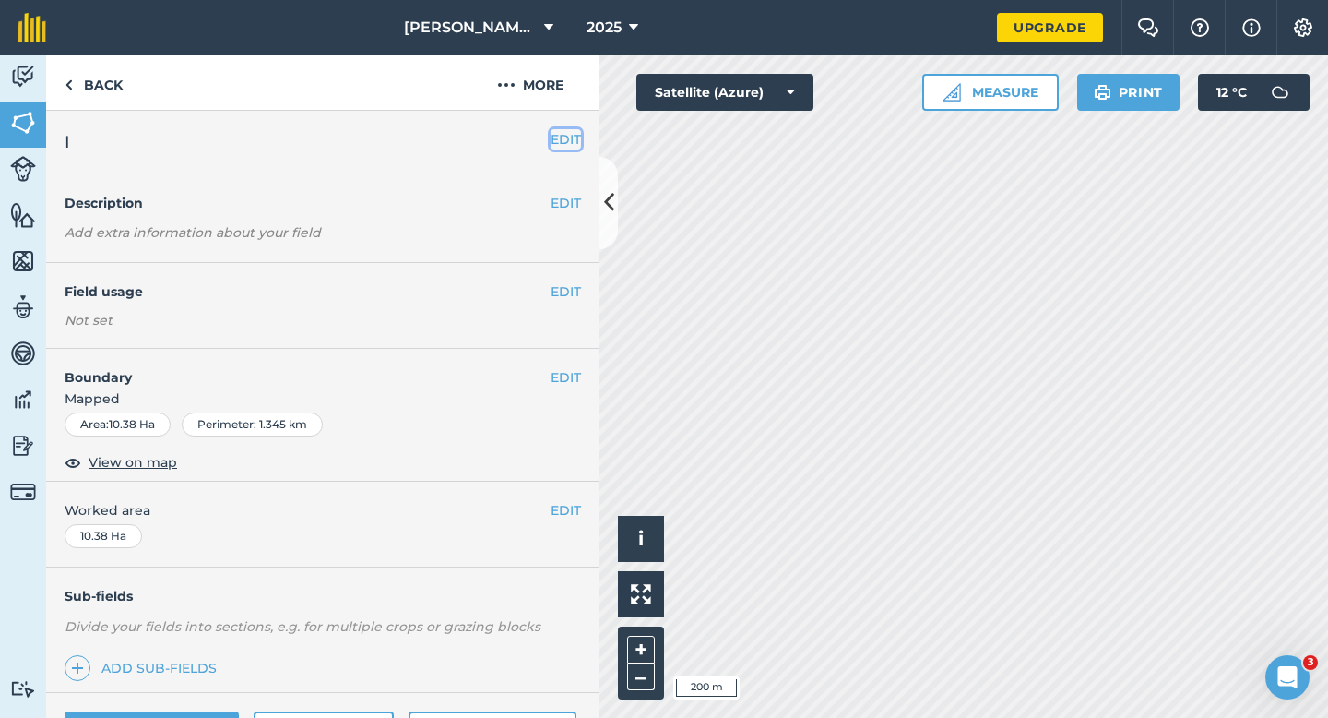
click at [567, 133] on button "EDIT" at bounding box center [566, 139] width 30 height 20
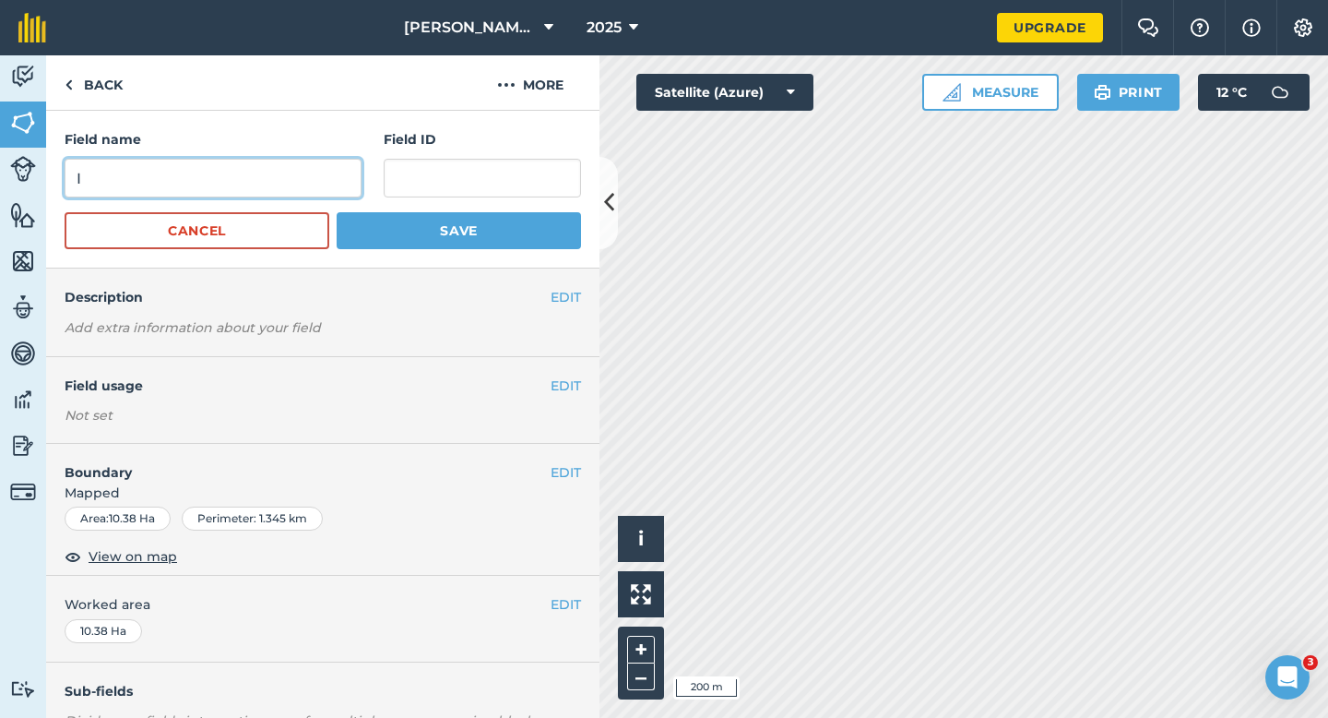
click at [316, 167] on input "I" at bounding box center [213, 178] width 297 height 39
click at [316, 167] on input "O" at bounding box center [213, 178] width 297 height 39
type input "O"
click at [337, 212] on button "Save" at bounding box center [459, 230] width 244 height 37
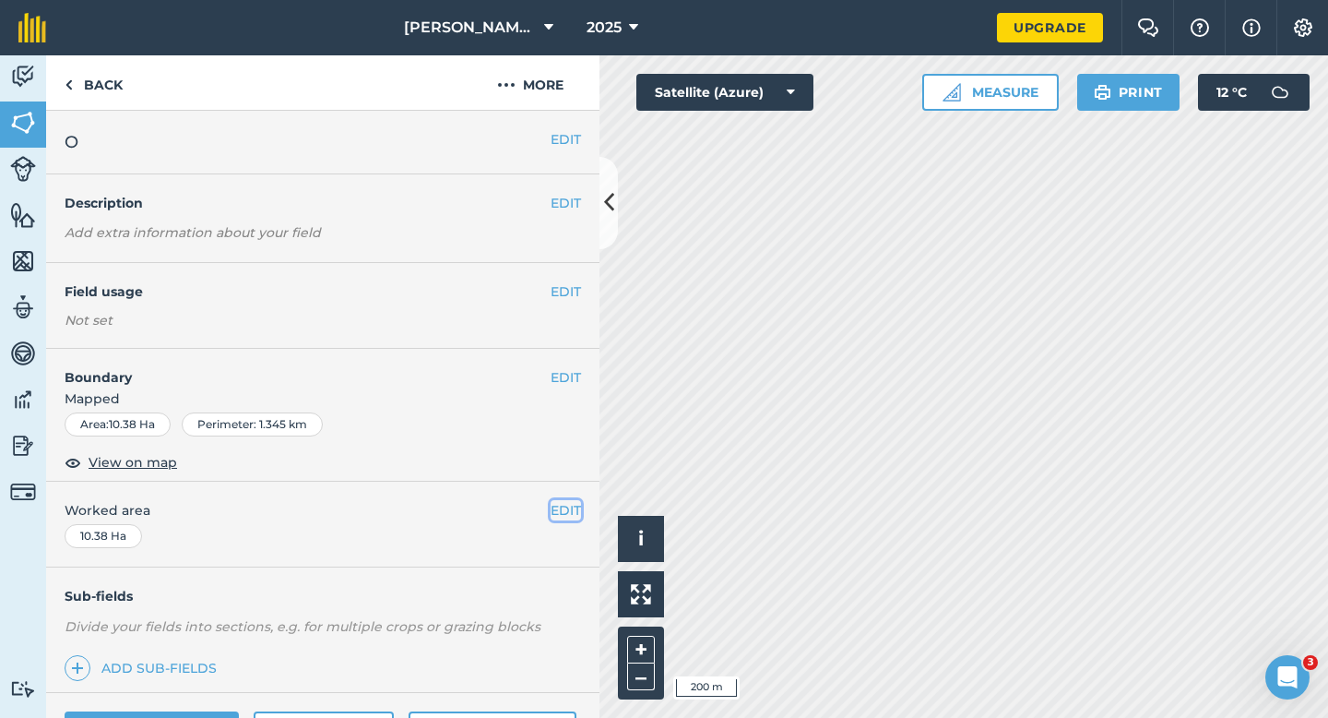
click at [567, 505] on button "EDIT" at bounding box center [566, 510] width 30 height 20
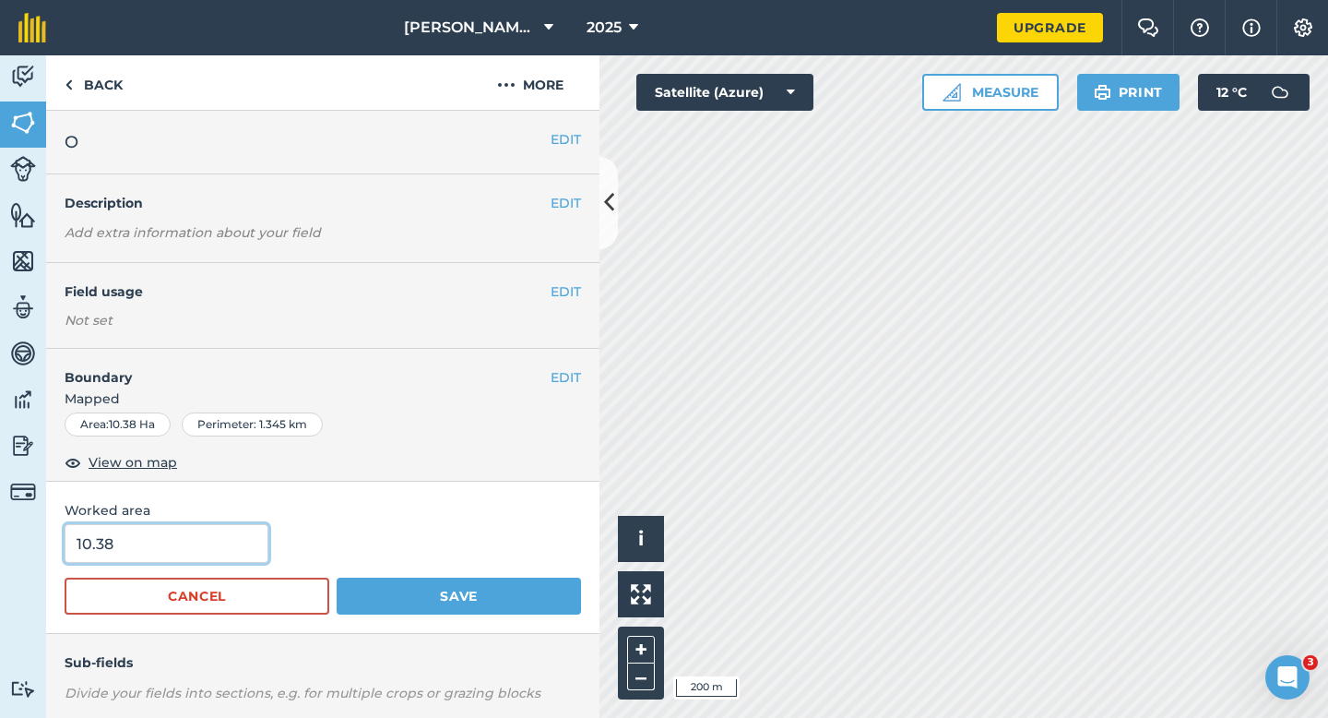
click at [216, 552] on input "10.38" at bounding box center [167, 543] width 204 height 39
type input "10.4"
click at [337, 577] on button "Save" at bounding box center [459, 595] width 244 height 37
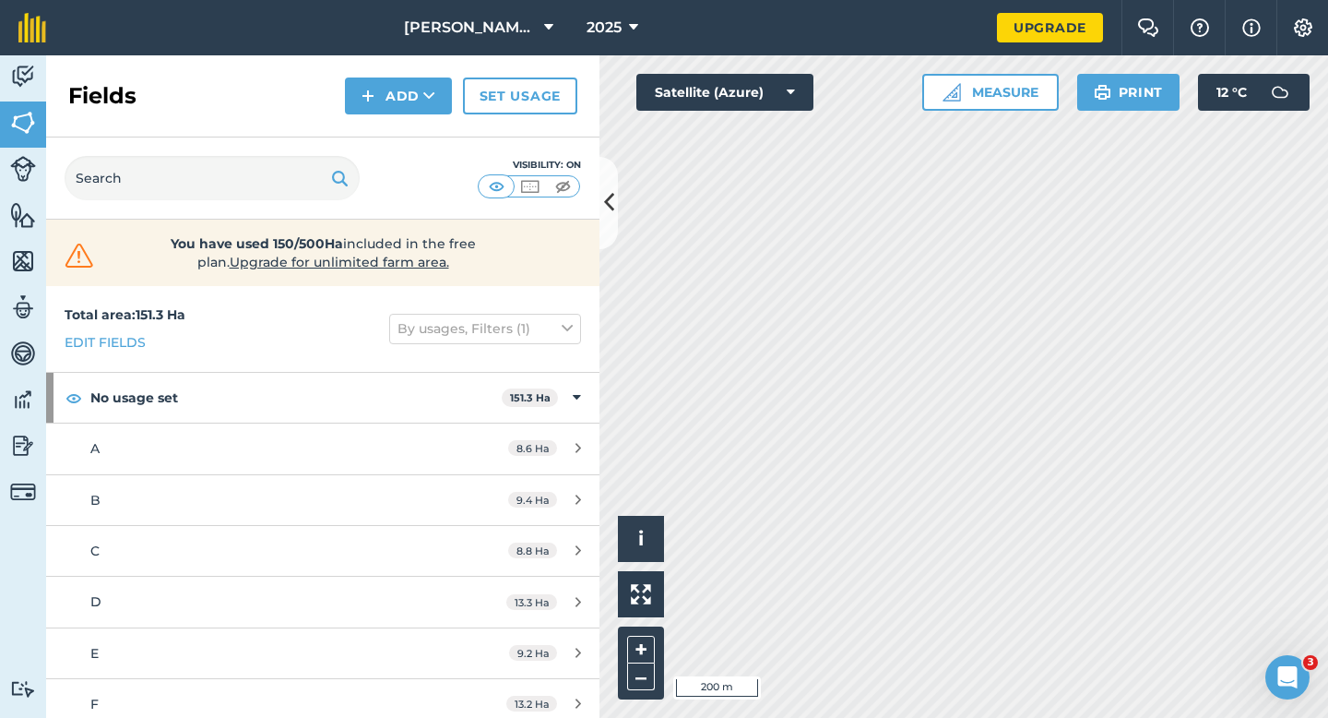
click at [442, 73] on div "Fields Add Set usage" at bounding box center [322, 96] width 553 height 82
click at [438, 92] on button "Add" at bounding box center [398, 95] width 107 height 37
click at [438, 117] on link "Draw" at bounding box center [398, 137] width 101 height 41
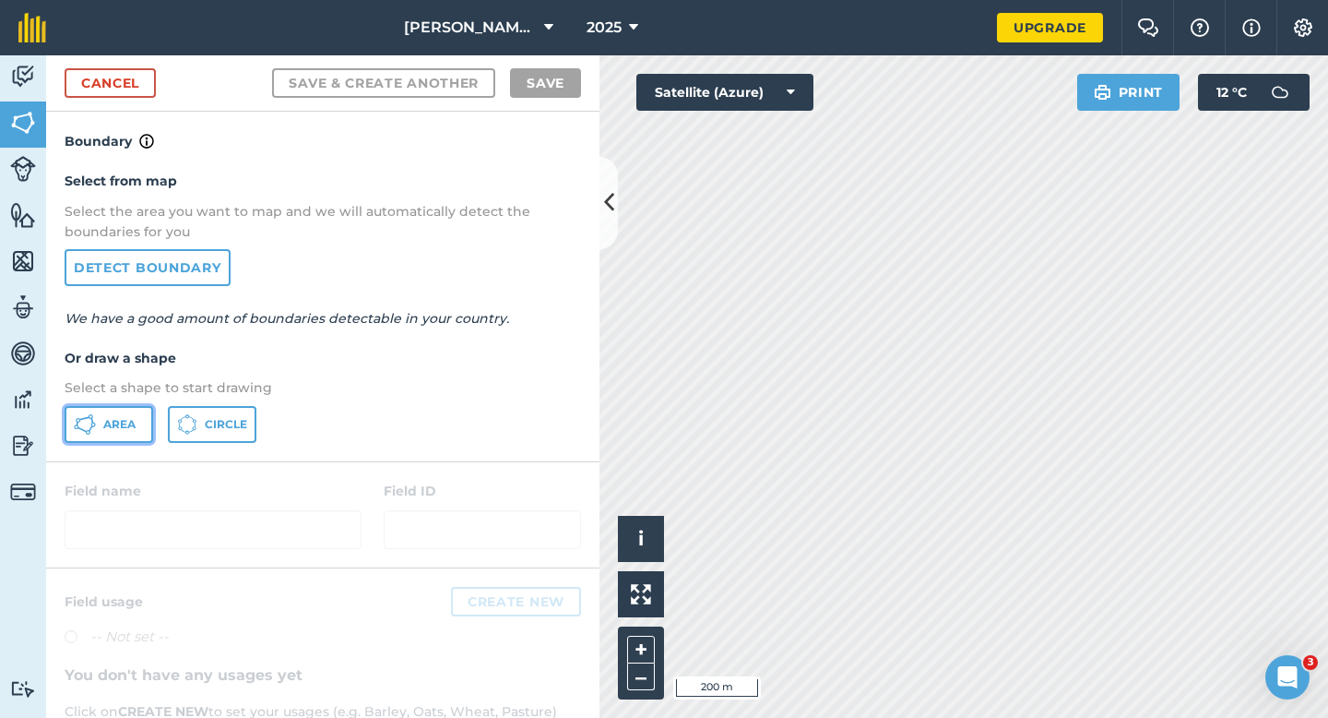
click at [147, 418] on button "Area" at bounding box center [109, 424] width 89 height 37
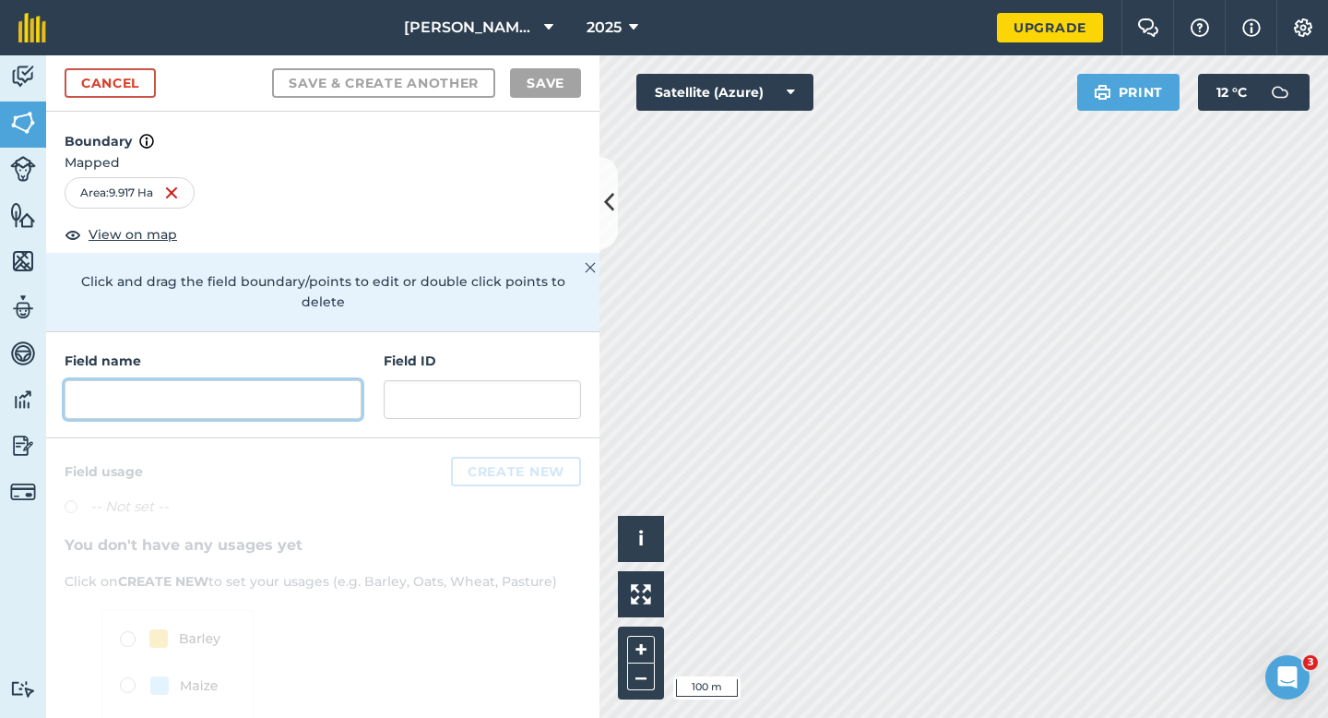
click at [259, 380] on input "text" at bounding box center [213, 399] width 297 height 39
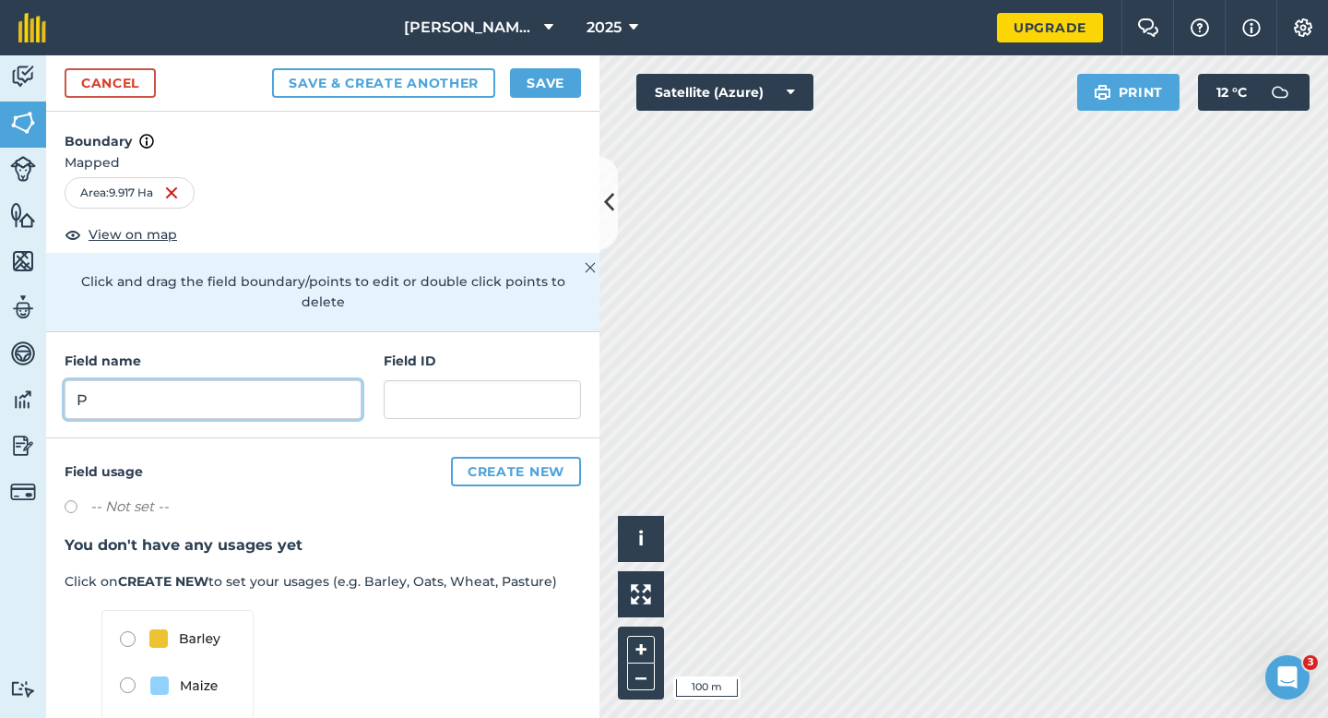
type input "P"
click at [516, 83] on button "Save" at bounding box center [545, 83] width 71 height 30
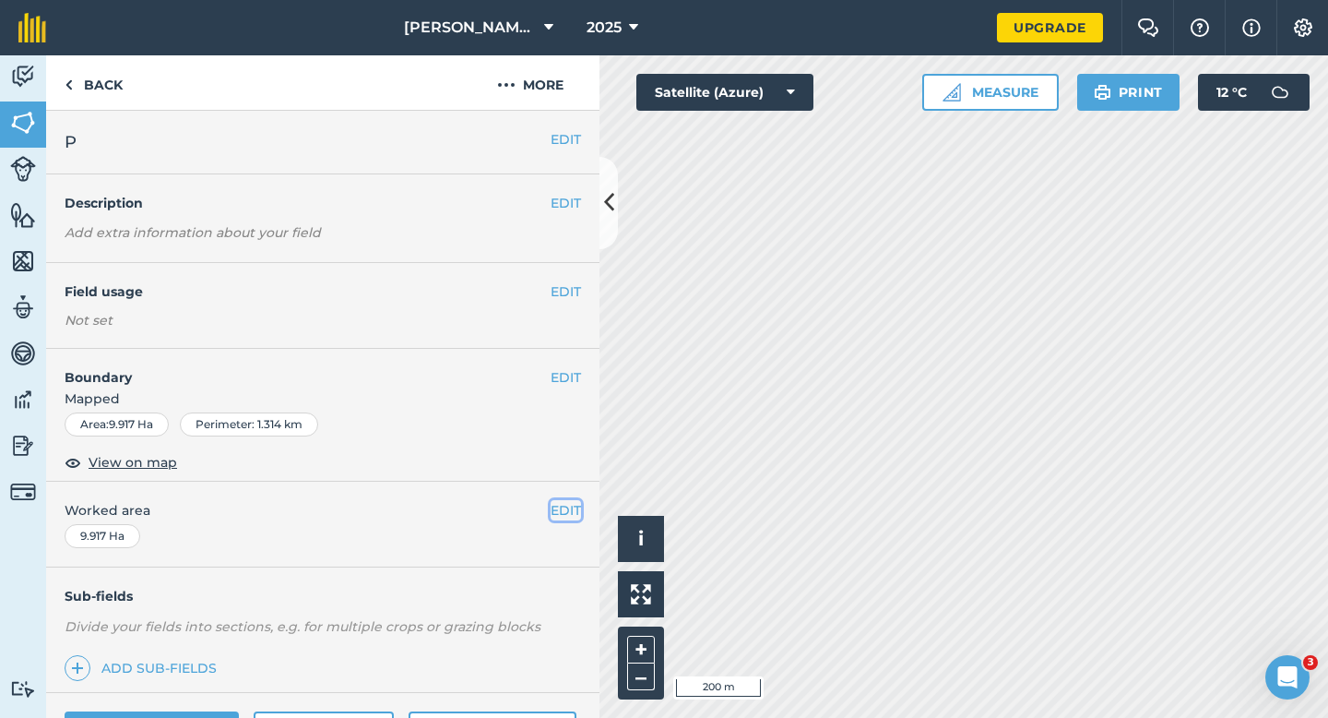
click at [563, 512] on button "EDIT" at bounding box center [566, 510] width 30 height 20
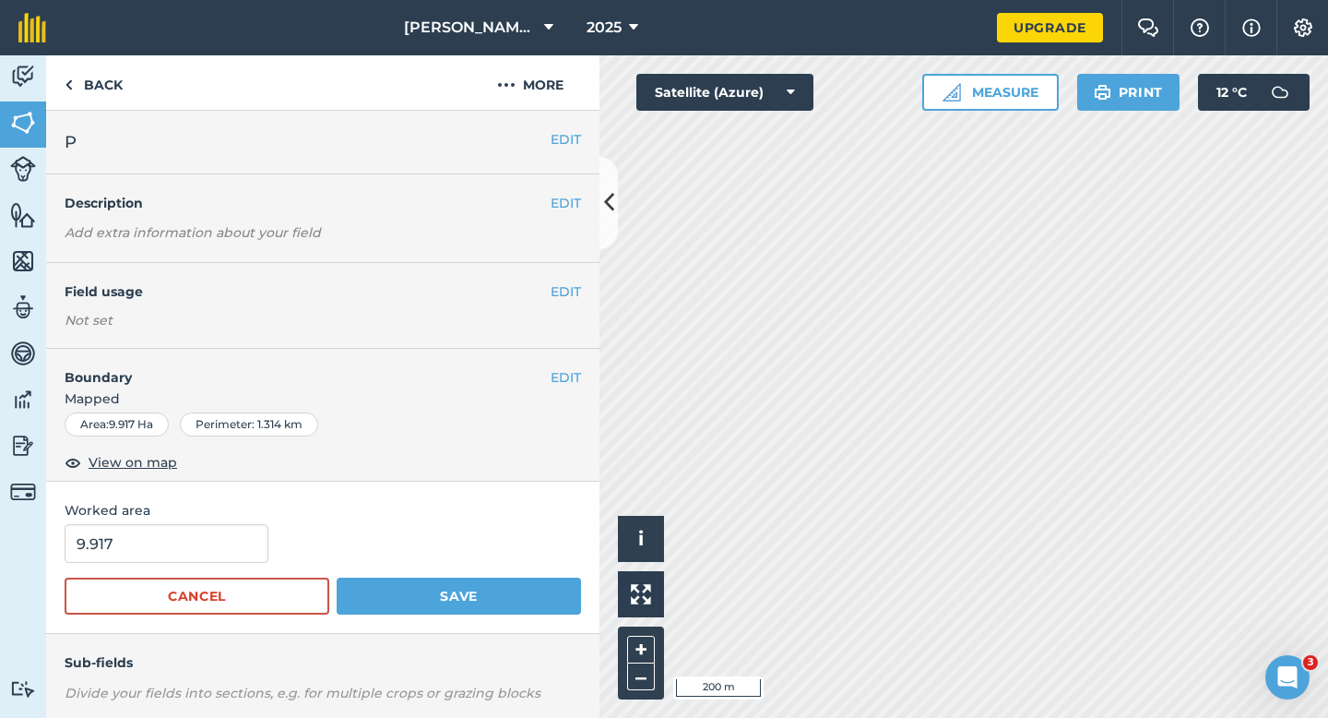
click at [157, 573] on form "9.917 Cancel Save" at bounding box center [323, 569] width 516 height 90
click at [157, 556] on input "9.917" at bounding box center [167, 543] width 204 height 39
type input "10"
click at [337, 577] on button "Save" at bounding box center [459, 595] width 244 height 37
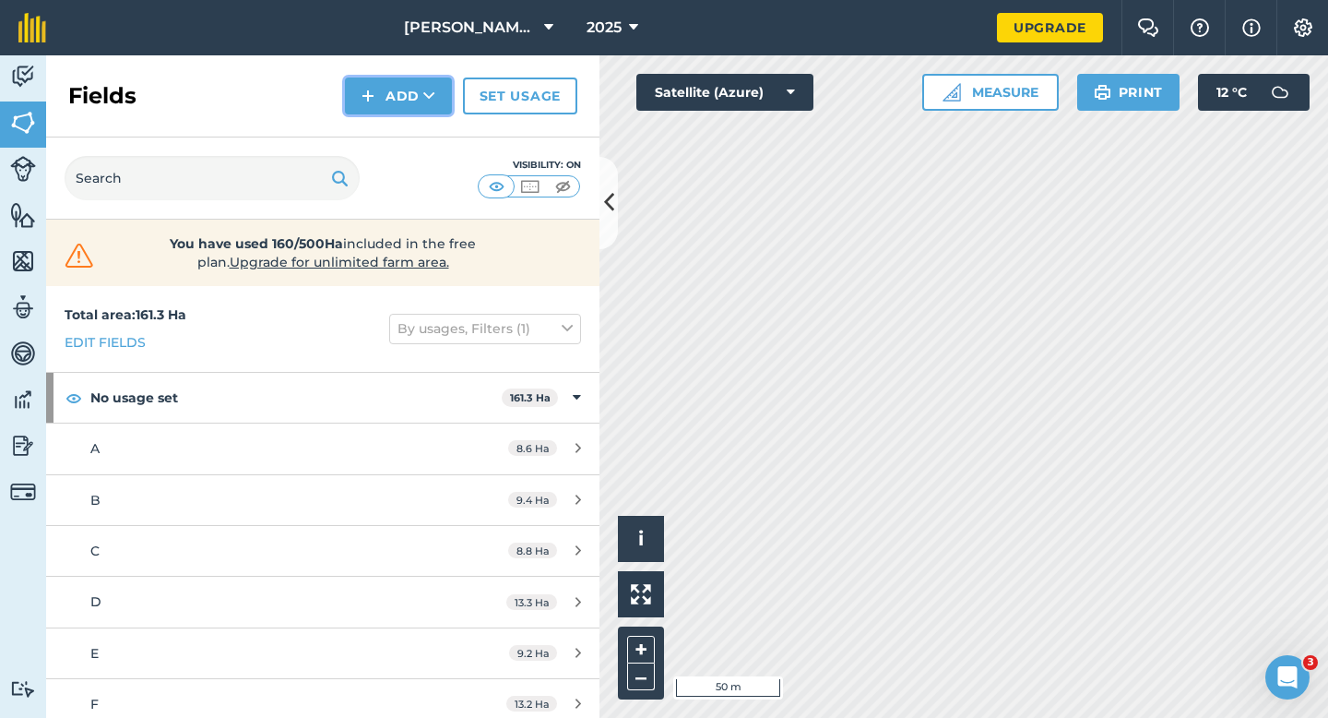
click at [388, 101] on button "Add" at bounding box center [398, 95] width 107 height 37
click at [388, 128] on link "Draw" at bounding box center [398, 137] width 101 height 41
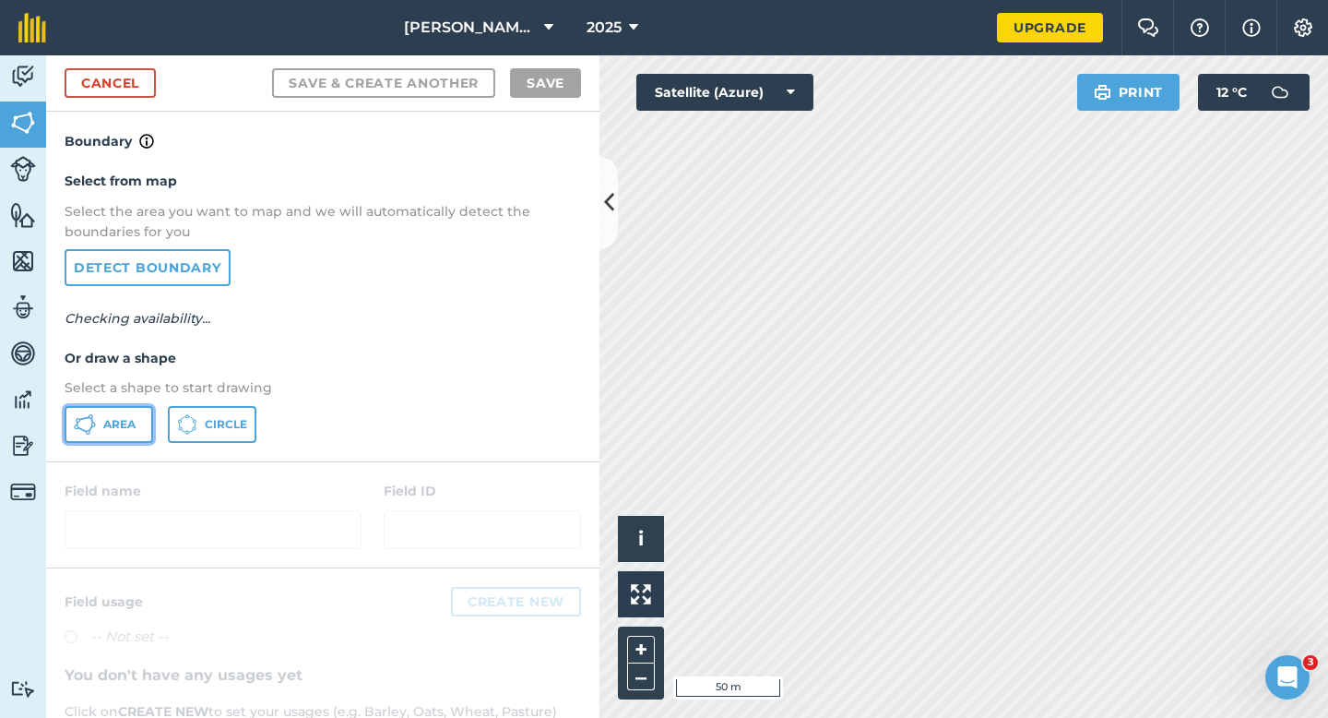
click at [125, 423] on span "Area" at bounding box center [119, 424] width 32 height 15
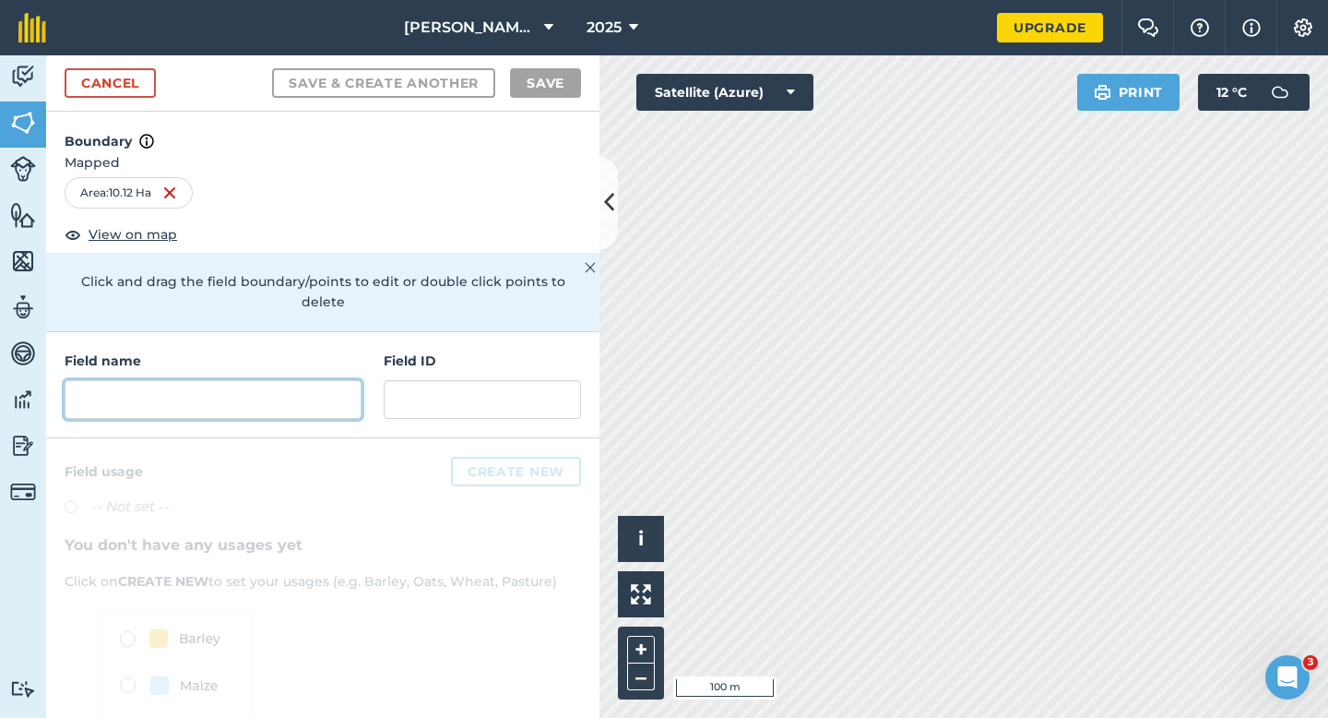
click at [323, 387] on input "text" at bounding box center [213, 399] width 297 height 39
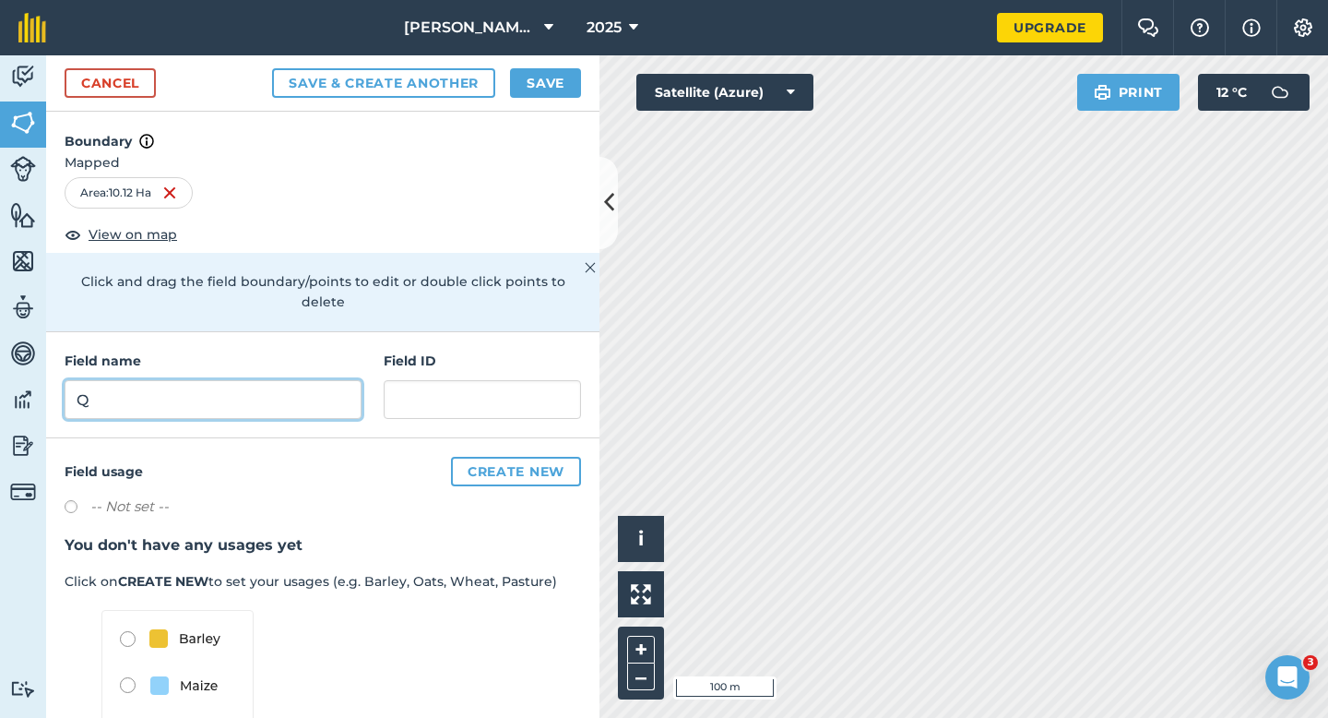
type input "Q"
click at [527, 90] on button "Save" at bounding box center [545, 83] width 71 height 30
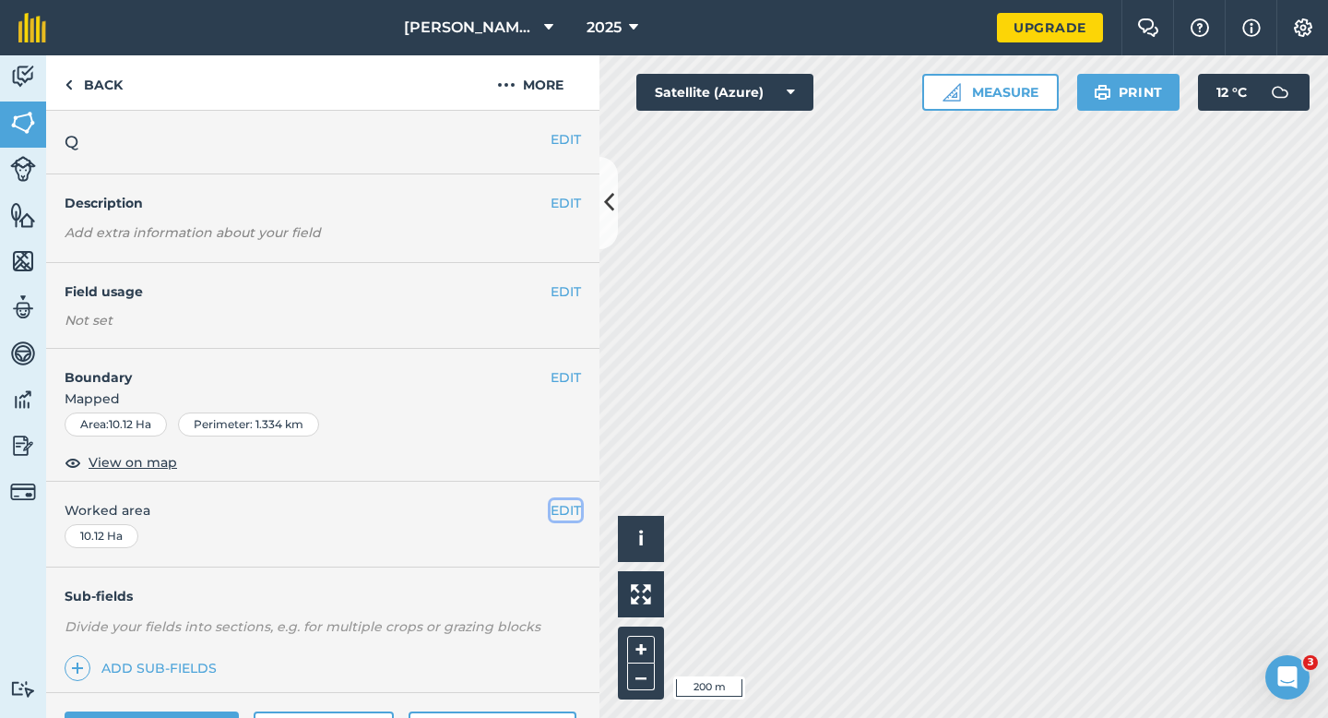
click at [576, 506] on button "EDIT" at bounding box center [566, 510] width 30 height 20
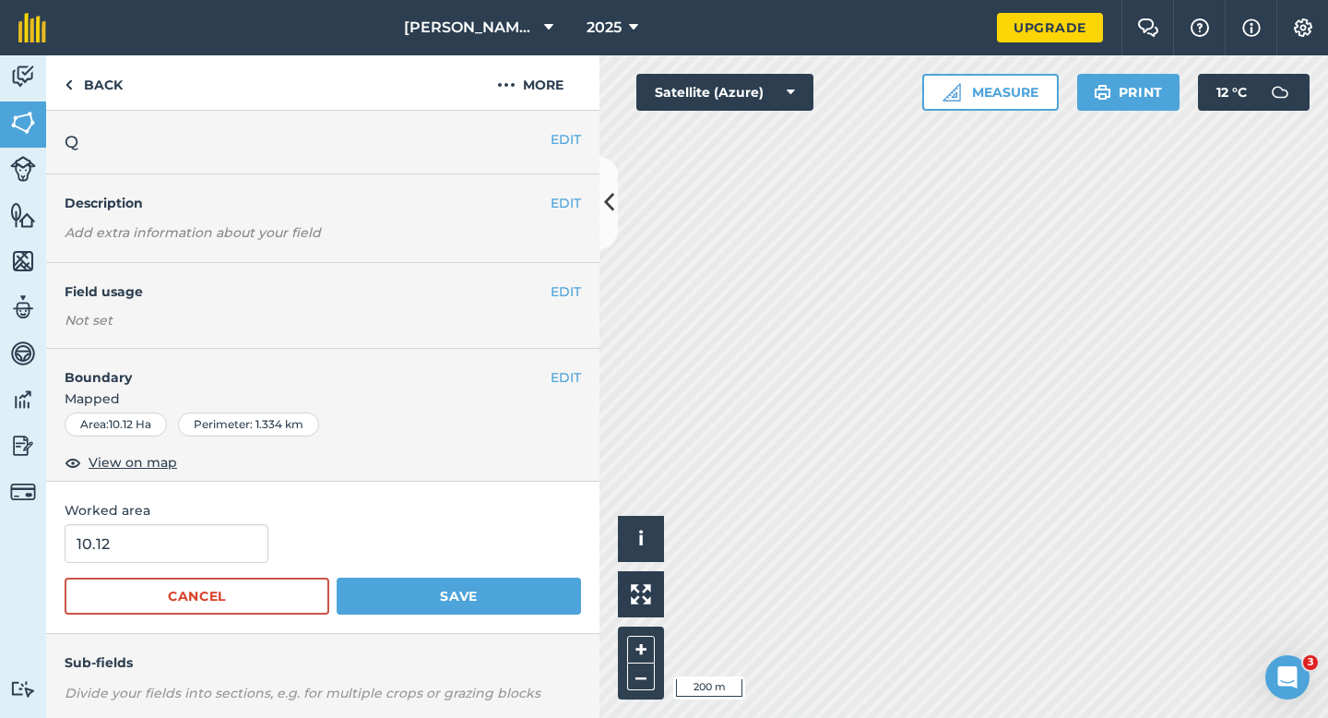
click at [190, 572] on form "10.12 Cancel Save" at bounding box center [323, 569] width 516 height 90
click at [188, 530] on input "10.12" at bounding box center [167, 543] width 204 height 39
click at [188, 555] on input "10.12" at bounding box center [167, 543] width 204 height 39
type input "10.1"
click at [337, 577] on button "Save" at bounding box center [459, 595] width 244 height 37
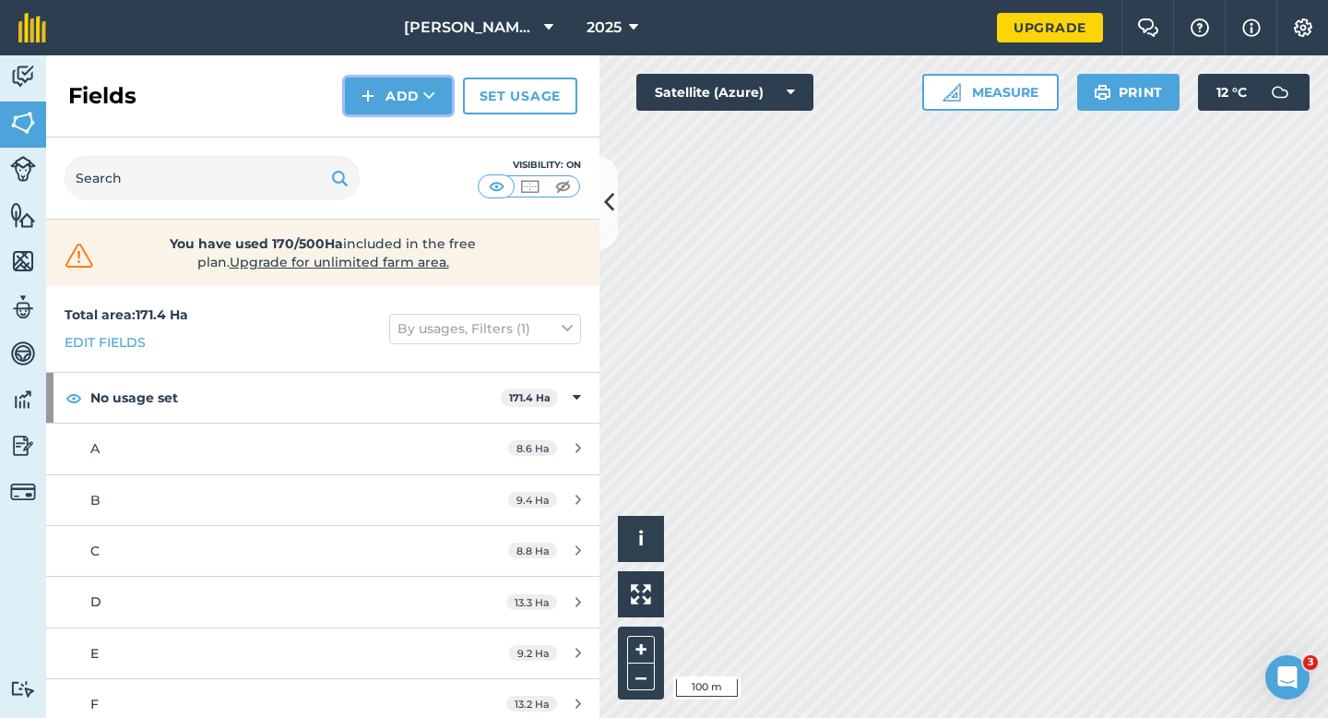
click at [389, 96] on button "Add" at bounding box center [398, 95] width 107 height 37
click at [391, 151] on link "Draw" at bounding box center [398, 137] width 101 height 41
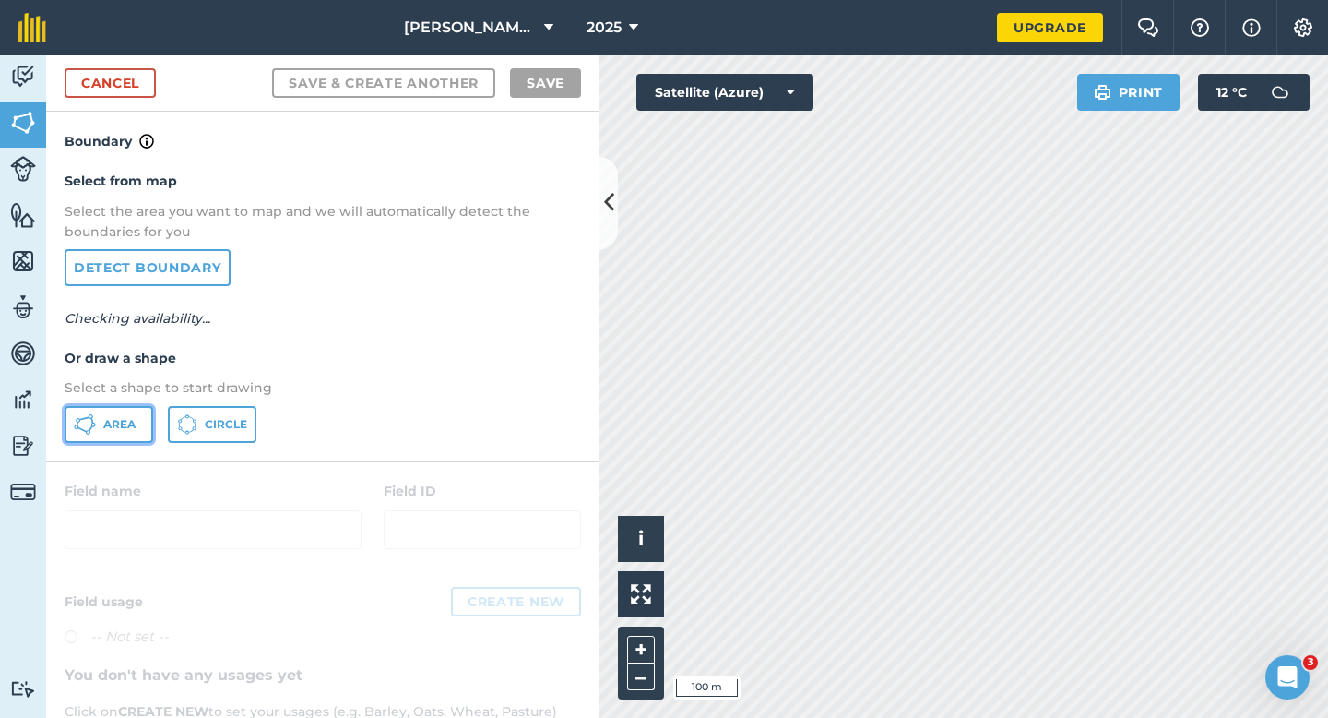
click at [120, 418] on span "Area" at bounding box center [119, 424] width 32 height 15
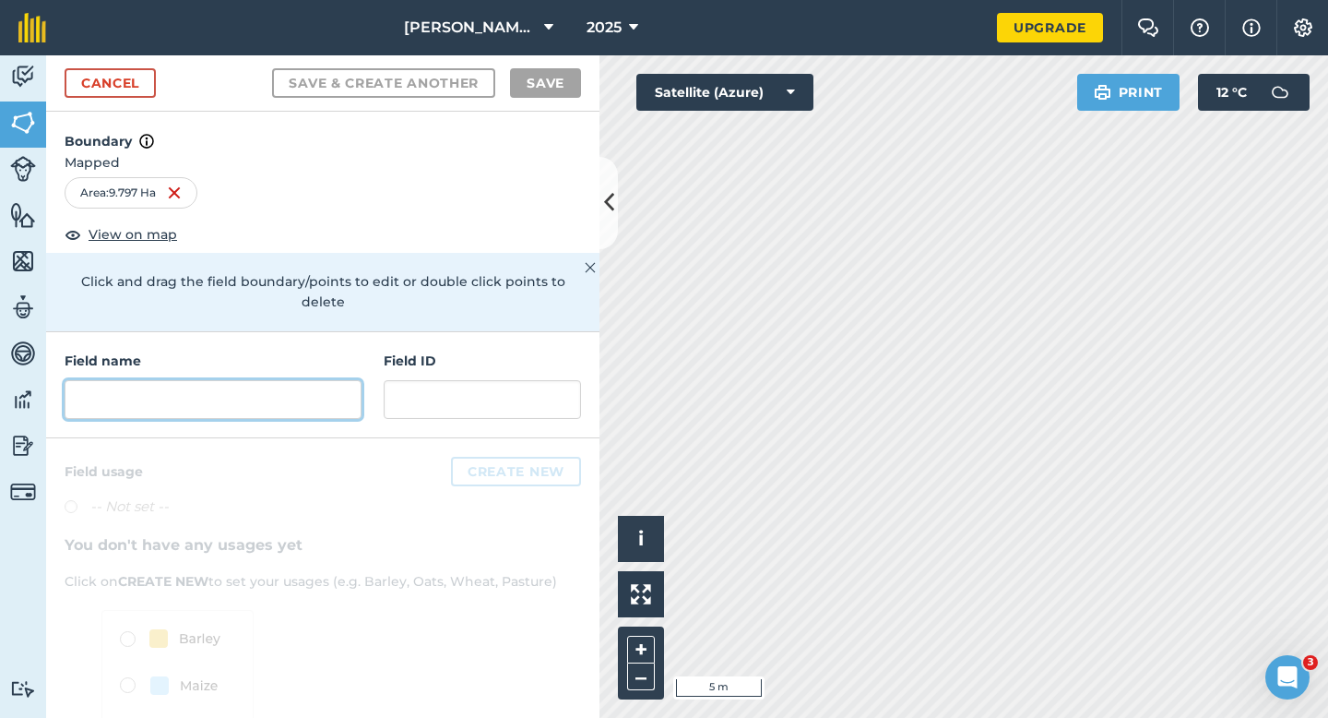
click at [294, 397] on input "text" at bounding box center [213, 399] width 297 height 39
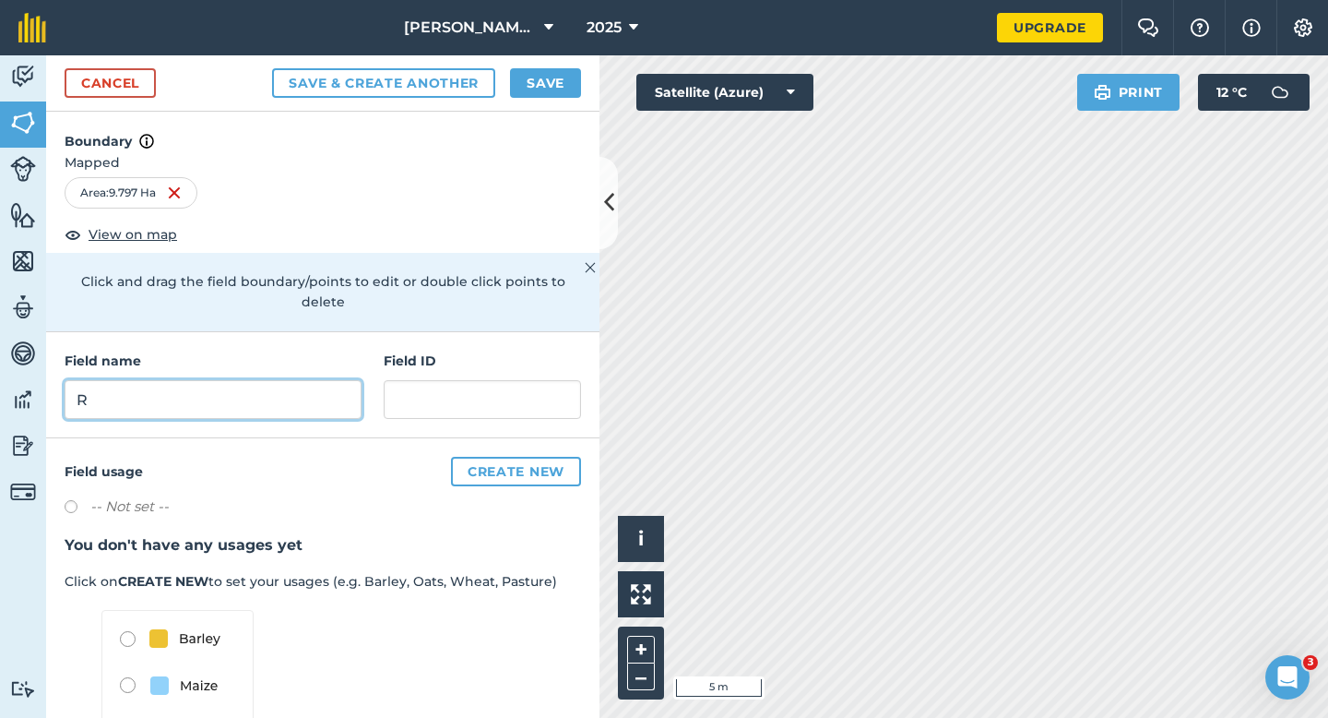
type input "R"
click at [532, 89] on button "Save" at bounding box center [545, 83] width 71 height 30
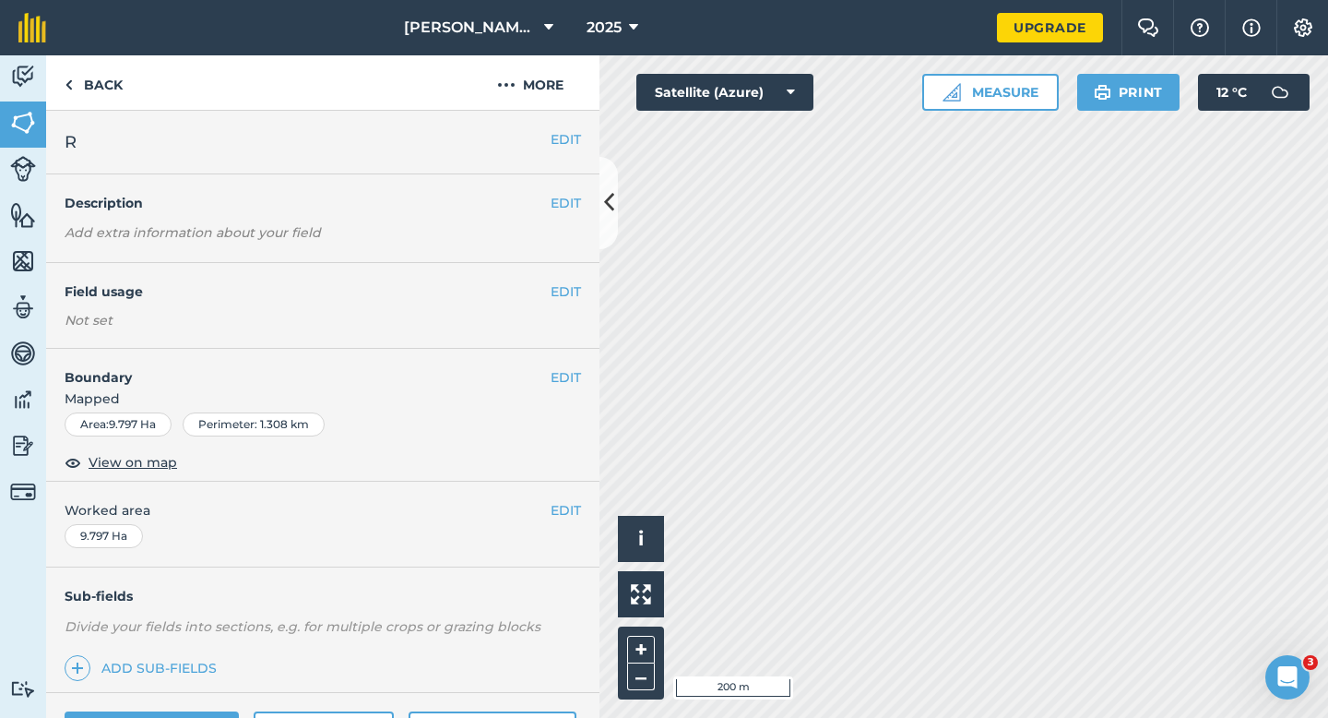
click at [570, 498] on div "EDIT Worked area 9.797 Ha" at bounding box center [322, 524] width 553 height 86
click at [563, 498] on div "EDIT Worked area 9.797 Ha" at bounding box center [322, 524] width 553 height 86
click at [563, 521] on div "EDIT Worked area 9.797 Ha" at bounding box center [322, 524] width 553 height 86
click at [576, 500] on button "EDIT" at bounding box center [566, 510] width 30 height 20
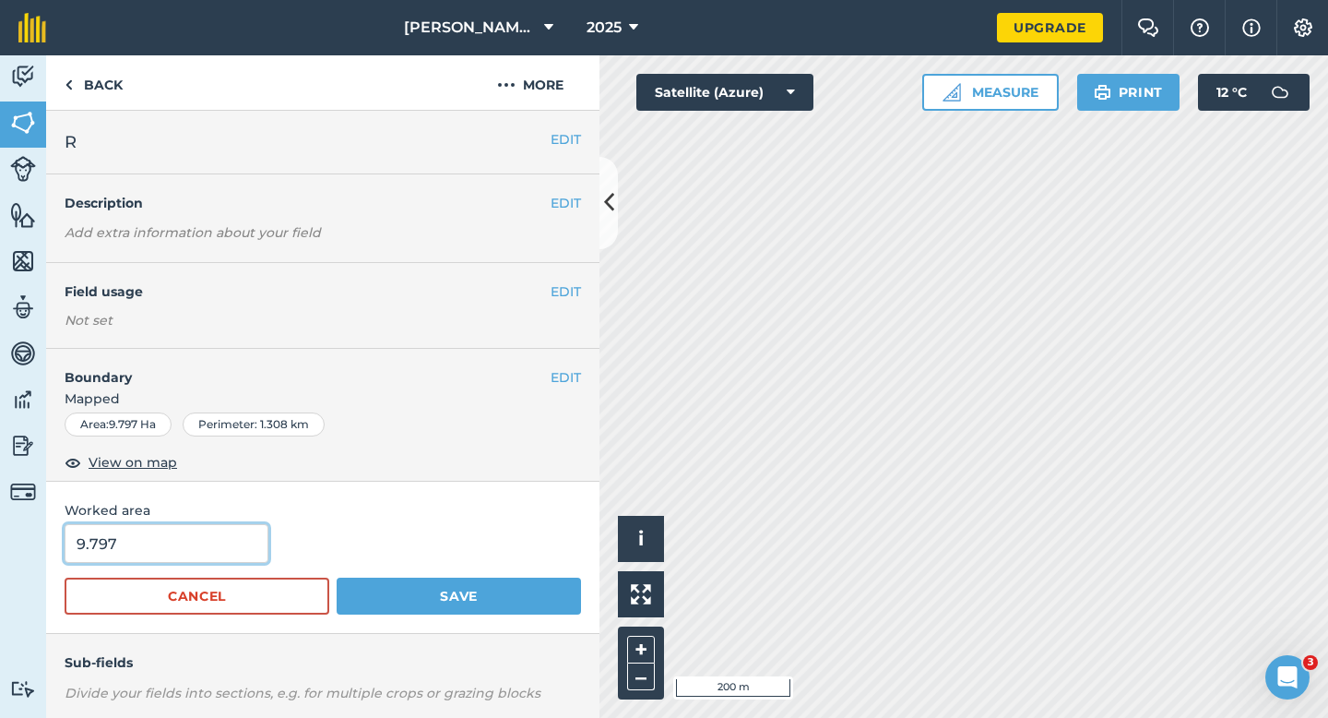
click at [193, 543] on input "9.797" at bounding box center [167, 543] width 204 height 39
type input "10"
click at [337, 577] on button "Save" at bounding box center [459, 595] width 244 height 37
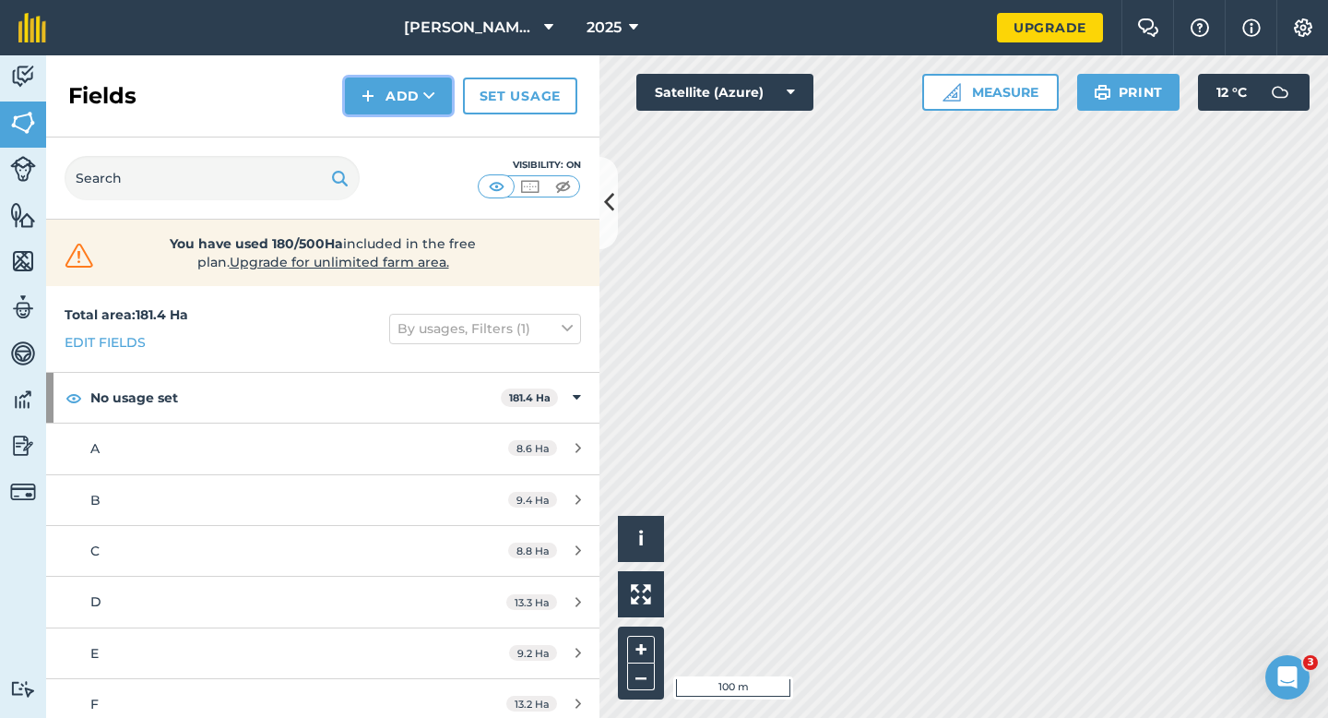
click at [406, 102] on button "Add" at bounding box center [398, 95] width 107 height 37
click at [406, 114] on div "Fields Add Draw Import Set usage" at bounding box center [322, 96] width 553 height 82
click at [373, 89] on img at bounding box center [368, 96] width 13 height 22
click at [380, 117] on link "Draw" at bounding box center [398, 137] width 101 height 41
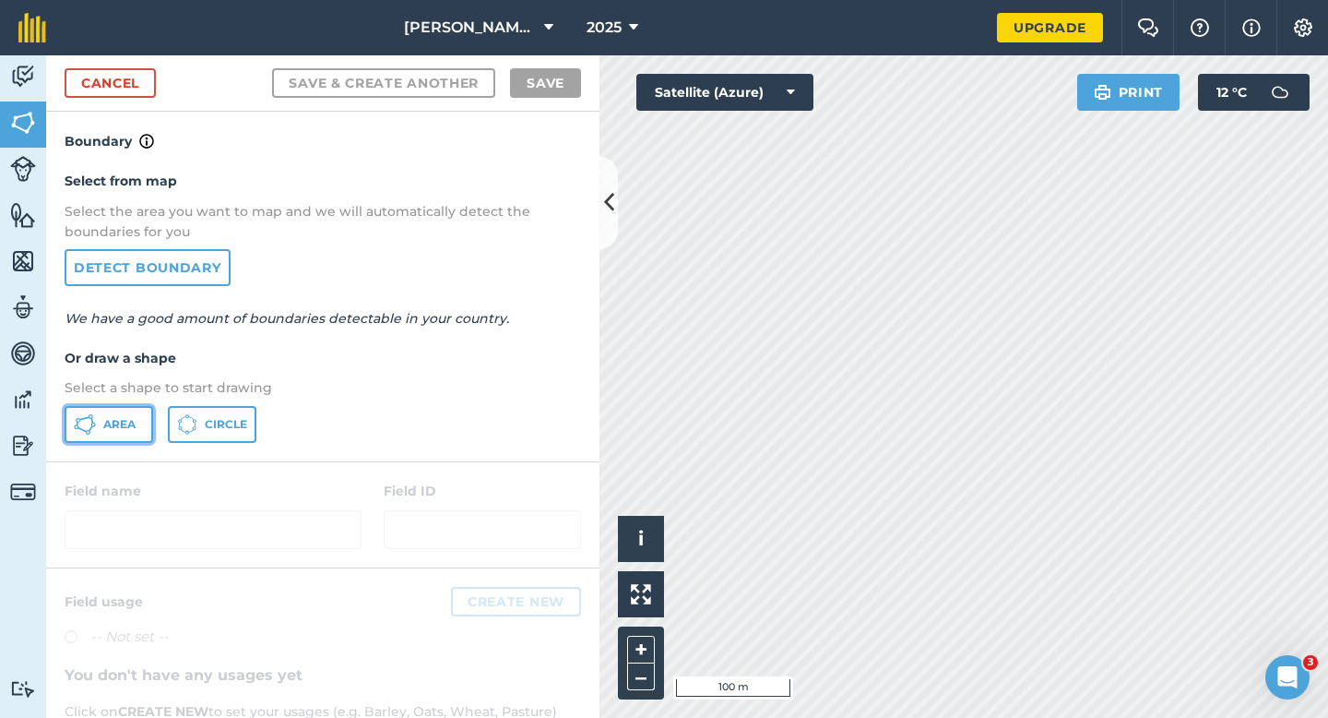
click at [126, 416] on button "Area" at bounding box center [109, 424] width 89 height 37
click at [597, 168] on div "Activity Fields Livestock Features Maps Team Vehicles Data Reporting Billing Tu…" at bounding box center [664, 386] width 1328 height 662
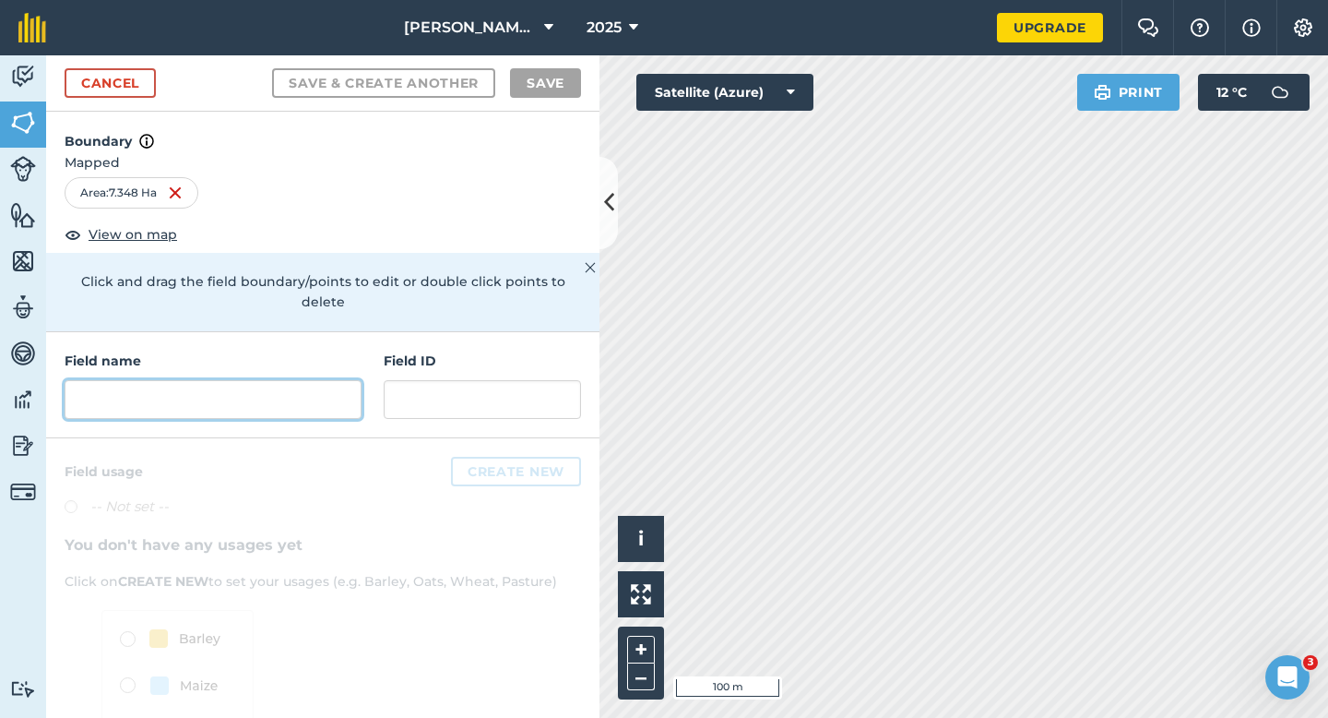
click at [285, 383] on input "text" at bounding box center [213, 399] width 297 height 39
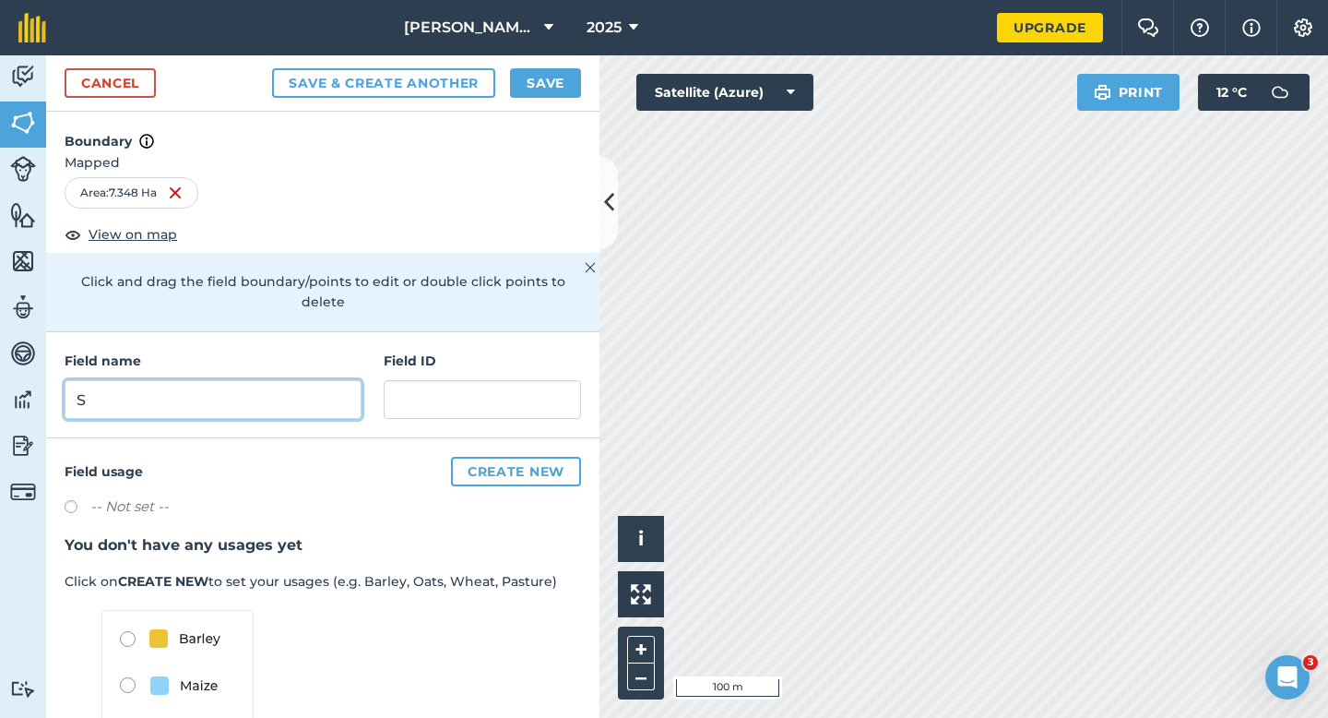
type input "S"
click at [529, 102] on div "Cancel Save & Create Another Save" at bounding box center [322, 83] width 553 height 56
click at [540, 91] on button "Save" at bounding box center [545, 83] width 71 height 30
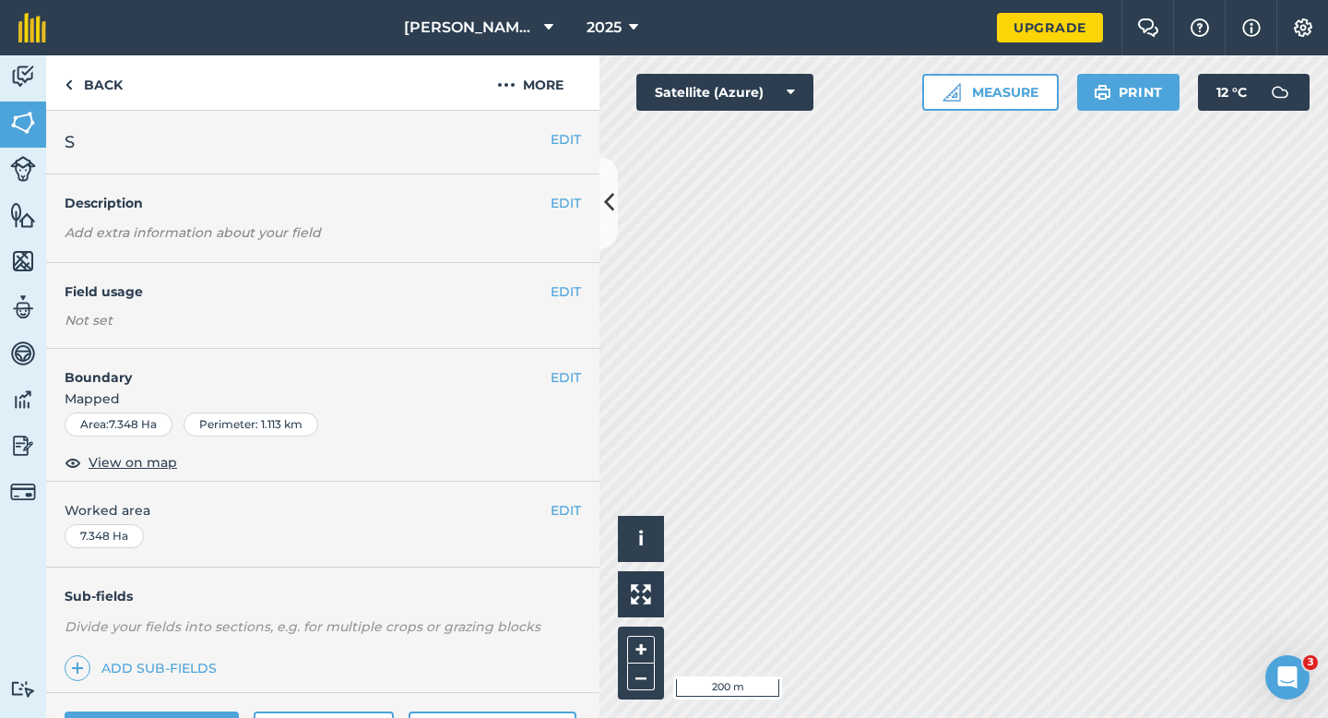
click at [565, 526] on div "EDIT Worked area 7.348 Ha" at bounding box center [322, 524] width 553 height 86
click at [565, 512] on button "EDIT" at bounding box center [566, 510] width 30 height 20
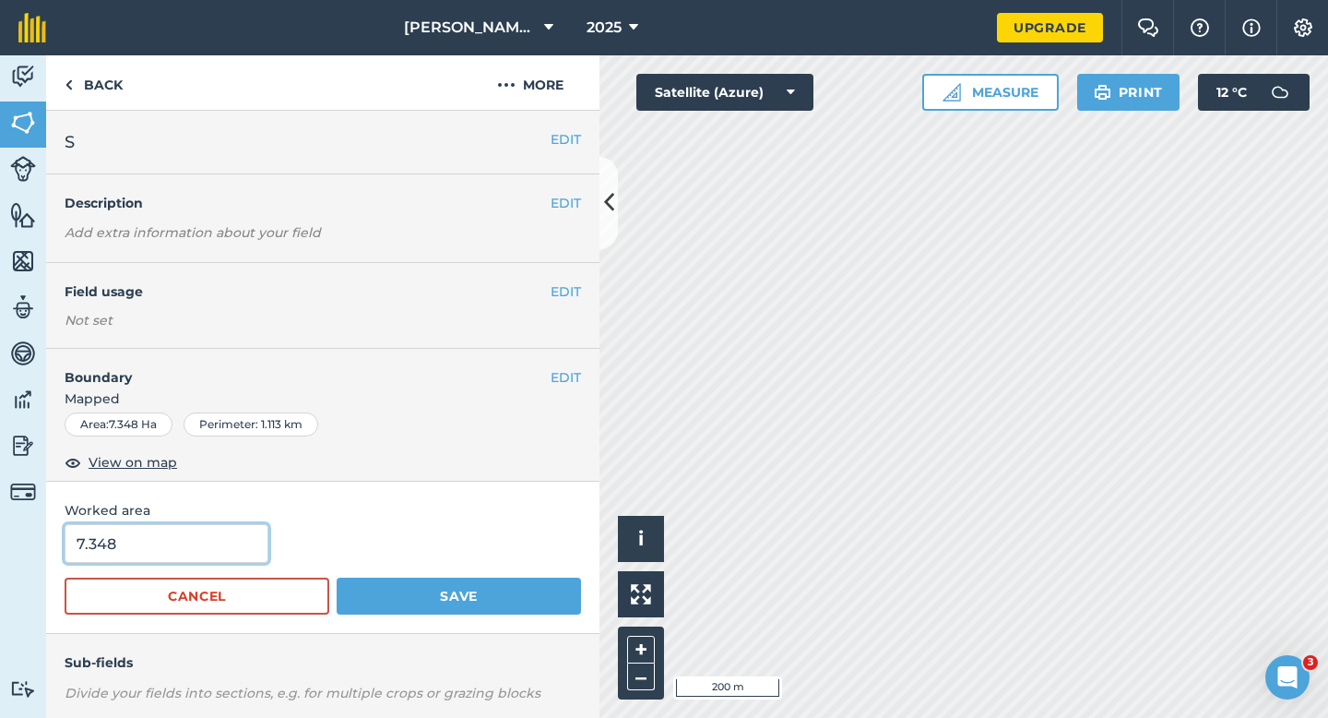
click at [128, 542] on input "7.348" at bounding box center [167, 543] width 204 height 39
type input "7.5"
click at [337, 577] on button "Save" at bounding box center [459, 595] width 244 height 37
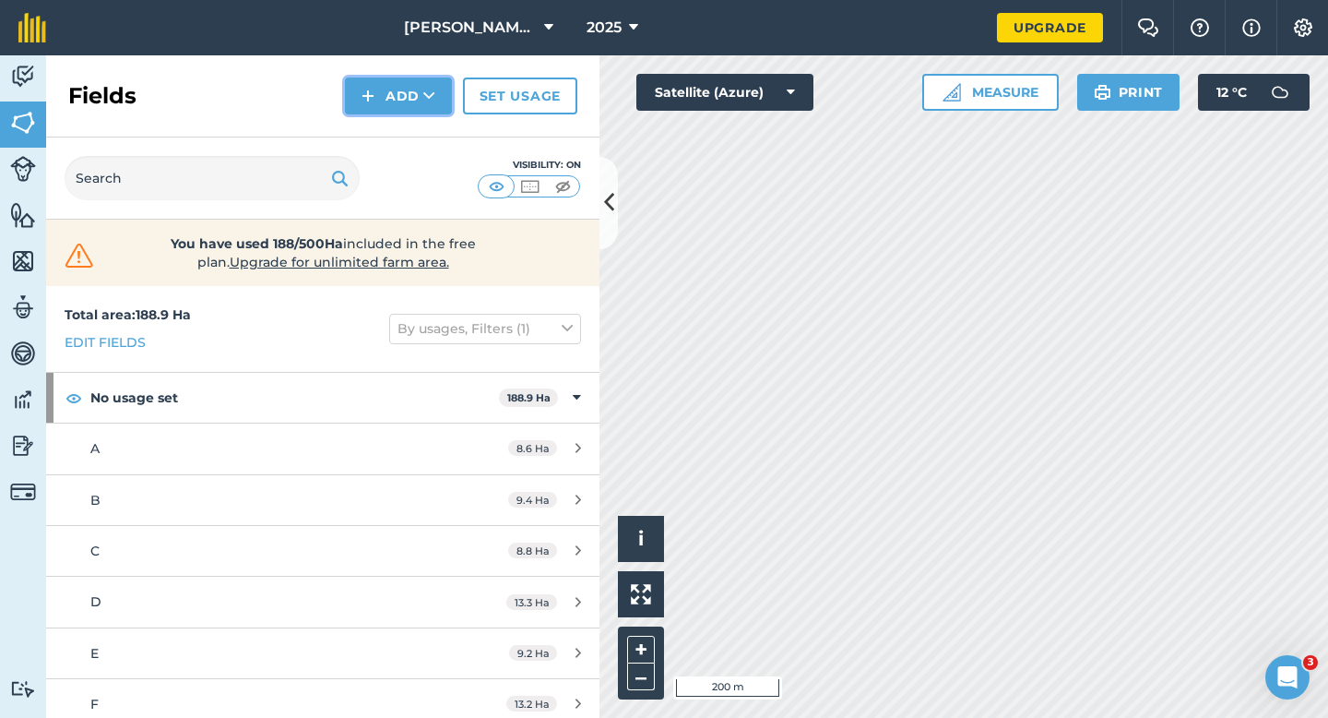
click at [421, 94] on button "Add" at bounding box center [398, 95] width 107 height 37
click at [421, 125] on link "Draw" at bounding box center [398, 137] width 101 height 41
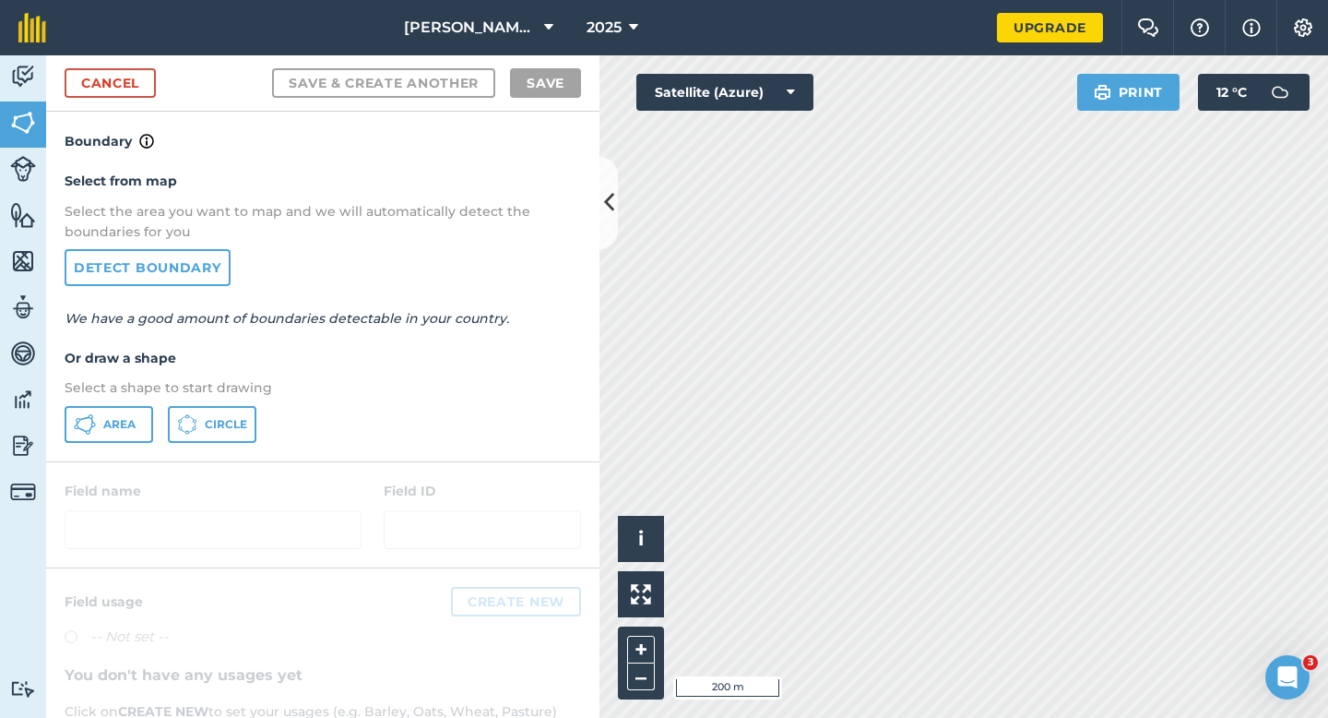
click at [143, 403] on div "Select from map Select the area you want to map and we will automatically detec…" at bounding box center [322, 306] width 553 height 308
click at [129, 409] on button "Area" at bounding box center [109, 424] width 89 height 37
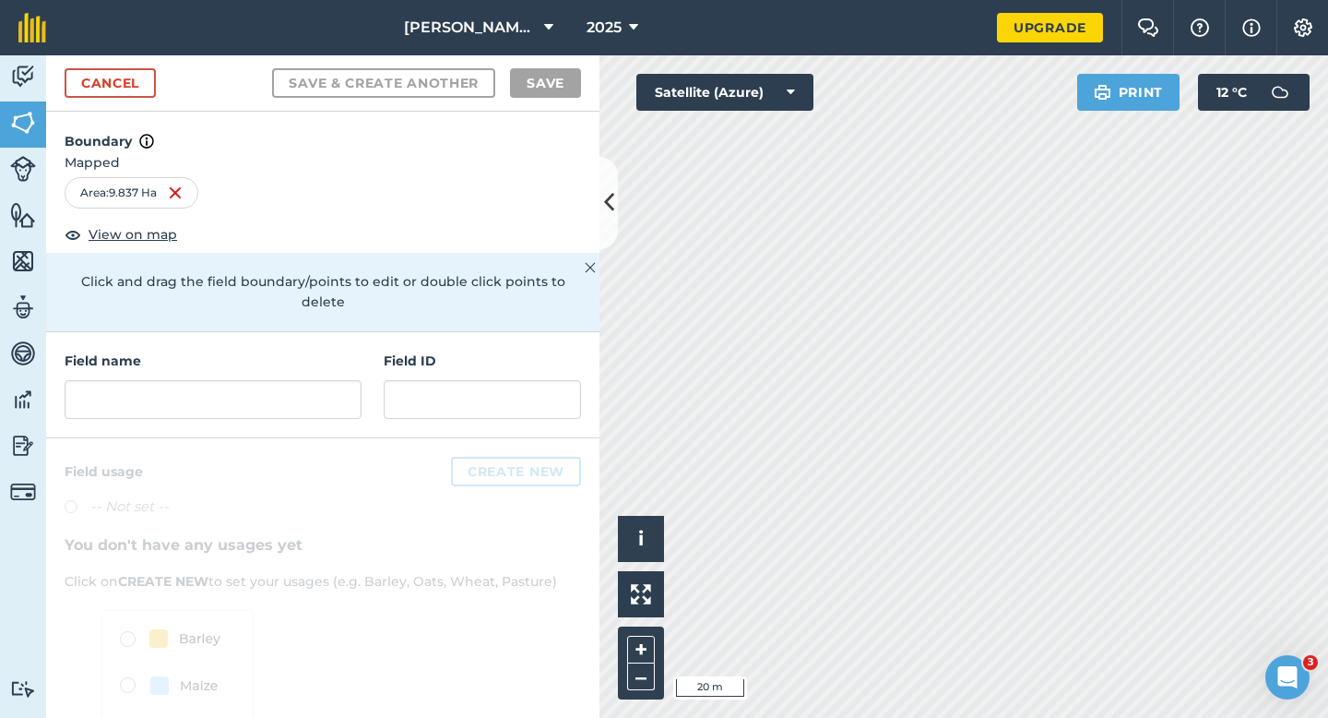
click at [380, 372] on div "Field name Field ID" at bounding box center [322, 385] width 553 height 106
click at [329, 380] on input "text" at bounding box center [213, 399] width 297 height 39
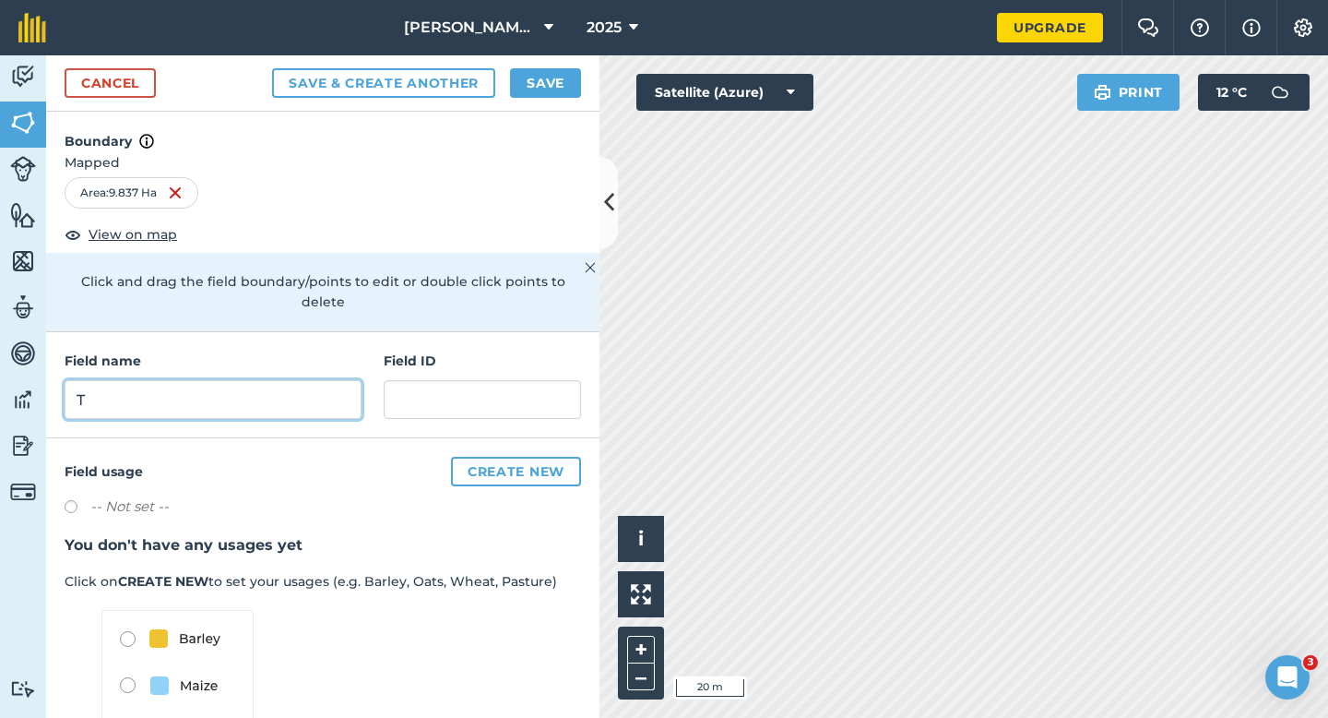
type input "T"
click at [563, 86] on button "Save" at bounding box center [545, 83] width 71 height 30
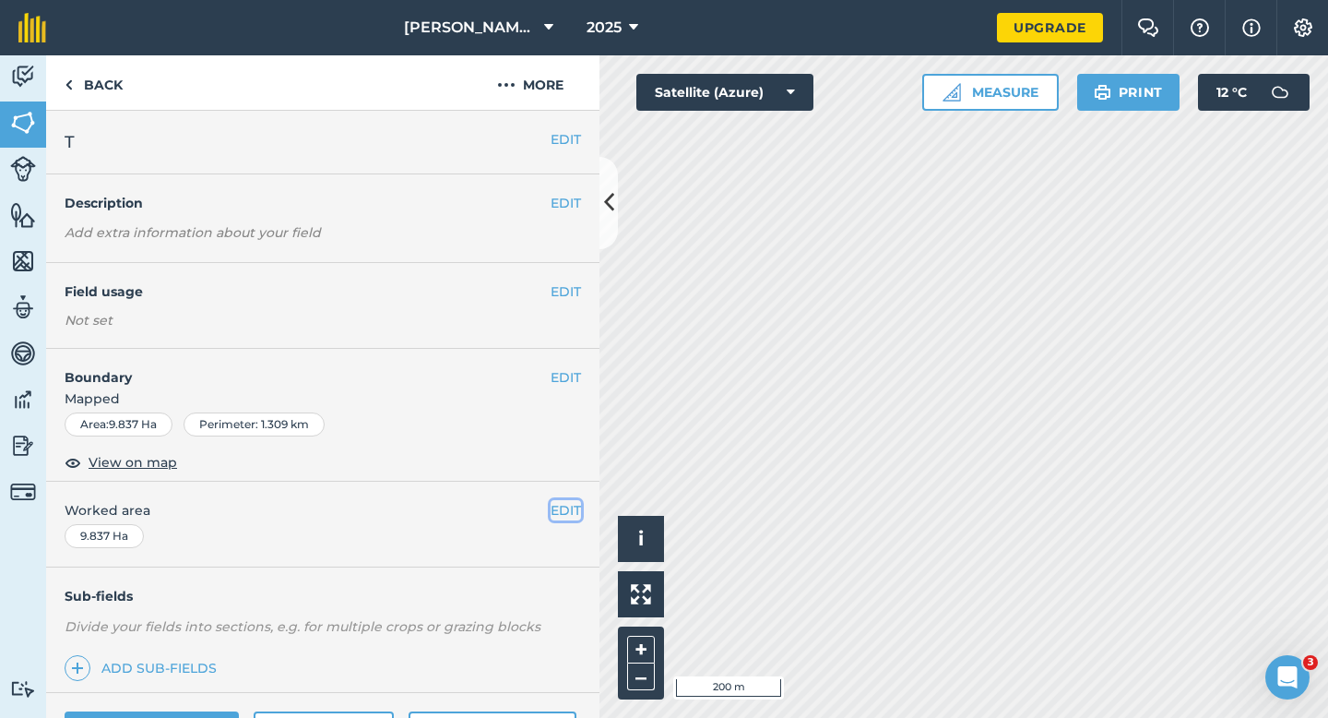
click at [575, 508] on button "EDIT" at bounding box center [566, 510] width 30 height 20
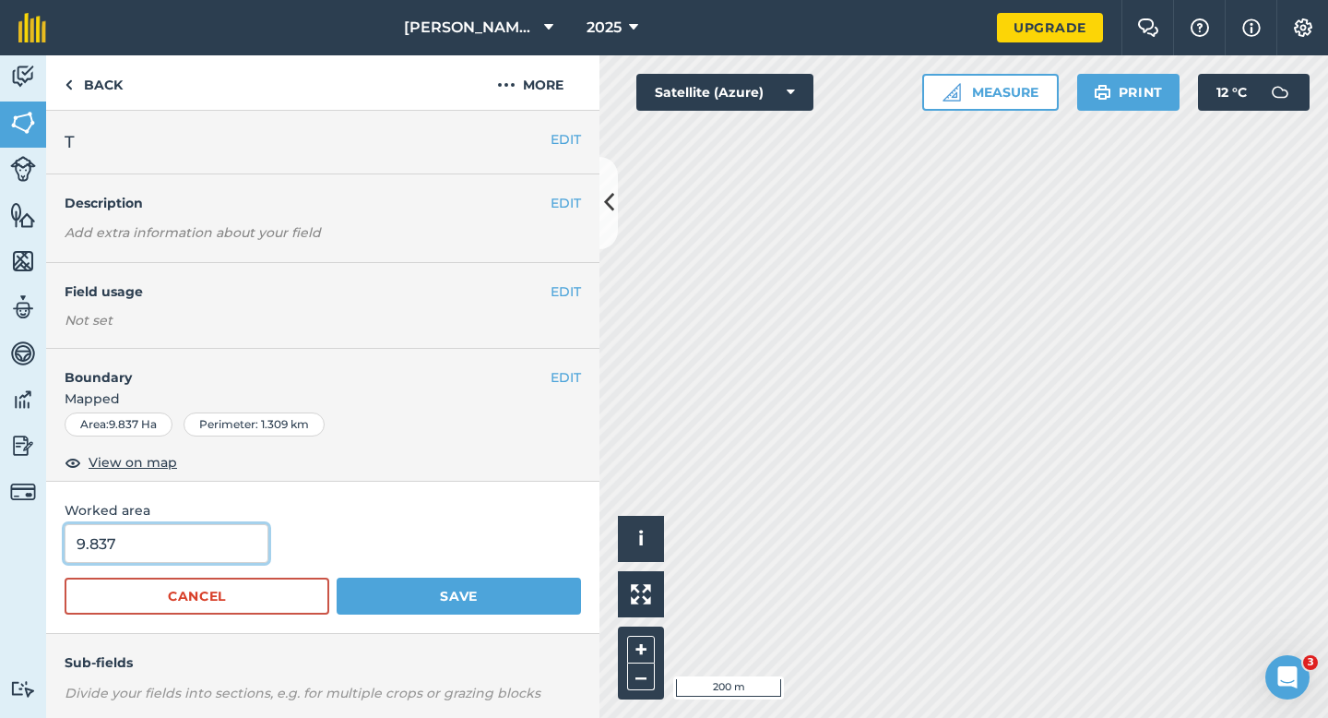
click at [144, 556] on input "9.837" at bounding box center [167, 543] width 204 height 39
type input "10"
click at [337, 577] on button "Save" at bounding box center [459, 595] width 244 height 37
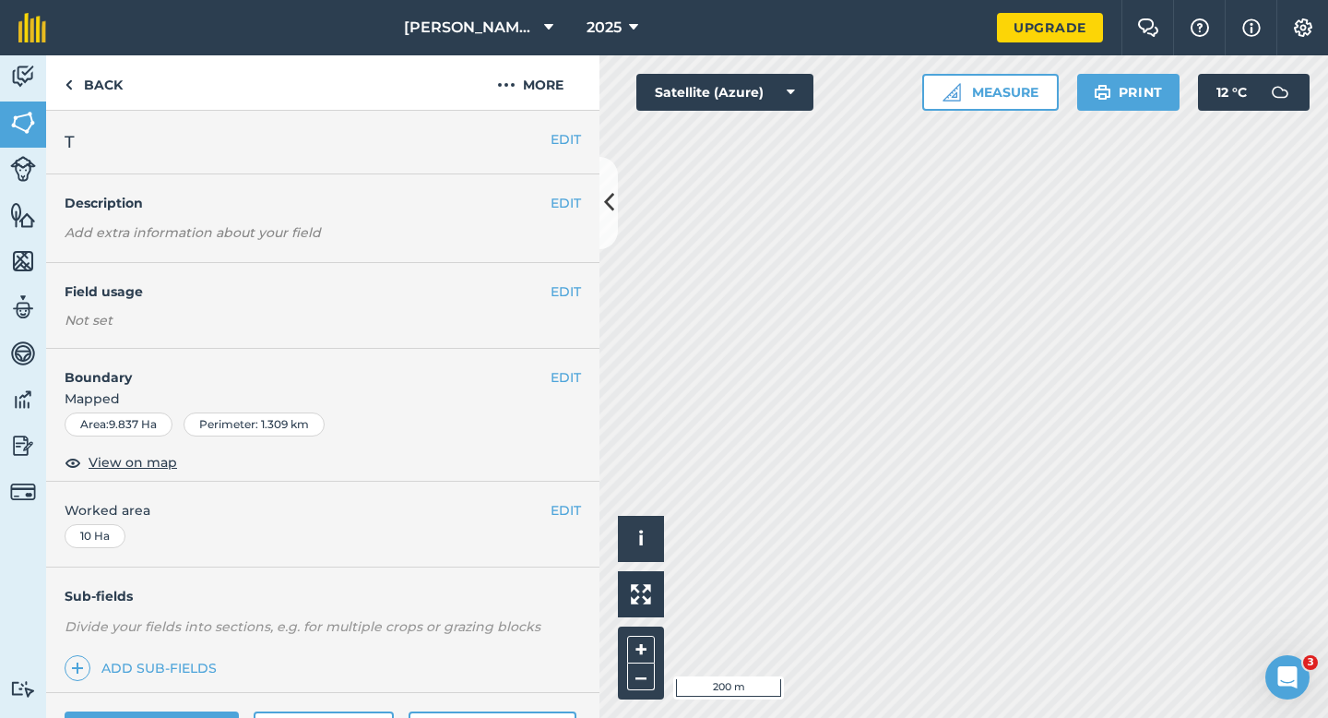
click at [351, 14] on nav "[PERSON_NAME] Farming LTD 2025" at bounding box center [531, 27] width 932 height 55
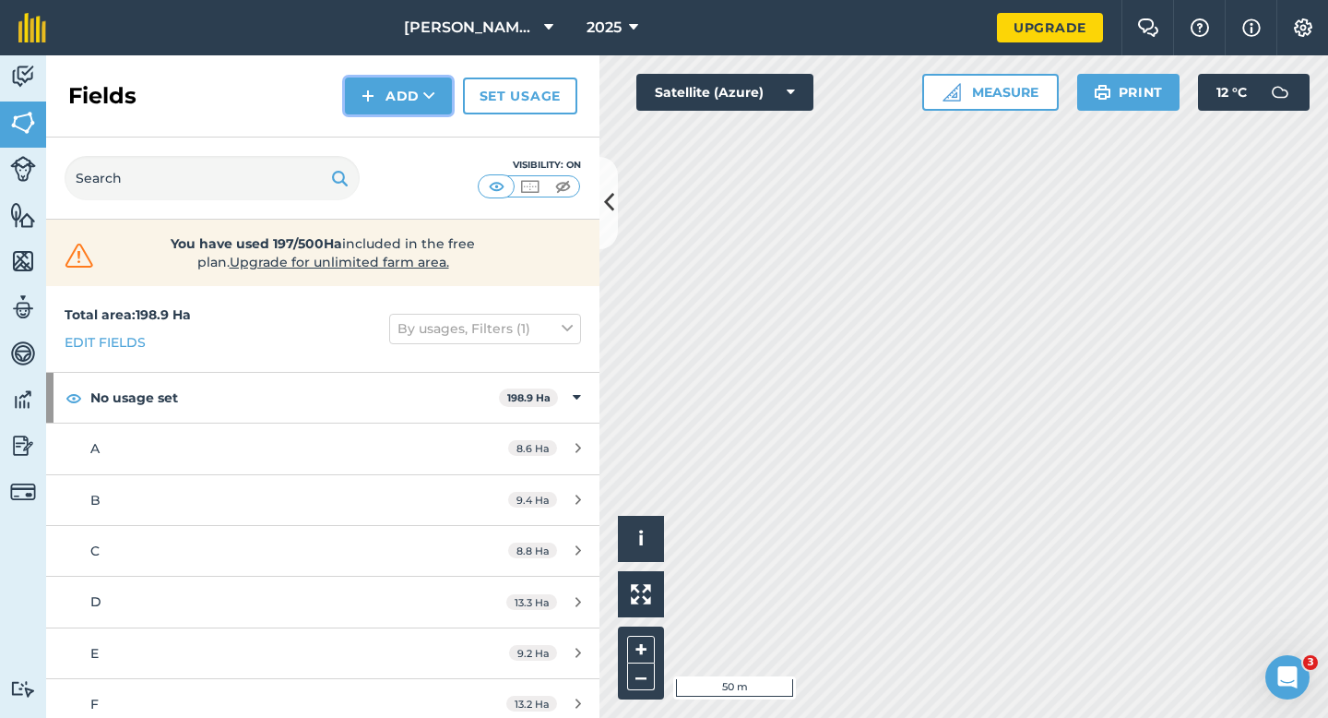
click at [410, 105] on button "Add" at bounding box center [398, 95] width 107 height 37
click at [410, 125] on link "Draw" at bounding box center [398, 137] width 101 height 41
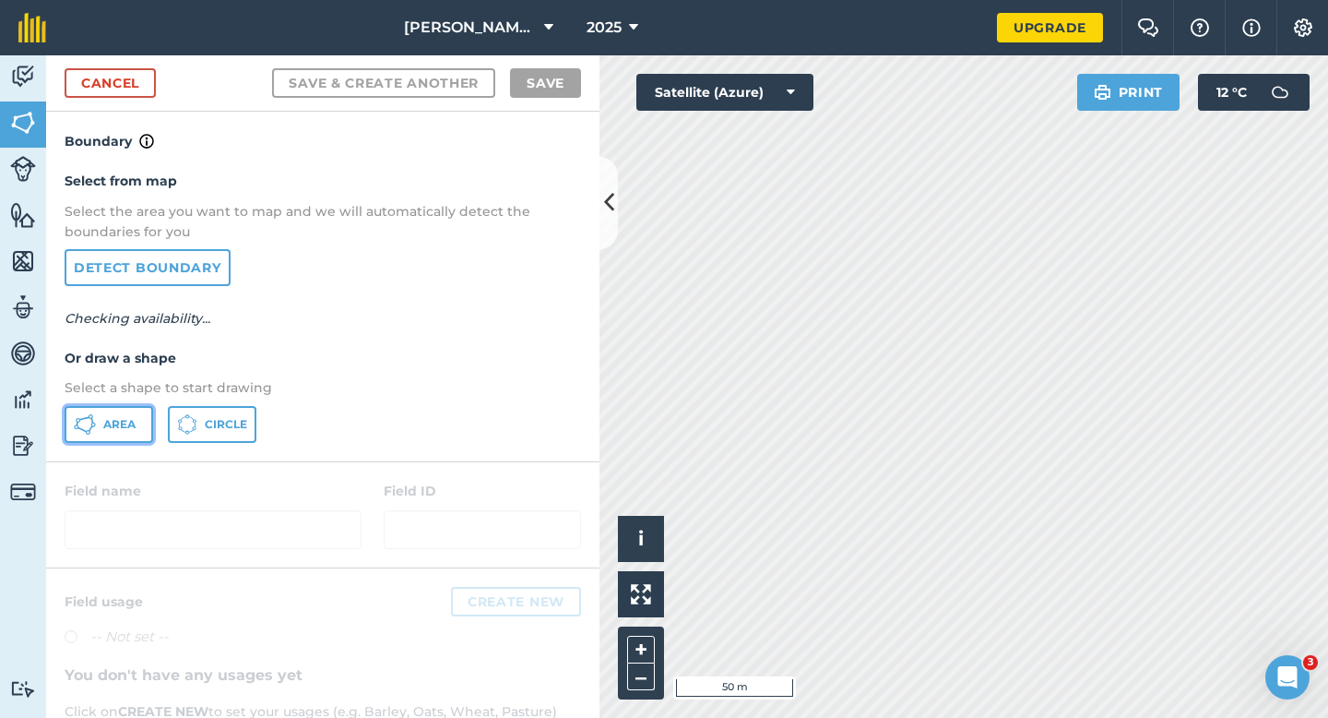
click at [144, 419] on button "Area" at bounding box center [109, 424] width 89 height 37
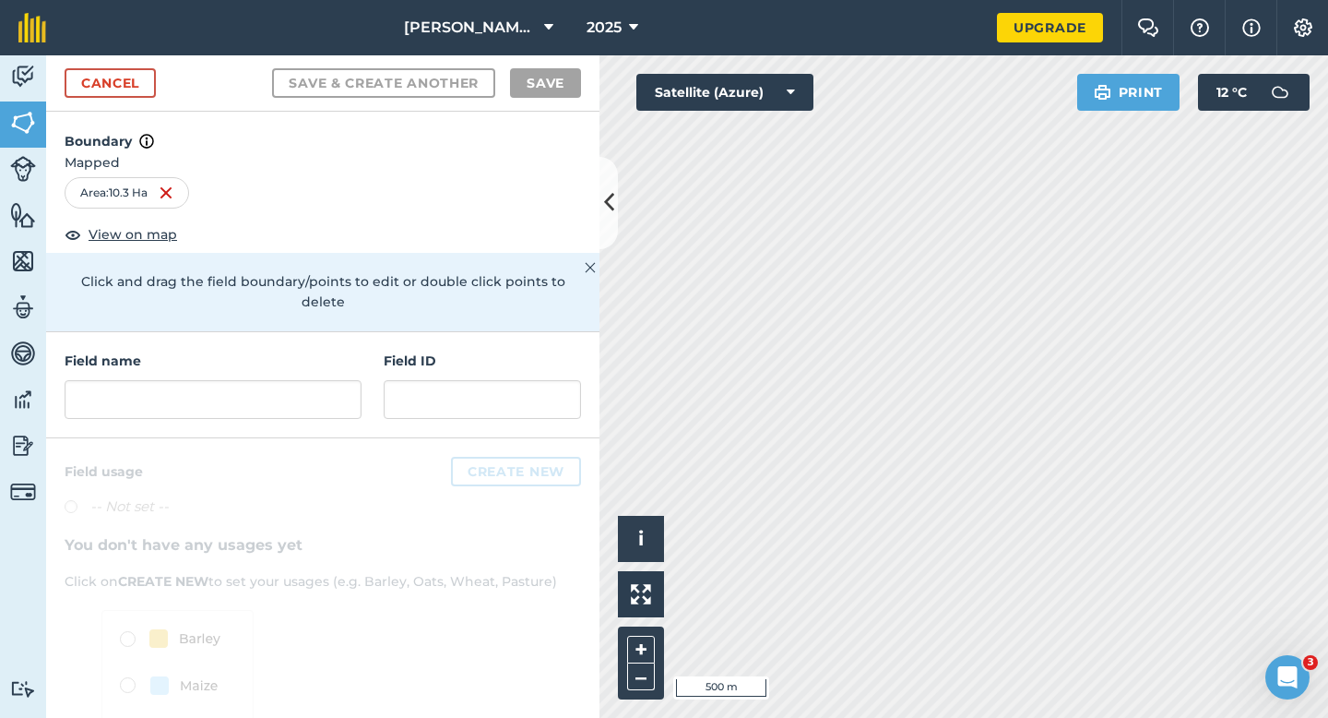
click at [257, 355] on div "Field name" at bounding box center [213, 384] width 297 height 68
click at [258, 384] on input "text" at bounding box center [213, 399] width 297 height 39
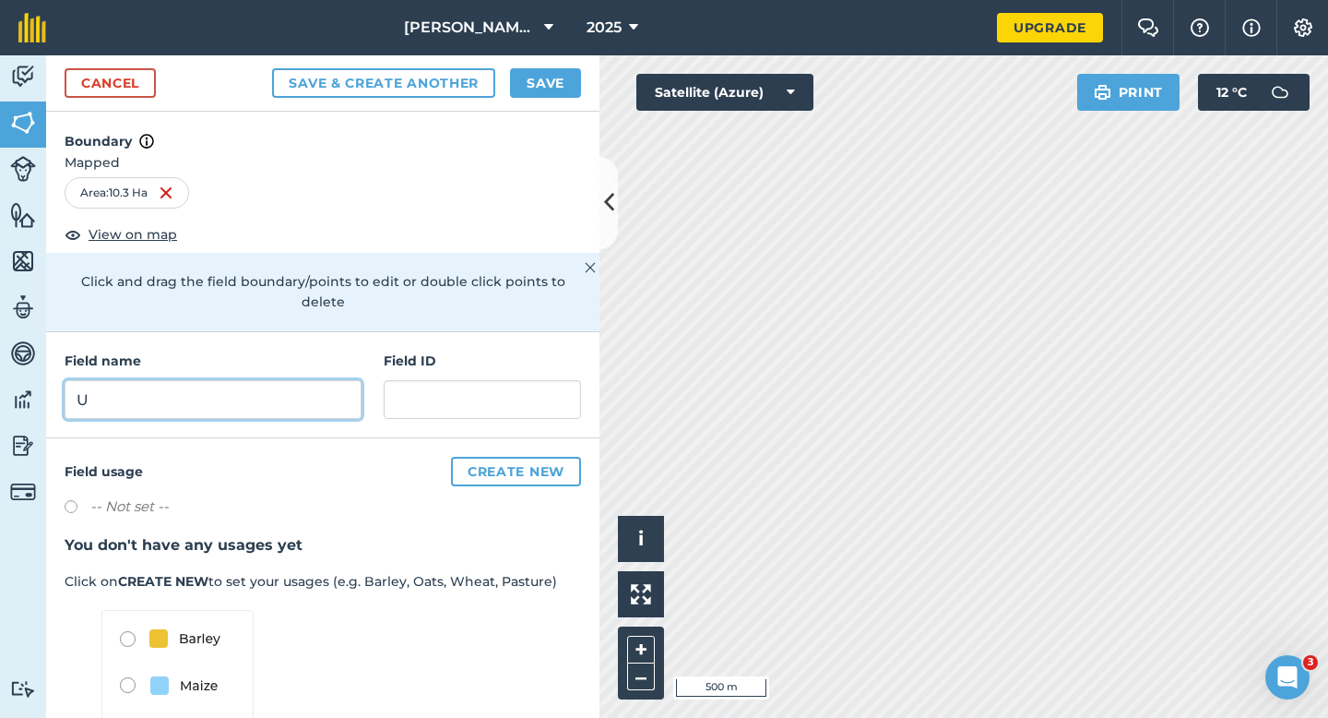
type input "U"
click at [547, 70] on button "Save" at bounding box center [545, 83] width 71 height 30
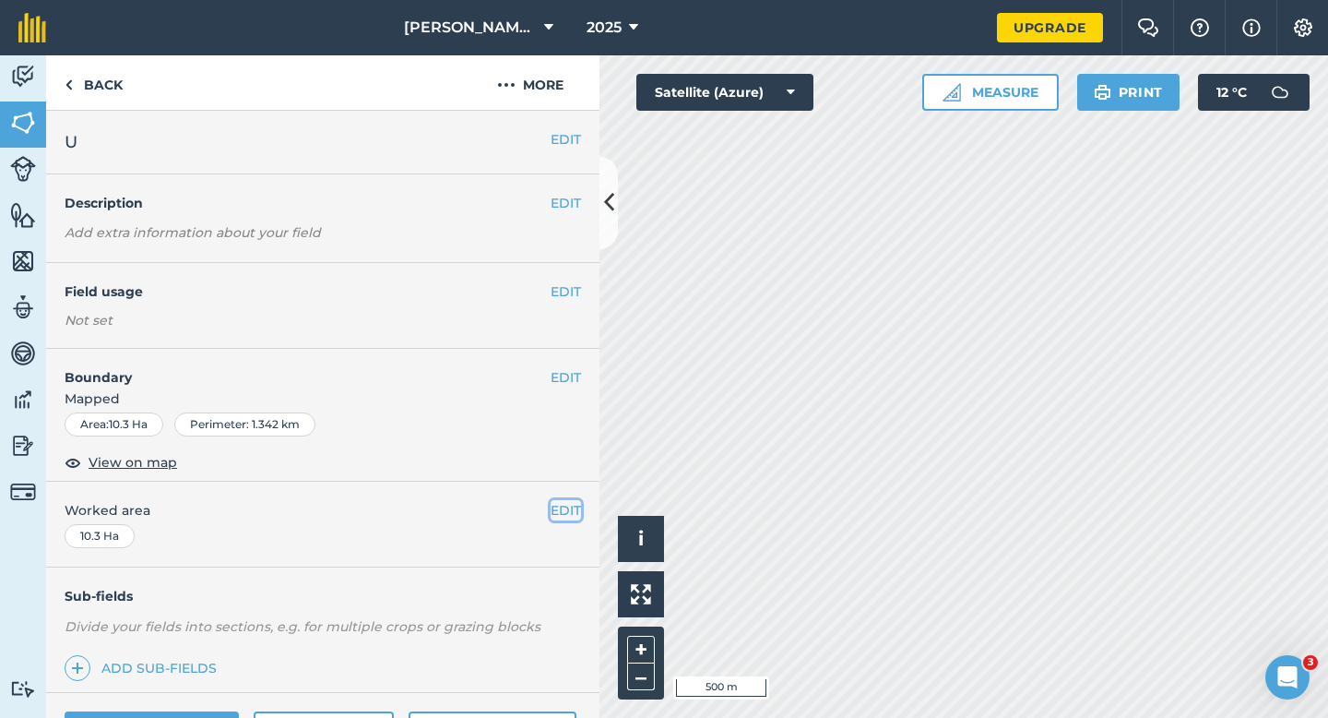
click at [558, 504] on button "EDIT" at bounding box center [566, 510] width 30 height 20
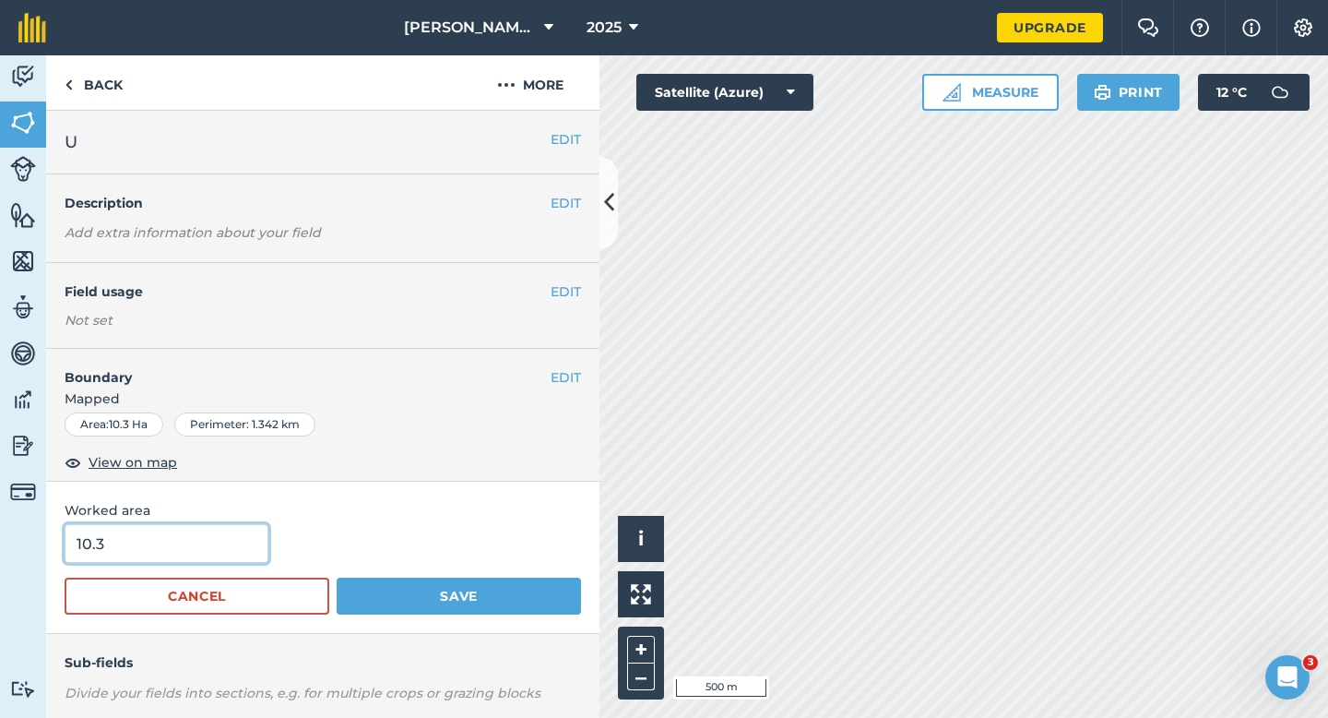
click at [219, 549] on input "10.3" at bounding box center [167, 543] width 204 height 39
click at [337, 577] on button "Save" at bounding box center [459, 595] width 244 height 37
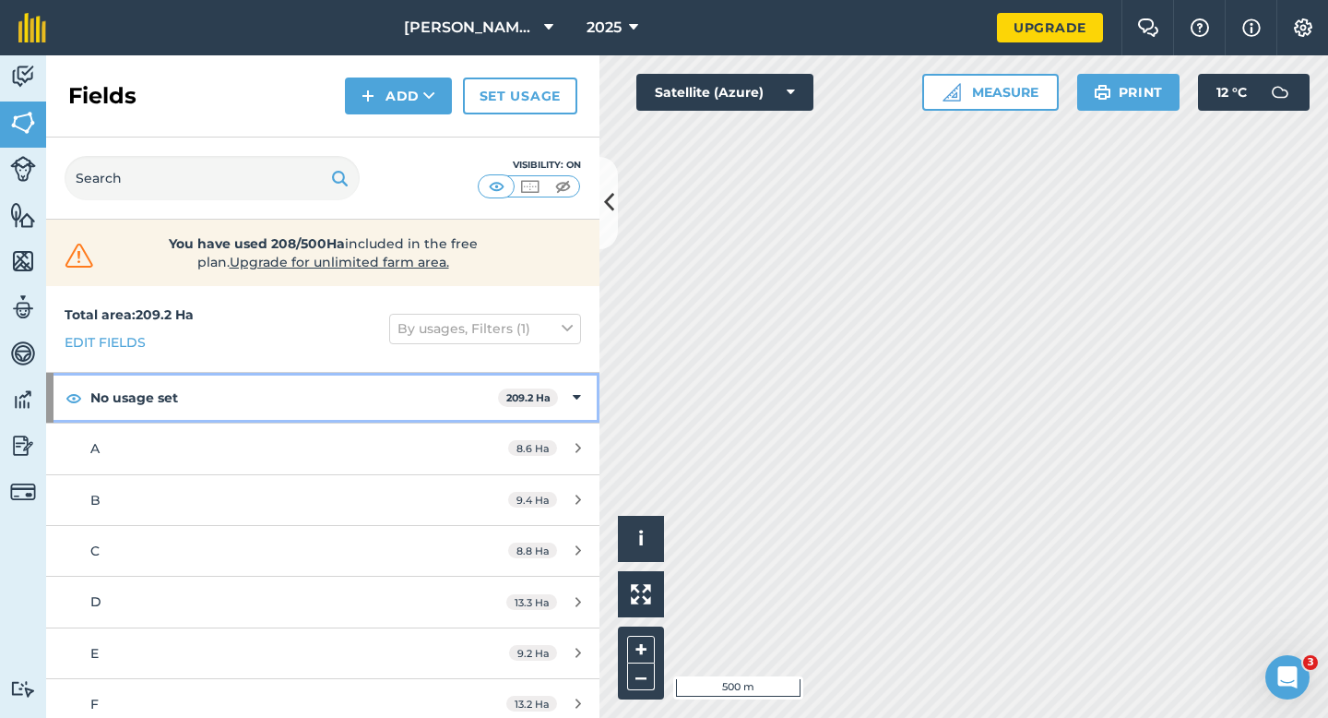
click at [545, 416] on div "No usage set 209.2 Ha" at bounding box center [322, 398] width 553 height 50
